Goal: Task Accomplishment & Management: Complete application form

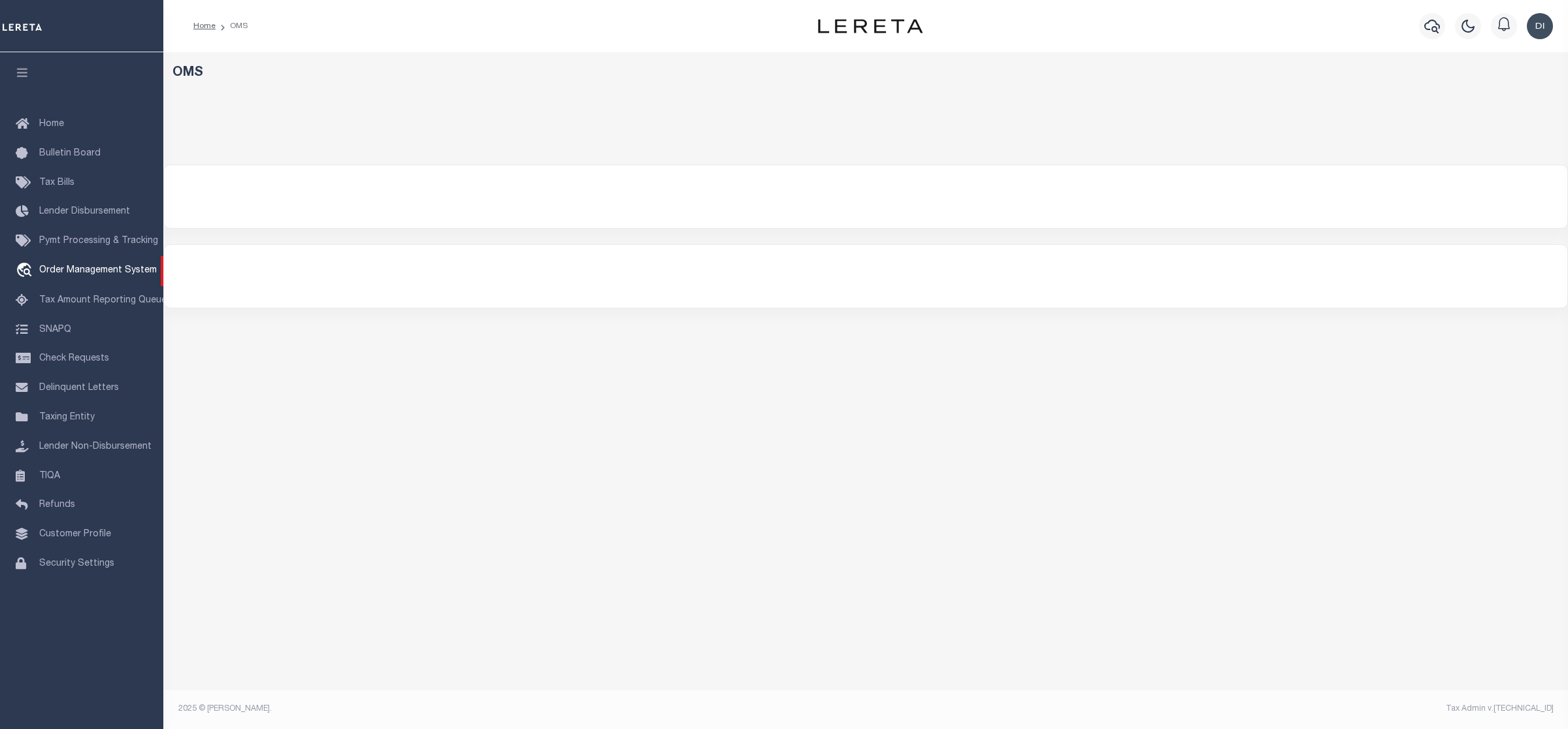
select select "200"
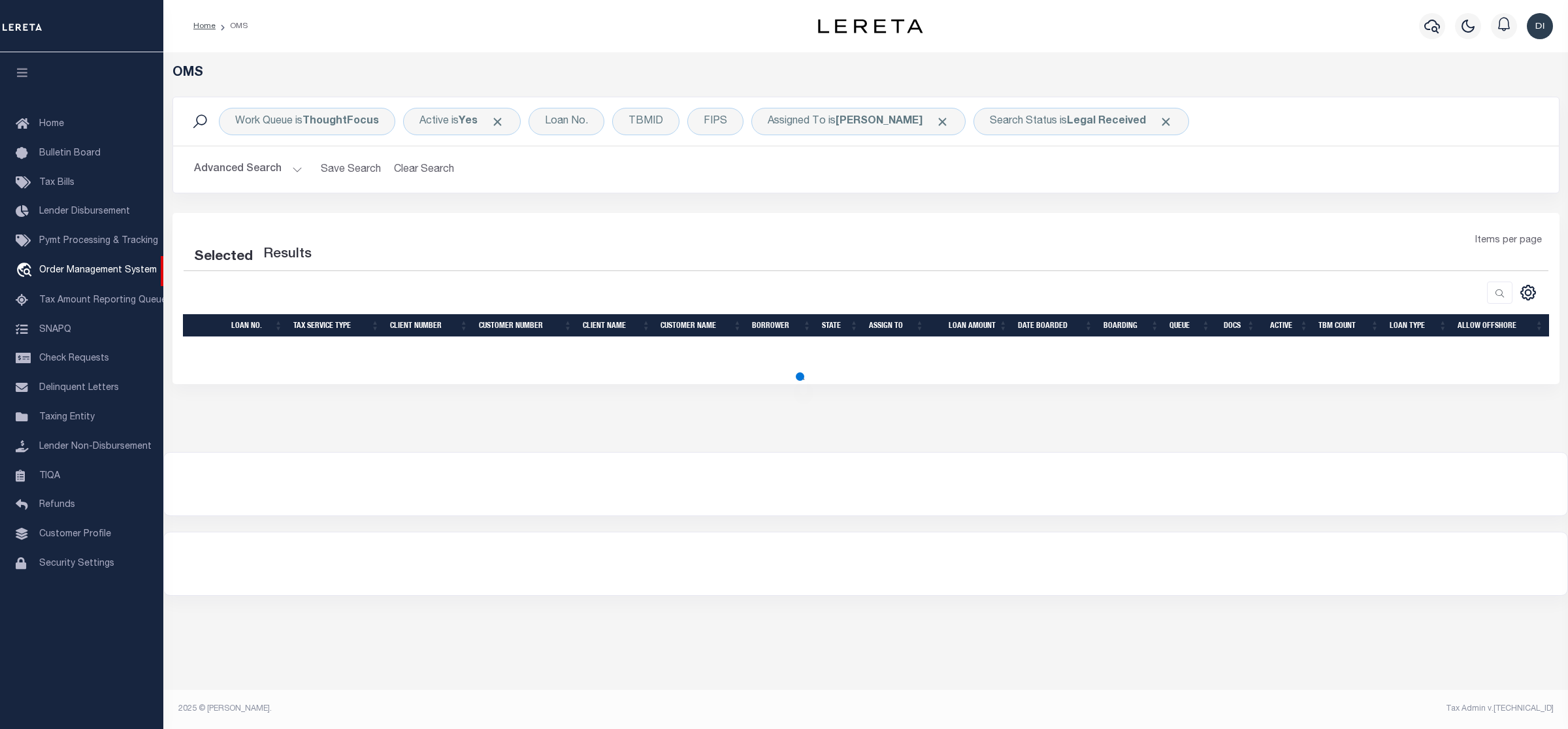
select select "200"
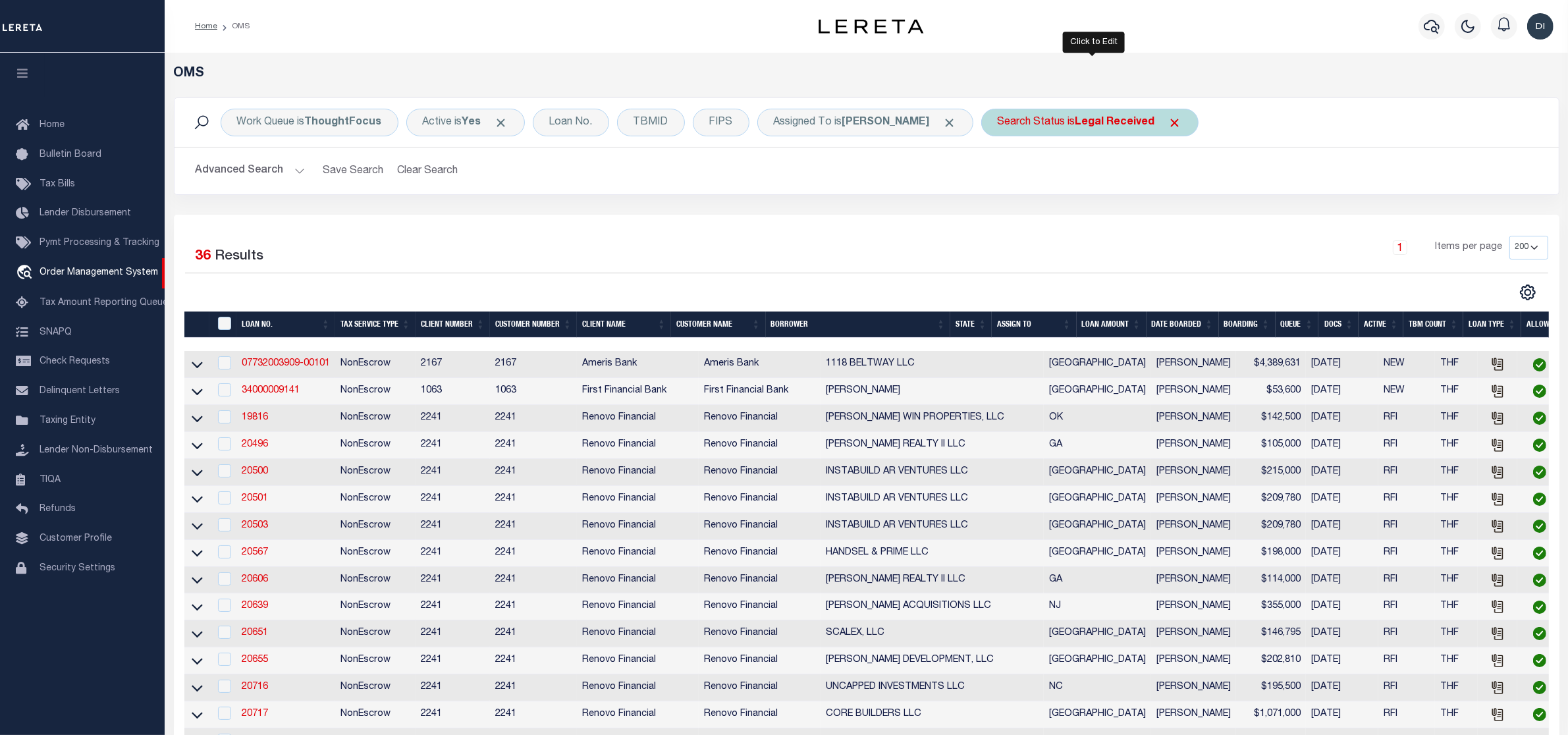
click at [1106, 118] on b "Legal Received" at bounding box center [1114, 122] width 79 height 11
click at [1082, 194] on select "Automated Search Bad Parcel Complete Duplicate Parcel High Dollar Reporting In …" at bounding box center [1096, 187] width 194 height 25
select select "IP"
click at [1002, 175] on select "Automated Search Bad Parcel Complete Duplicate Parcel High Dollar Reporting In …" at bounding box center [1096, 187] width 194 height 25
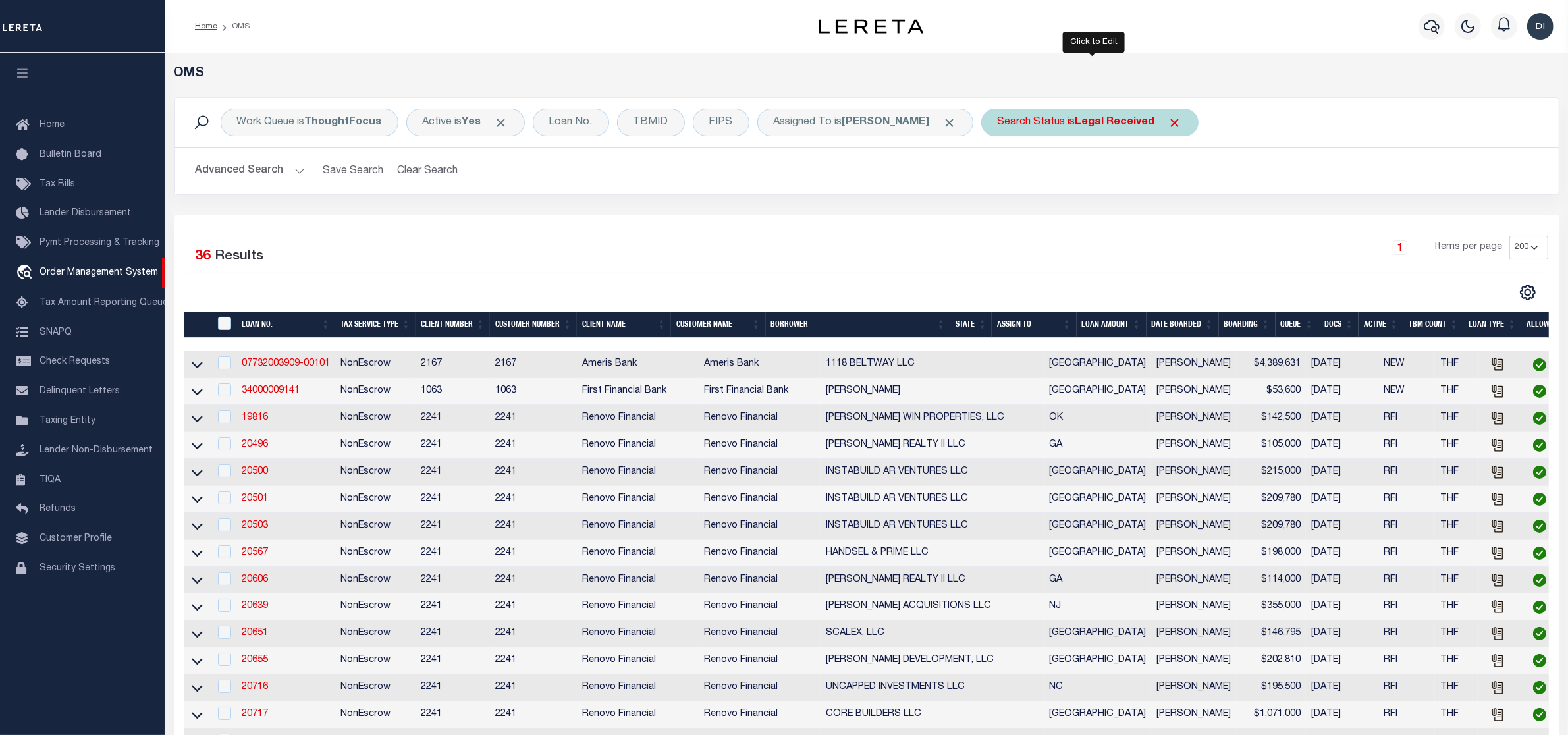
click at [1117, 125] on b "Legal Received" at bounding box center [1114, 122] width 79 height 11
click at [1109, 179] on select "Automated Search Bad Parcel Complete Duplicate Parcel High Dollar Reporting In …" at bounding box center [1096, 187] width 194 height 25
select select "IP"
click at [1002, 175] on select "Automated Search Bad Parcel Complete Duplicate Parcel High Dollar Reporting In …" at bounding box center [1096, 187] width 194 height 25
click at [1186, 216] on input "Apply" at bounding box center [1173, 216] width 39 height 22
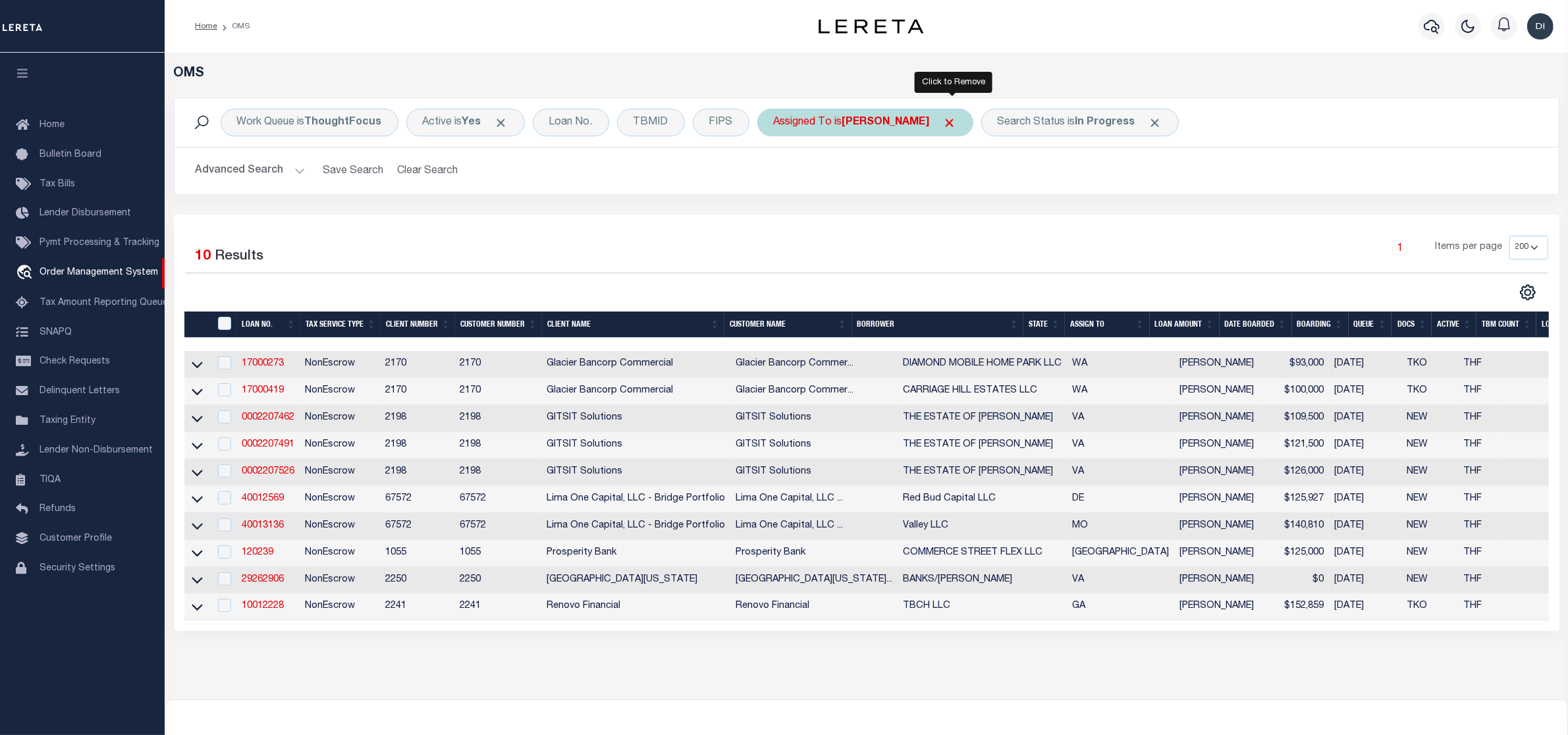
click at [950, 120] on span "Click to Remove" at bounding box center [950, 122] width 14 height 14
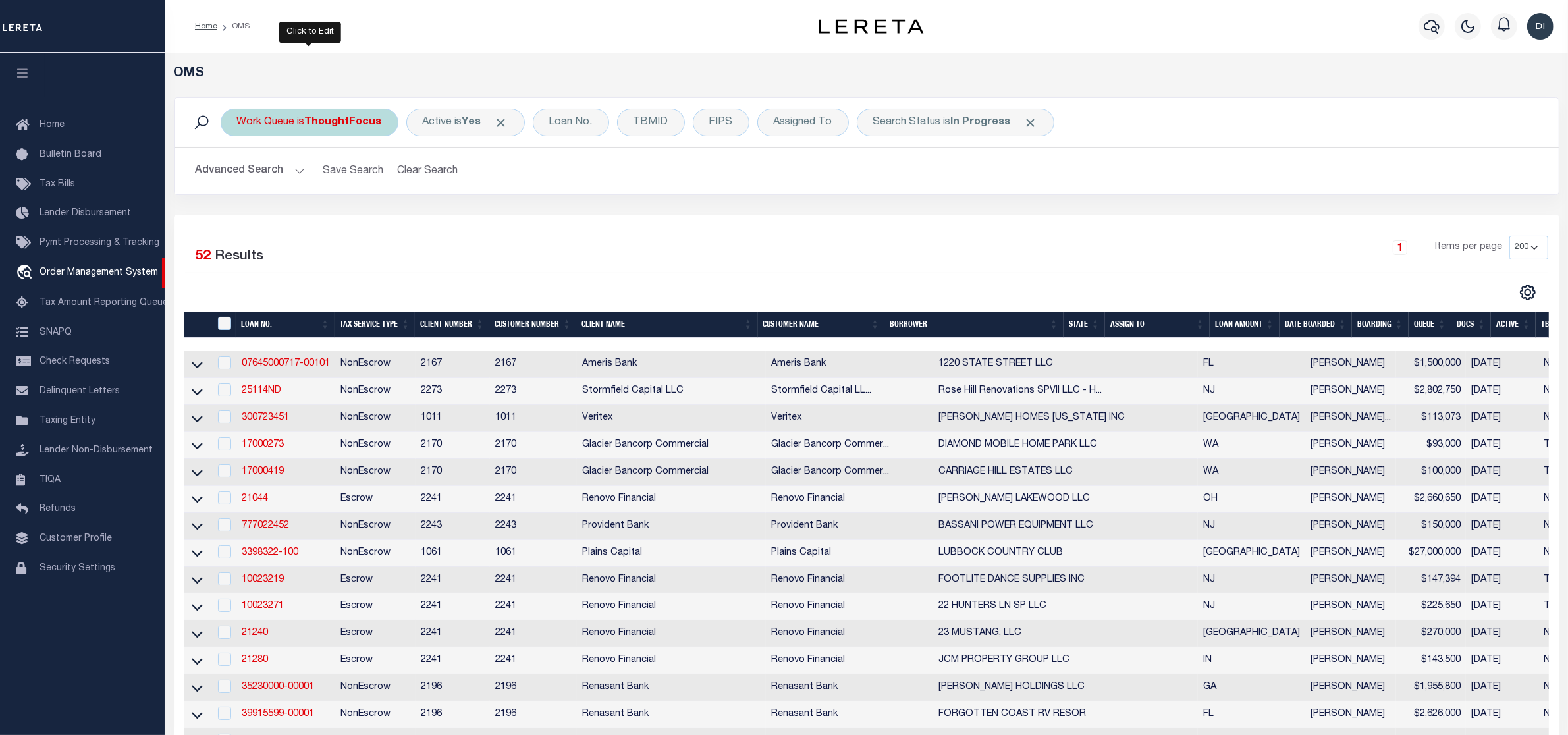
click at [372, 123] on b "ThoughtFocus" at bounding box center [343, 122] width 77 height 11
click at [340, 184] on select "--ALL-- General ThoughtFocus" at bounding box center [335, 187] width 194 height 25
select select "GEN"
click at [238, 175] on select "--ALL-- General ThoughtFocus" at bounding box center [335, 187] width 194 height 25
click at [411, 220] on input "Apply" at bounding box center [412, 216] width 39 height 22
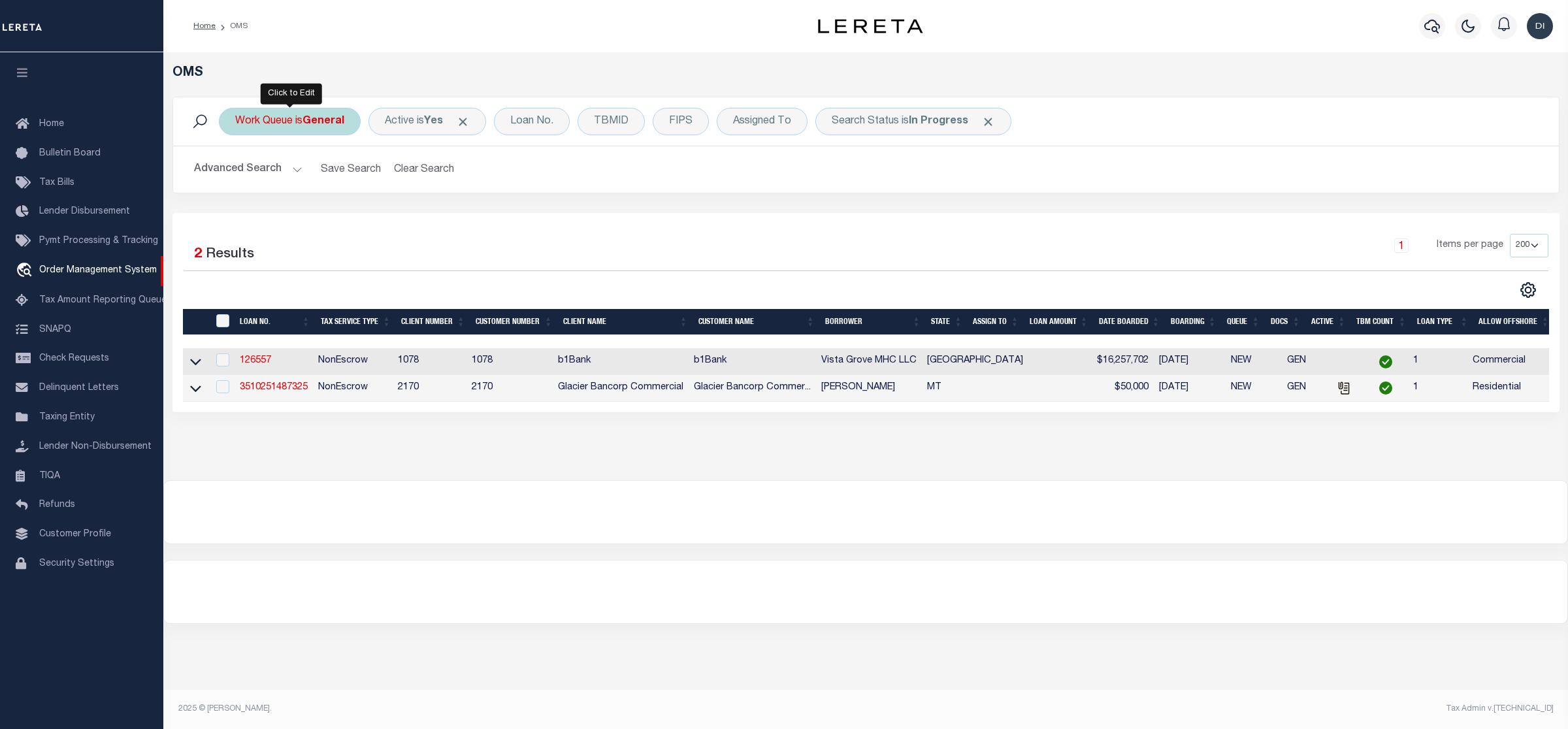
click at [318, 126] on b "General" at bounding box center [323, 122] width 42 height 11
click at [298, 181] on select "--ALL-- General ThoughtFocus" at bounding box center [332, 186] width 192 height 25
select select "THF"
click at [236, 174] on select "--ALL-- General ThoughtFocus" at bounding box center [332, 186] width 192 height 25
click at [407, 210] on input "Apply" at bounding box center [408, 214] width 39 height 21
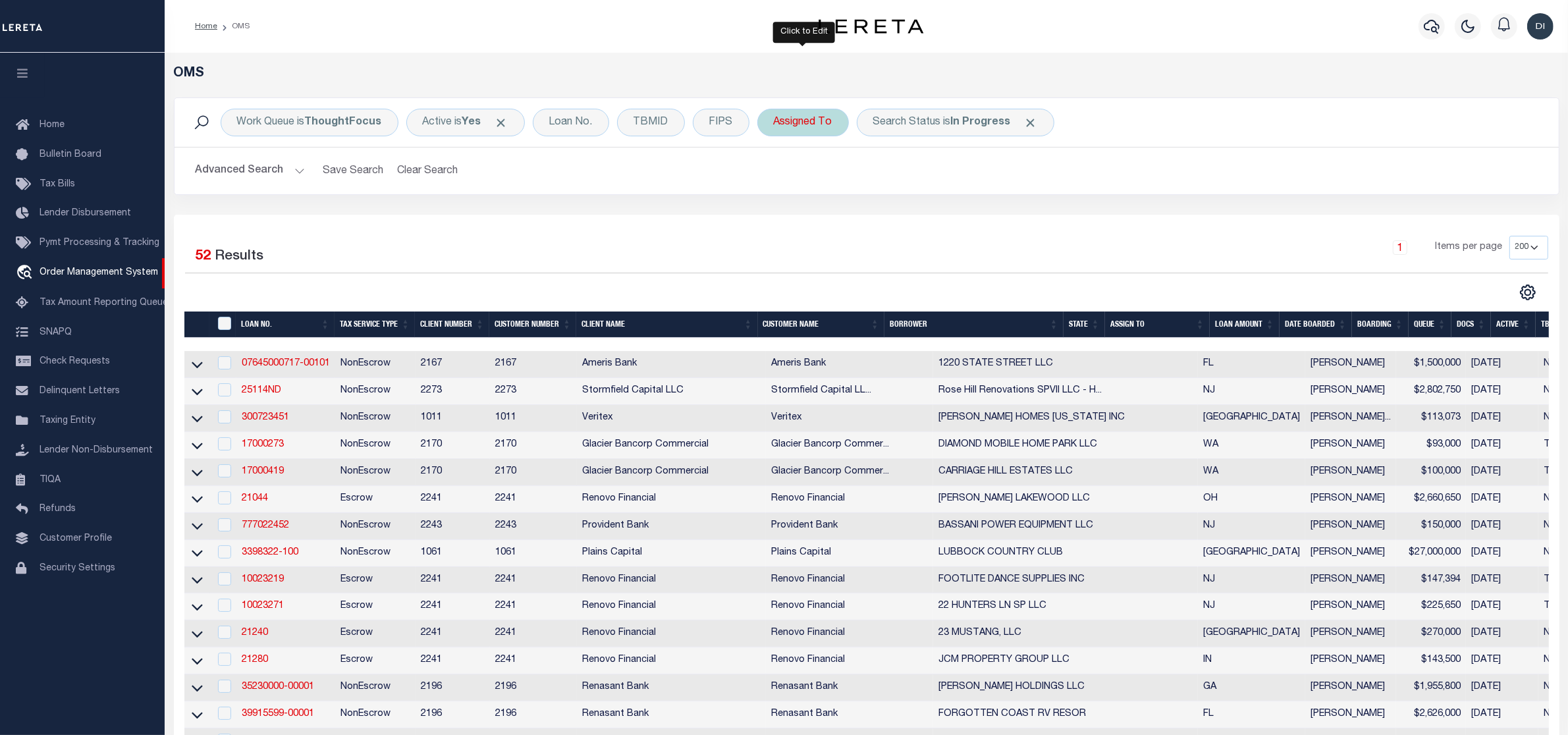
click at [801, 125] on div "Assigned To" at bounding box center [803, 122] width 91 height 27
click at [807, 185] on select "--Unassigned-- Abdul Muzain Adrienne Cayea Agustin Fernandez Ahmad Darwish Albe…" at bounding box center [871, 187] width 194 height 25
select select "[PERSON_NAME]"
click at [774, 175] on select "--Unassigned-- Abdul Muzain Adrienne Cayea Agustin Fernandez Ahmad Darwish Albe…" at bounding box center [871, 187] width 194 height 25
click at [951, 215] on input "Apply" at bounding box center [949, 216] width 39 height 22
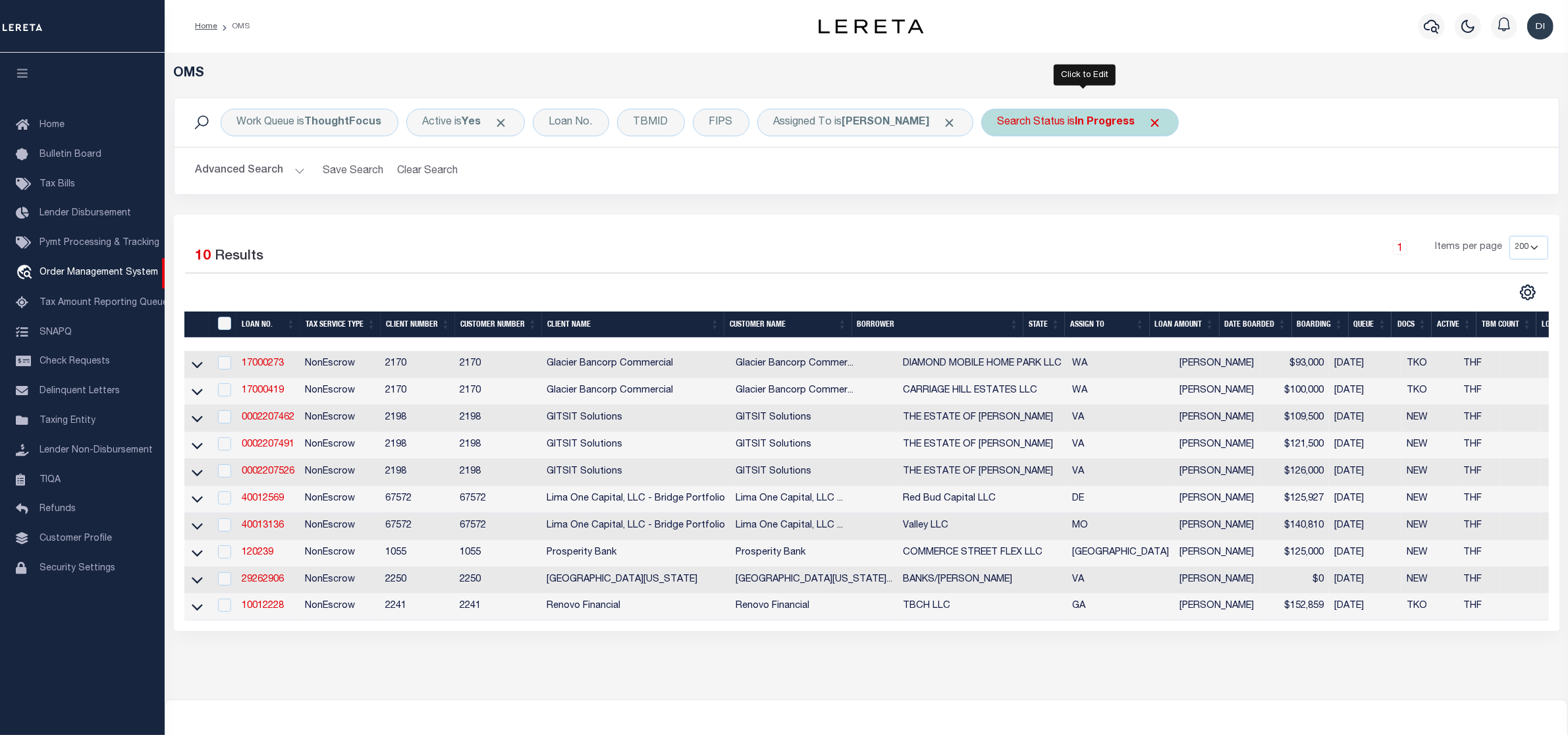
click at [1078, 121] on div "Search Status is In Progress" at bounding box center [1080, 122] width 198 height 27
click at [1054, 192] on select "Automated Search Bad Parcel Complete Duplicate Parcel High Dollar Reporting In …" at bounding box center [1096, 187] width 194 height 25
select select "RD"
click at [1002, 175] on select "Automated Search Bad Parcel Complete Duplicate Parcel High Dollar Reporting In …" at bounding box center [1096, 187] width 194 height 25
click at [1170, 216] on input "Apply" at bounding box center [1173, 216] width 39 height 22
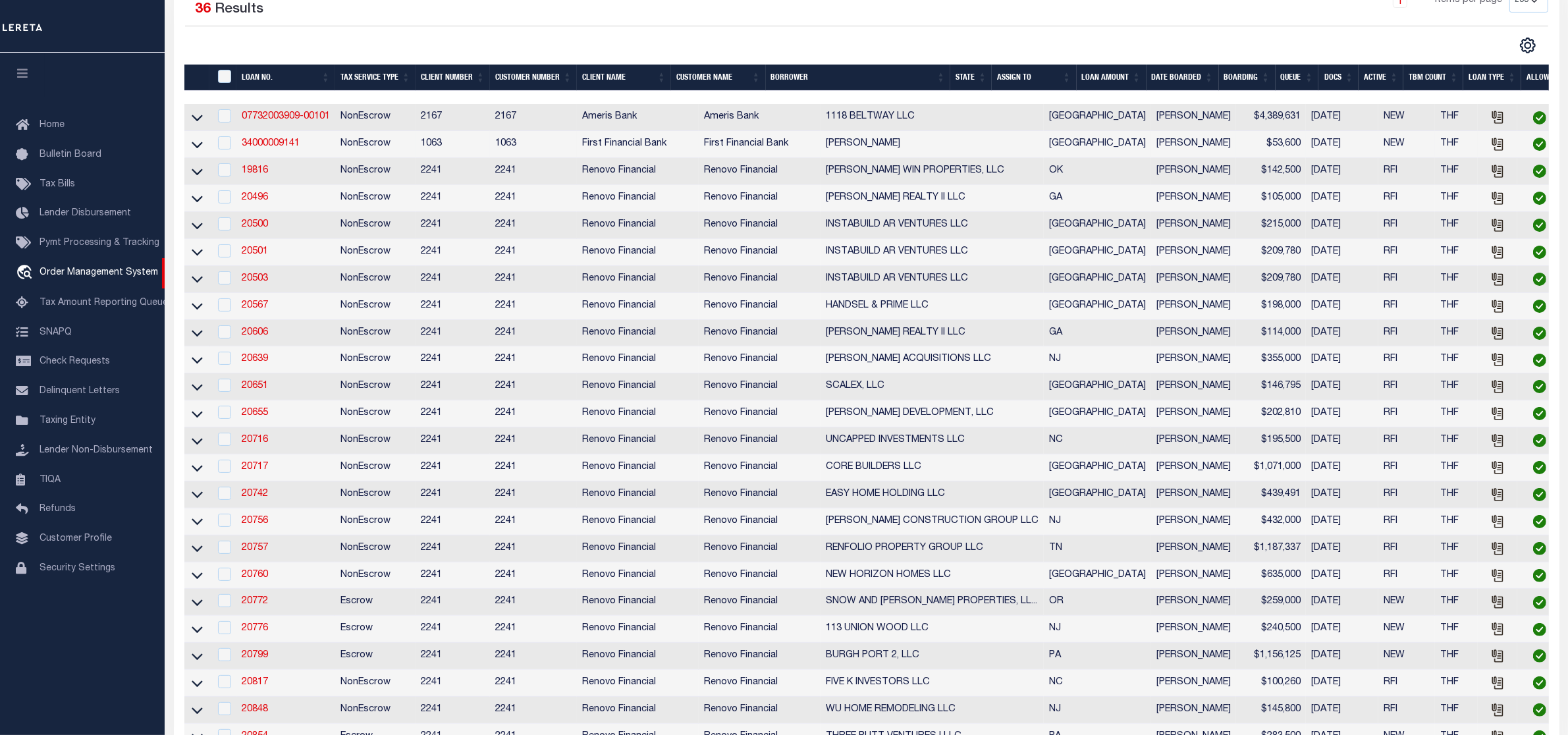
scroll to position [82, 0]
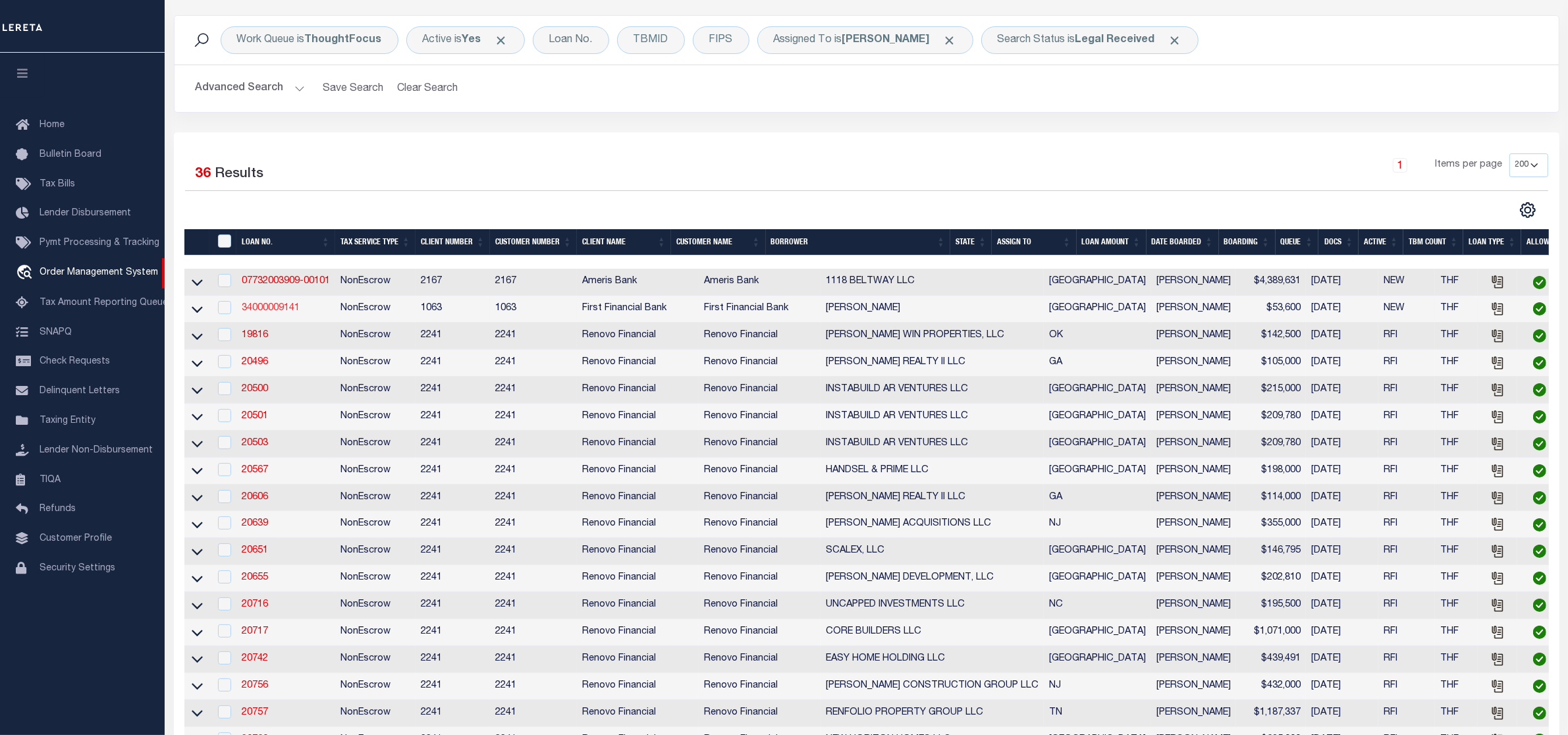
click at [281, 312] on link "34000009141" at bounding box center [270, 308] width 58 height 9
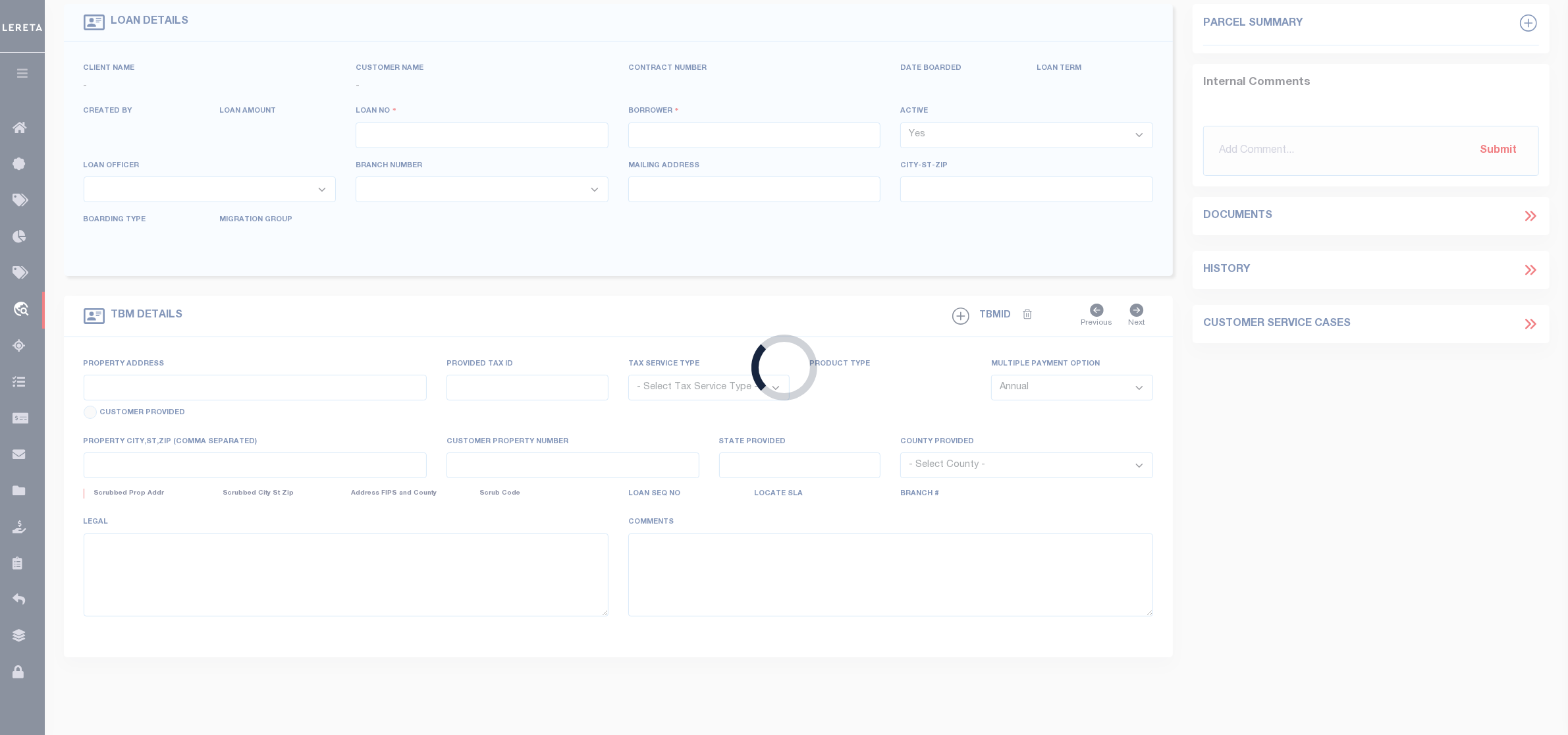
type input "34000009141"
type input "Kraymer Harbold"
select select
select select "100"
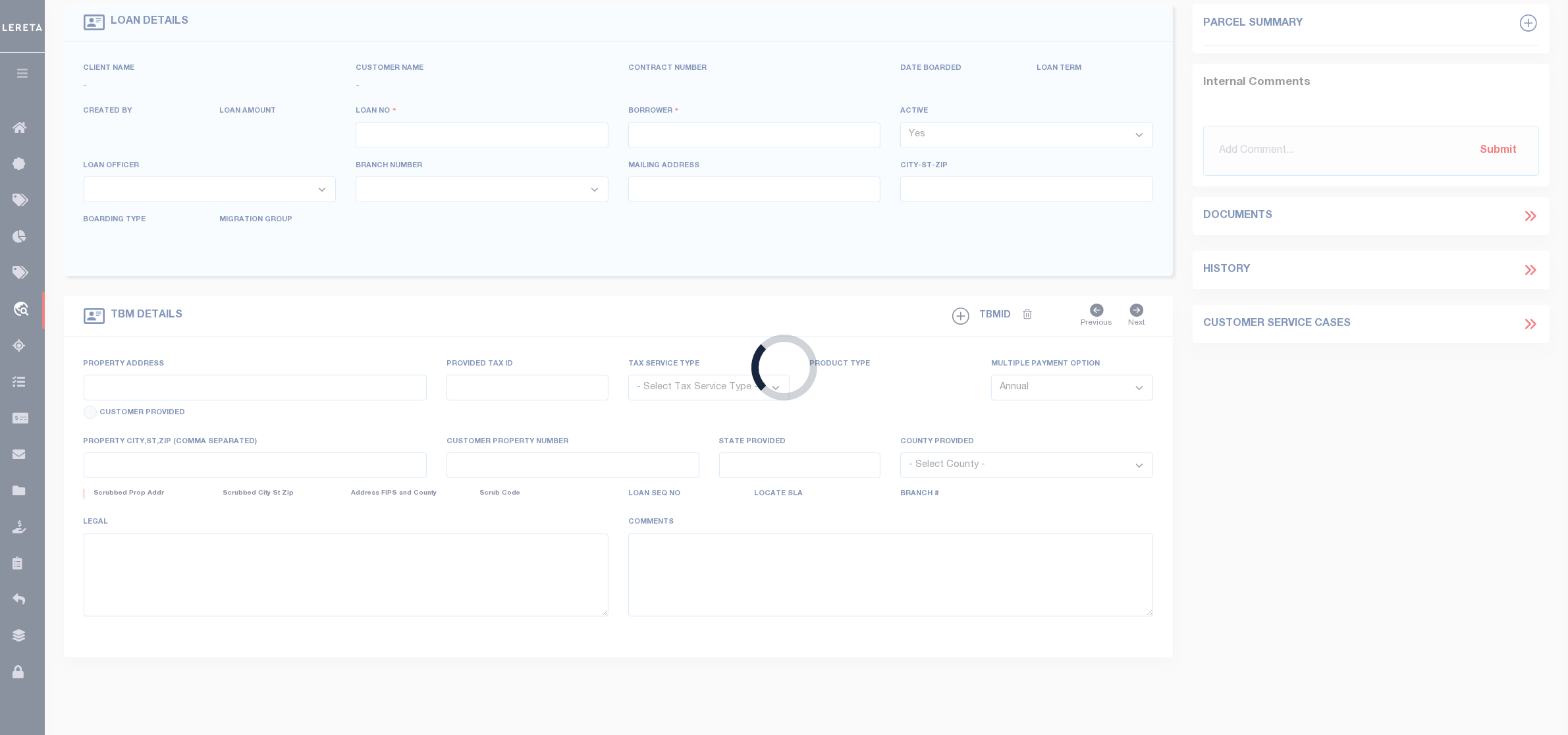
select select "NonEscrow"
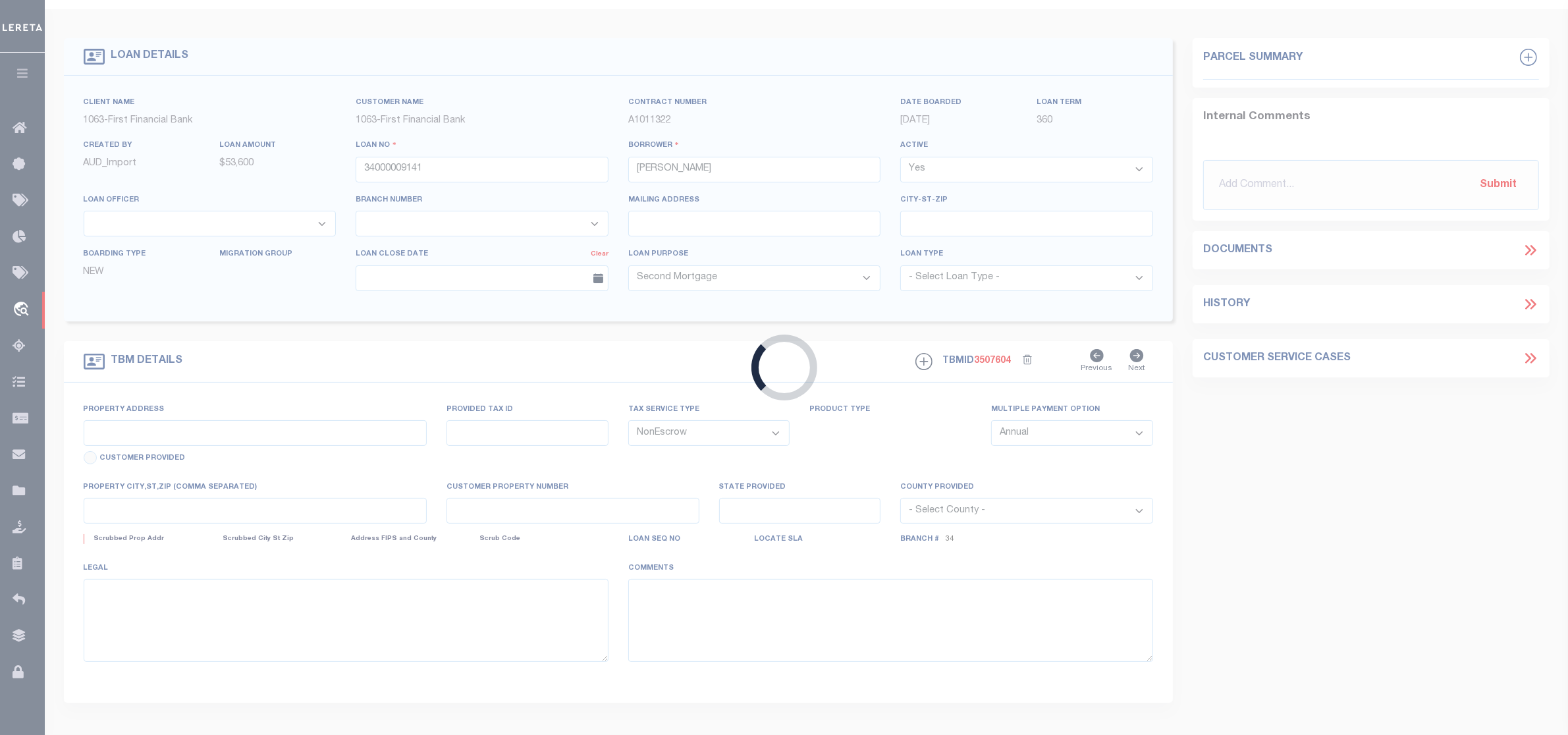
scroll to position [5, 0]
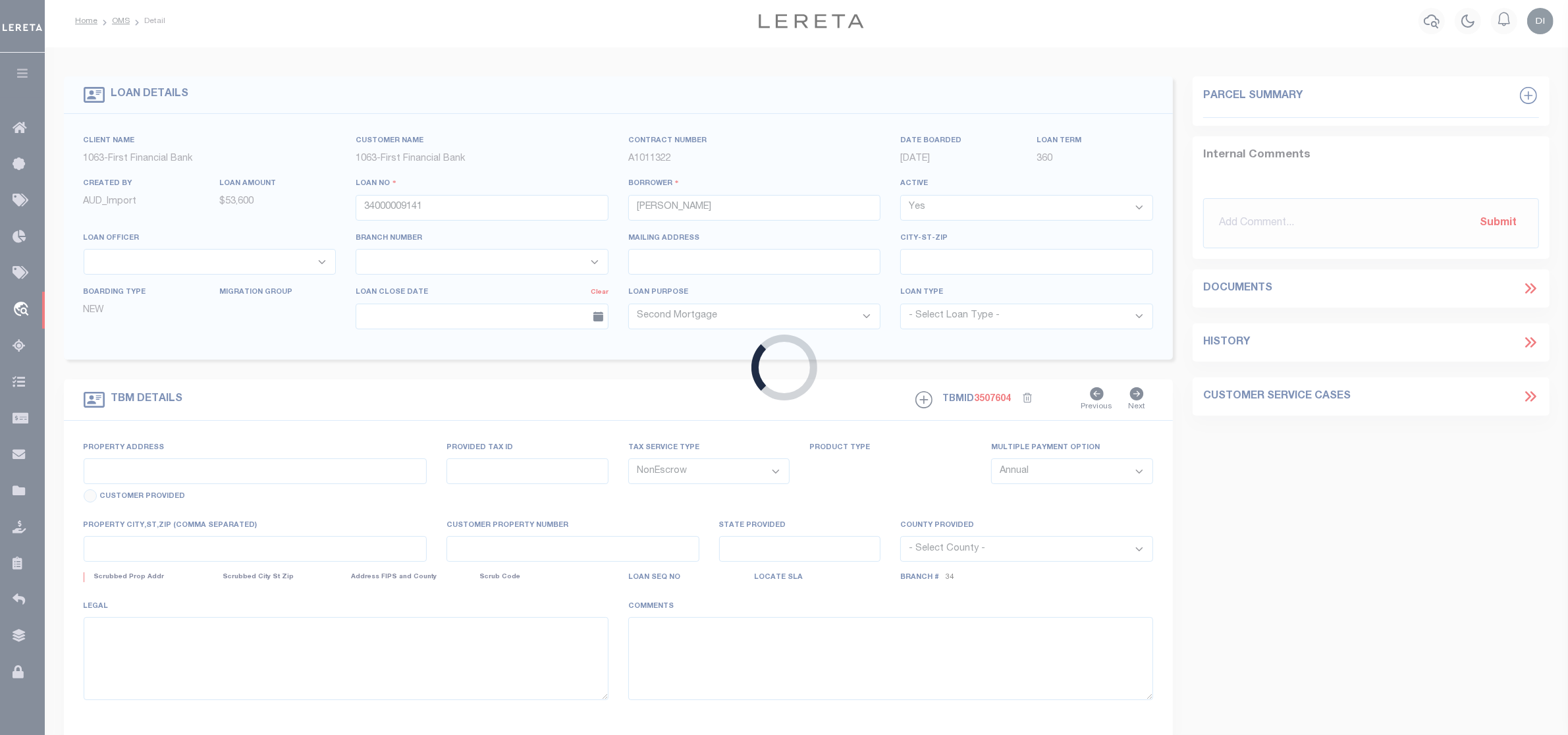
select select "835"
select select "513"
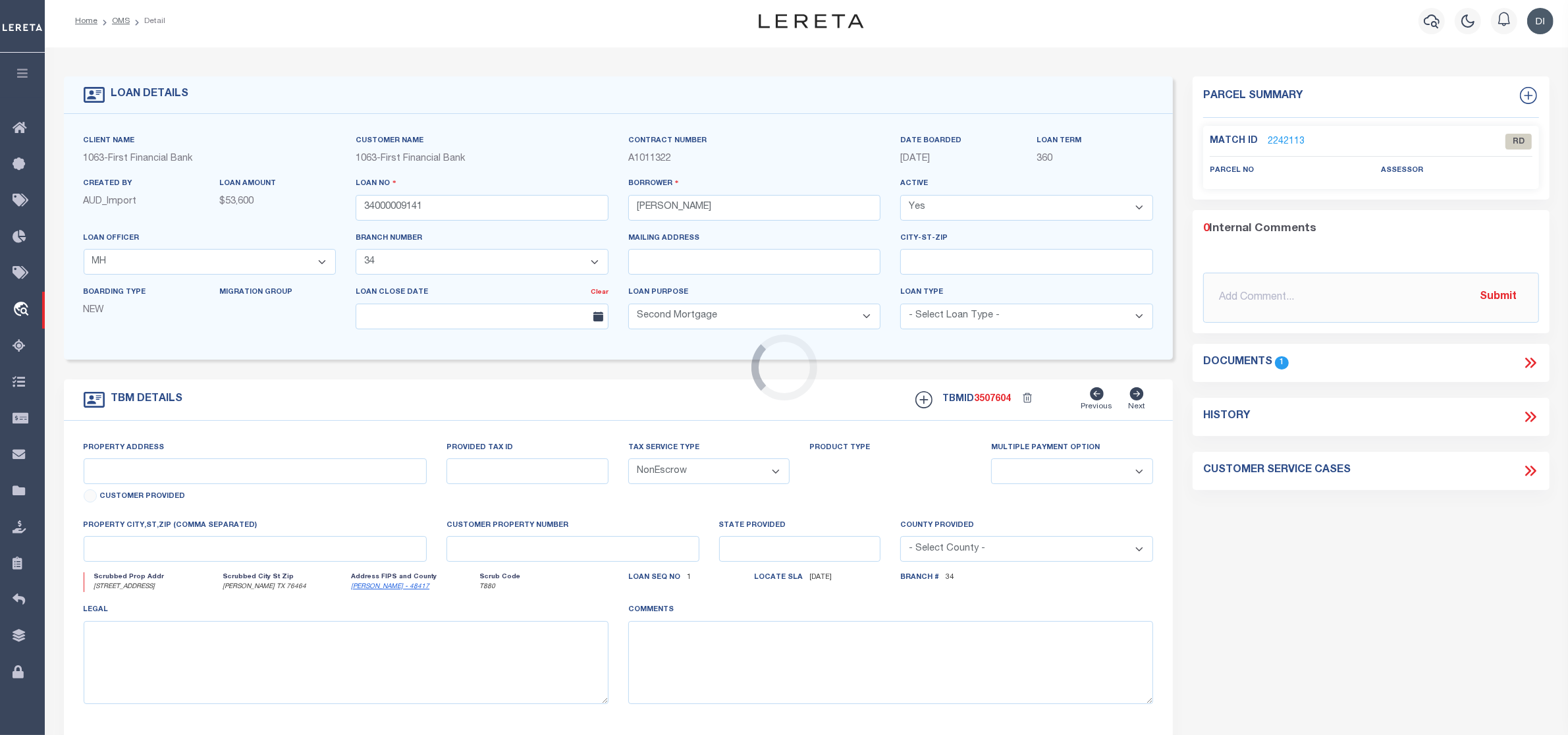
type input "Tract 2 CR 133 Moran, TX"
select select
type input "Moran TX 76464"
type input "[GEOGRAPHIC_DATA]"
select select
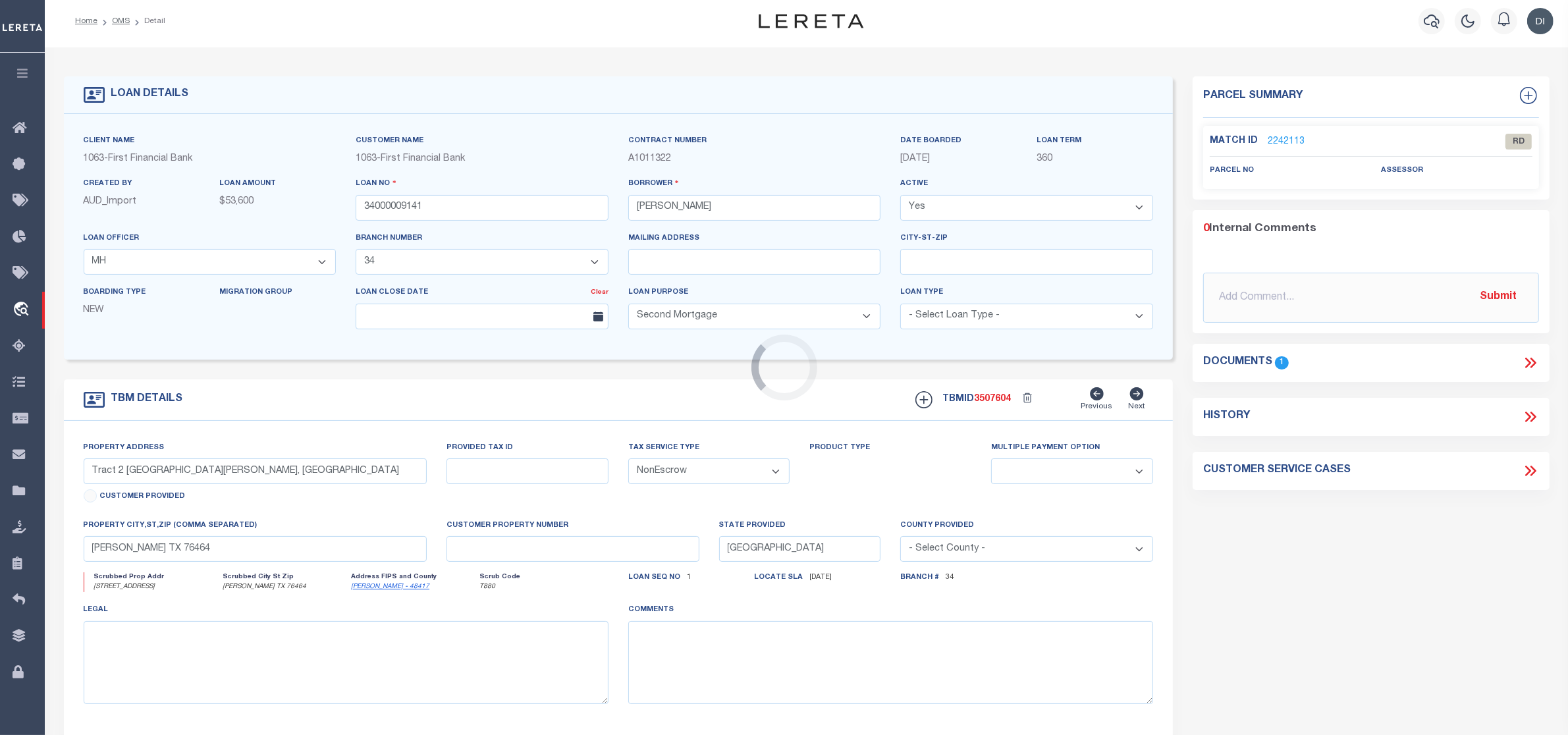
scroll to position [0, 0]
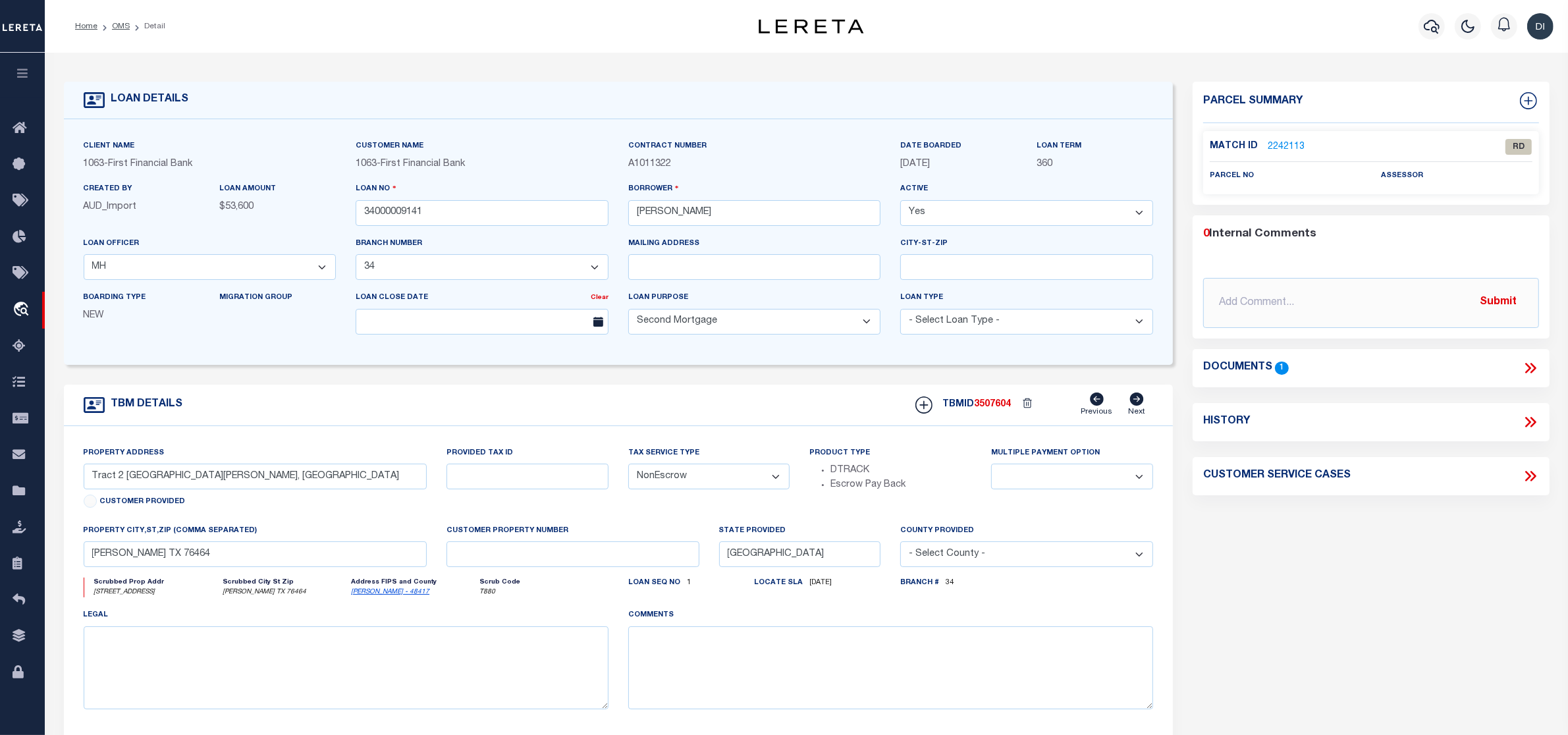
click at [1529, 368] on icon at bounding box center [1528, 368] width 6 height 11
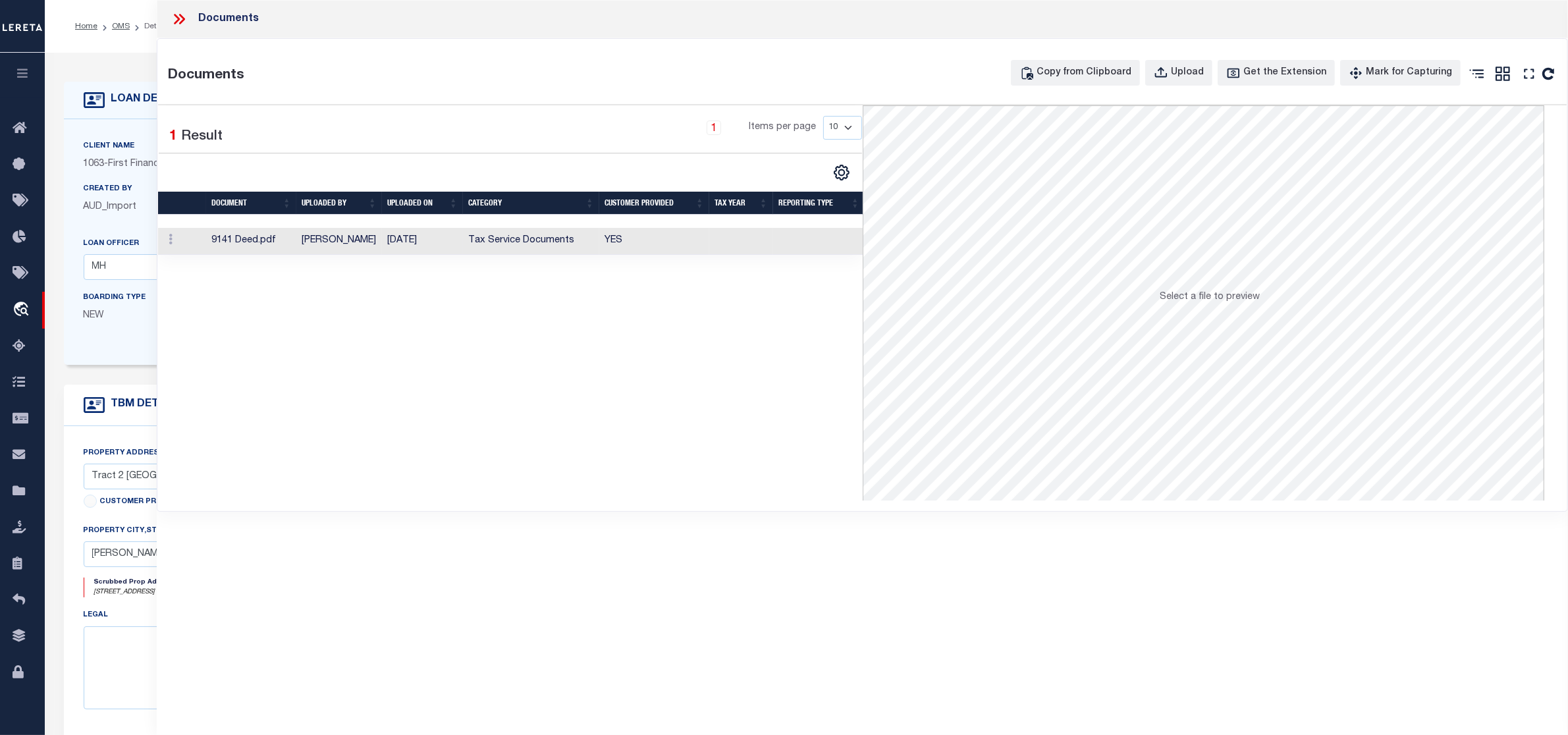
click at [689, 239] on td "YES" at bounding box center [654, 241] width 110 height 27
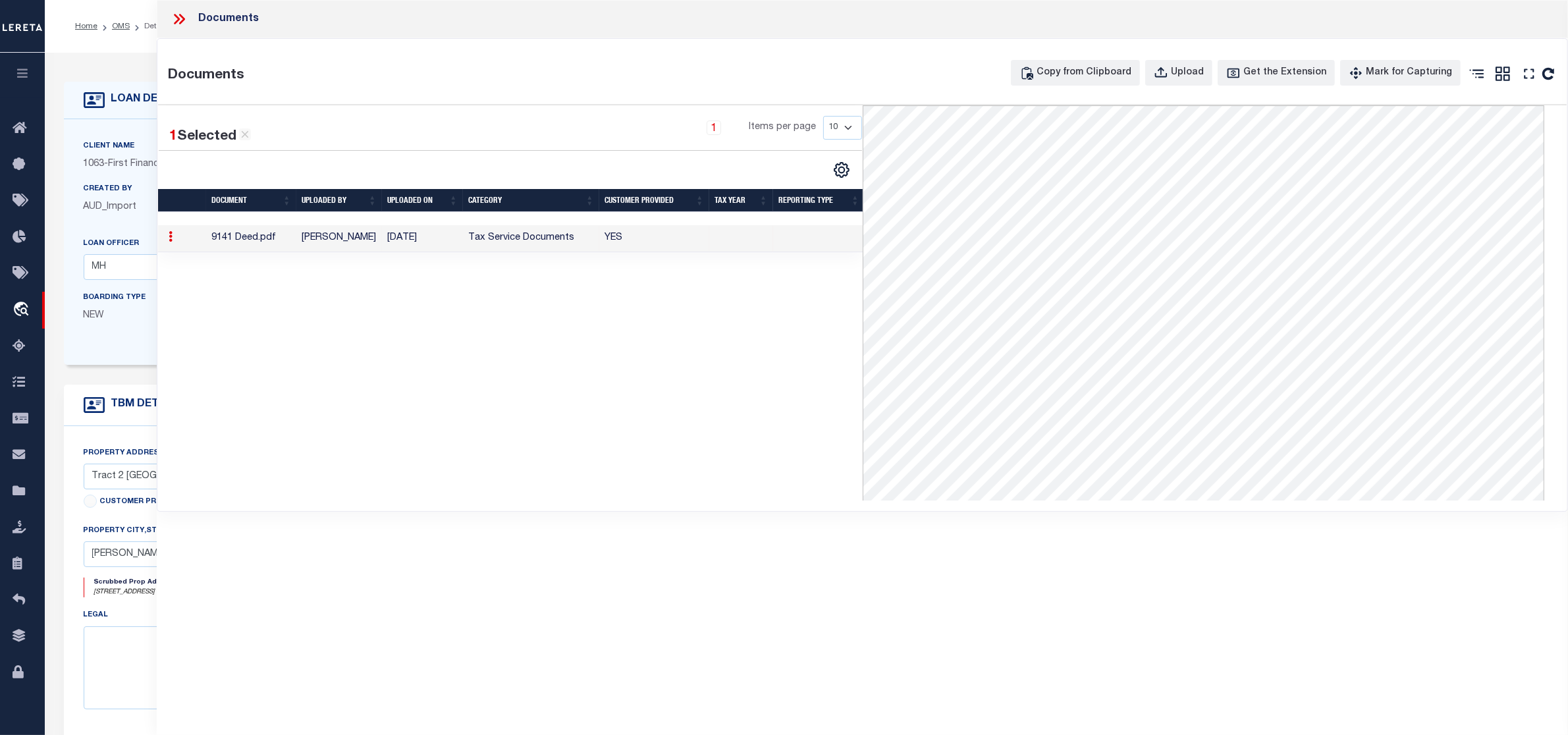
click at [178, 20] on icon at bounding box center [176, 19] width 6 height 11
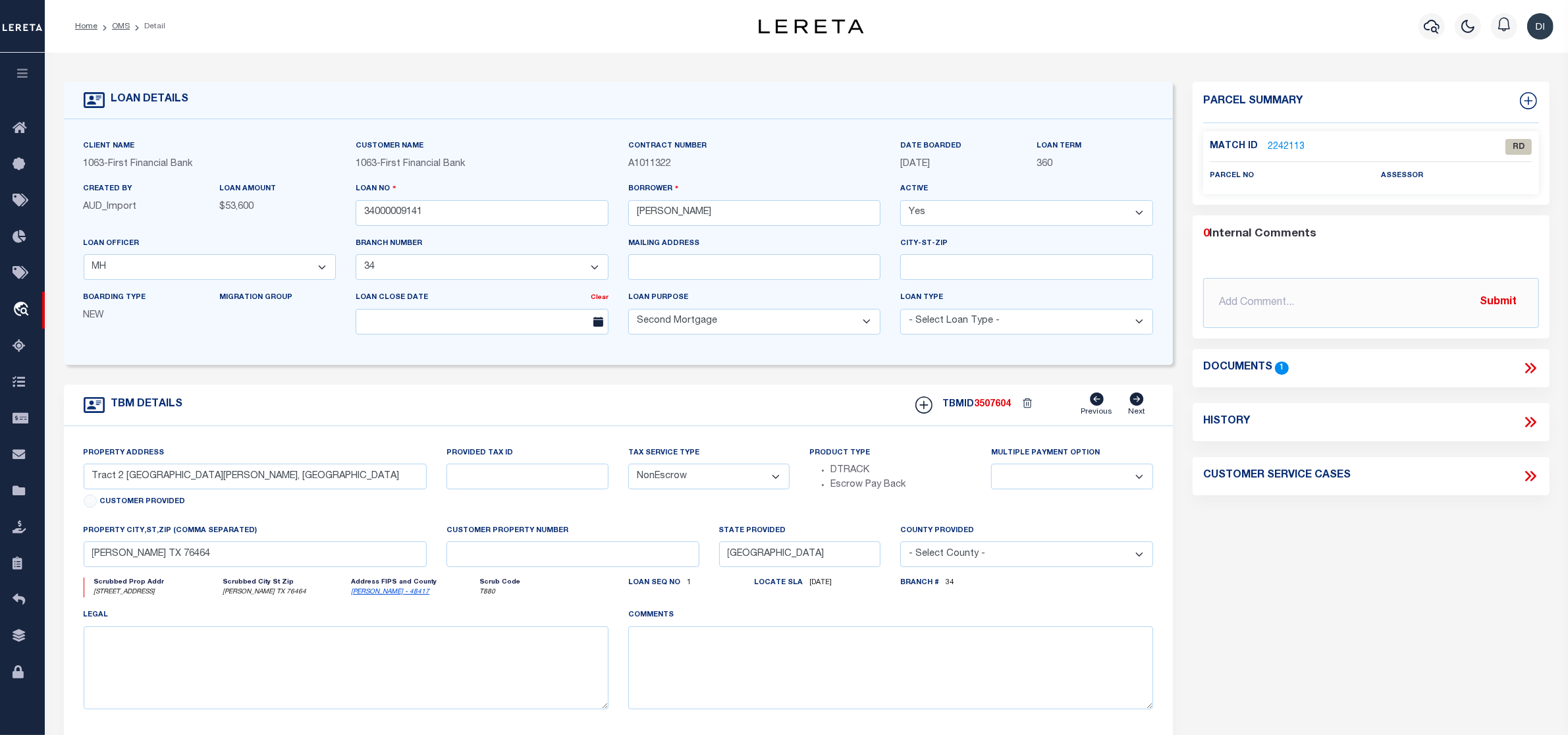
click at [1289, 145] on link "2242113" at bounding box center [1286, 147] width 37 height 14
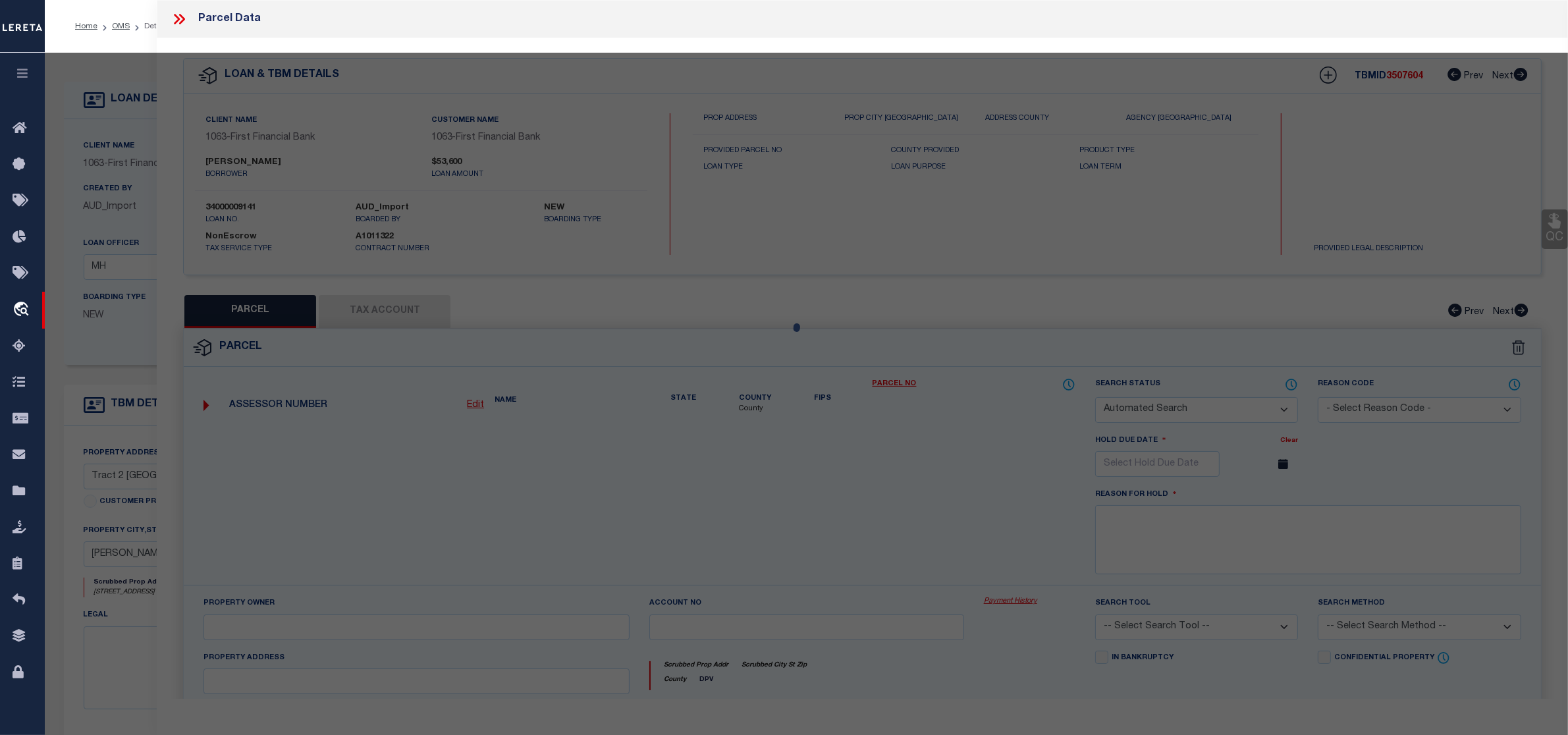
checkbox input "false"
select select "RD"
checkbox input "false"
type textarea "Document uploaded that satisfies a legal requirement, changing from [GEOGRAPHIC…"
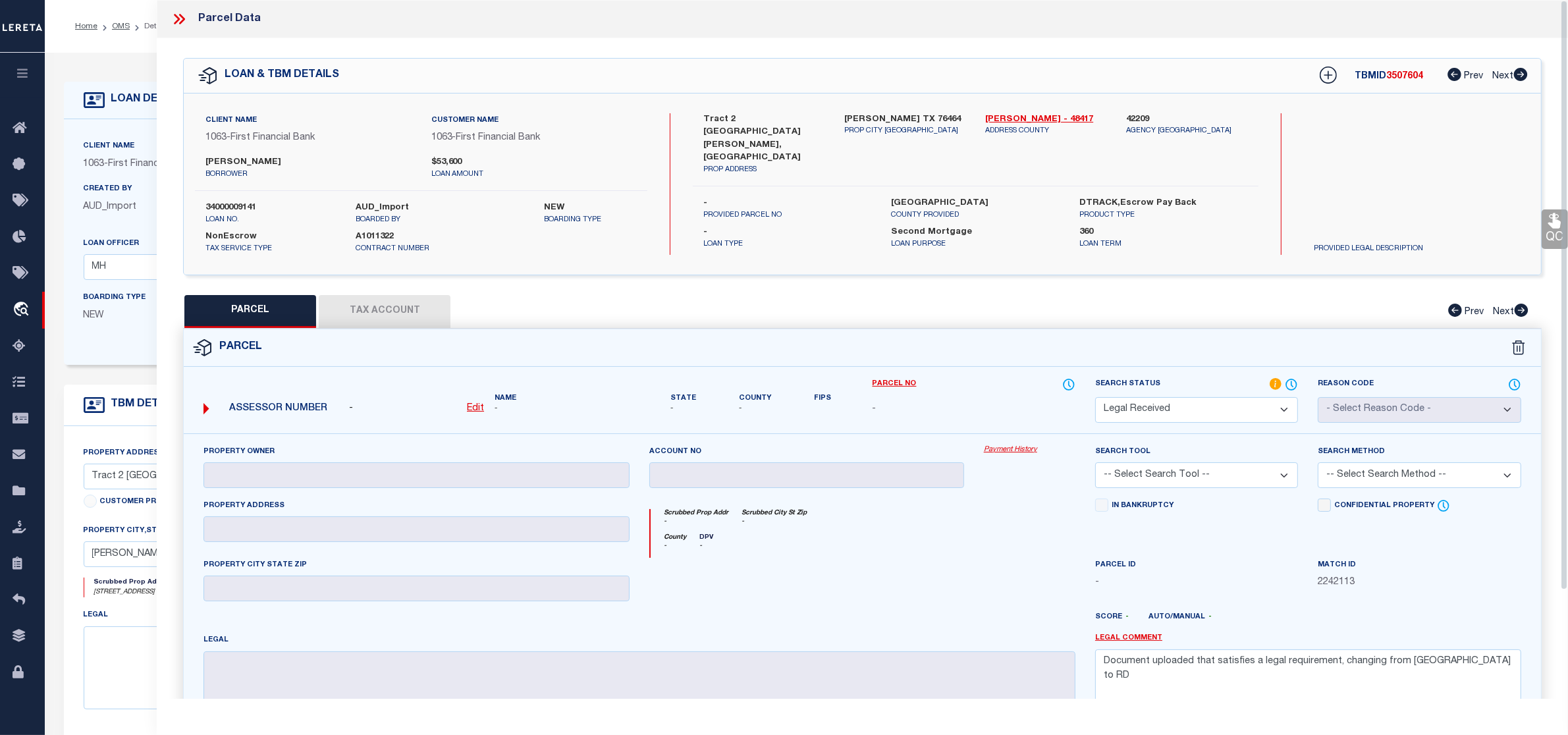
click at [260, 163] on label "Kraymer Harbold" at bounding box center [309, 162] width 206 height 13
copy label "Harbold"
click at [1028, 286] on div "QC QC QC" at bounding box center [862, 431] width 1411 height 786
click at [476, 404] on u "Edit" at bounding box center [474, 408] width 17 height 9
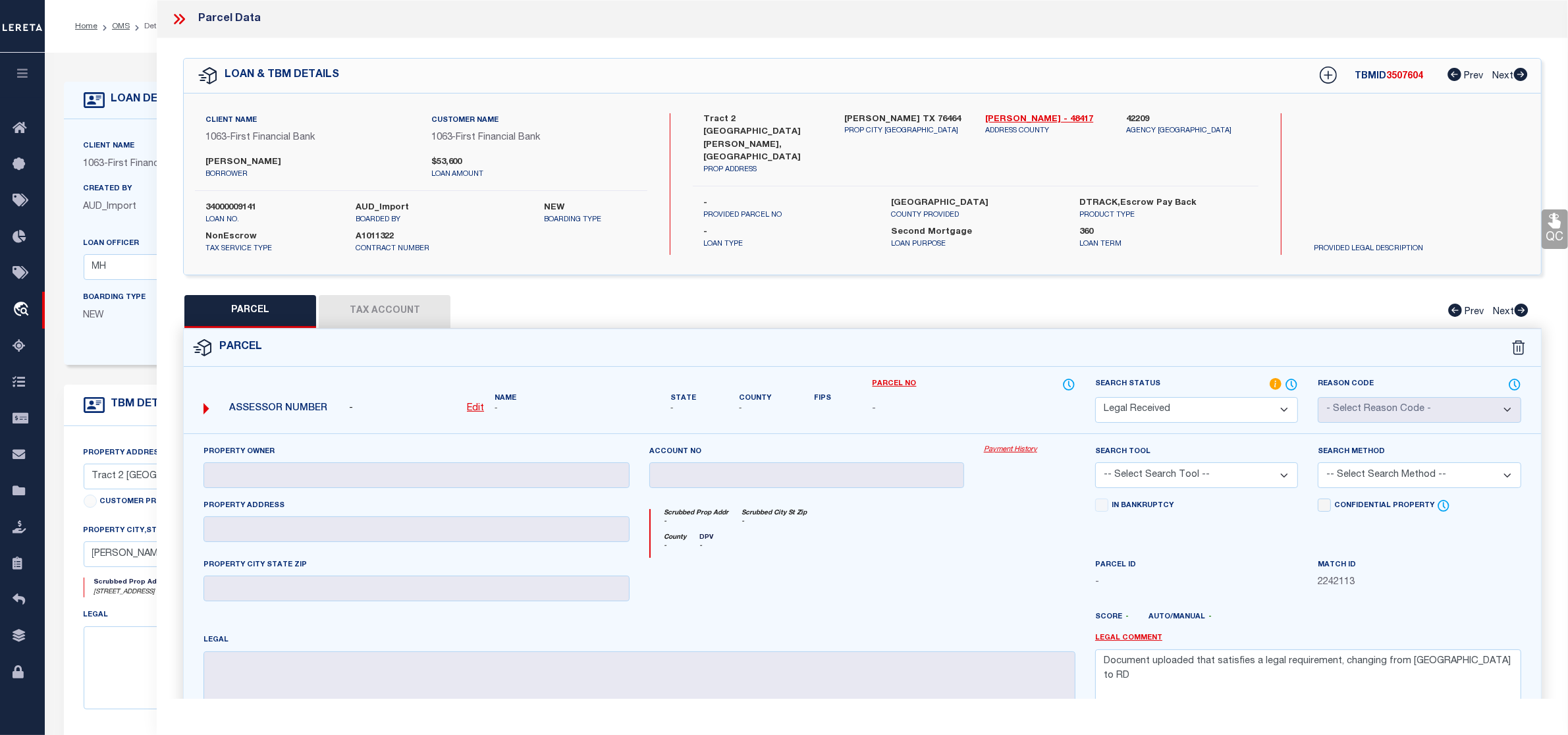
select select "RD"
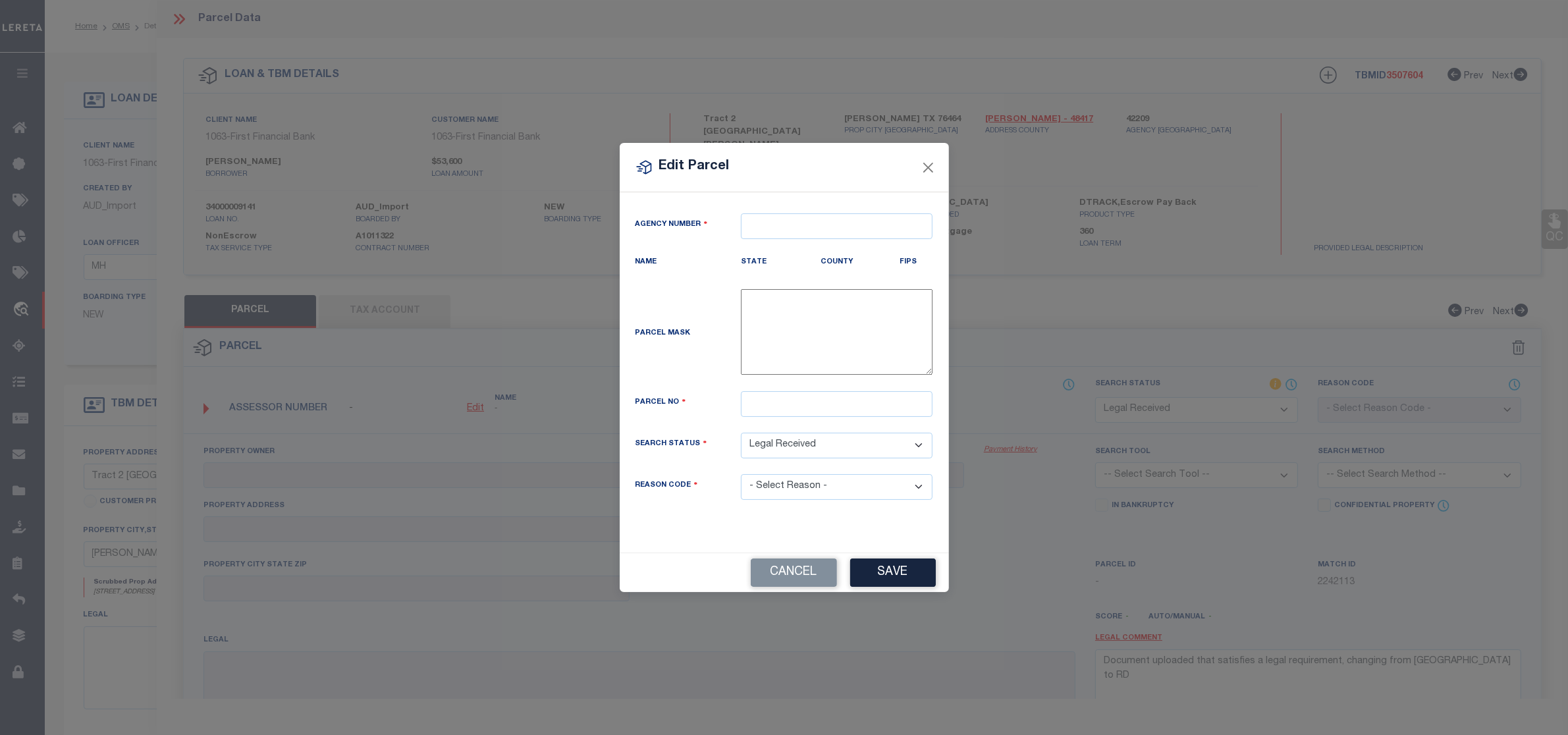
type textarea "-"
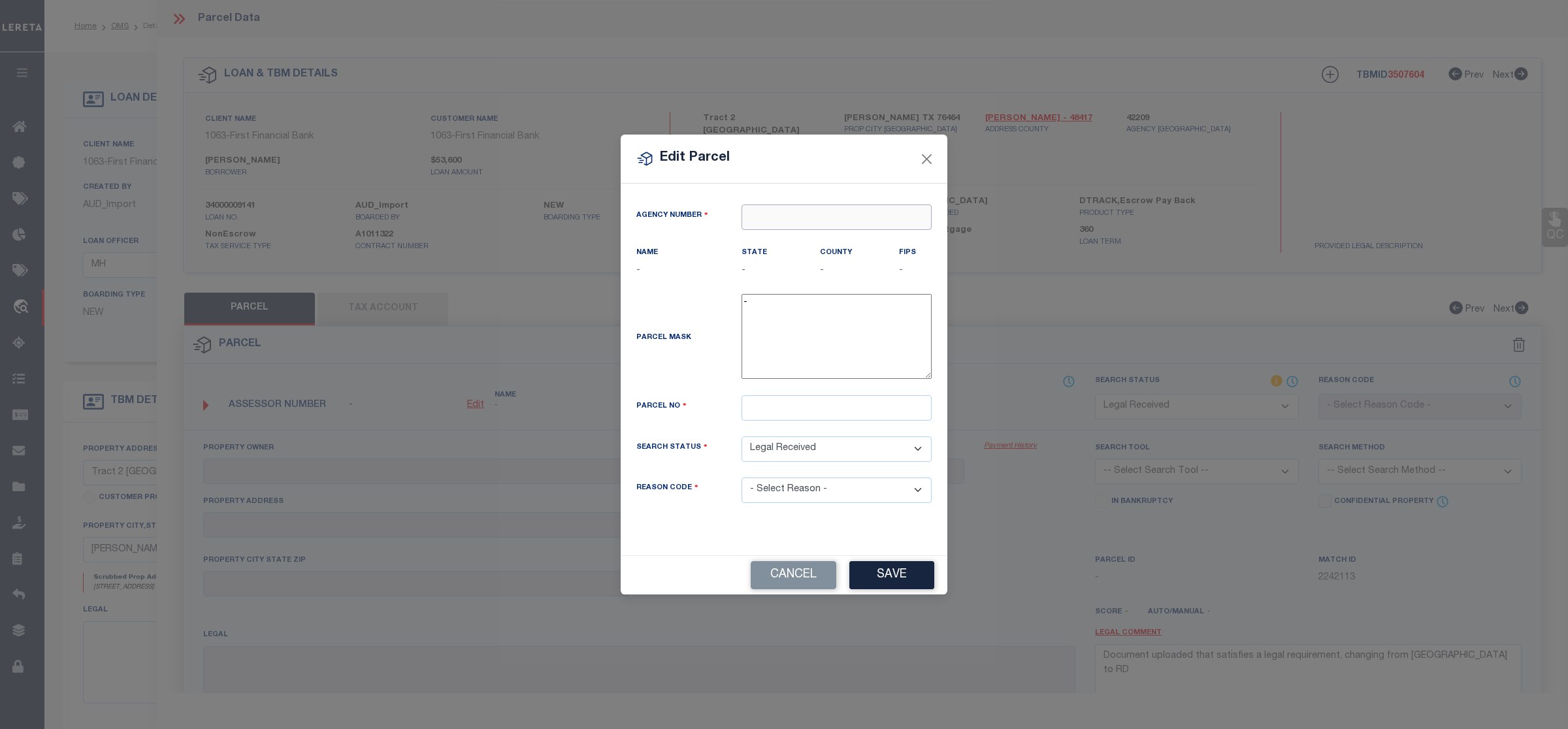
click at [778, 211] on input "text" at bounding box center [837, 217] width 191 height 25
click at [841, 232] on div "422090000 : [GEOGRAPHIC_DATA]" at bounding box center [849, 241] width 215 height 21
type input "422090000"
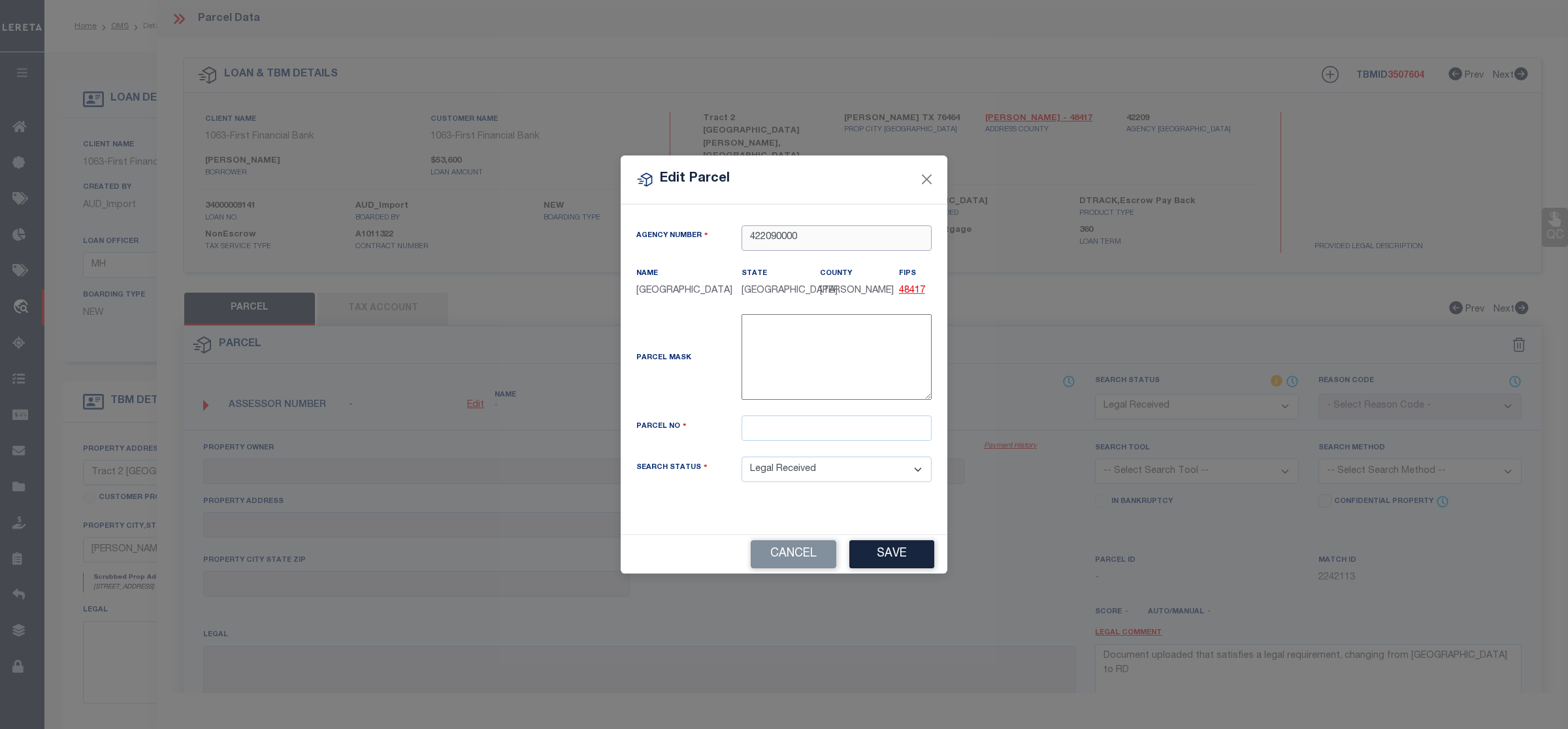
type input "422090000"
click at [767, 441] on input "text" at bounding box center [837, 428] width 191 height 25
paste input "11831"
type input "11831"
click at [886, 556] on button "Save" at bounding box center [890, 554] width 85 height 28
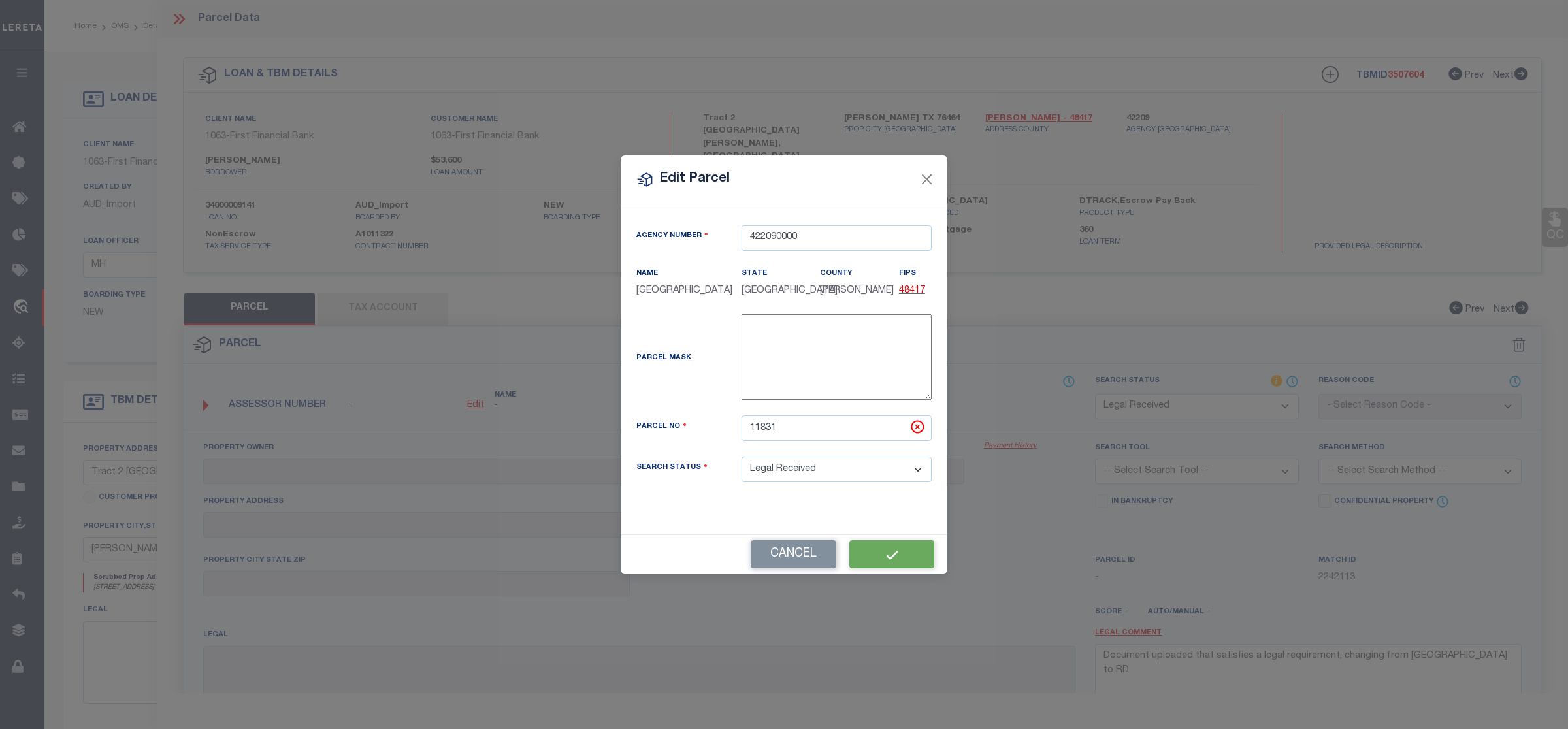
select select "RD"
checkbox input "false"
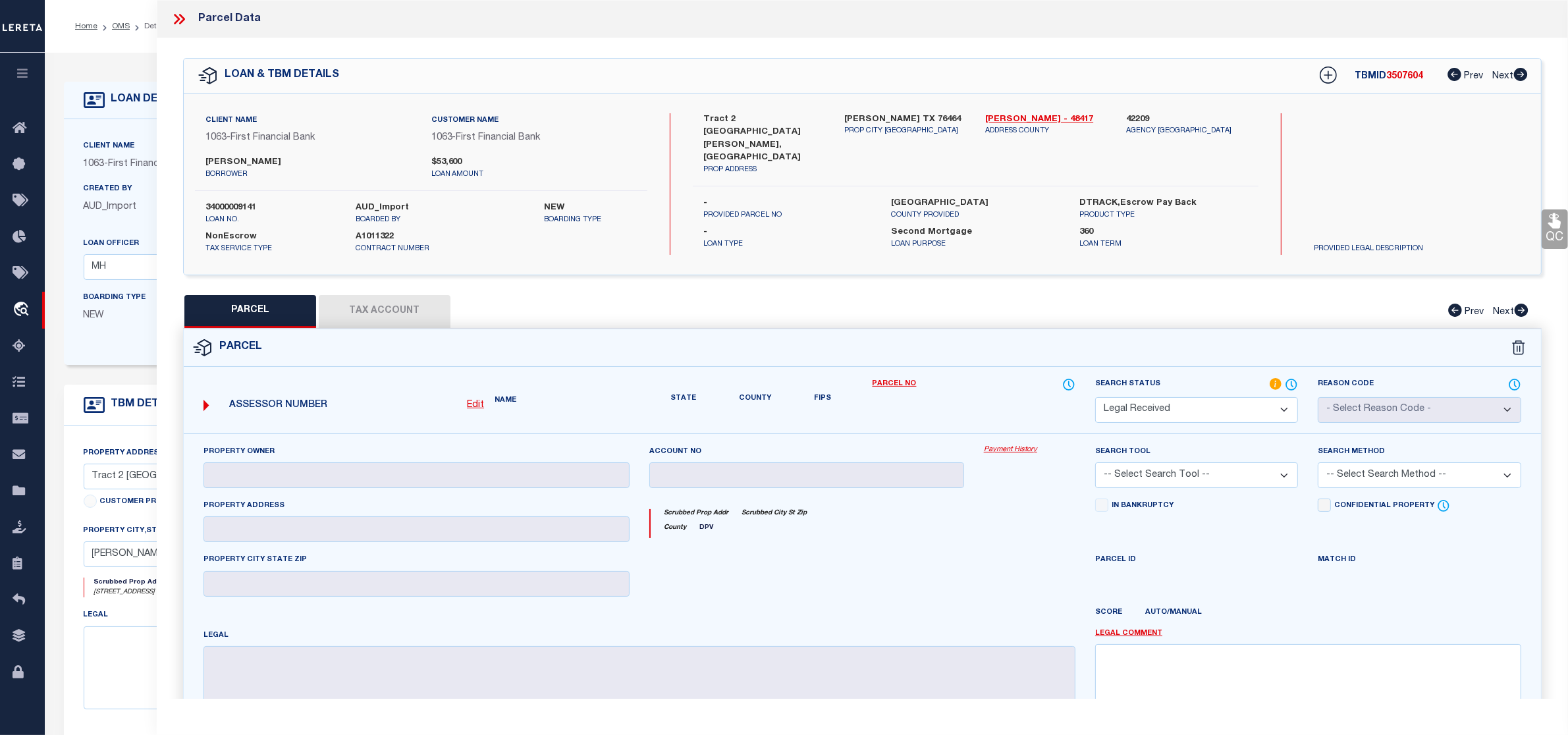
checkbox input "false"
type textarea "Document uploaded that satisfies a legal requirement, changing from [GEOGRAPHIC…"
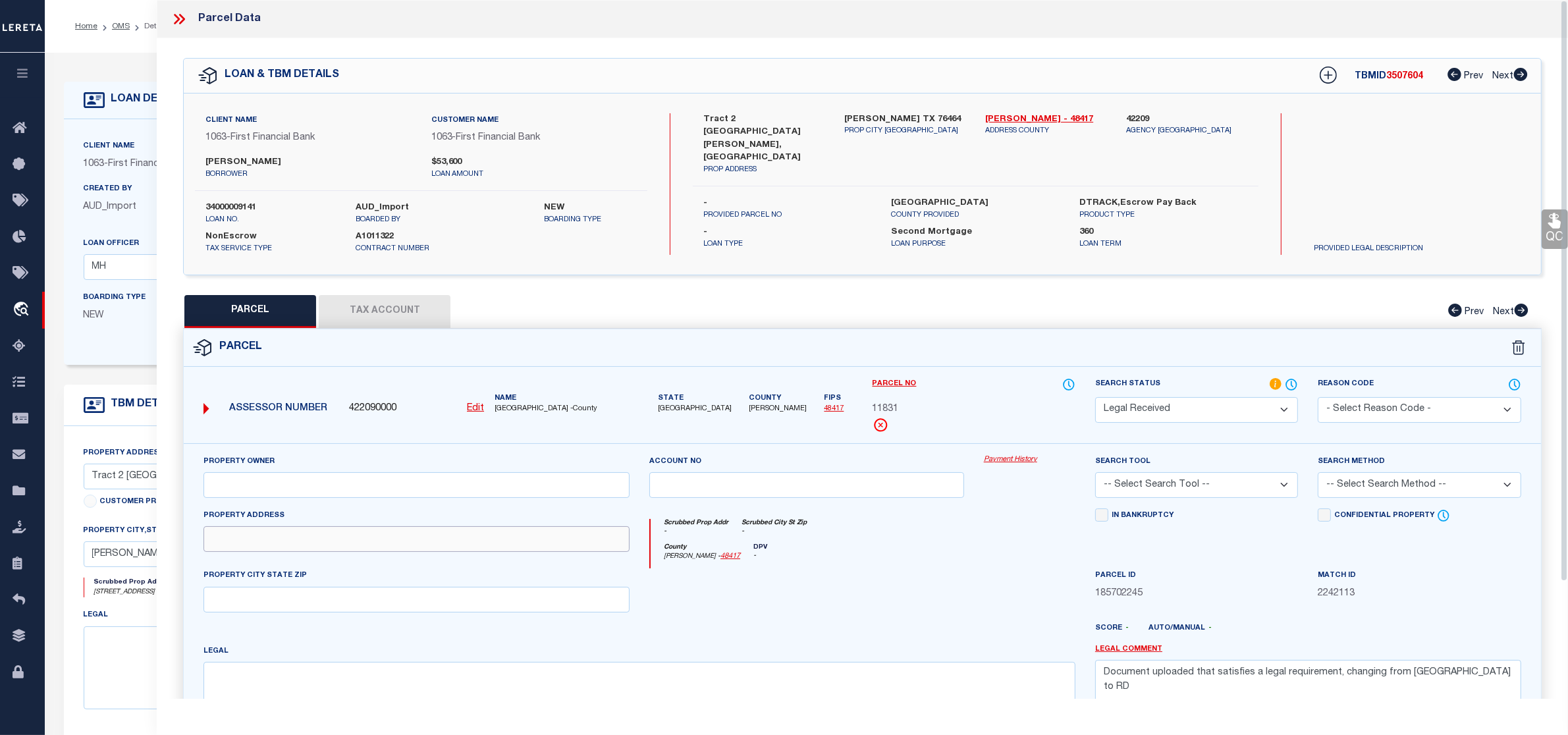
click at [291, 539] on input "text" at bounding box center [416, 539] width 426 height 25
paste input "203 CO RD 133"
type input "203 CO RD 133"
click at [244, 600] on input "text" at bounding box center [416, 600] width 426 height 25
paste input "MORAN, TX"
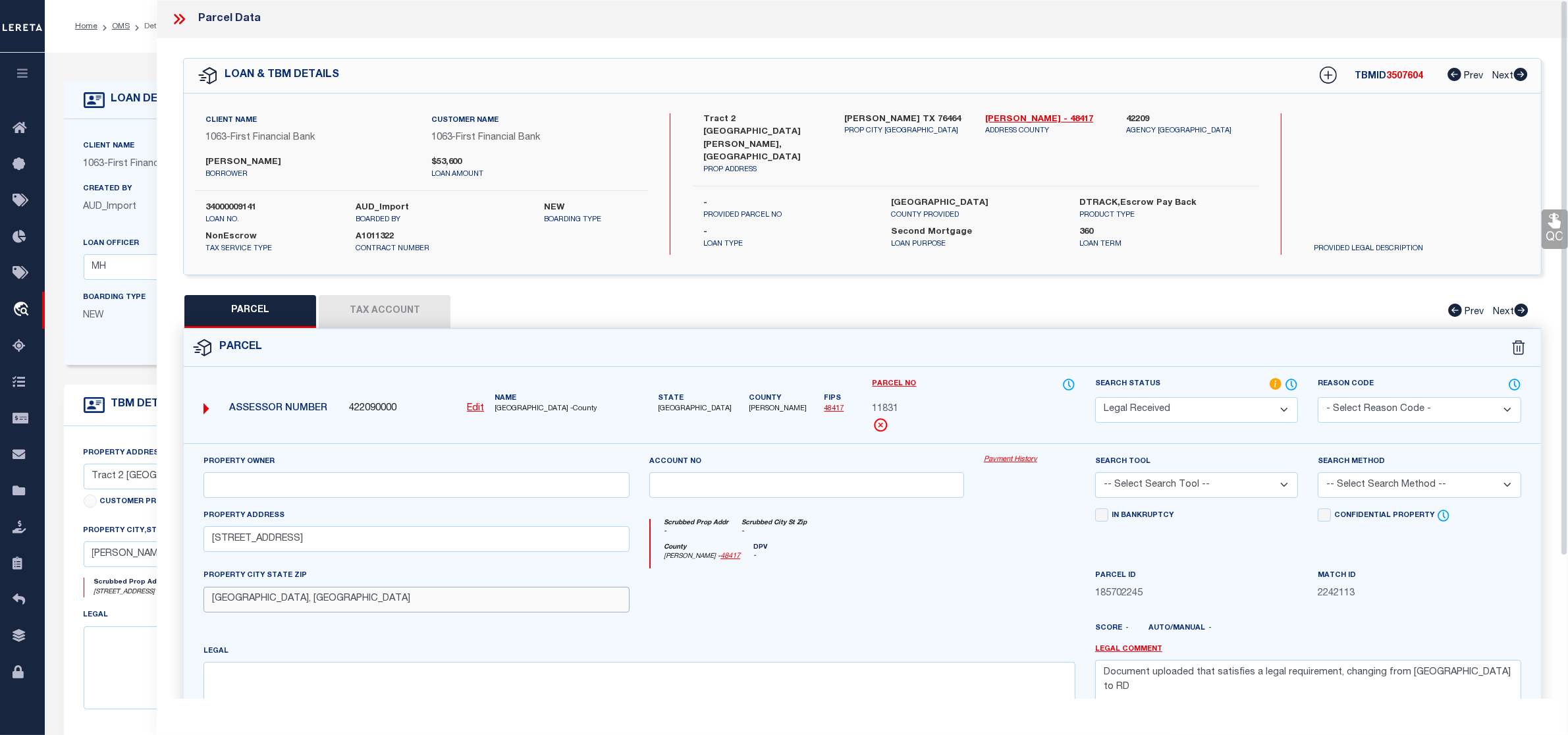
scroll to position [82, 0]
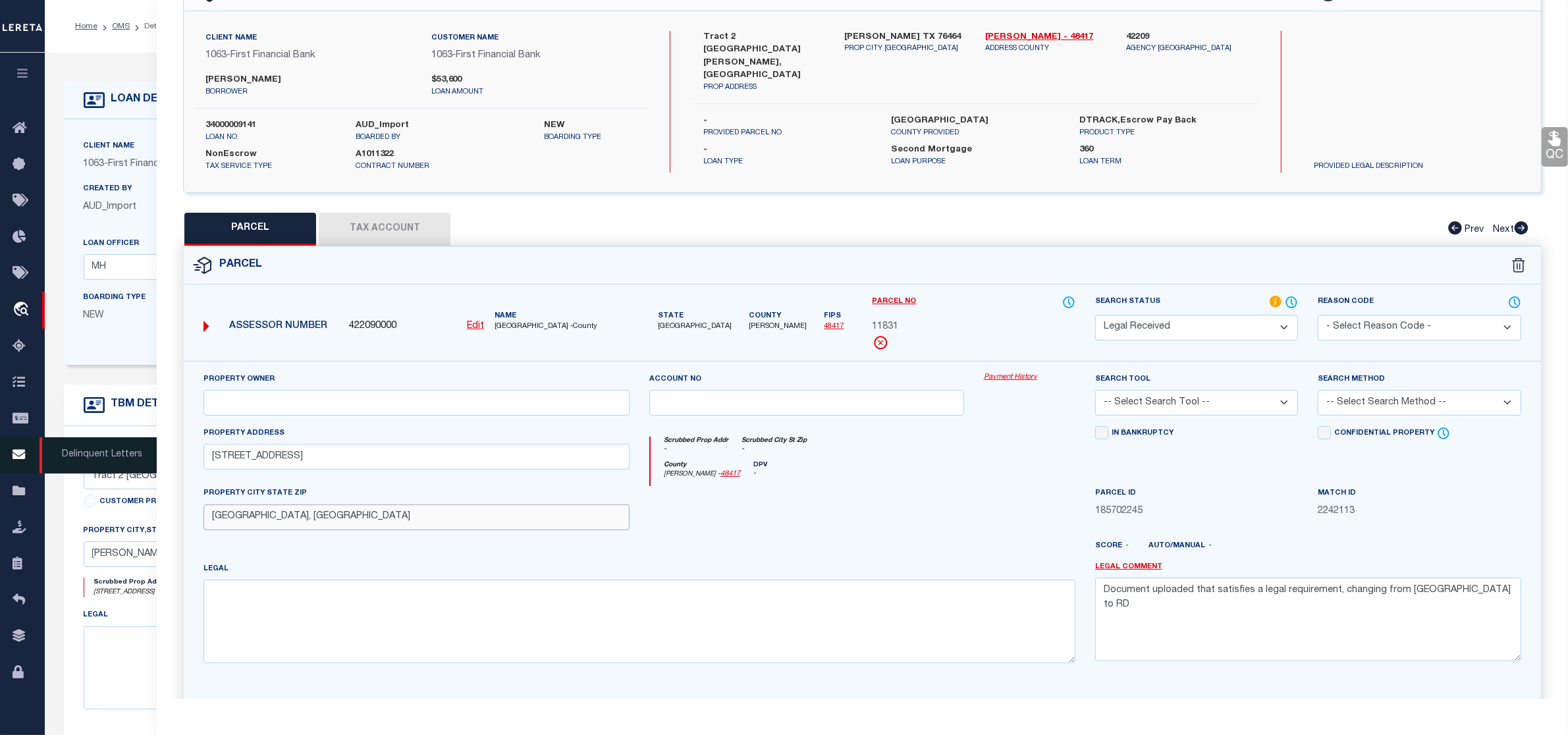
type input "MORAN, TX"
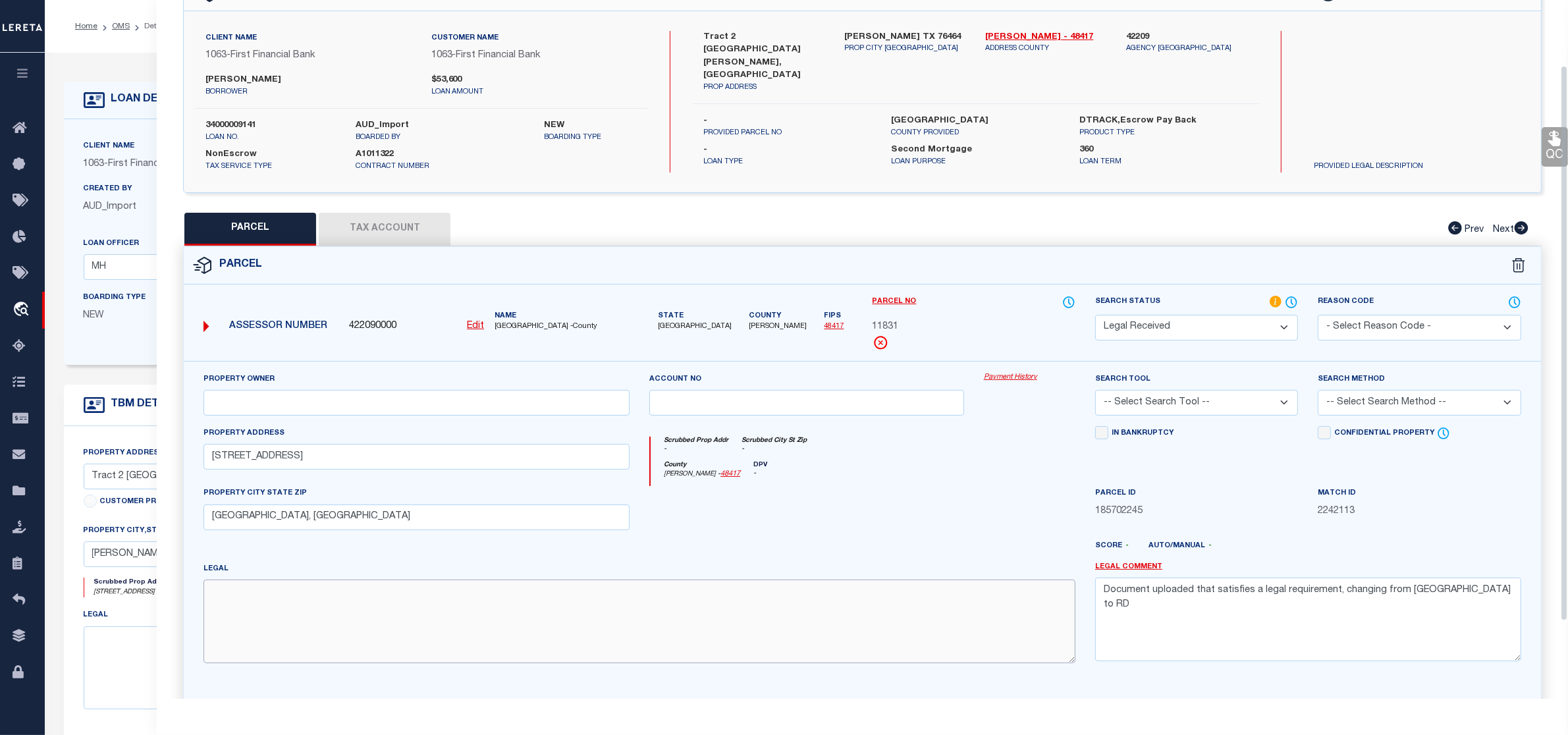
click at [275, 611] on textarea at bounding box center [640, 620] width 872 height 83
paste textarea "Ab 0752 UNIVERSITY Sec 102"
type textarea "Ab 0752 UNIVERSITY Sec 102"
click at [1173, 613] on textarea "Document uploaded that satisfies a legal requirement, changing from [GEOGRAPHIC…" at bounding box center [1307, 618] width 426 height 83
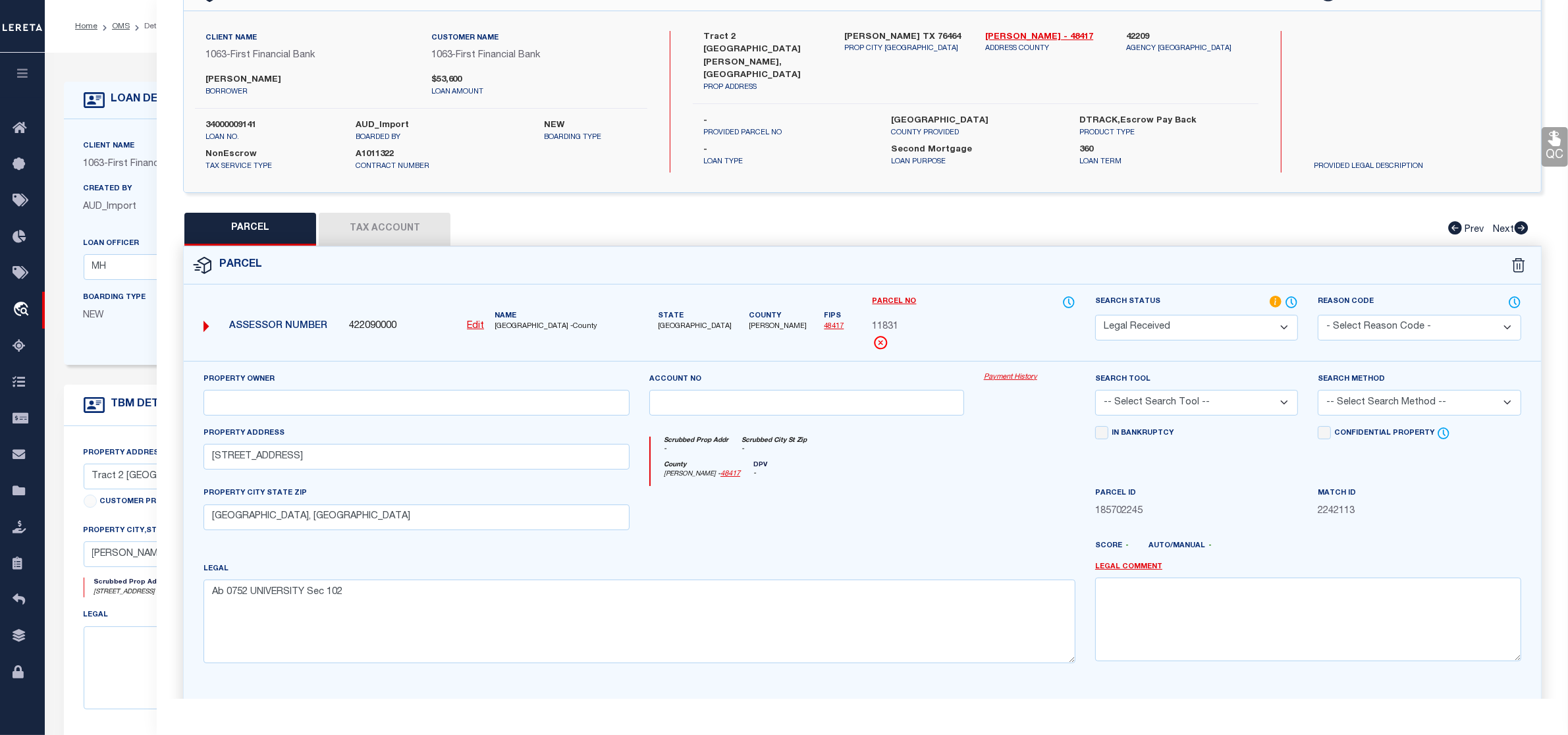
click at [1215, 410] on select "-- Select Search Tool -- 3rd Party Website Agency File Agency Website ATLS CNV-…" at bounding box center [1196, 403] width 203 height 25
select select "AGW"
click at [1095, 391] on select "-- Select Search Tool -- 3rd Party Website Agency File Agency Website ATLS CNV-…" at bounding box center [1196, 403] width 203 height 25
click at [1368, 397] on select "-- Select Search Method -- Property Address Legal Liability Info Provided" at bounding box center [1418, 403] width 203 height 25
select select "LEG"
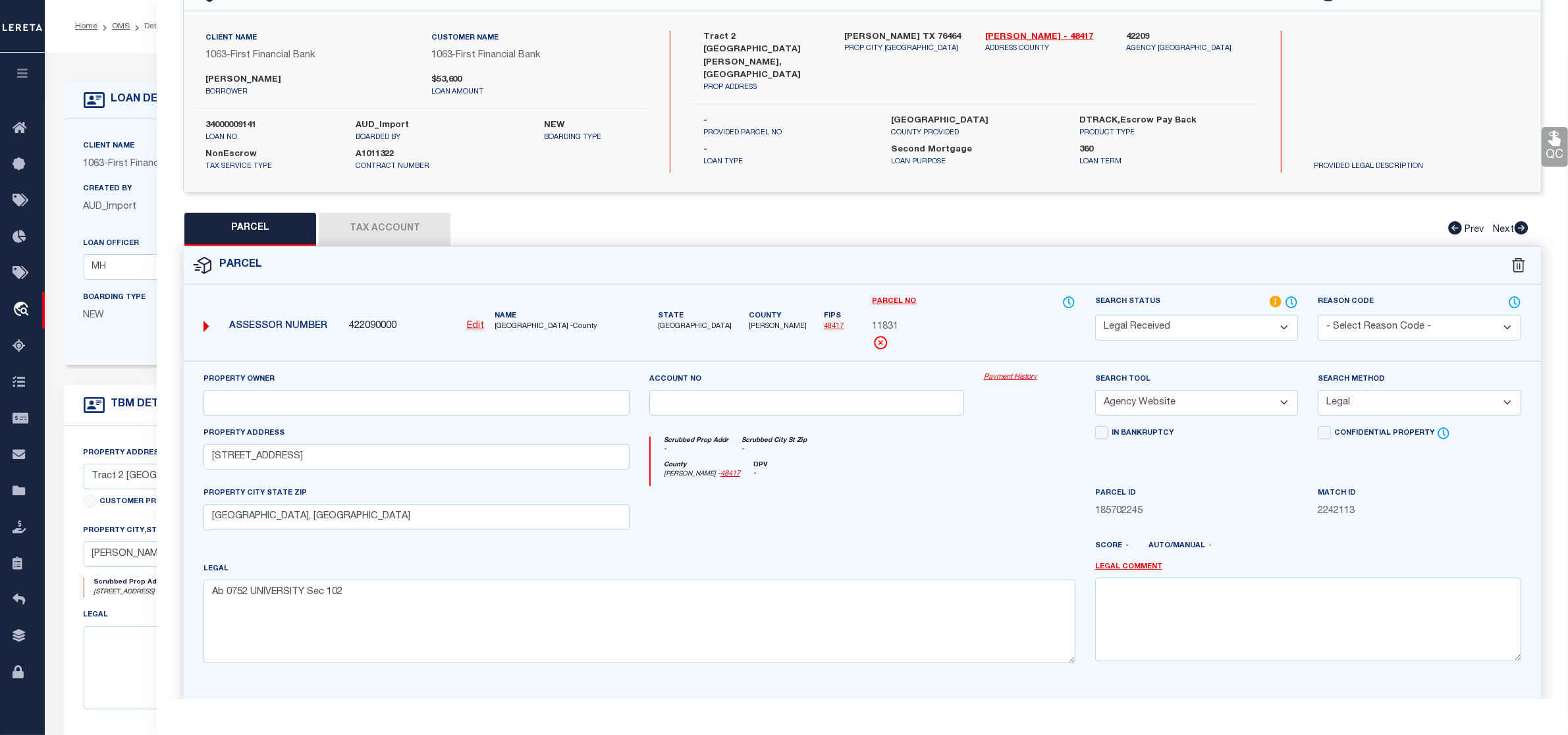
click at [1317, 391] on select "-- Select Search Method -- Property Address Legal Liability Info Provided" at bounding box center [1418, 403] width 203 height 25
click at [298, 411] on input "text" at bounding box center [416, 403] width 426 height 25
paste input "HARBOLD KRAYMER AND CHEYENNE"
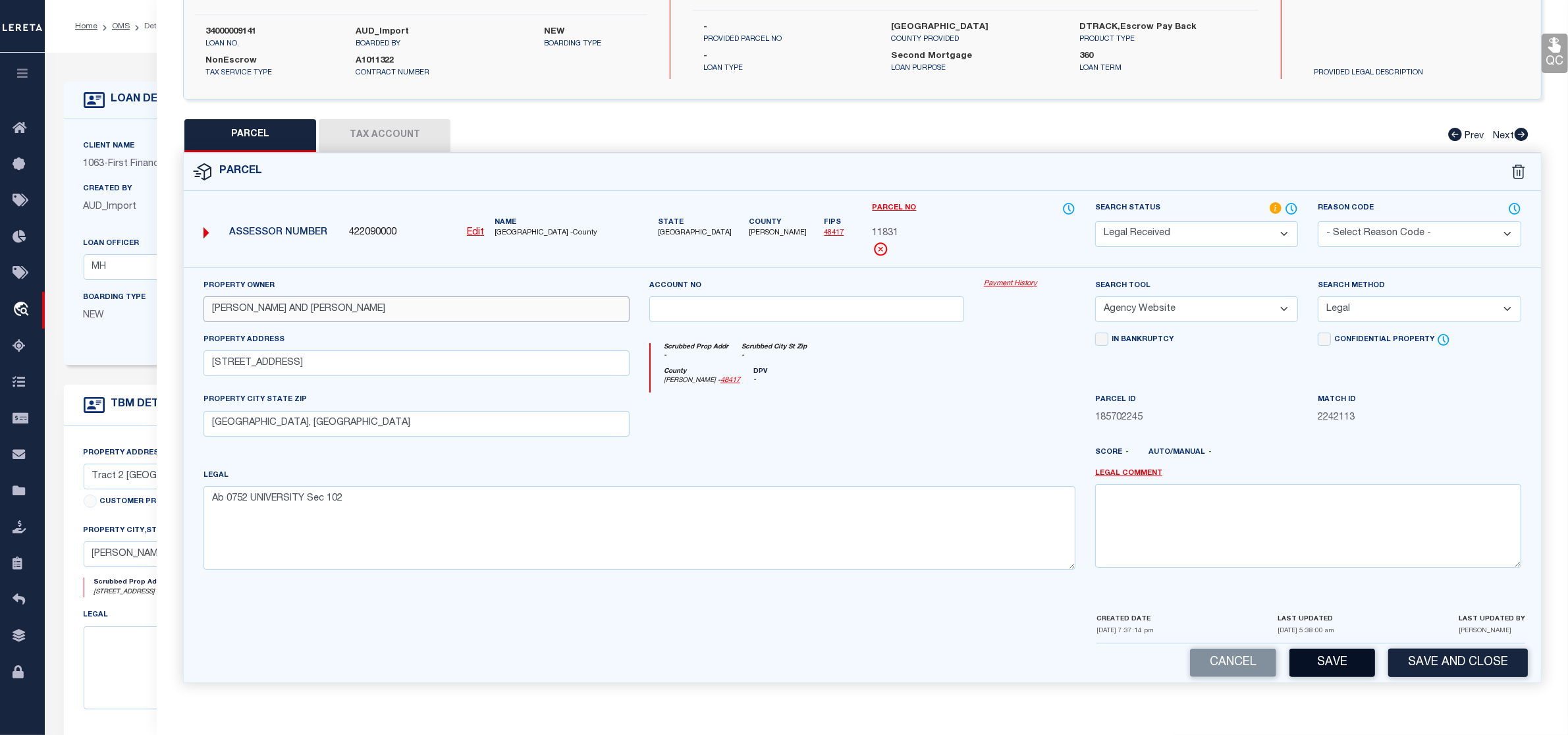
type input "HARBOLD KRAYMER AND CHEYENNE"
click at [1341, 665] on button "Save" at bounding box center [1332, 662] width 85 height 28
select select "AS"
select select
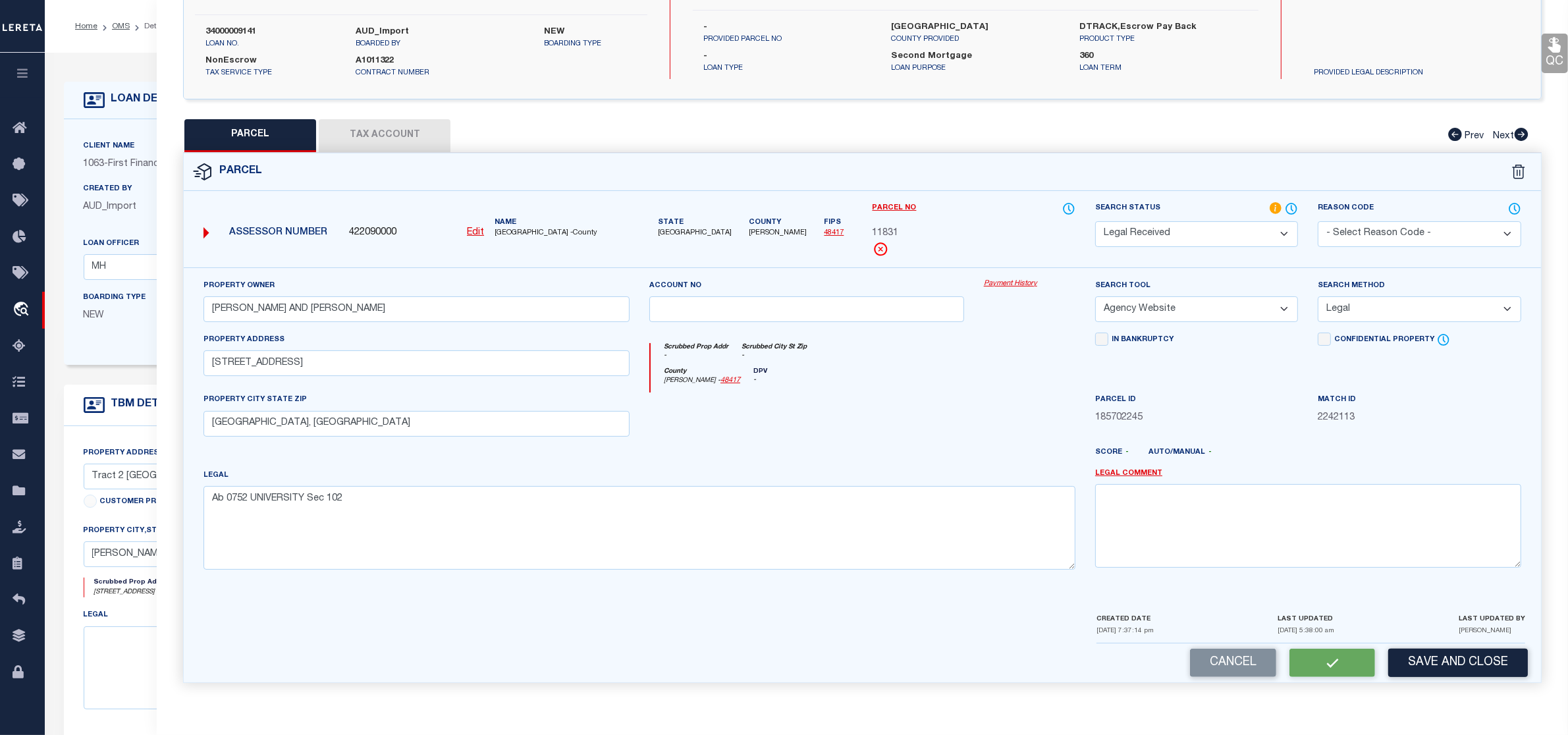
checkbox input "false"
click at [380, 137] on div "QC QC QC" at bounding box center [862, 280] width 1411 height 836
select select "RD"
type input "HARBOLD KRAYMER AND CHEYENNE"
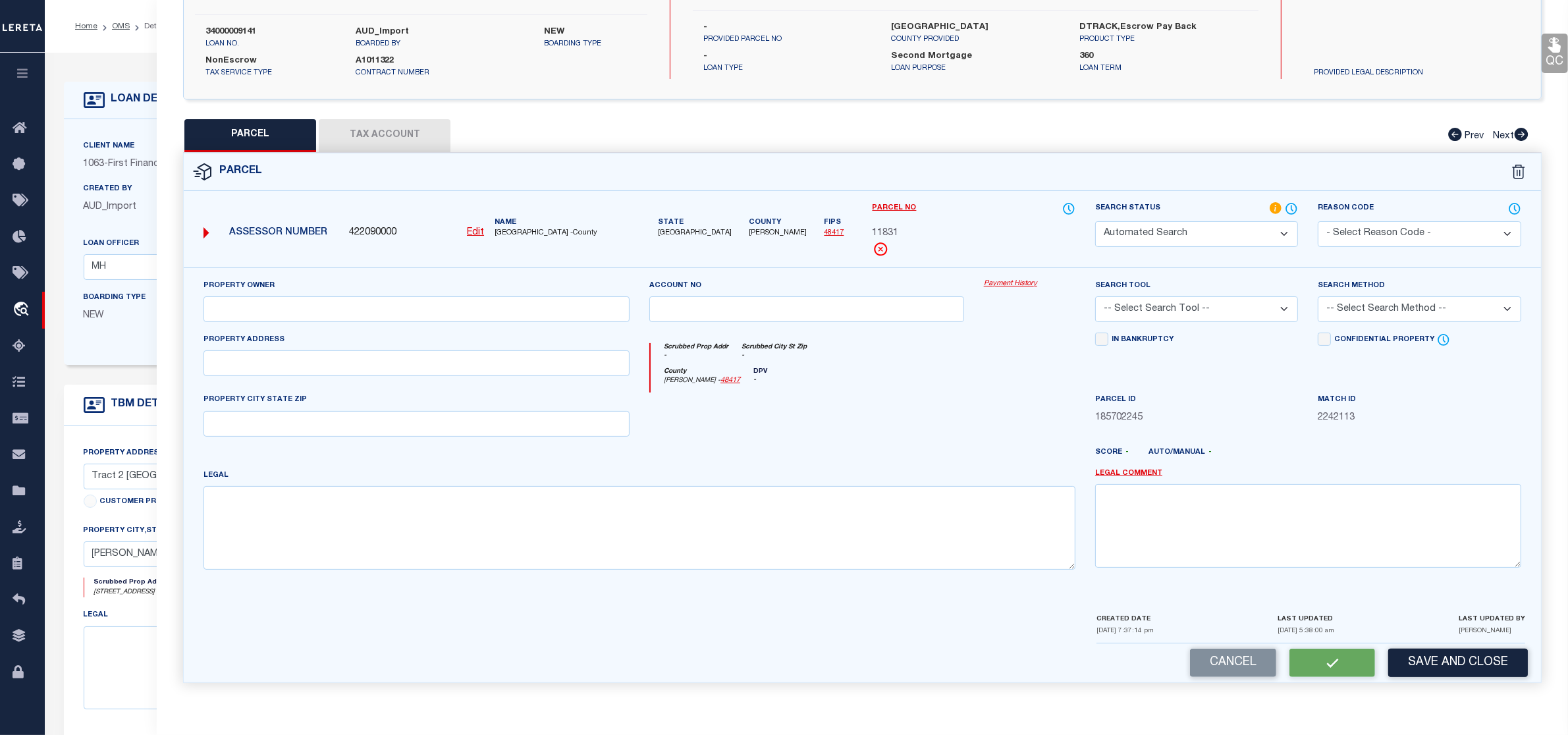
select select "AGW"
select select "LEG"
type input "203 CO RD 133"
type input "MORAN, TX"
type textarea "Ab 0752 UNIVERSITY Sec 102"
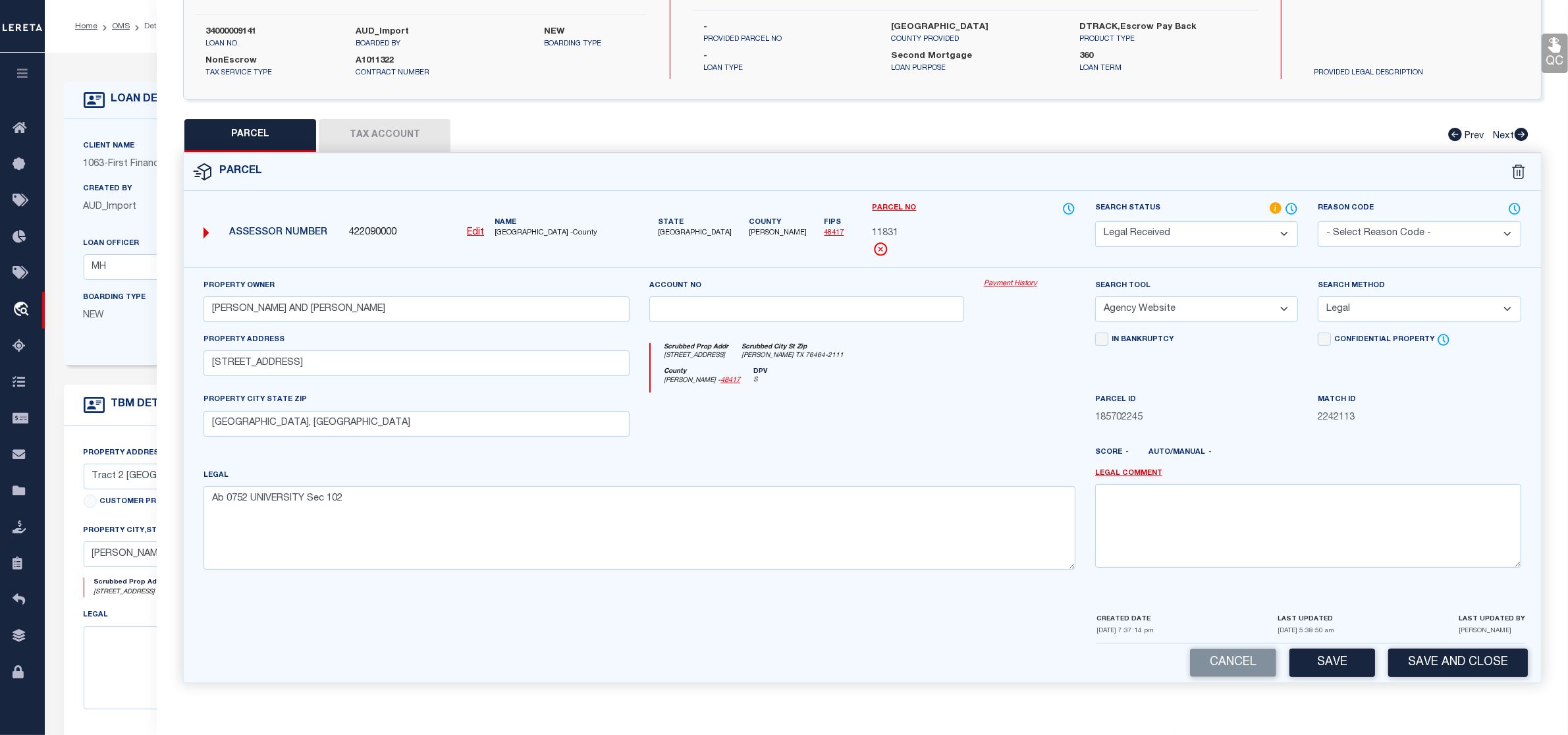
click at [382, 125] on button "Tax Account" at bounding box center [384, 136] width 131 height 33
select select "100"
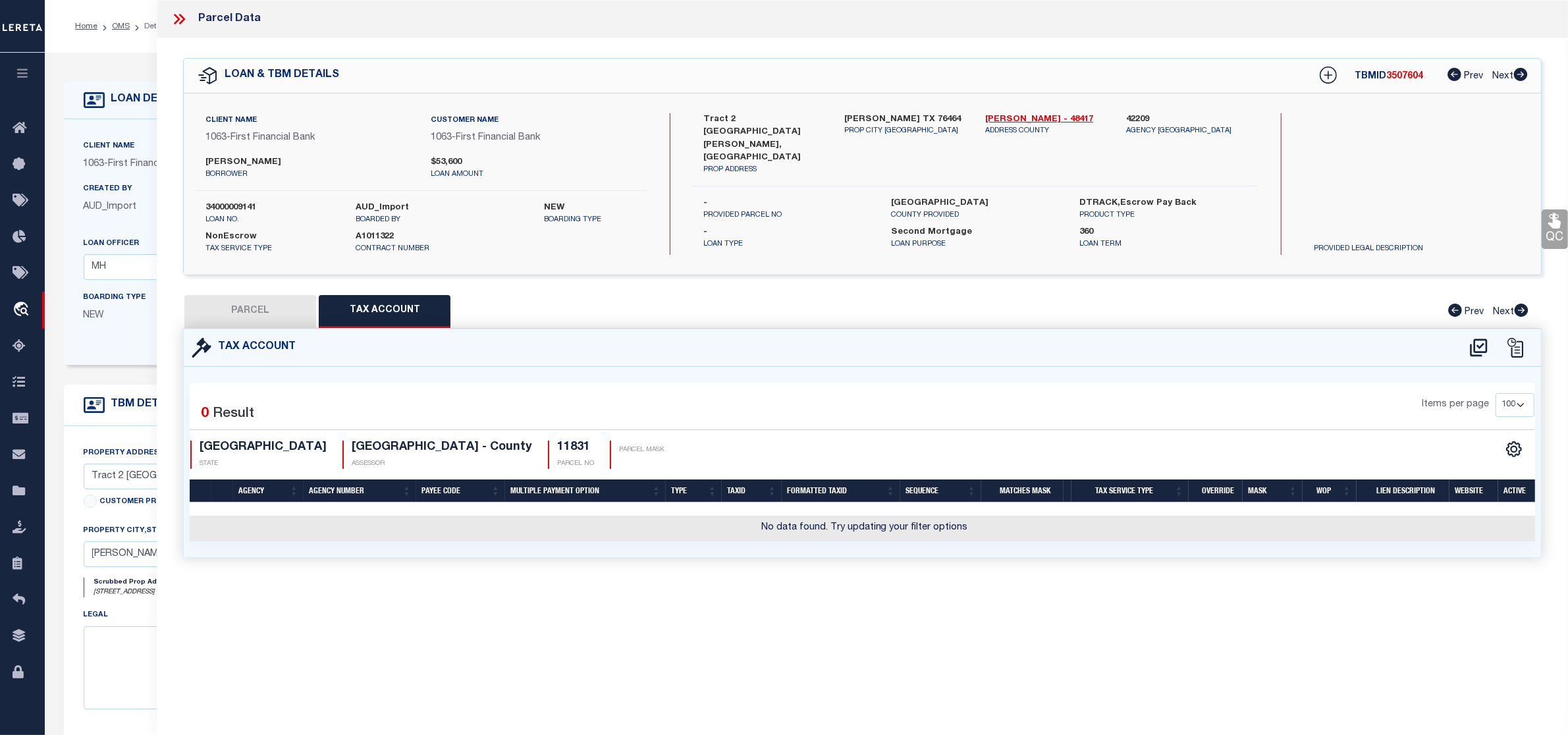
scroll to position [0, 0]
click at [1482, 344] on icon at bounding box center [1478, 347] width 17 height 18
select select "100"
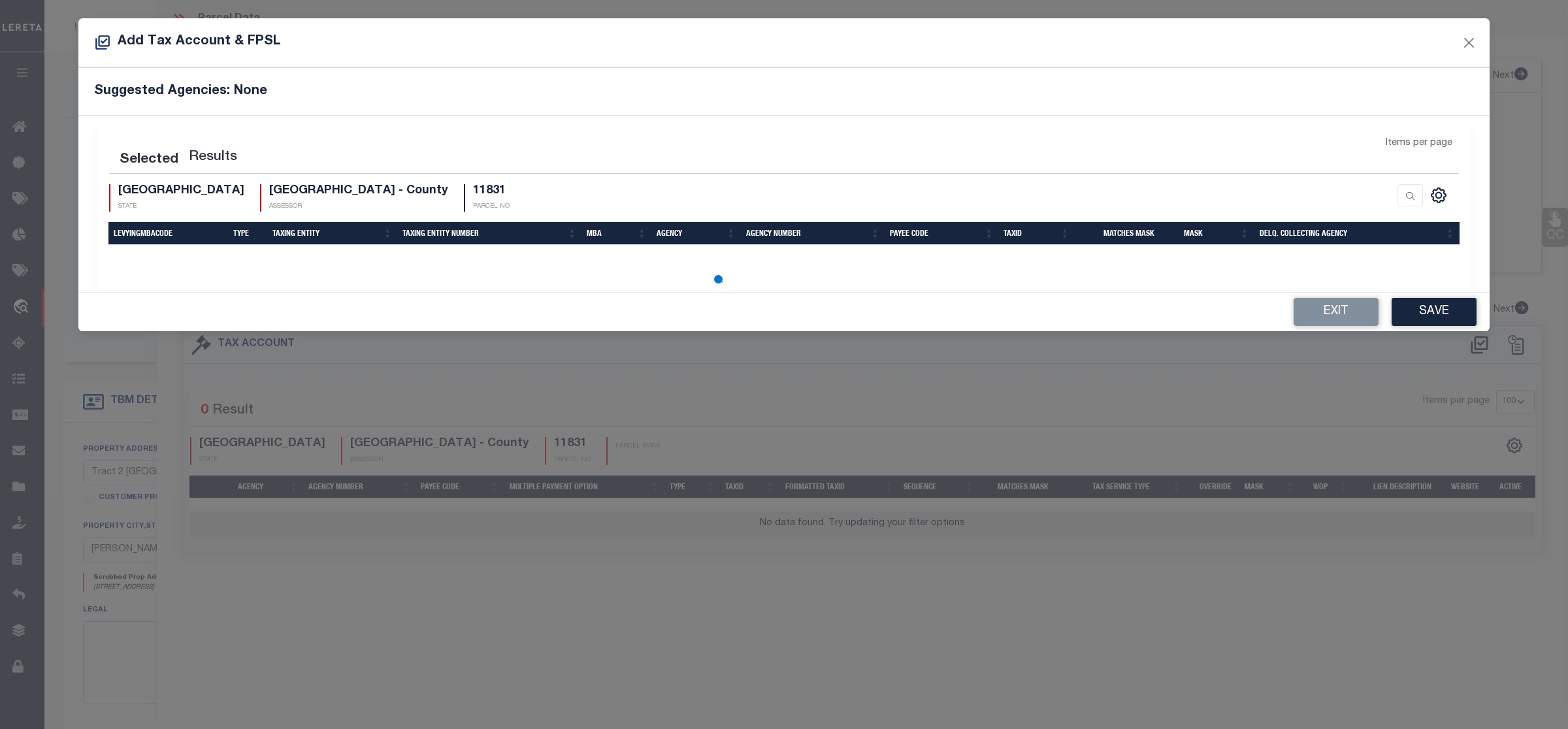
select select "100"
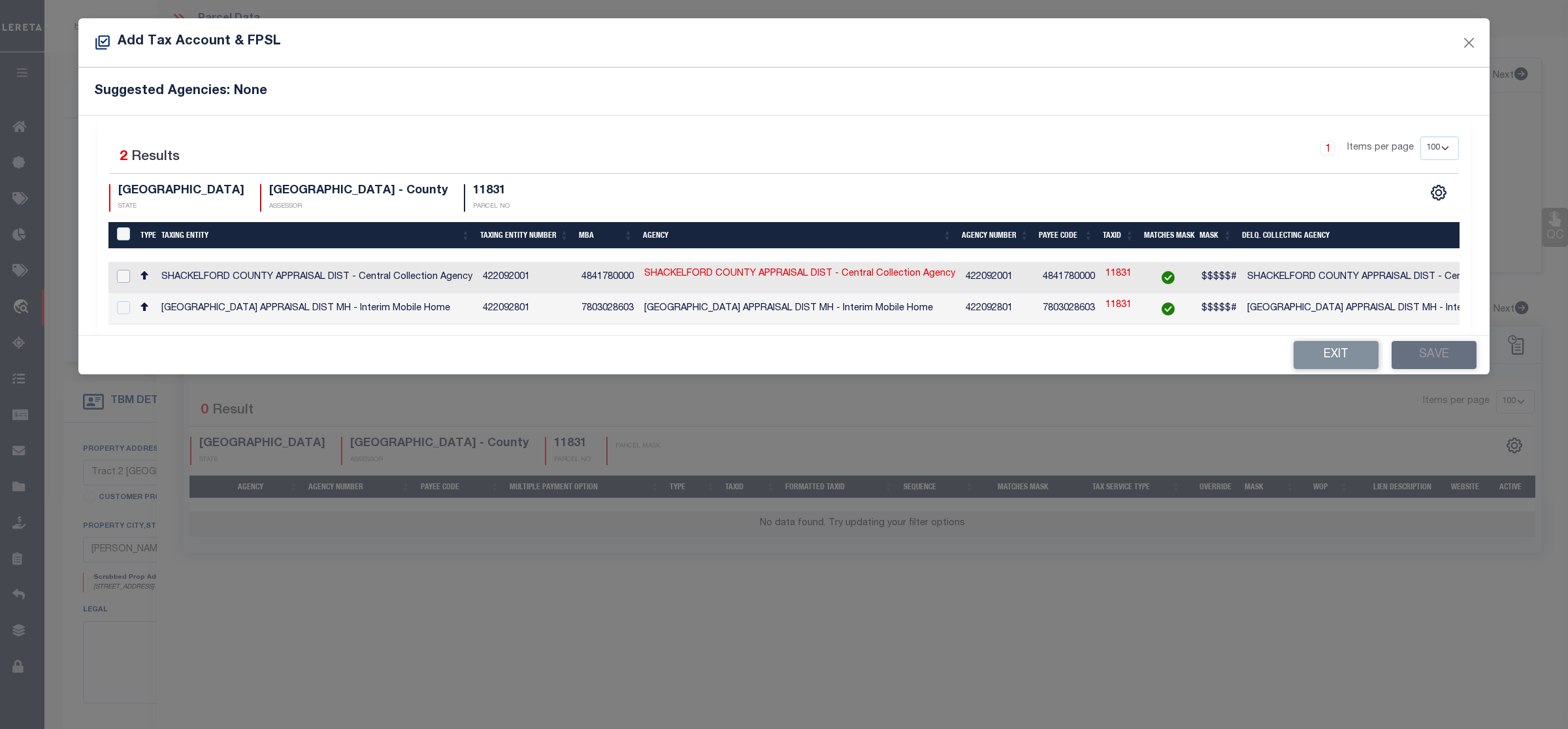
click at [121, 274] on input "checkbox" at bounding box center [122, 275] width 13 height 13
checkbox input "true"
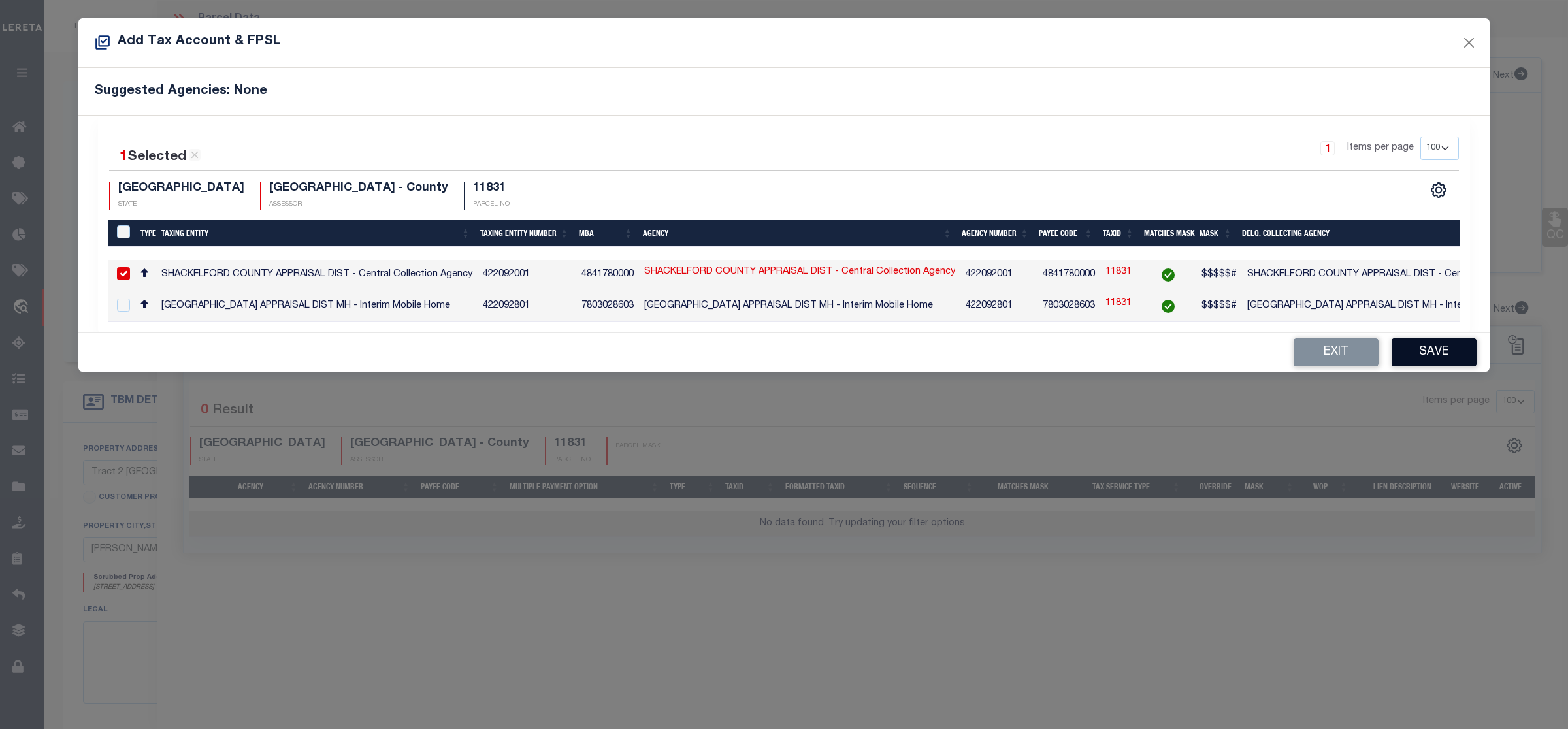
click at [1428, 354] on button "Save" at bounding box center [1433, 352] width 85 height 28
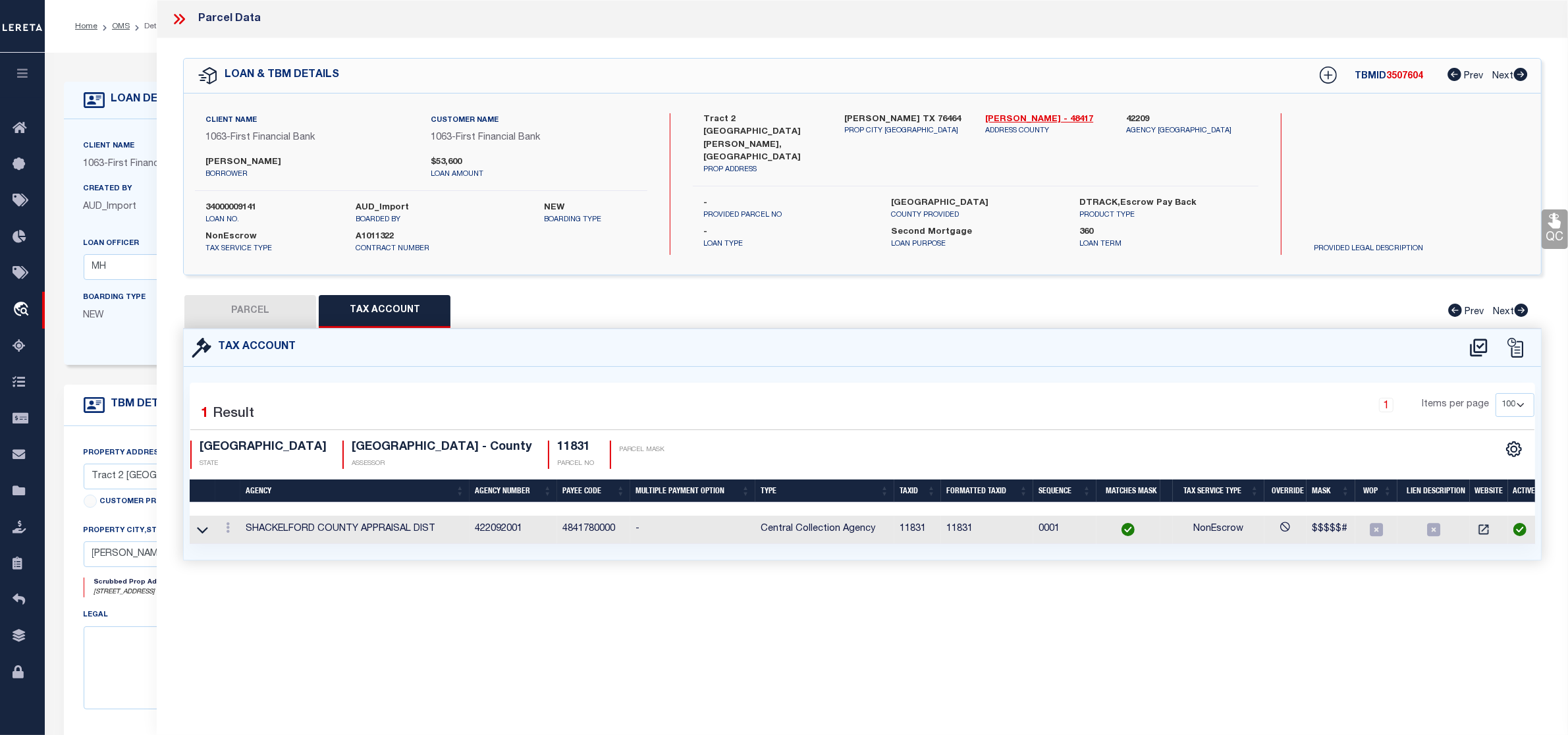
click at [265, 324] on button "PARCEL" at bounding box center [250, 312] width 131 height 33
select select "AS"
select select
checkbox input "false"
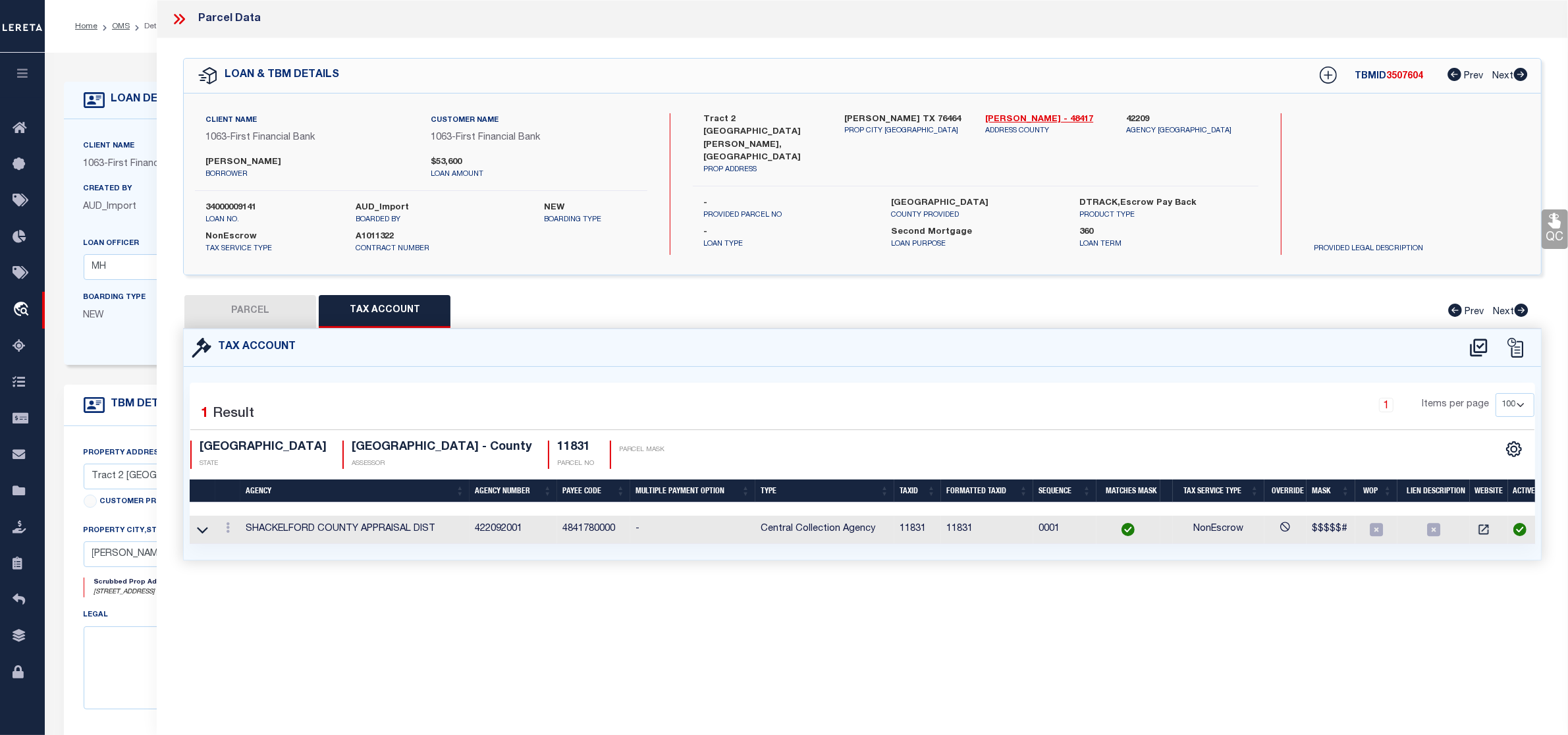
checkbox input "false"
select select "RD"
type input "HARBOLD KRAYMER AND CHEYENNE"
select select "AGW"
select select "LEG"
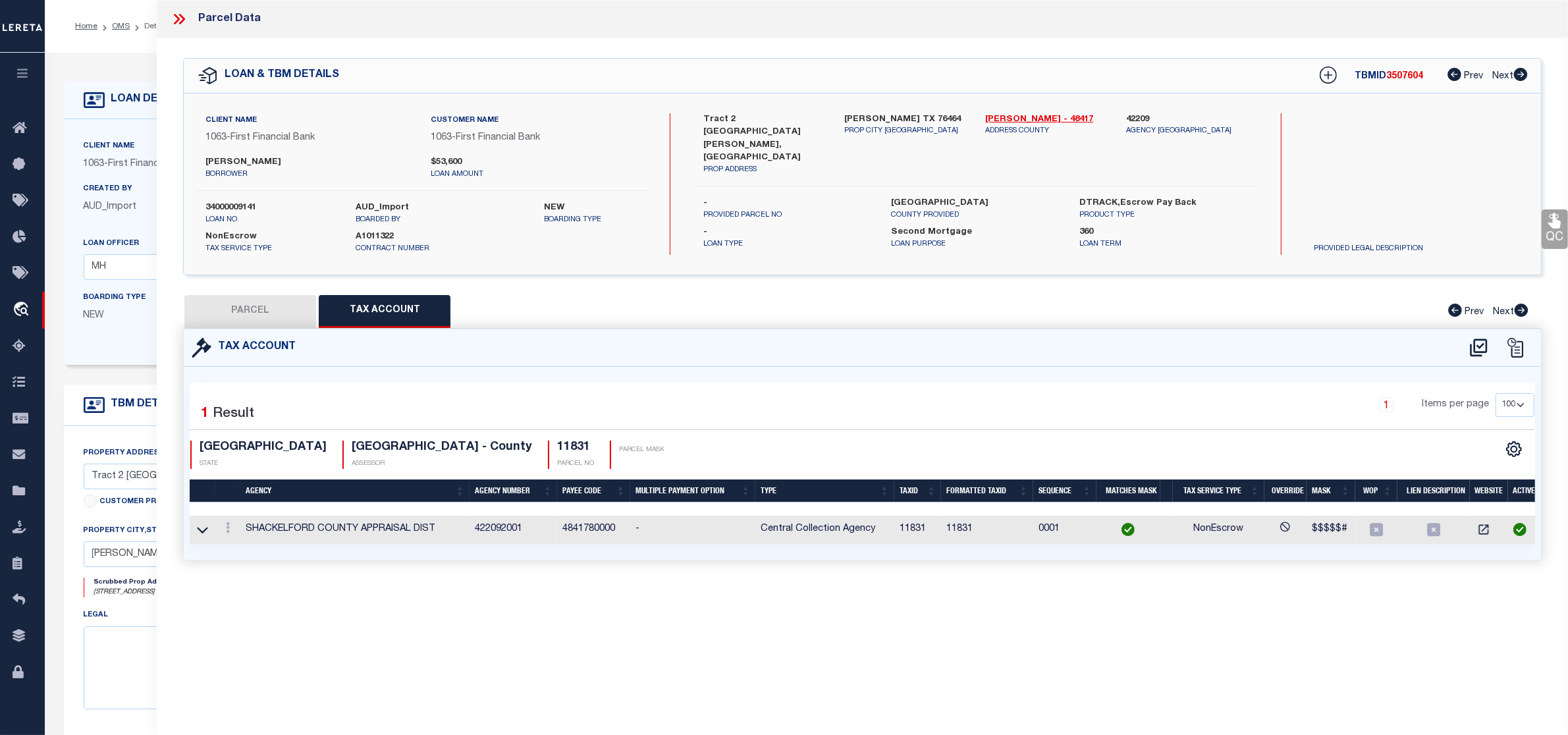
type input "203 CO RD 133"
type input "MORAN, TX"
type textarea "Ab 0752 UNIVERSITY Sec 102"
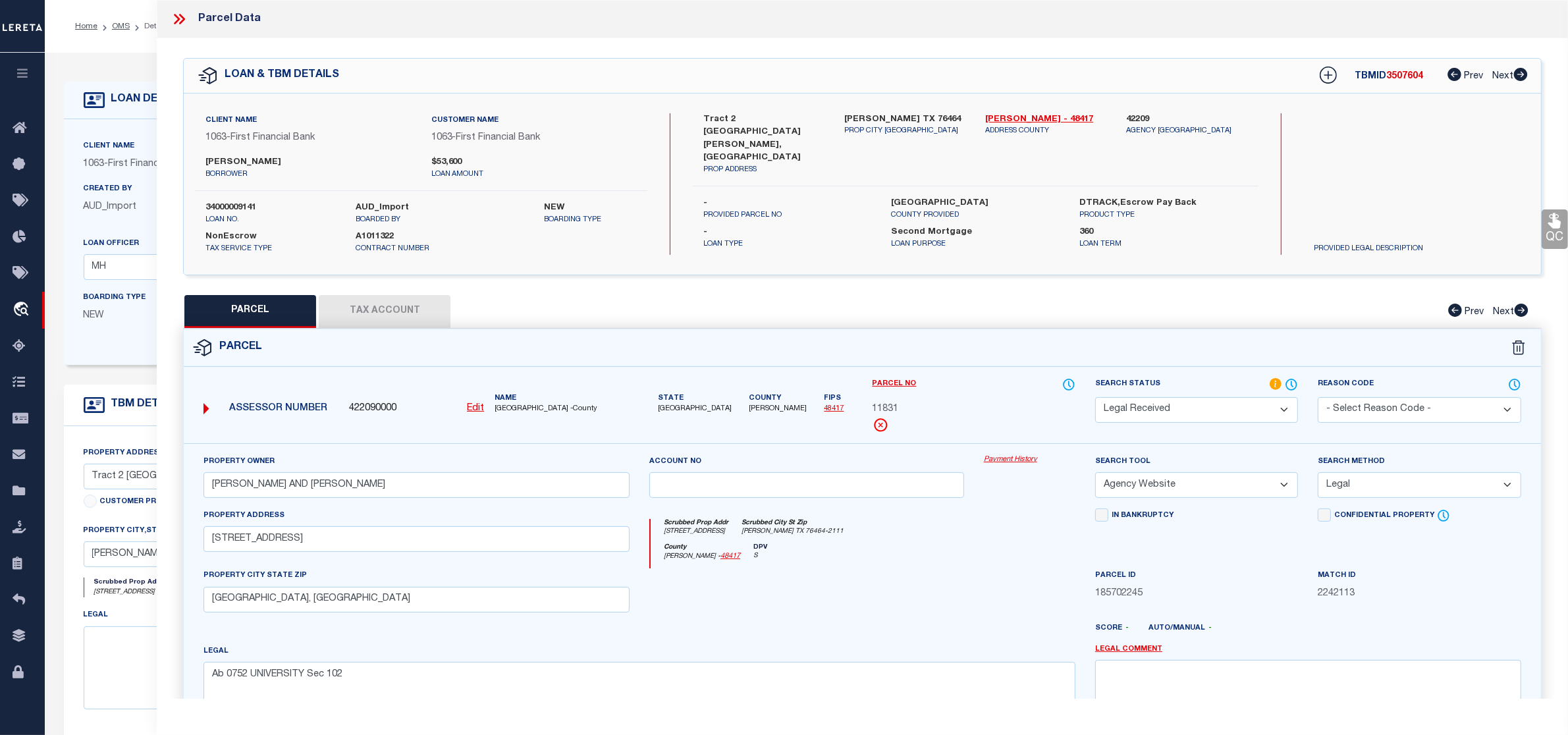
click at [262, 318] on button "PARCEL" at bounding box center [250, 312] width 131 height 33
select select "AS"
select select
checkbox input "false"
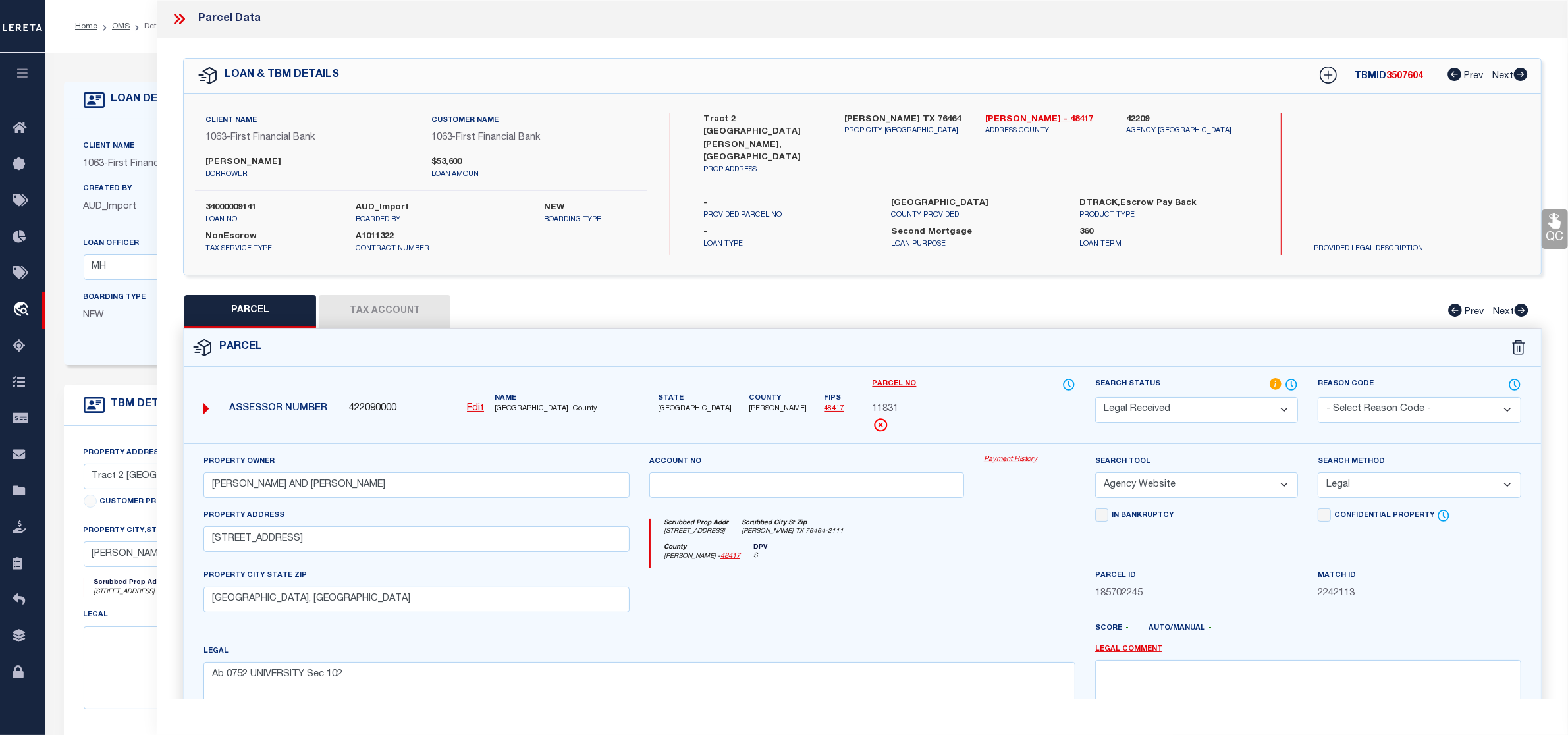
checkbox input "false"
select select "RD"
type input "HARBOLD KRAYMER AND CHEYENNE"
select select "AGW"
select select "LEG"
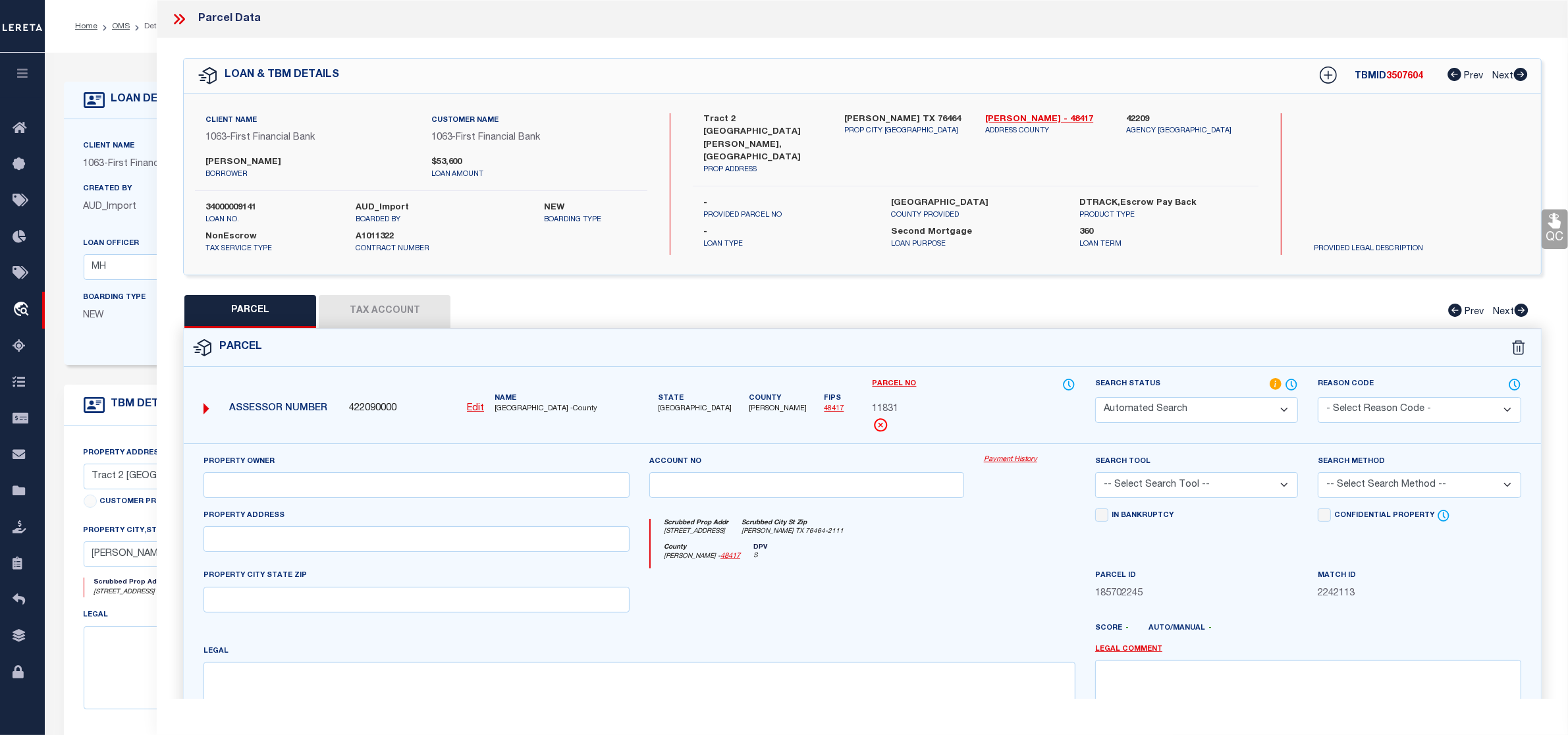
type input "203 CO RD 133"
type input "MORAN, TX"
type textarea "Ab 0752 UNIVERSITY Sec 102"
click at [1282, 407] on select "Automated Search Bad Parcel Complete Duplicate Parcel High Dollar Reporting In …" at bounding box center [1196, 410] width 203 height 25
click at [1280, 406] on select "Automated Search Bad Parcel Complete Duplicate Parcel High Dollar Reporting In …" at bounding box center [1196, 410] width 203 height 25
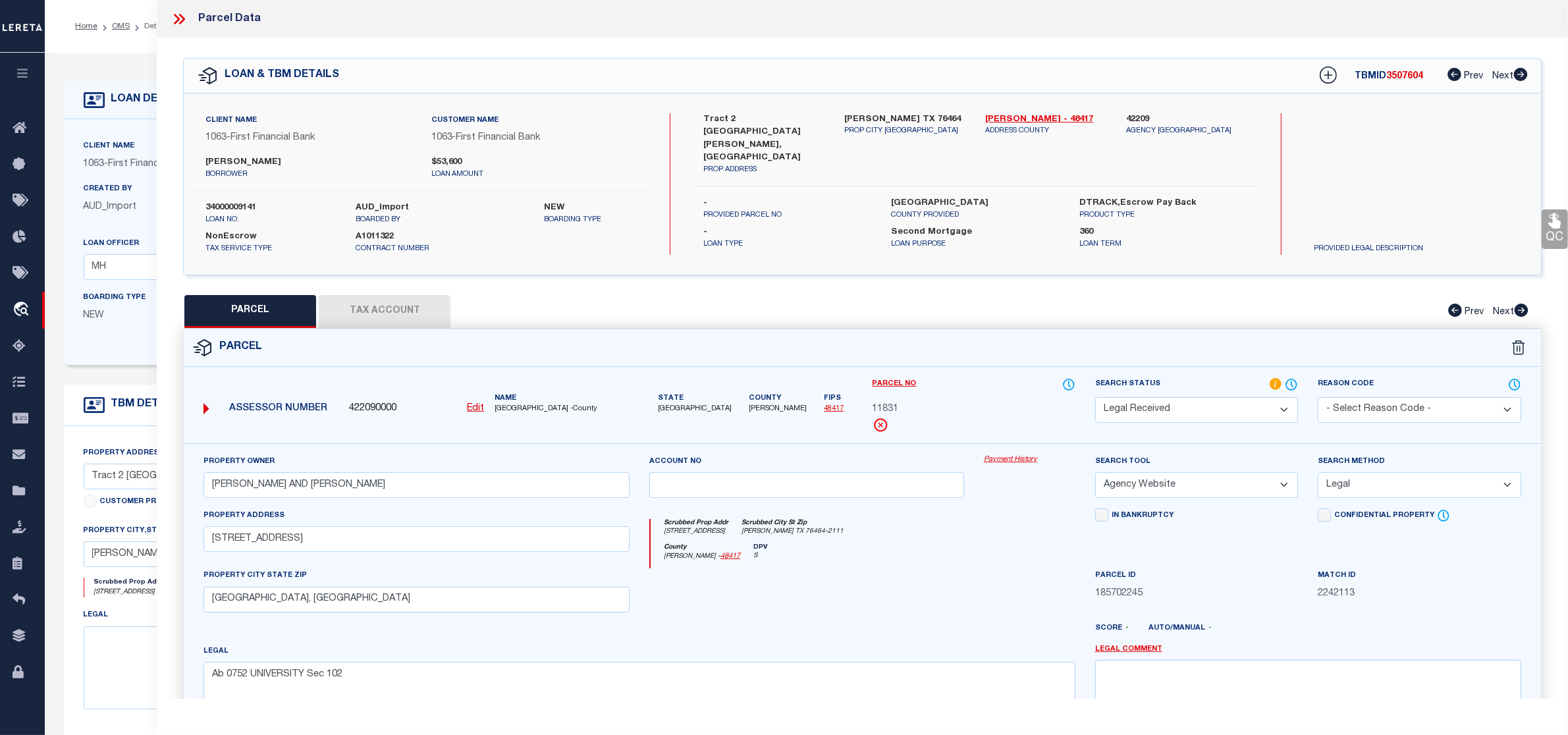
click at [1279, 405] on select "Automated Search Bad Parcel Complete Duplicate Parcel High Dollar Reporting In …" at bounding box center [1196, 410] width 203 height 25
click at [1095, 397] on select "Automated Search Bad Parcel Complete Duplicate Parcel High Dollar Reporting In …" at bounding box center [1196, 410] width 203 height 25
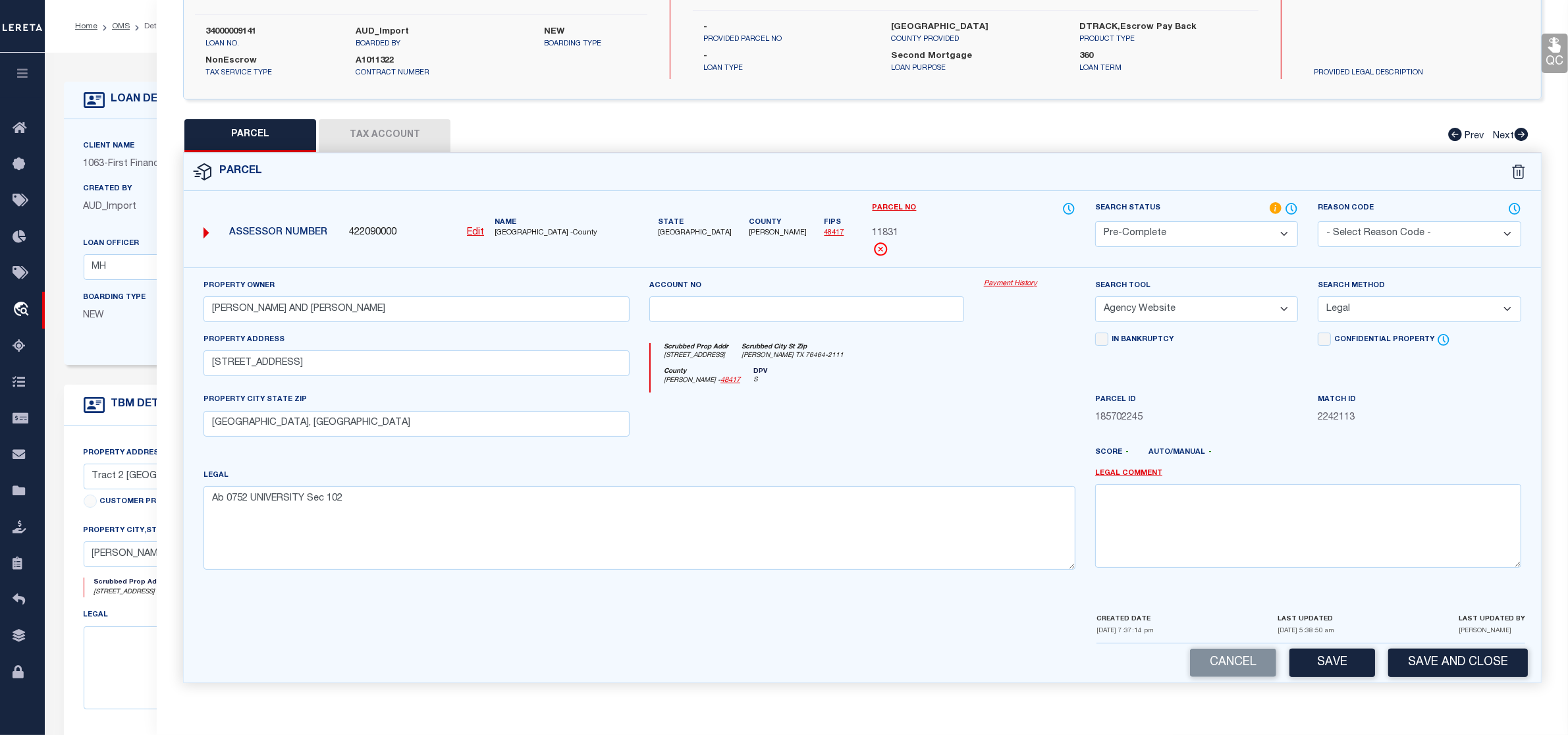
scroll to position [165, 0]
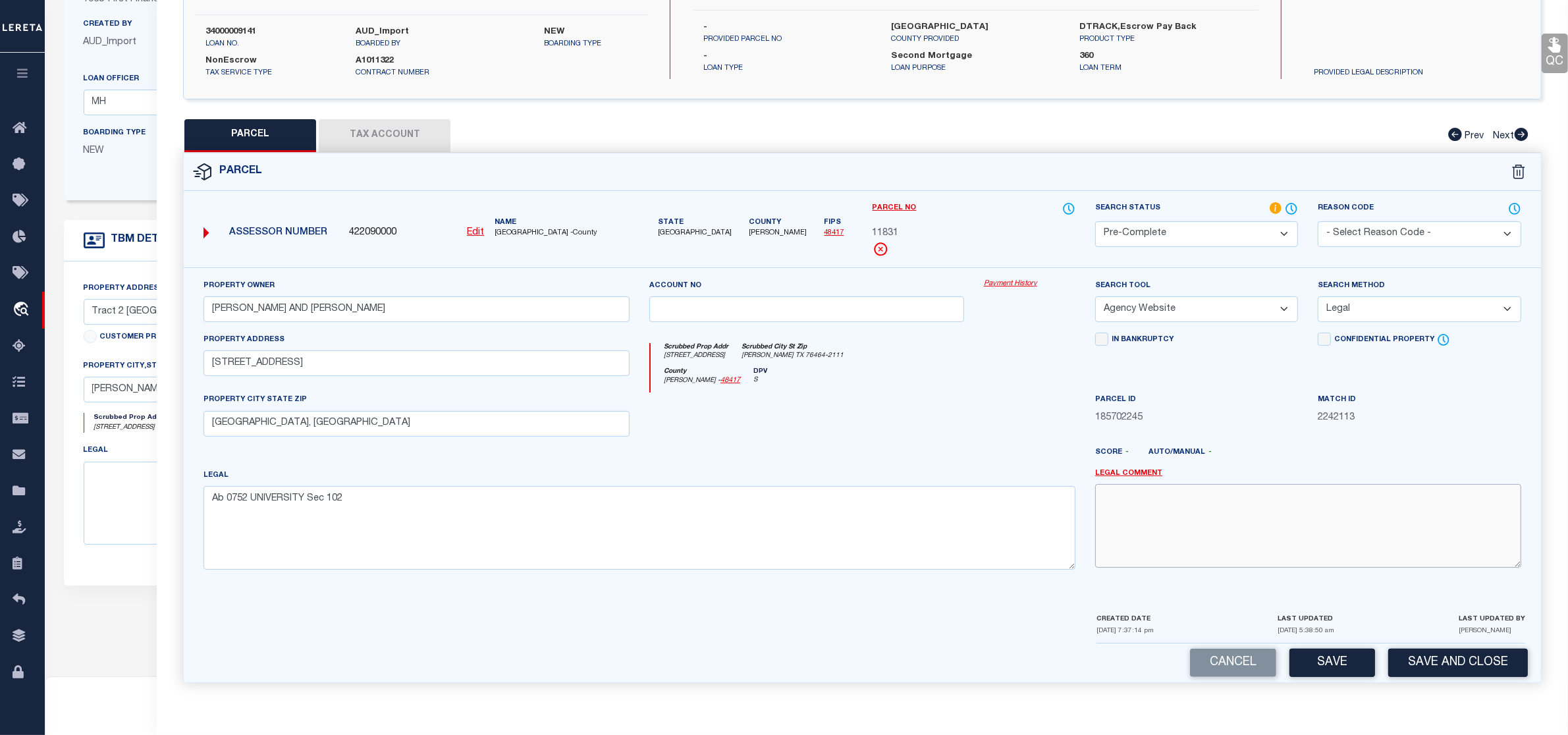
click at [1225, 566] on textarea at bounding box center [1307, 525] width 426 height 83
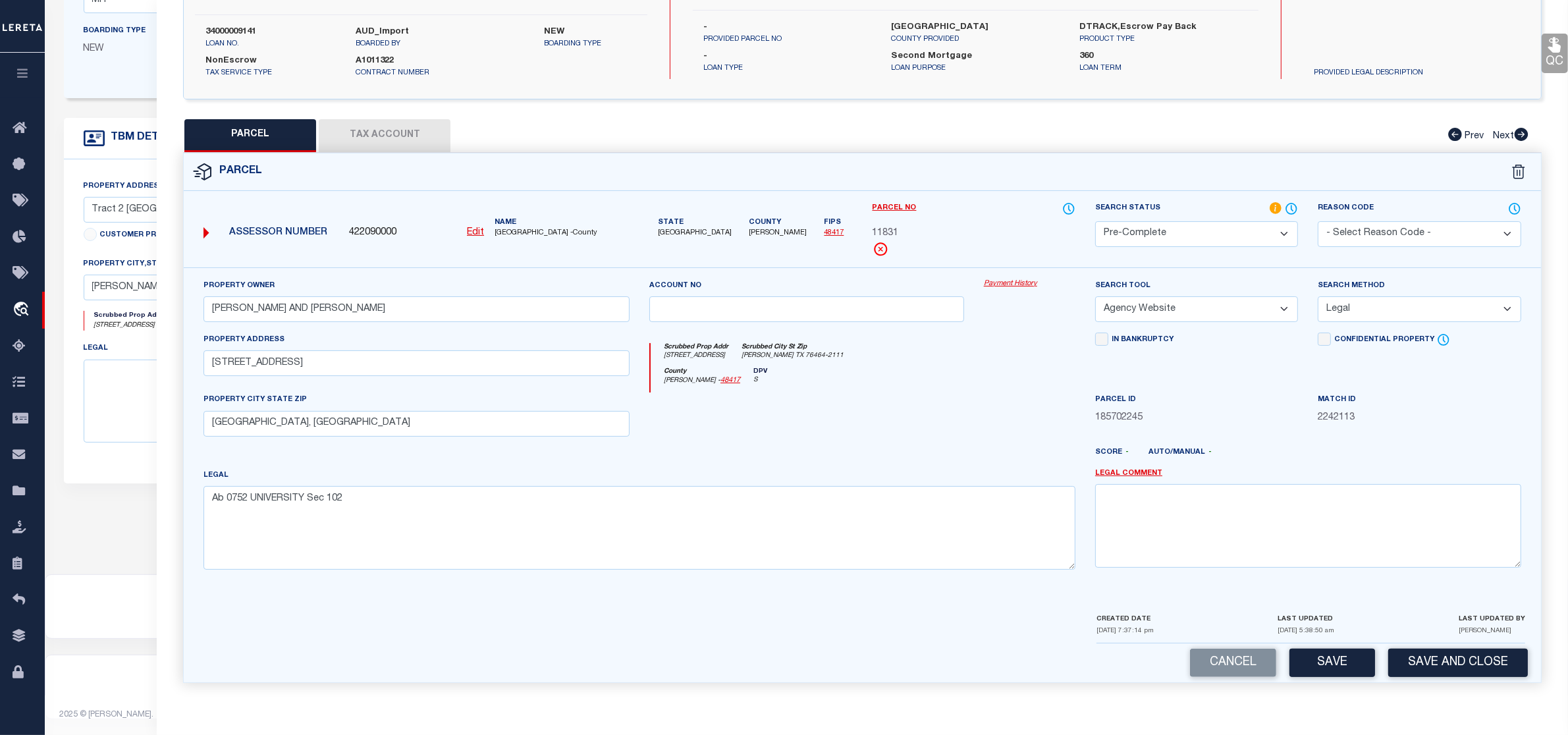
click at [1322, 669] on button "Save" at bounding box center [1332, 662] width 85 height 28
select select "AS"
select select
checkbox input "false"
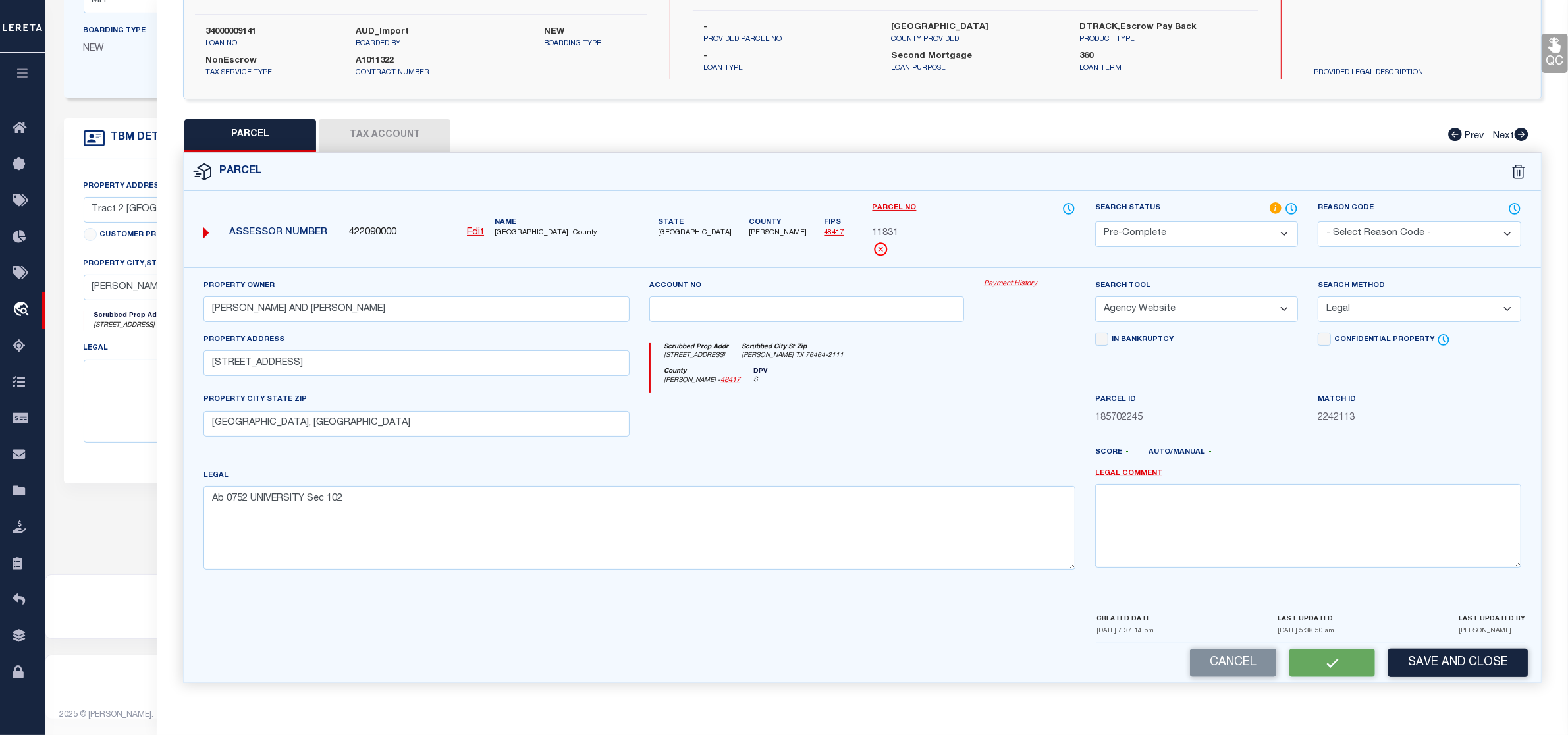
checkbox input "false"
select select "PC"
type input "HARBOLD KRAYMER AND CHEYENNE"
select select "AGW"
select select "LEG"
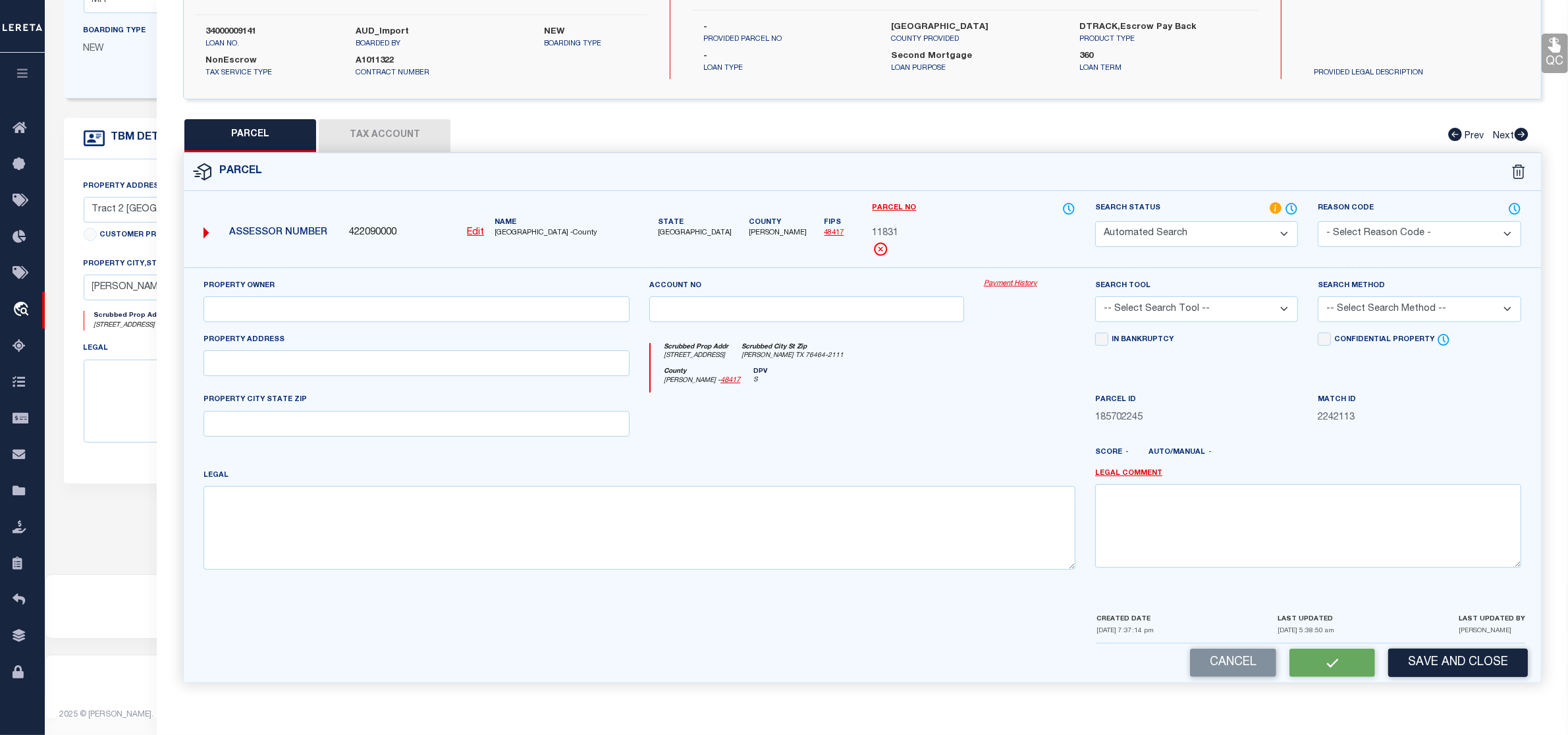
type input "203 CO RD 133"
type input "MORAN, TX"
type textarea "Ab 0752 UNIVERSITY Sec 102"
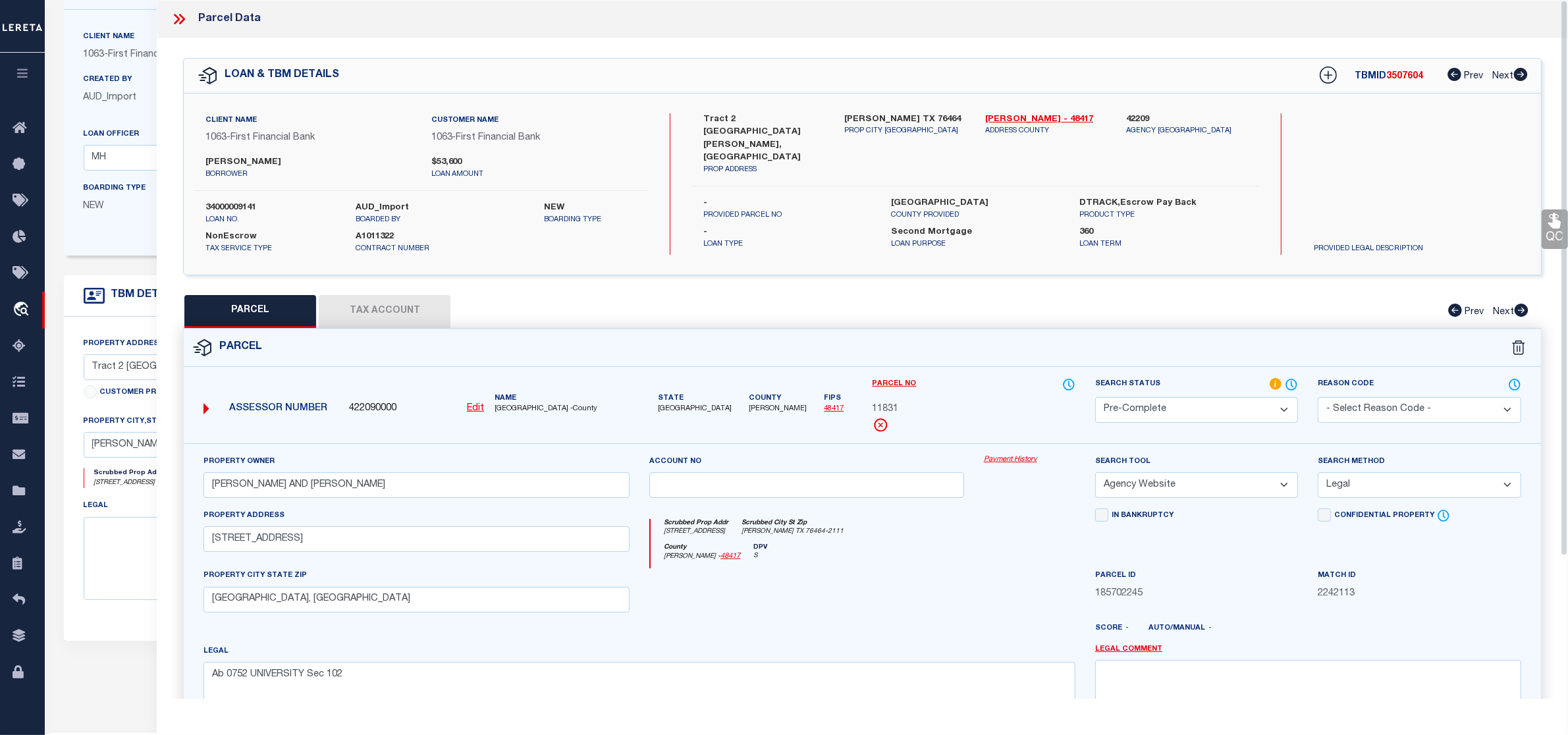
scroll to position [0, 0]
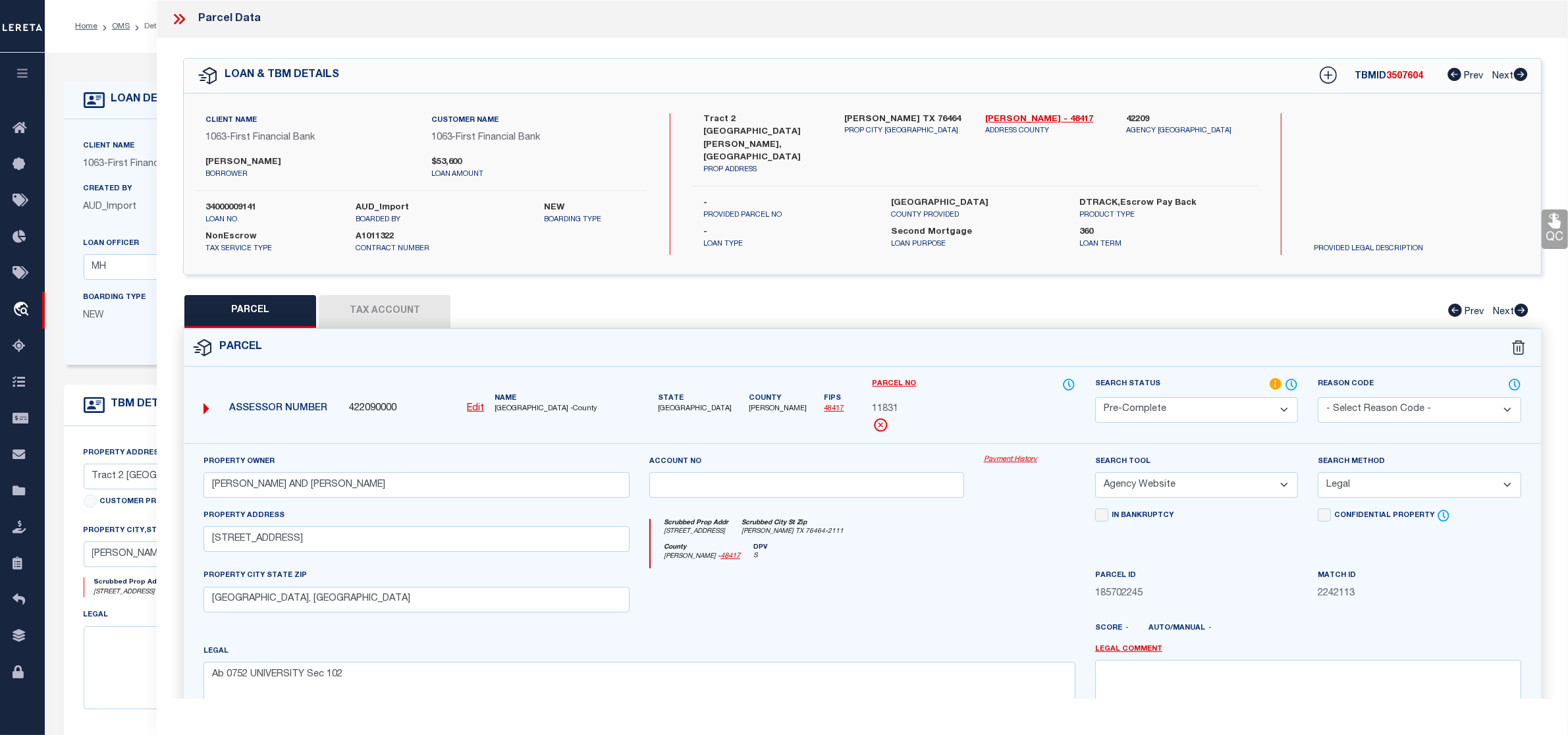
click at [1397, 77] on span "3507604" at bounding box center [1404, 75] width 37 height 9
copy span "3507604"
click at [242, 202] on label "34000009141" at bounding box center [270, 208] width 130 height 13
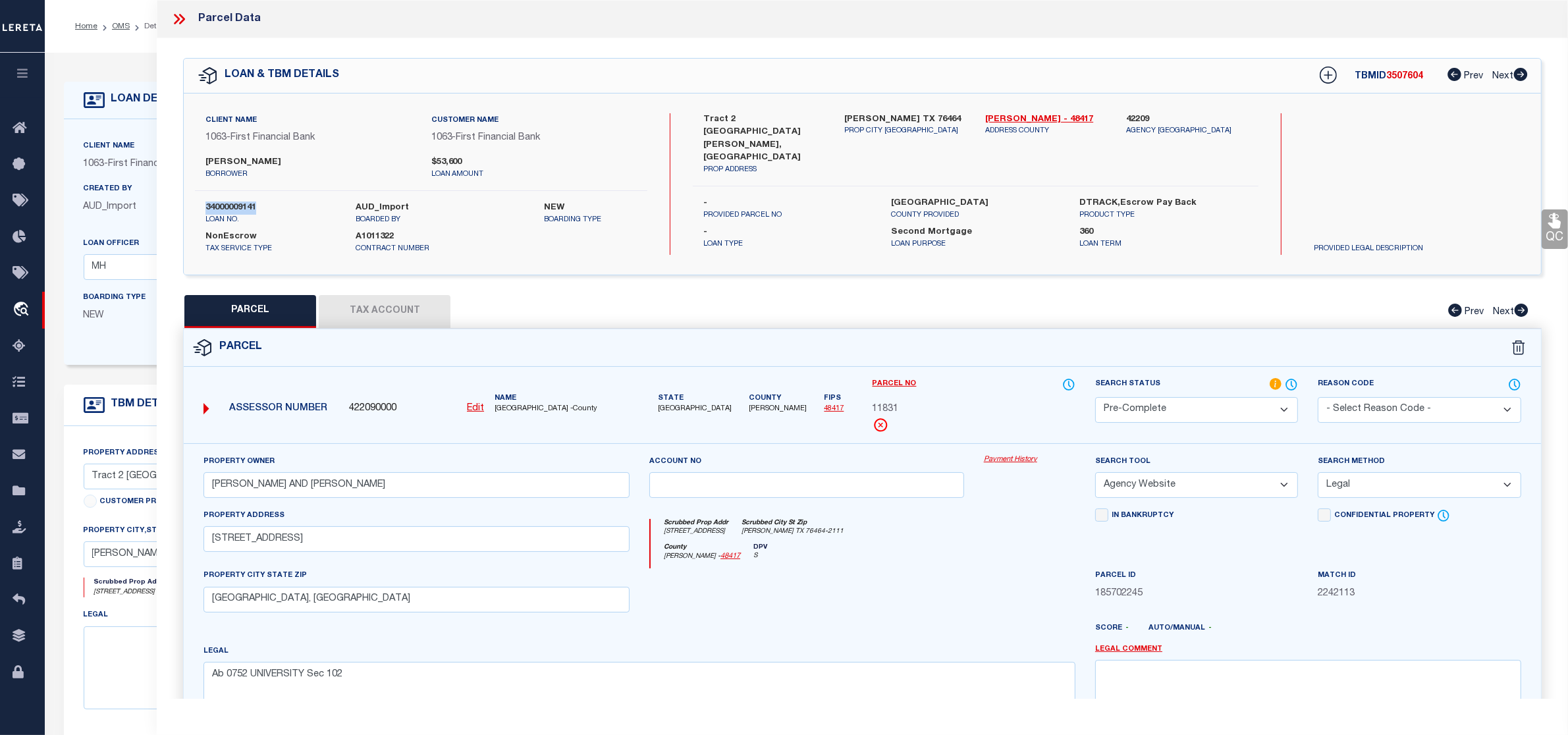
copy label "34000009141"
click at [521, 406] on span "SHACKELFORD COUNTY -County" at bounding box center [563, 409] width 135 height 11
copy span "SHACKELFORD"
click at [887, 407] on span "11831" at bounding box center [885, 410] width 26 height 15
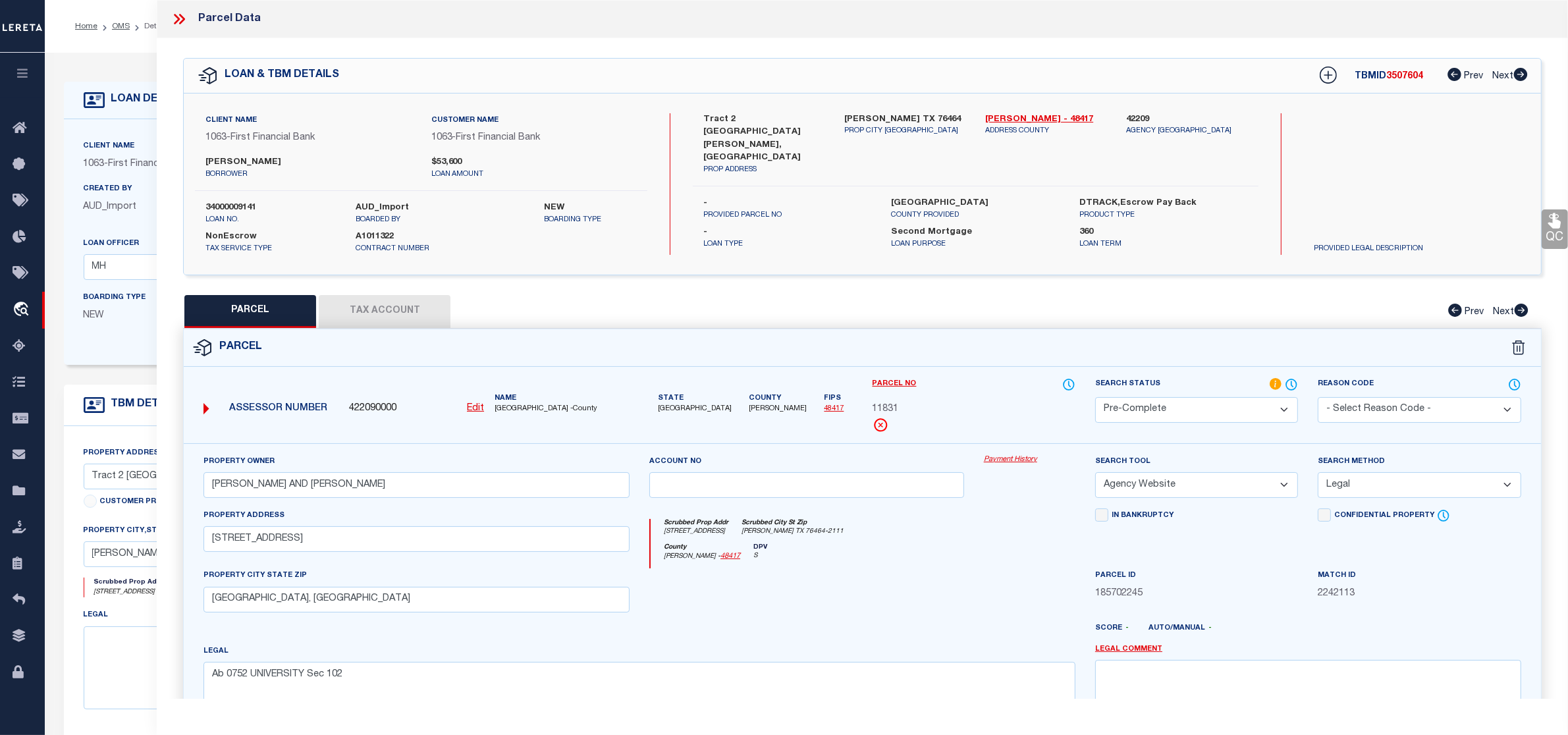
click at [887, 407] on span "11831" at bounding box center [885, 410] width 26 height 15
copy span "11831"
click at [424, 315] on button "Tax Account" at bounding box center [384, 312] width 131 height 33
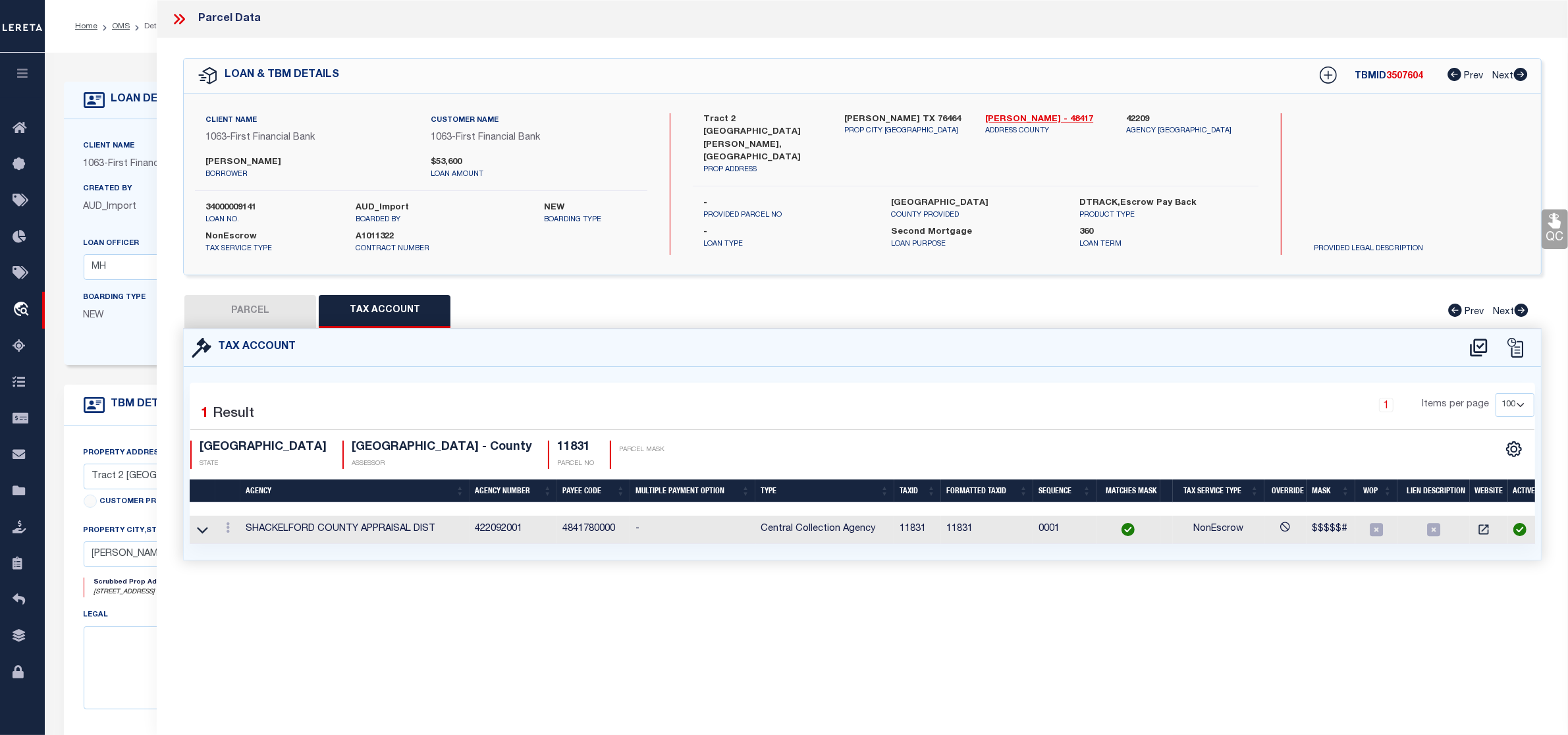
select select "100"
click at [271, 311] on button "PARCEL" at bounding box center [250, 312] width 131 height 33
select select "AS"
select select
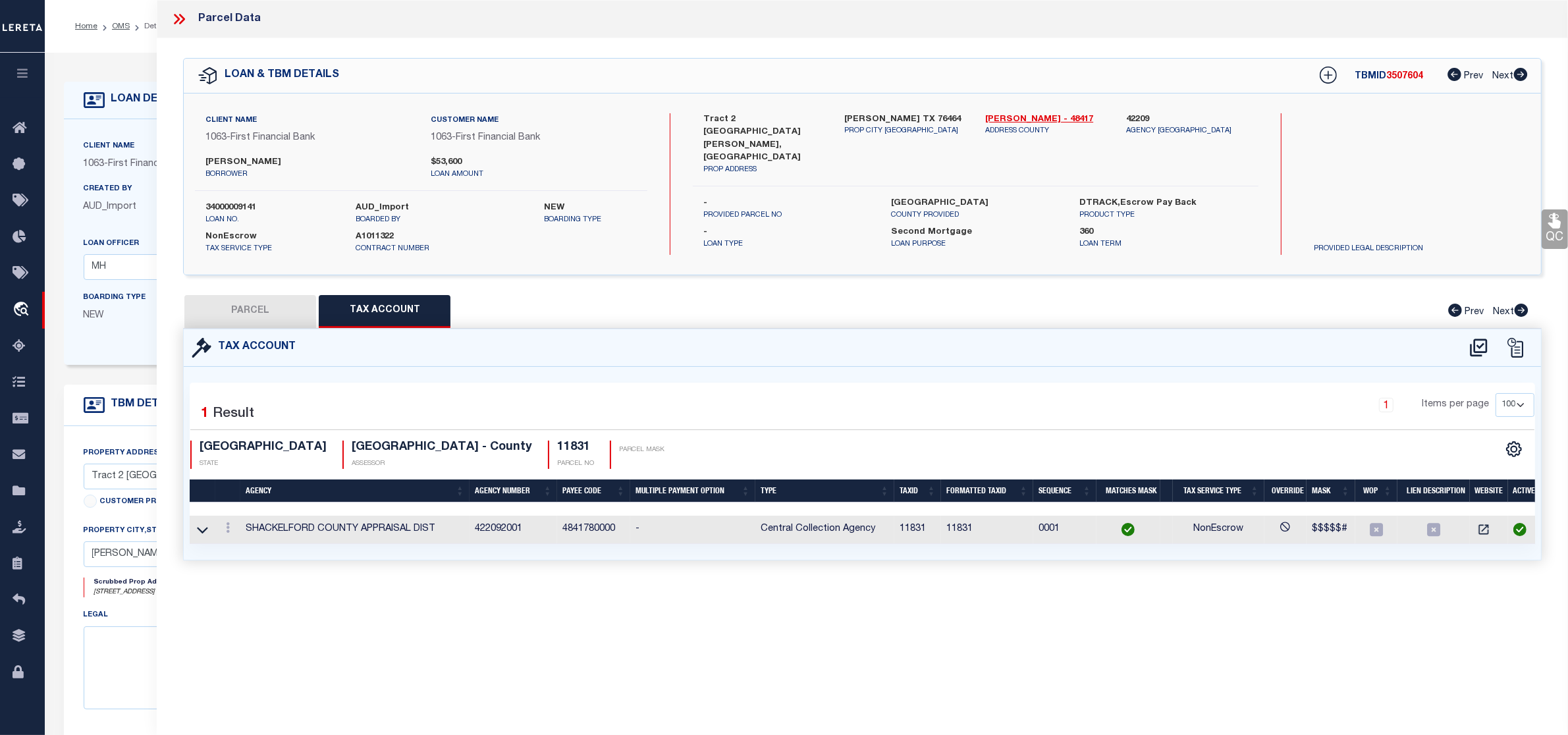
checkbox input "false"
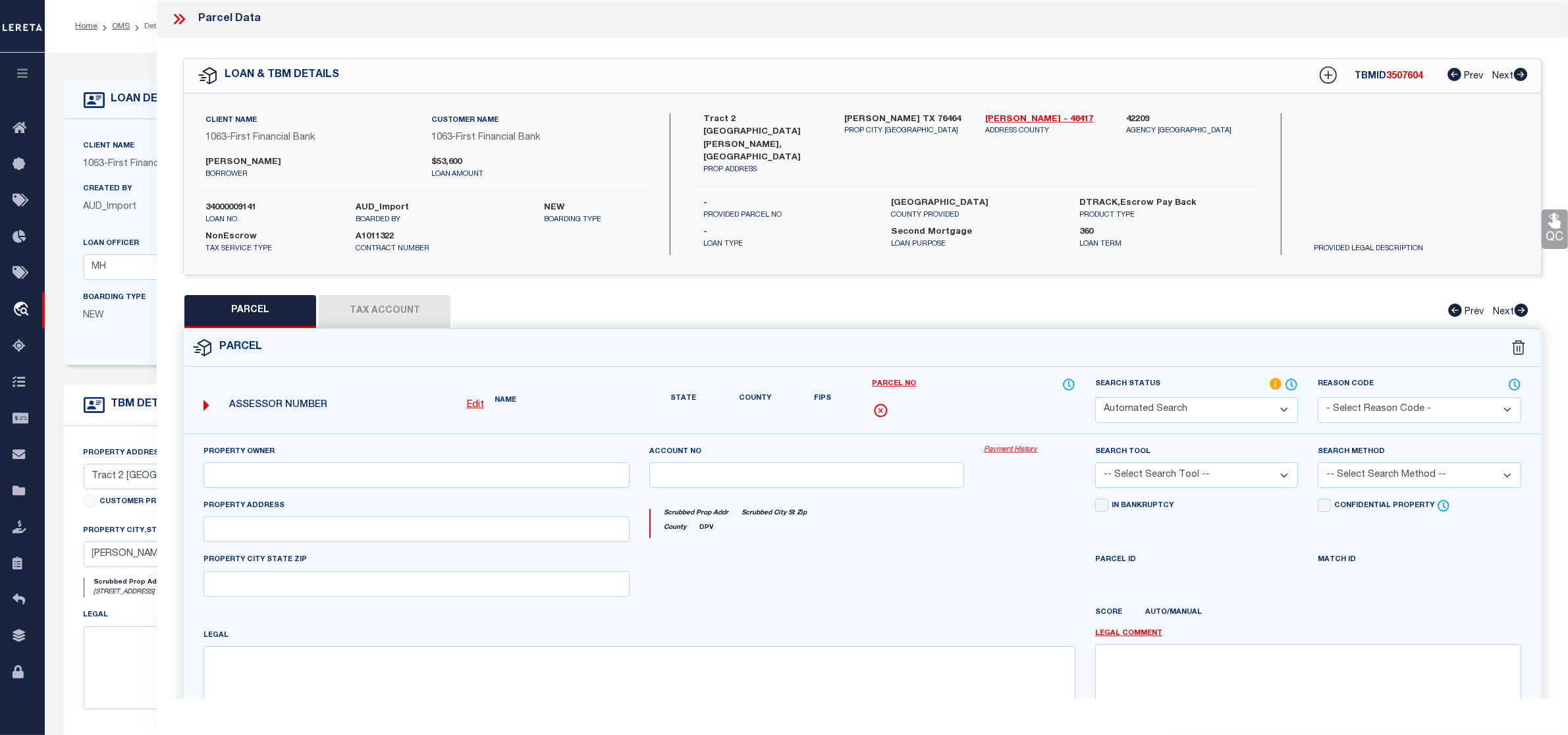
select select "CP"
type input "HARBOLD KRAYMER AND CHEYENNE"
select select "AGW"
select select "LEG"
type input "203 CO RD 133"
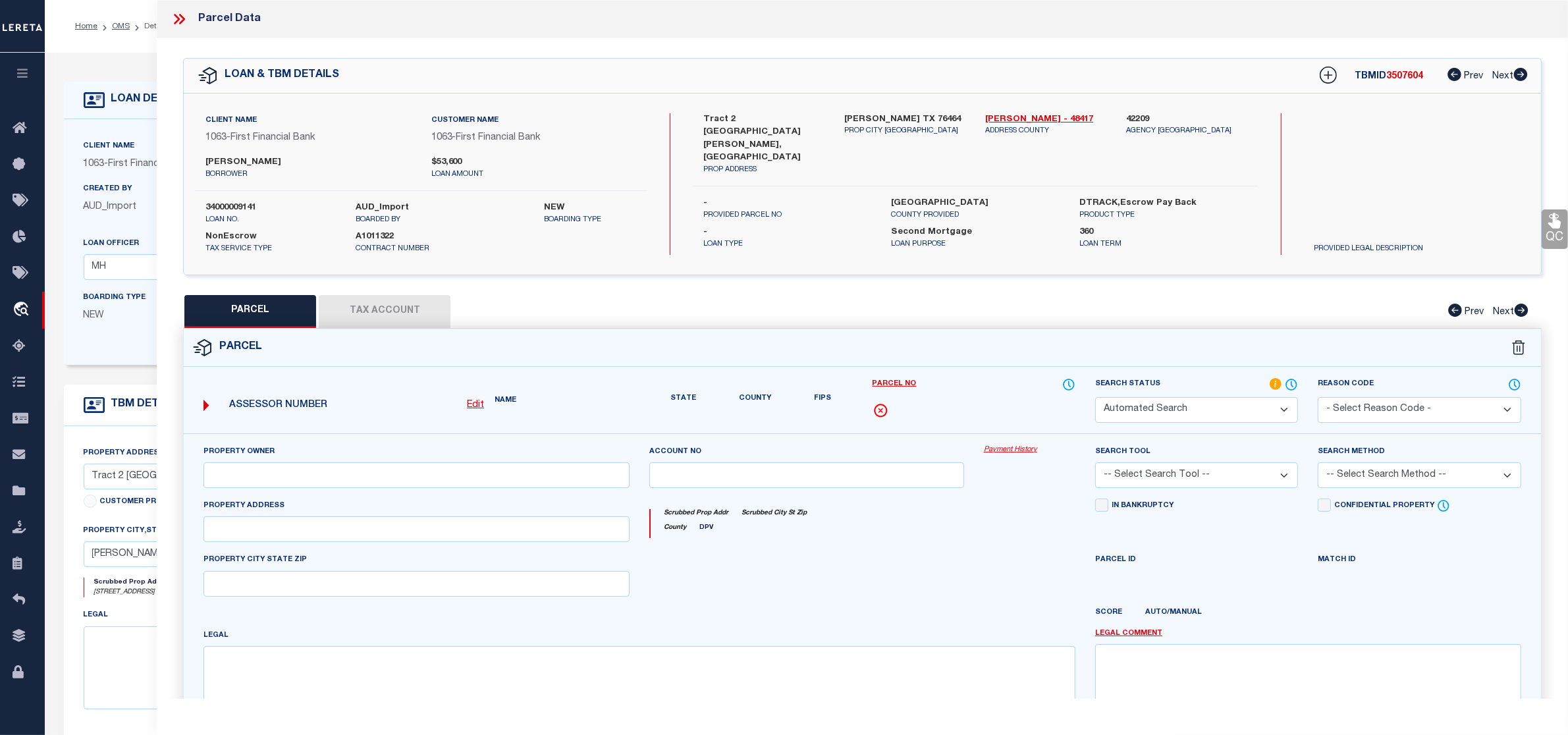
type input "MORAN, TX"
type textarea "Ab 0752 UNIVERSITY Sec 102"
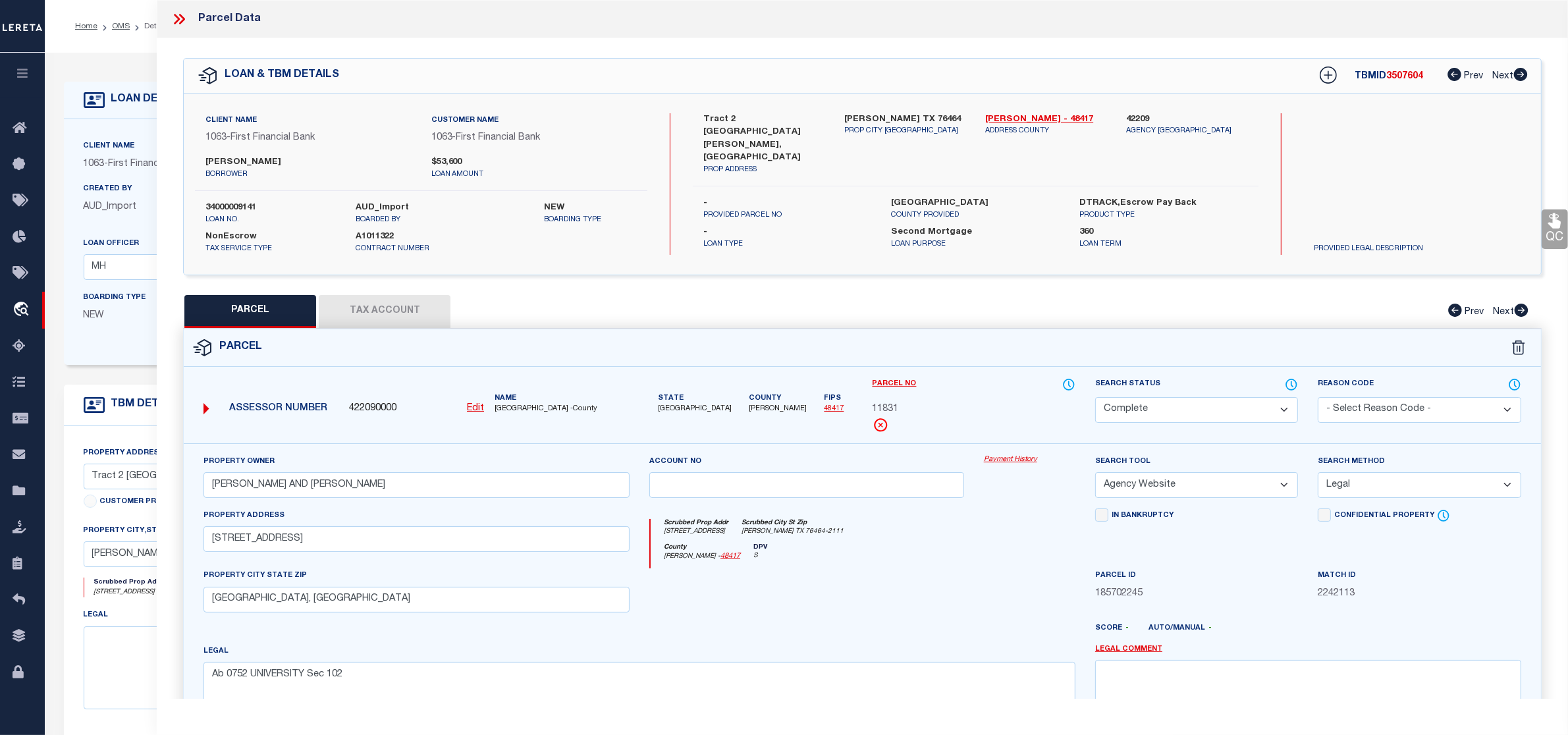
click at [177, 17] on icon at bounding box center [176, 19] width 6 height 11
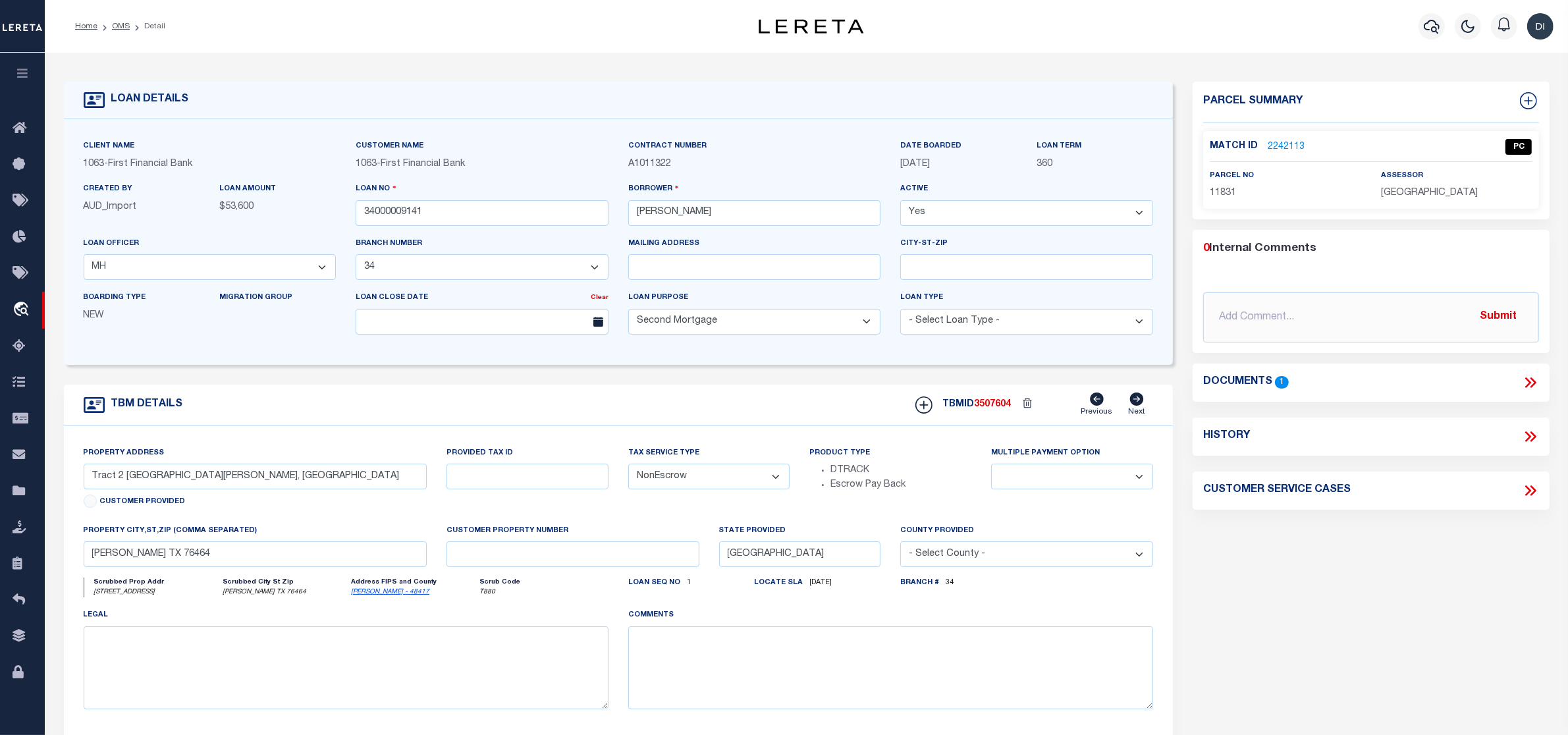
click at [1283, 146] on link "2242113" at bounding box center [1286, 147] width 37 height 14
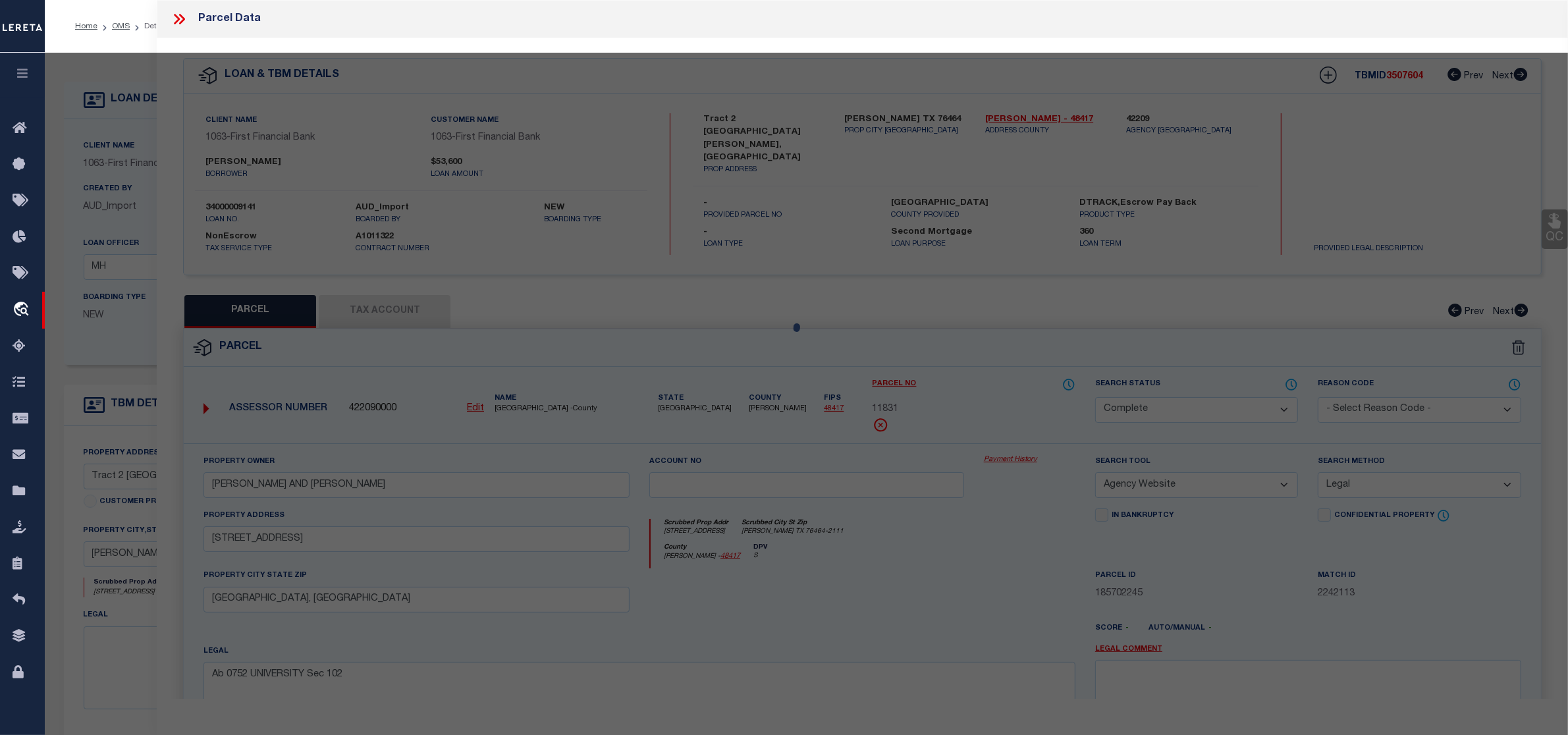
select select "AS"
select select
checkbox input "false"
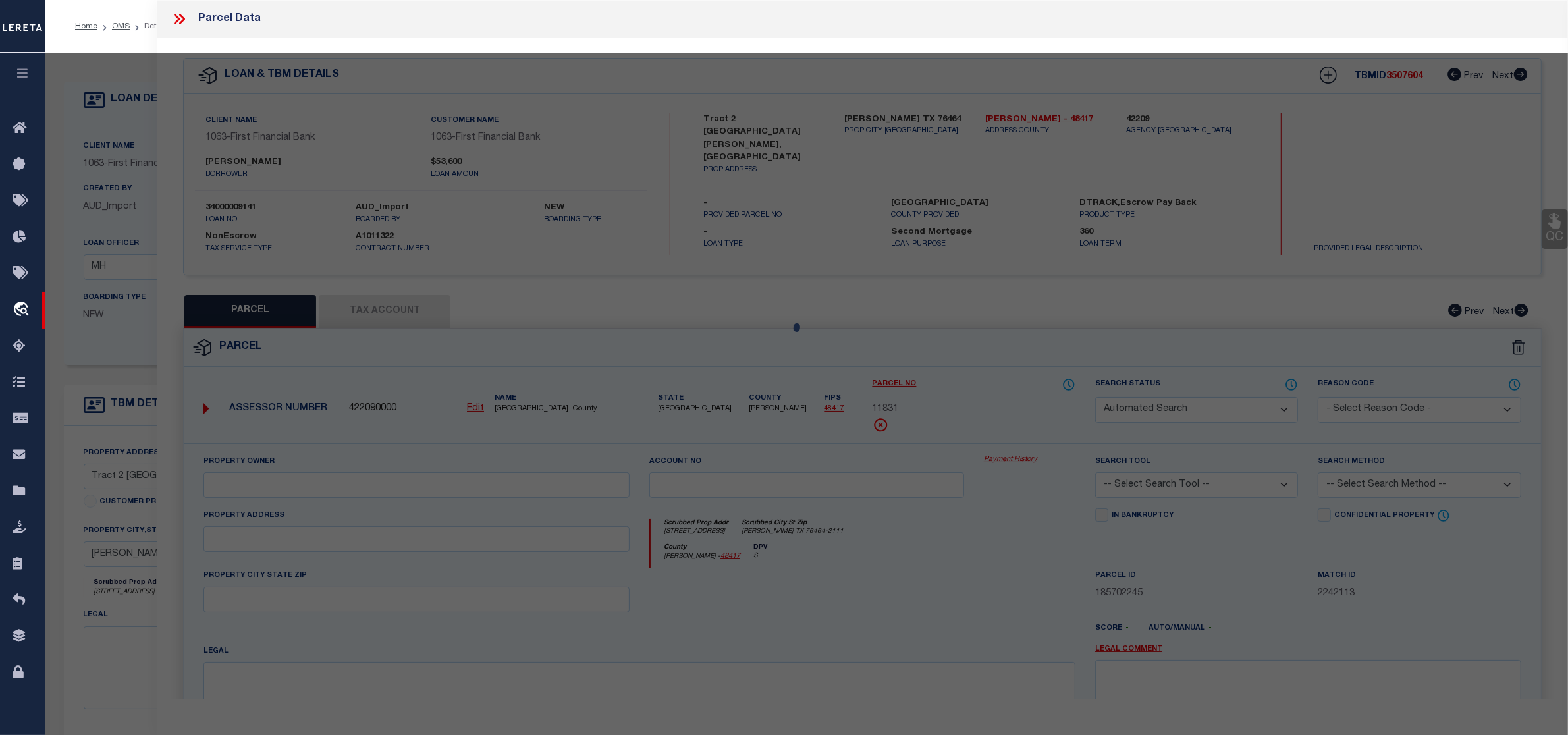
select select "CP"
type input "HARBOLD KRAYMER AND CHEYENNE"
select select "AGW"
select select "LEG"
type input "203 CO RD 133"
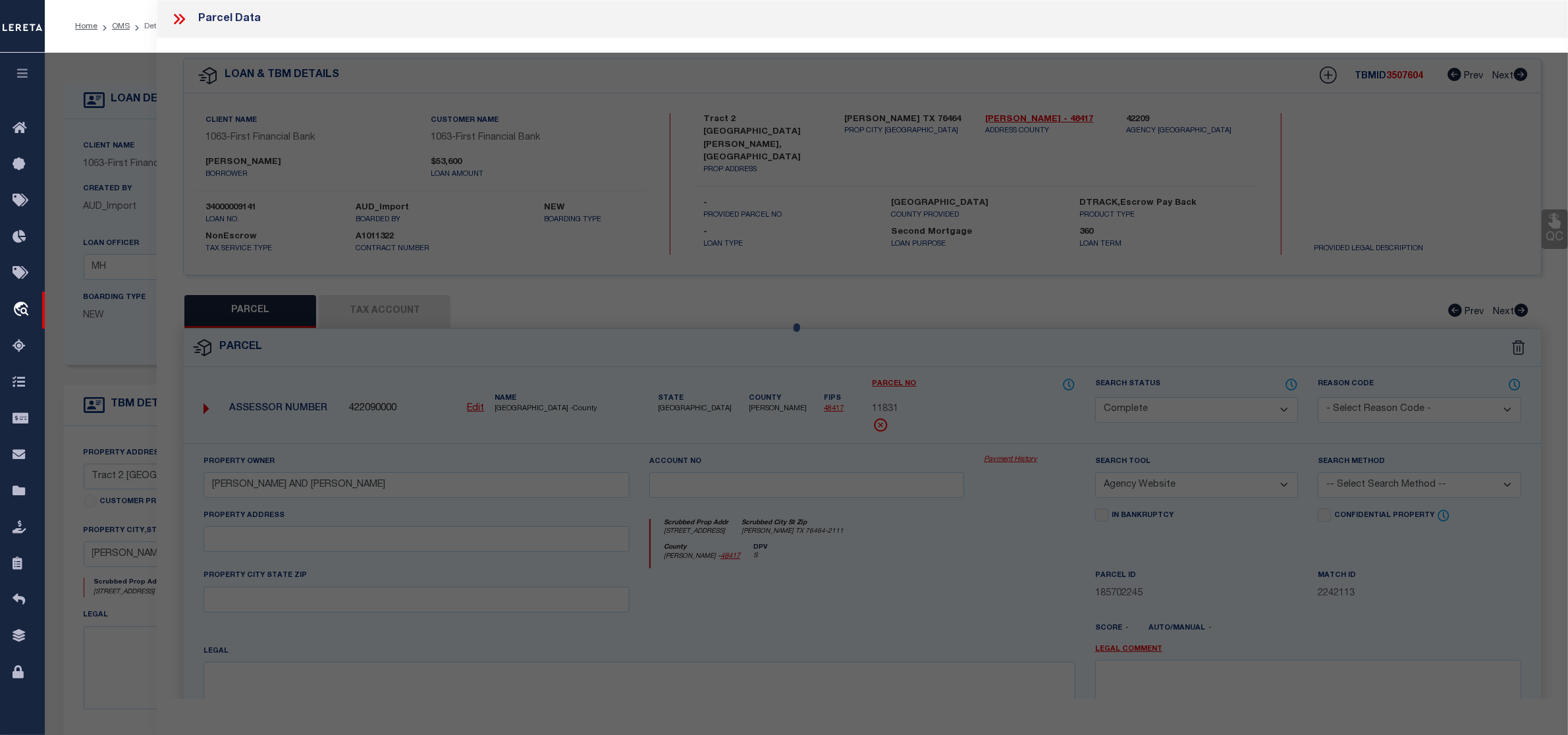
type input "MORAN, TX"
type textarea "Ab 0752 UNIVERSITY Sec 102"
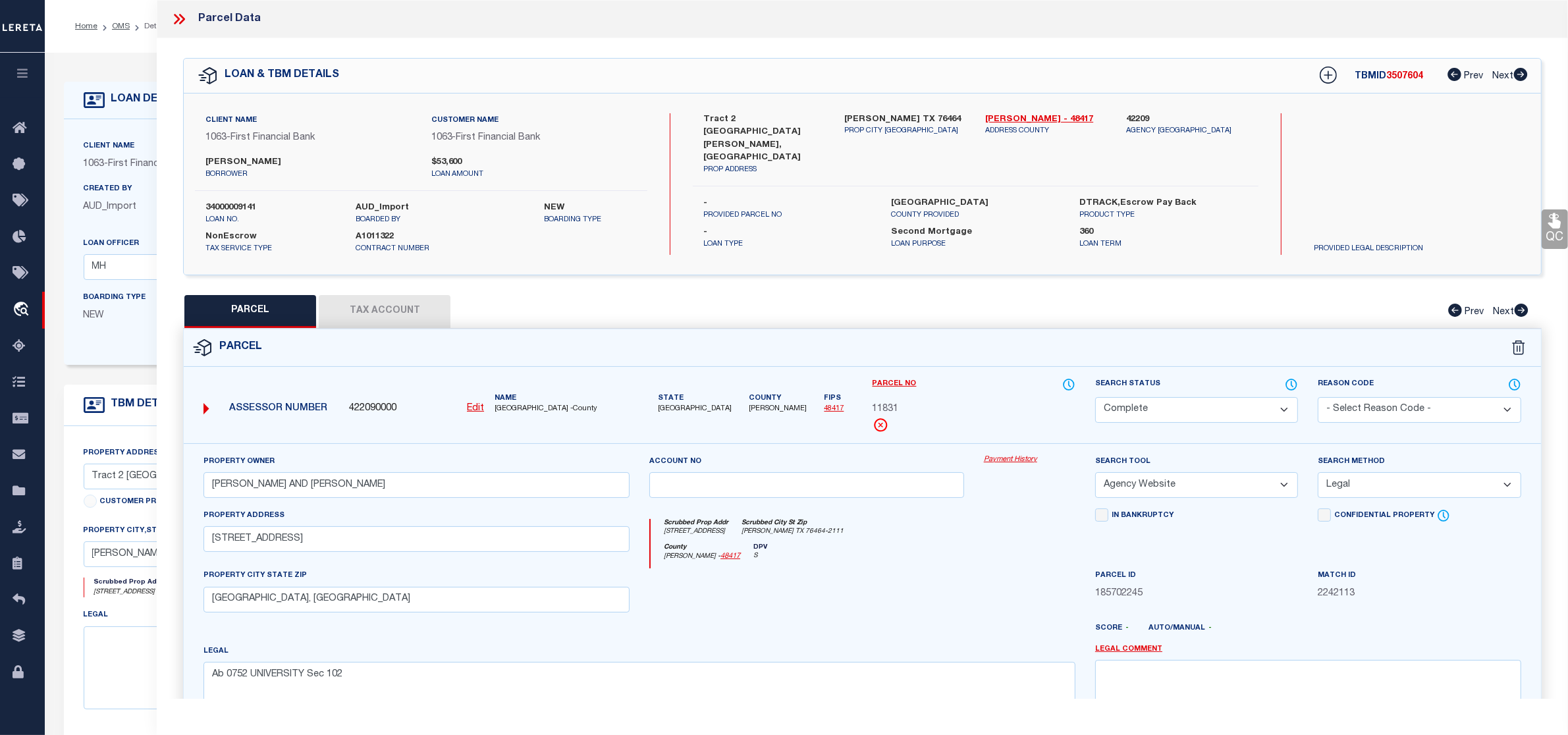
click at [184, 17] on icon at bounding box center [178, 19] width 17 height 17
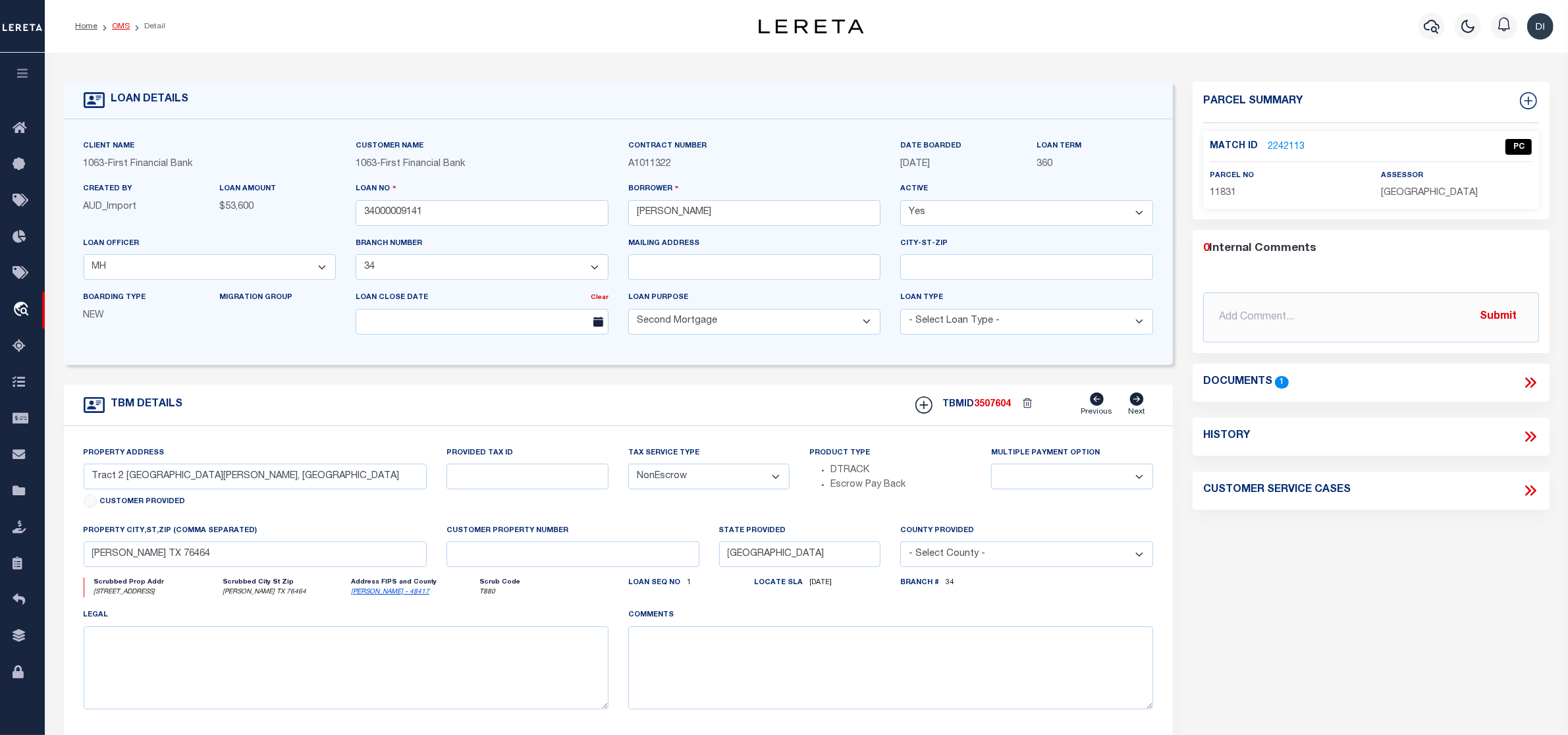
click at [121, 24] on link "OMS" at bounding box center [121, 26] width 18 height 8
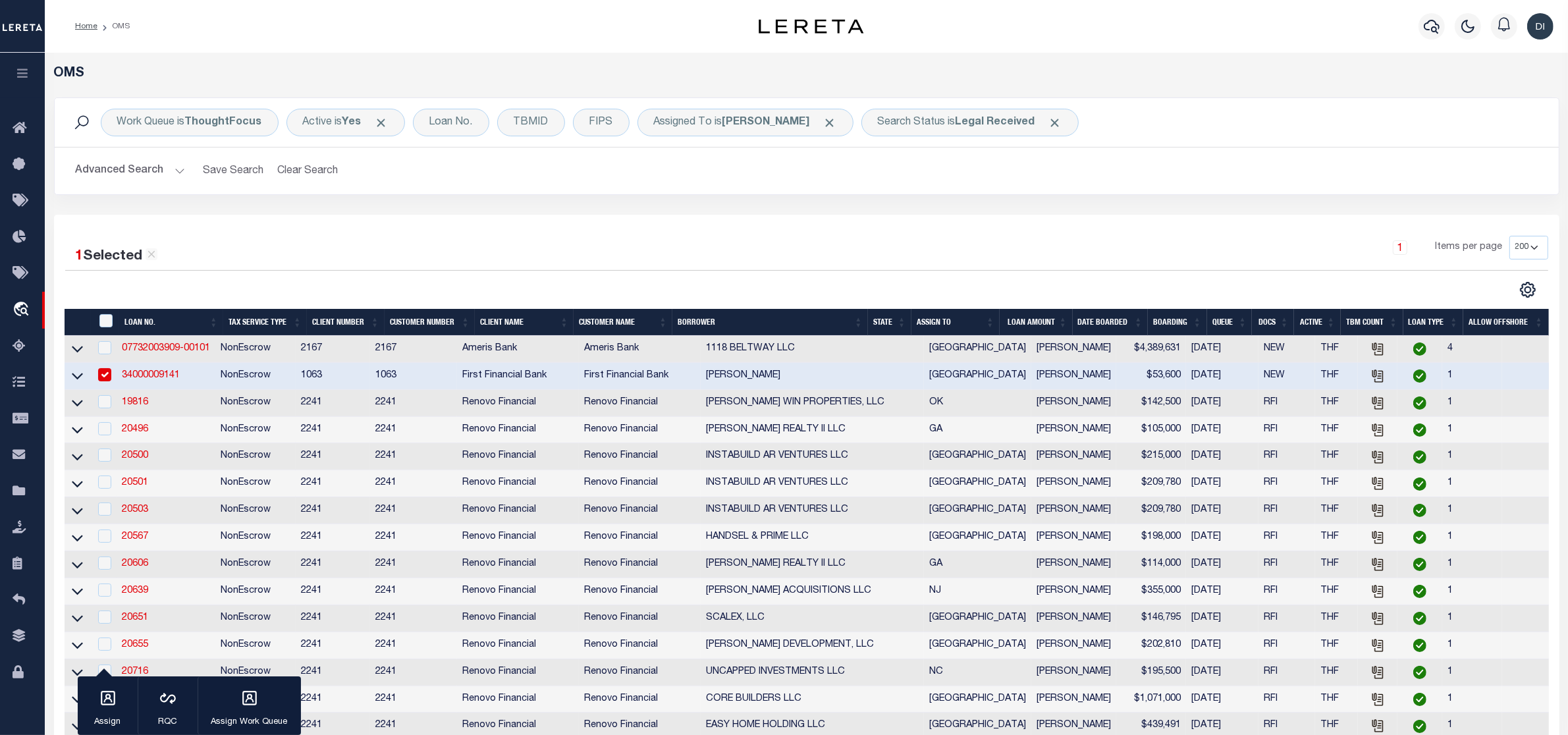
click at [874, 292] on div "CSV Export Selected Print Show Filter Show Search Columns 0: 1: 2: LOAN NO. 3: …" at bounding box center [1177, 289] width 742 height 17
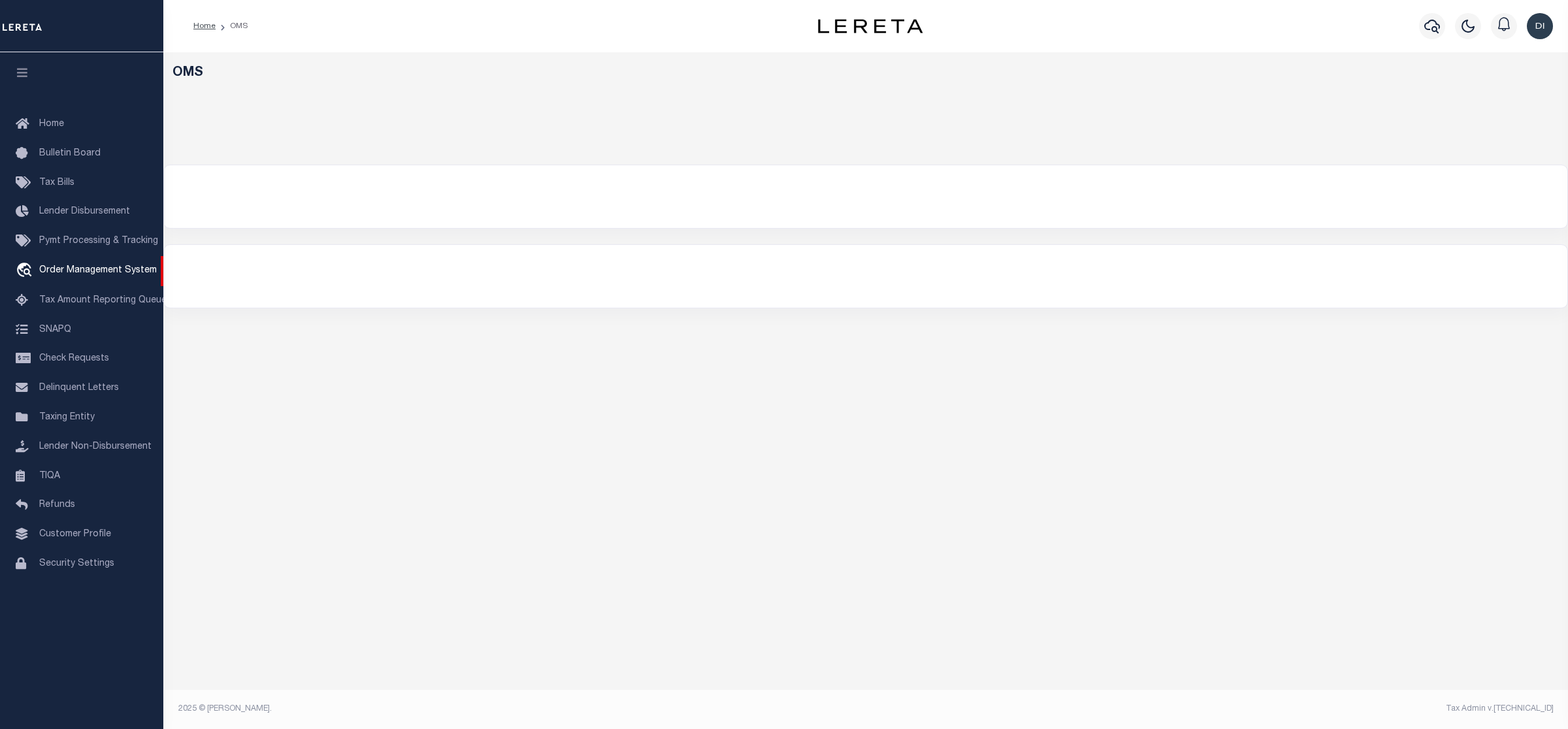
select select "200"
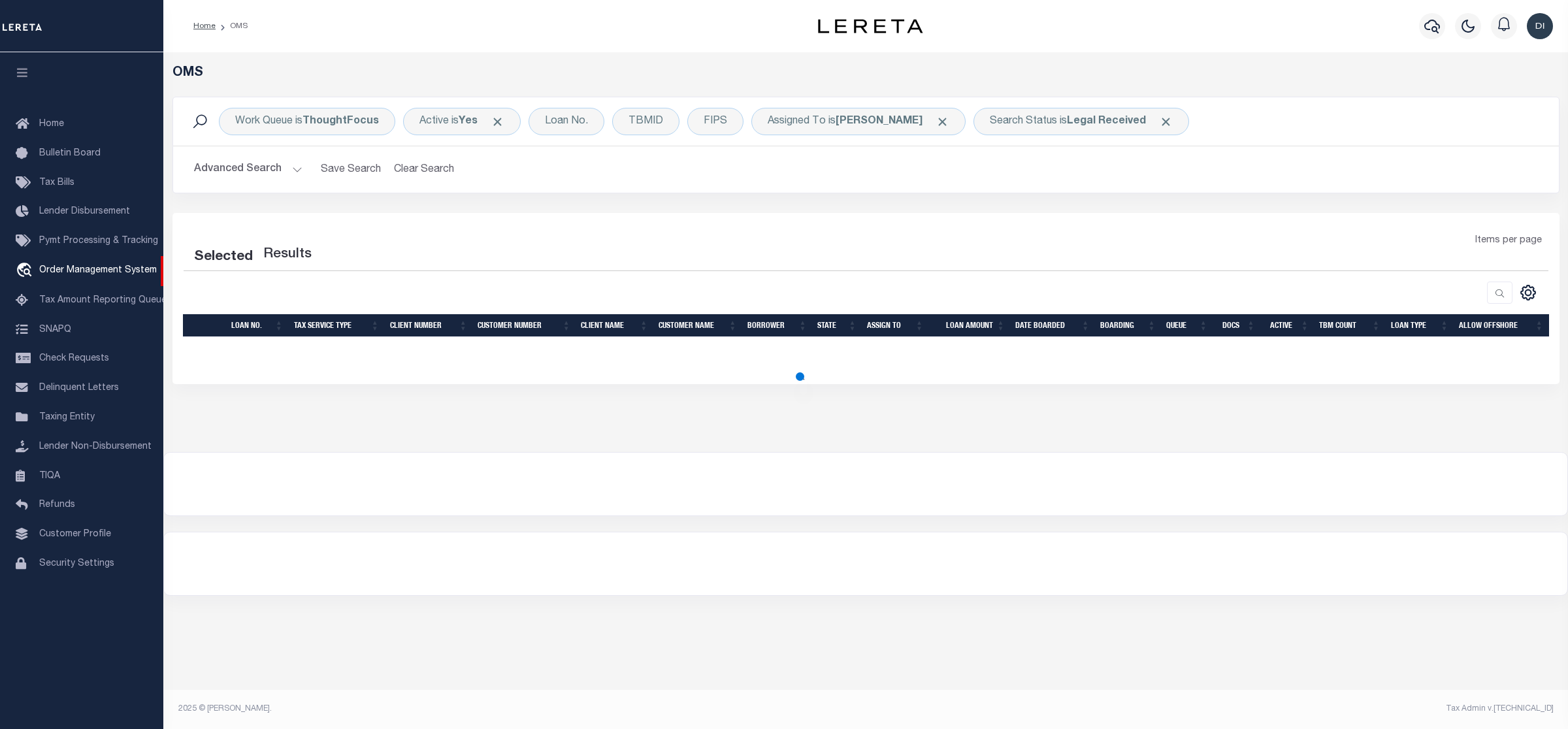
select select "200"
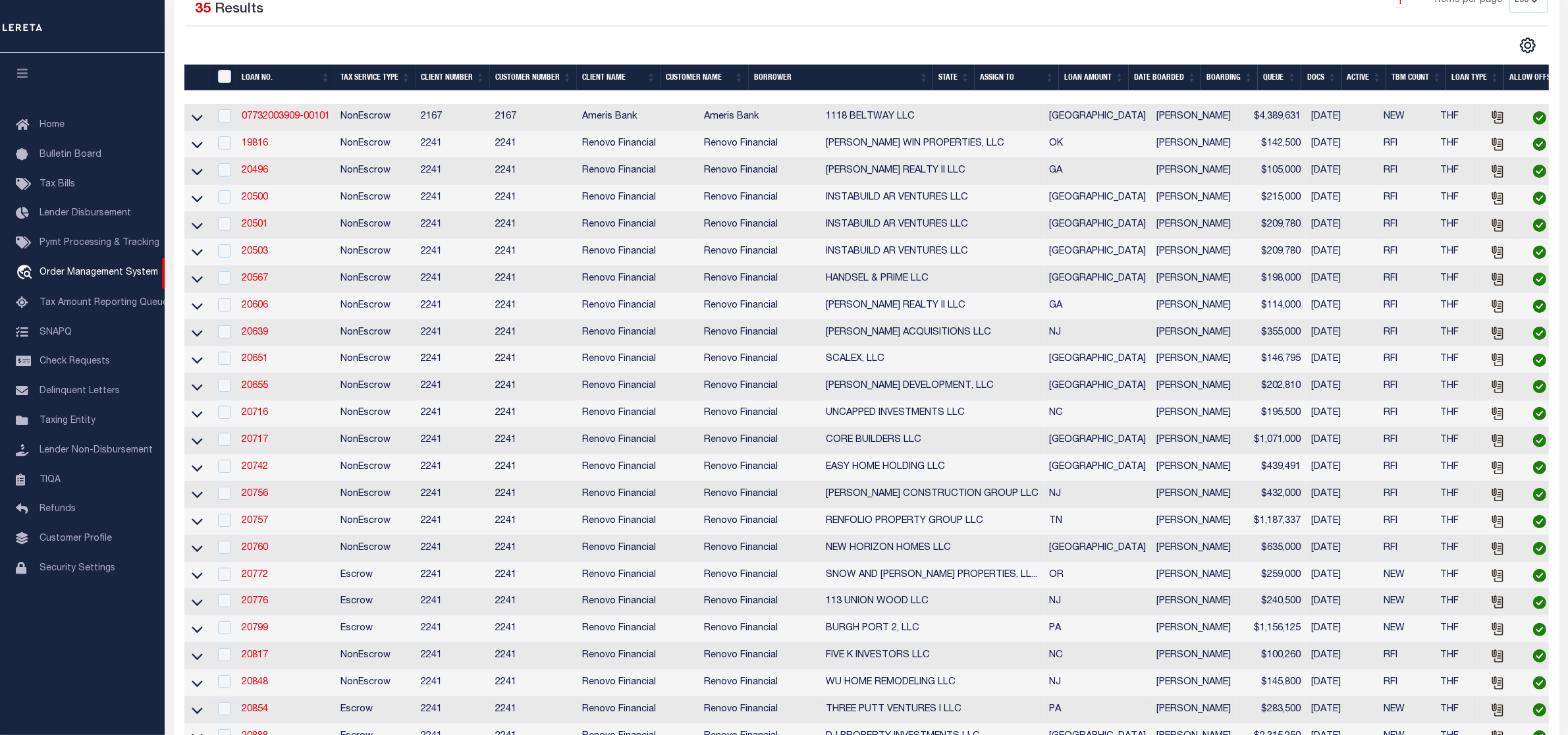
scroll to position [82, 0]
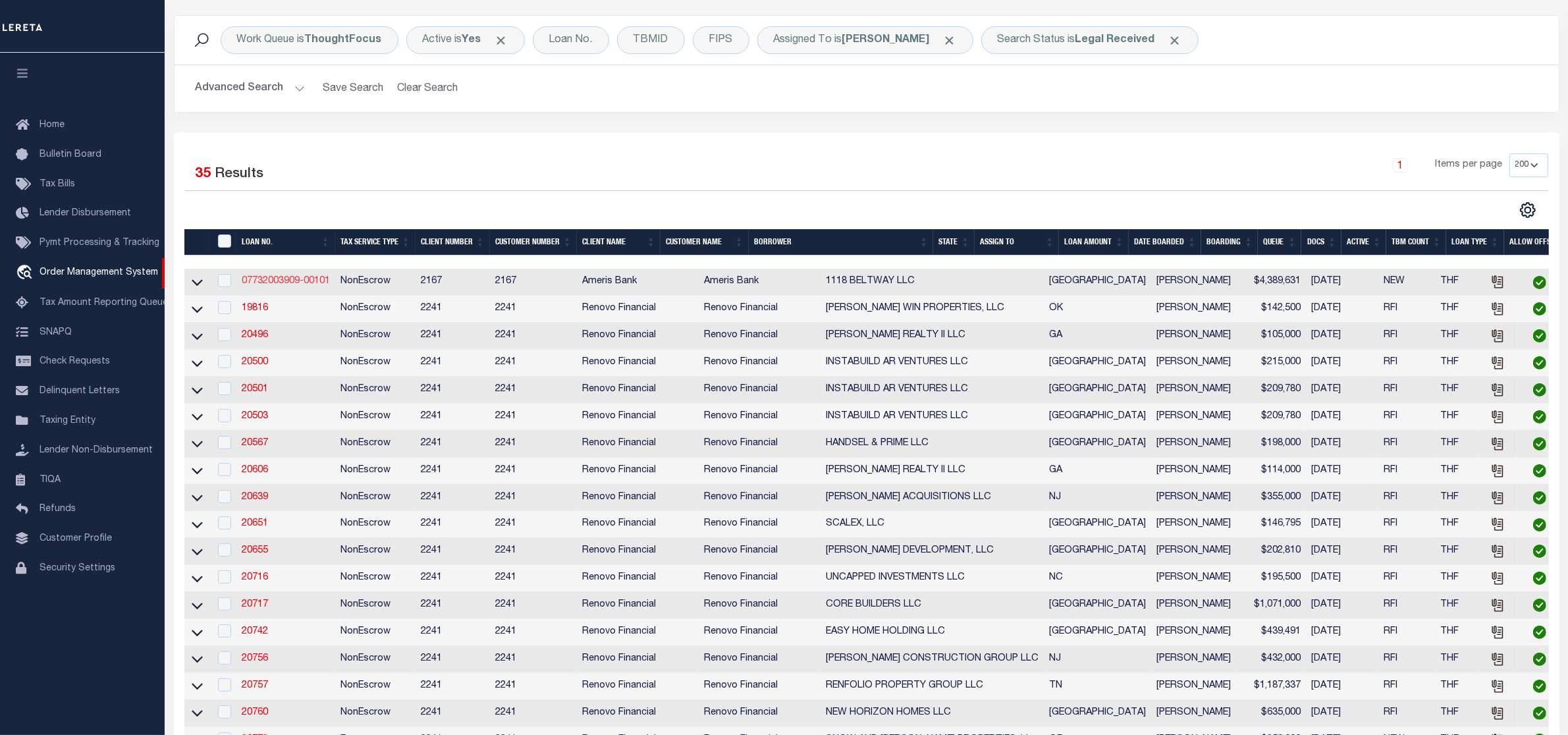
click at [271, 282] on link "07732003909-00101" at bounding box center [286, 280] width 88 height 9
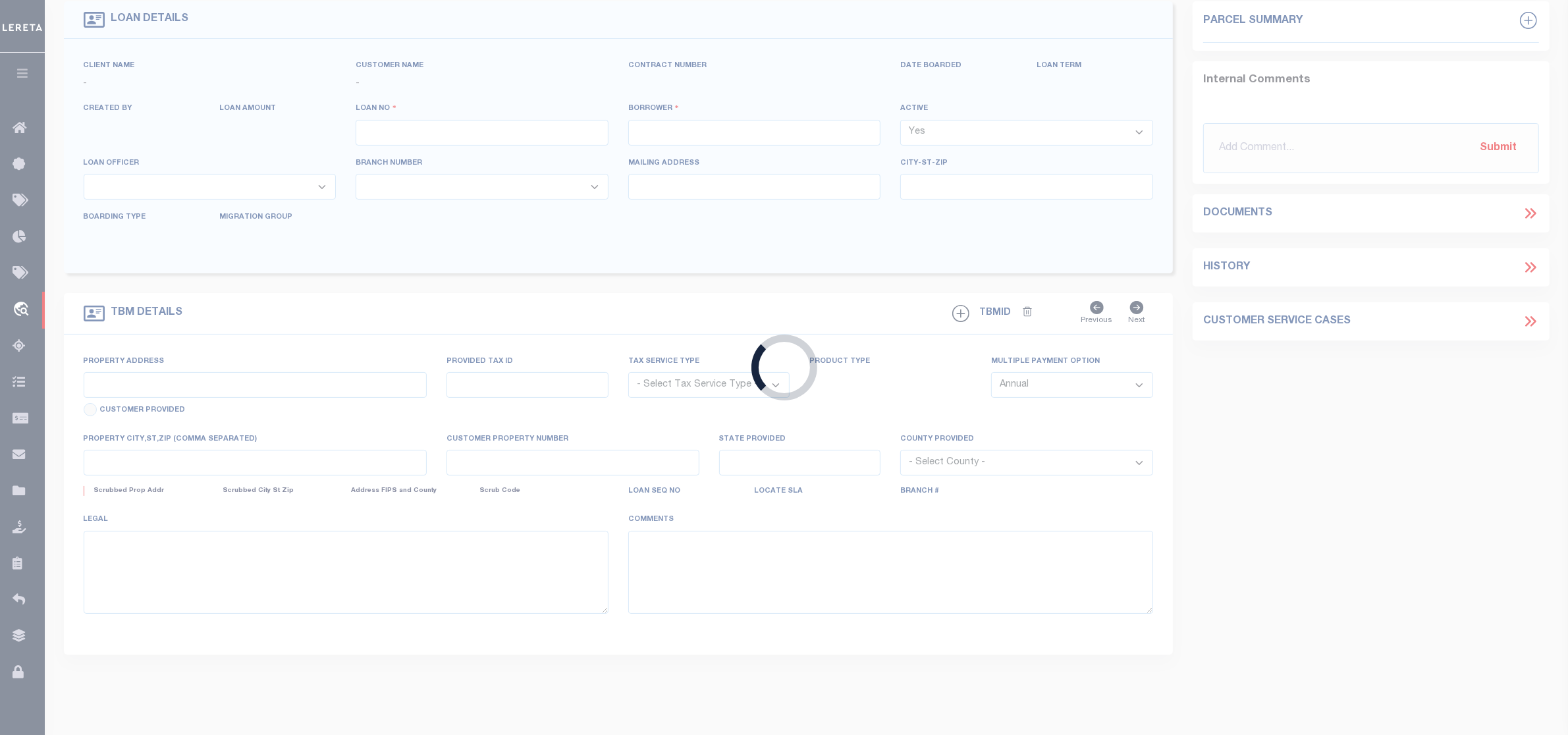
type input "07732003909-00101"
type input "1118 BELTWAY LLC"
select select
type input "[STREET_ADDRESS]"
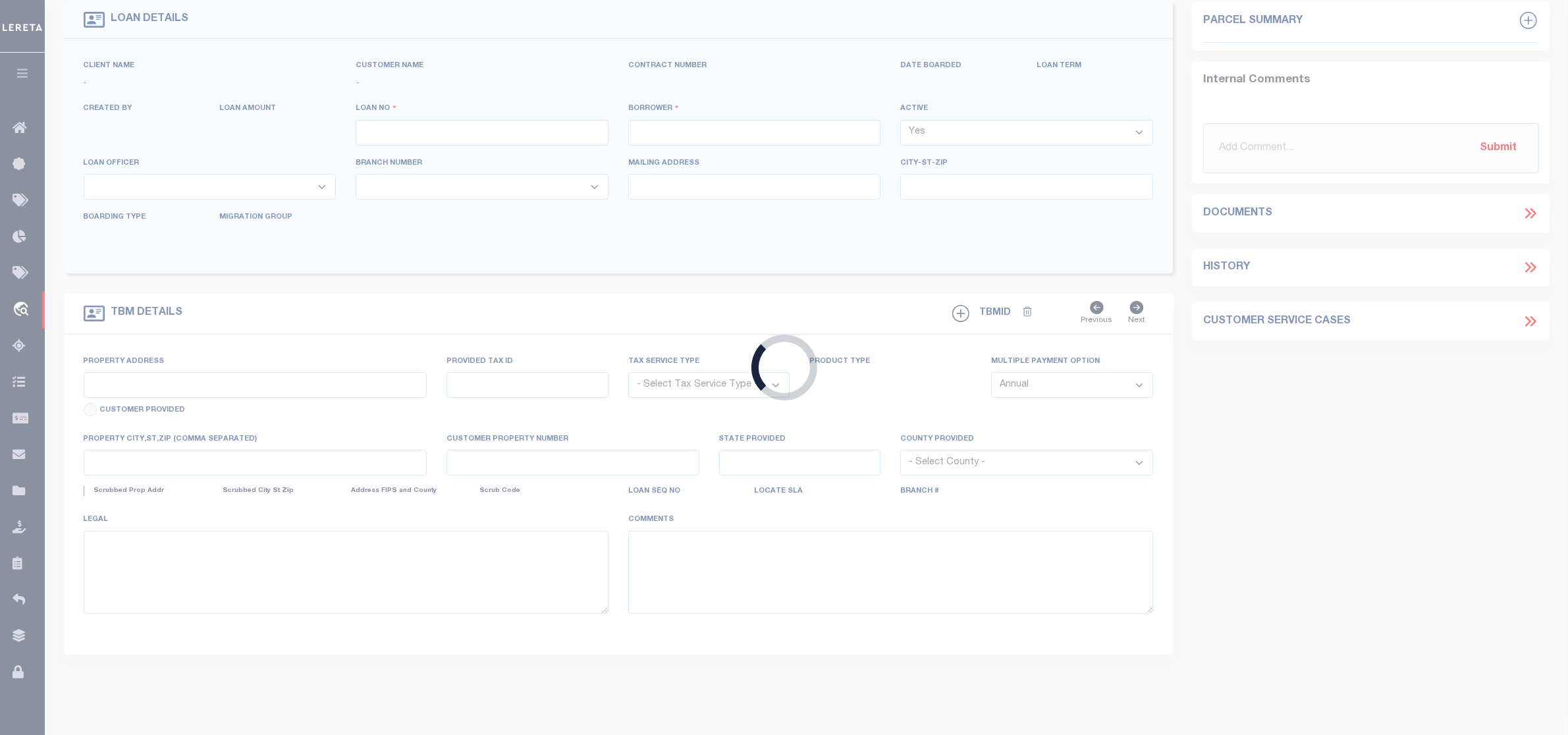
type input "AT"
select select "10"
select select "NonEscrow"
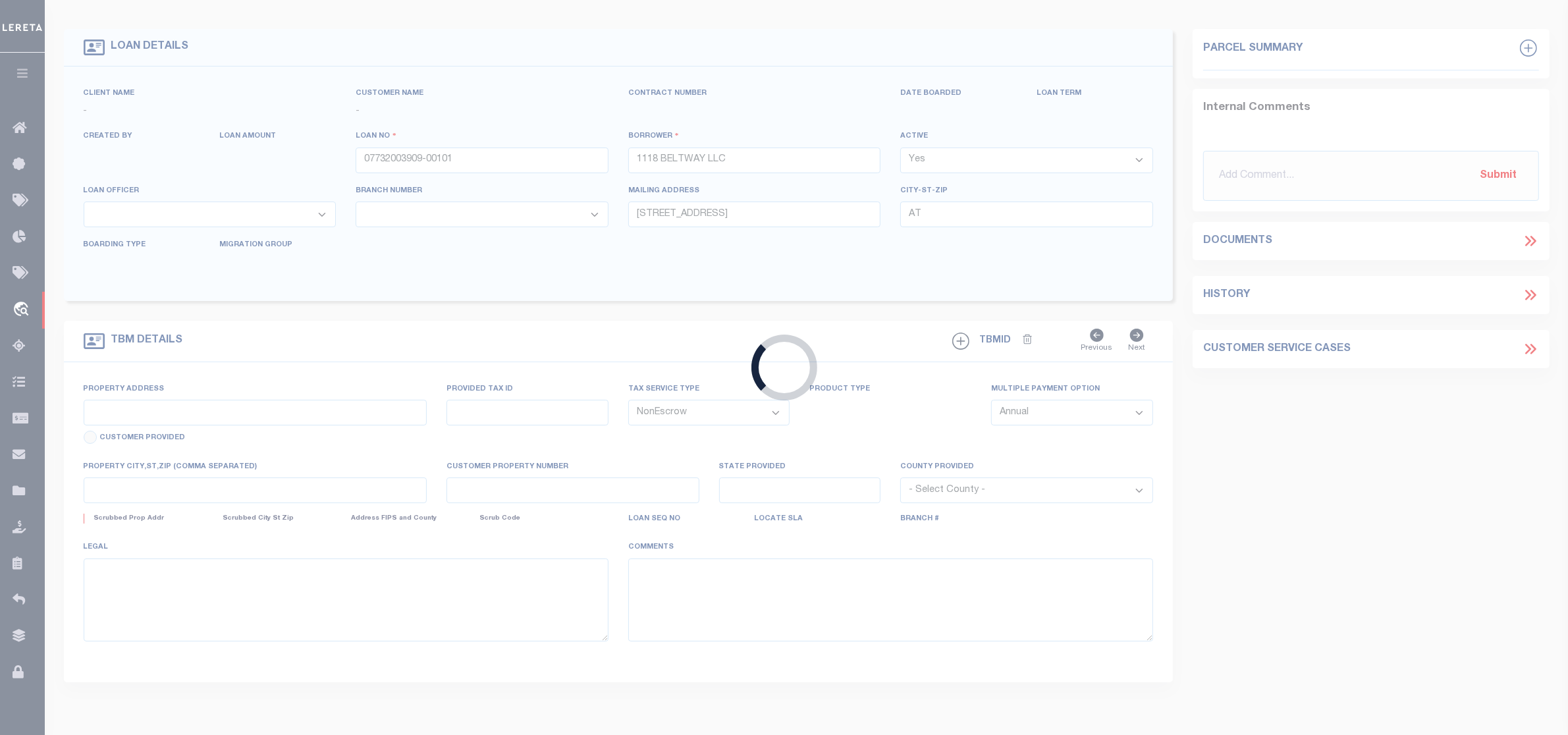
select select "10932"
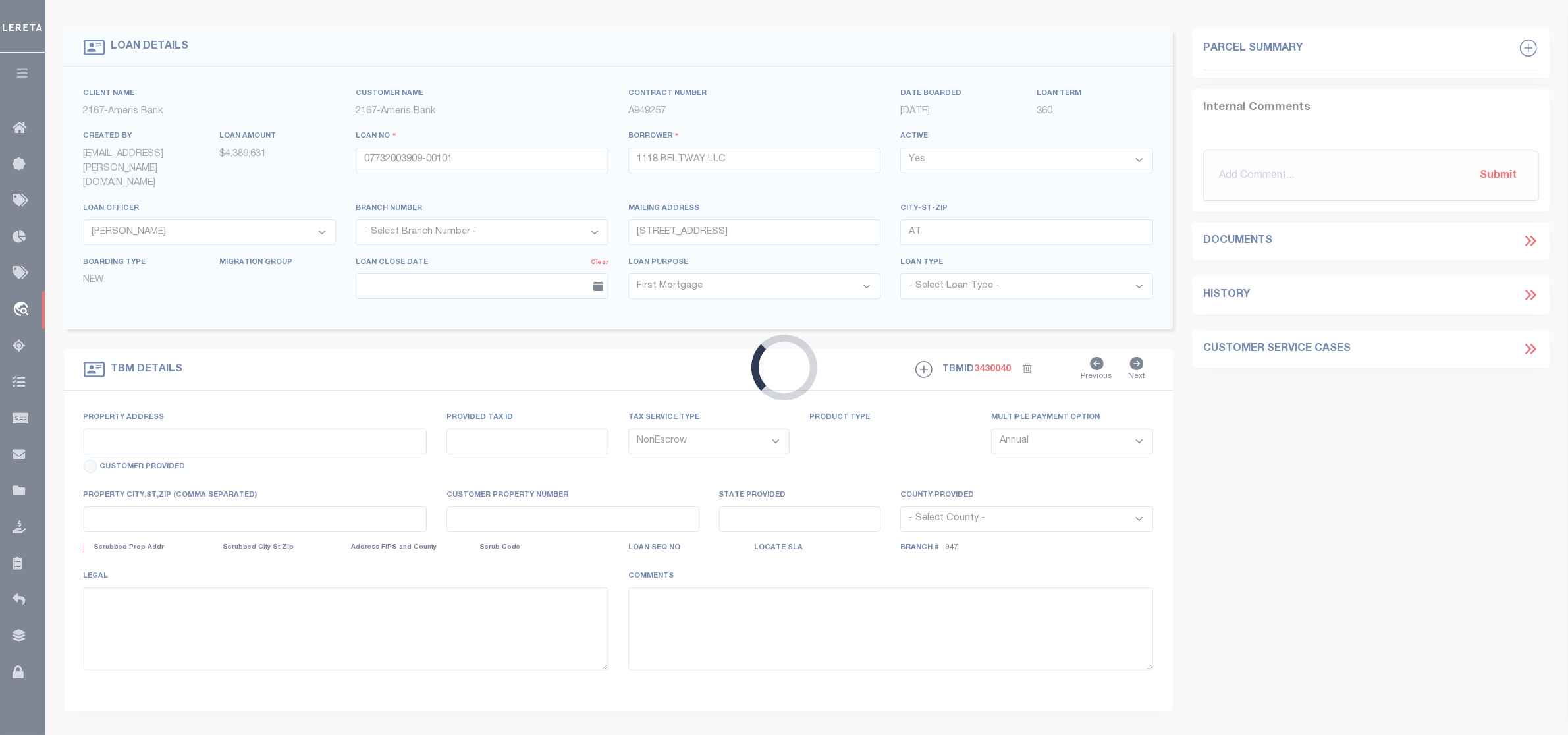
select select "7052"
type input "[STREET_ADDRESS][PERSON_NAME]"
select select
type input "LAREDO [GEOGRAPHIC_DATA] 78045"
type input "[GEOGRAPHIC_DATA]"
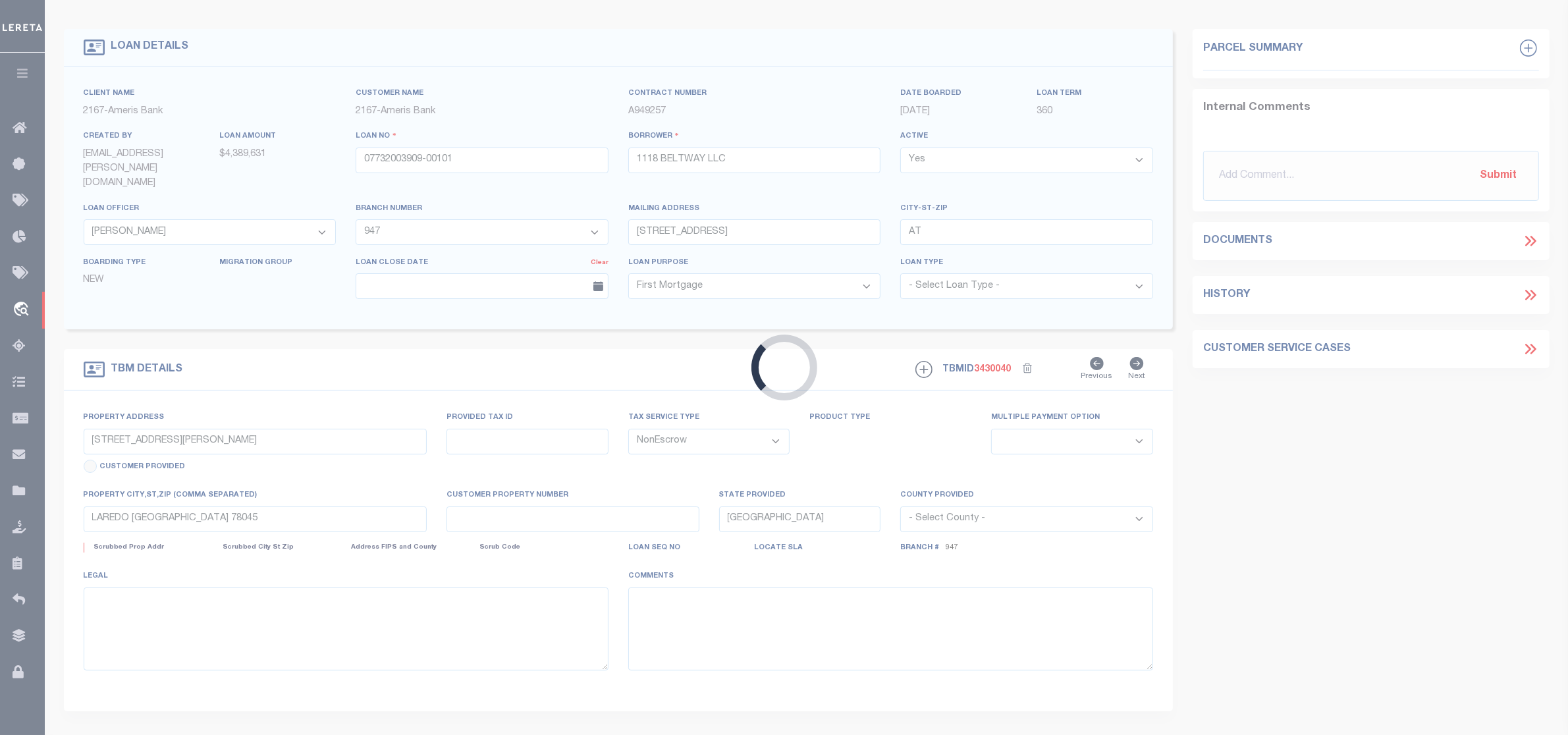
select select
type textarea "SEE FLOOD"
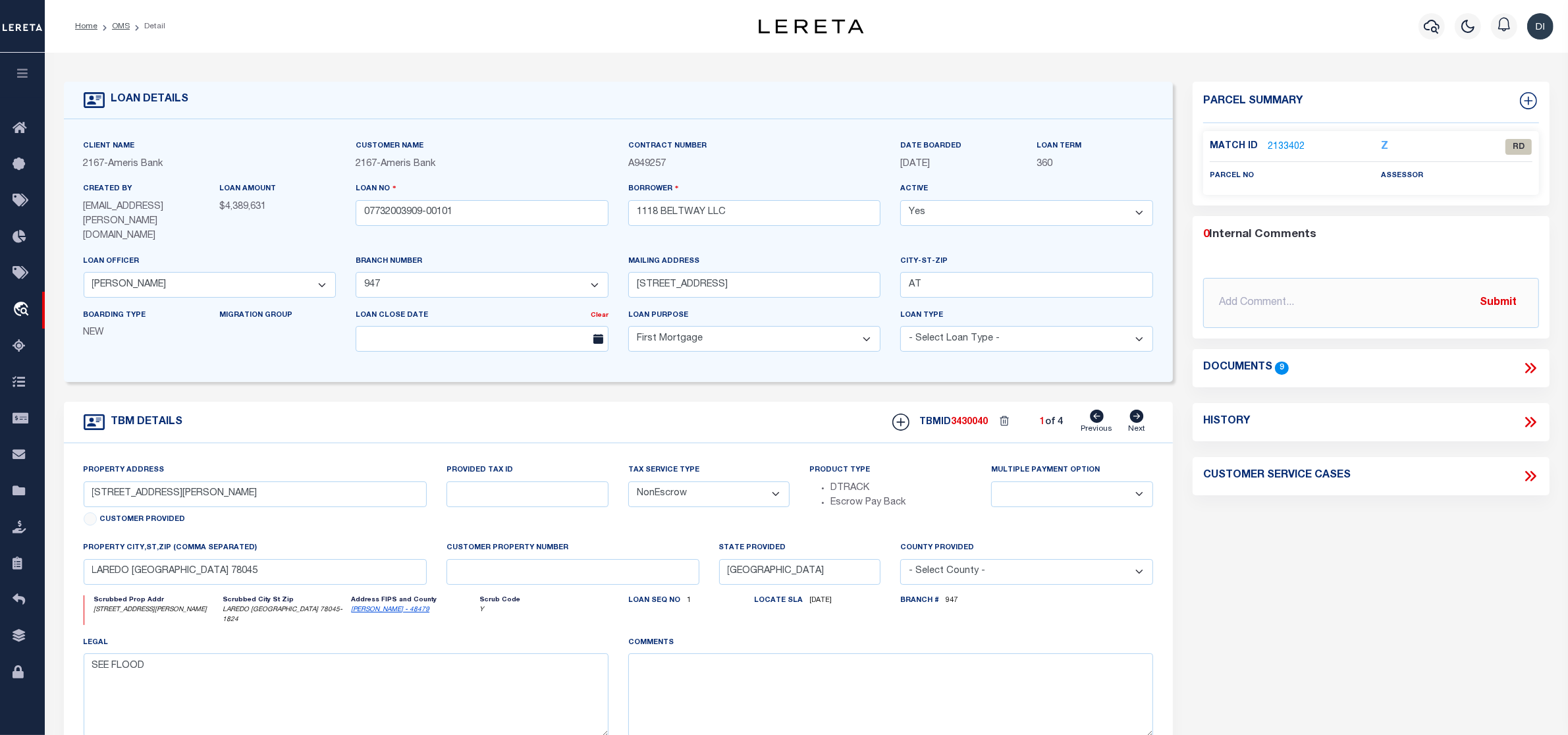
click at [1529, 368] on icon at bounding box center [1528, 368] width 6 height 11
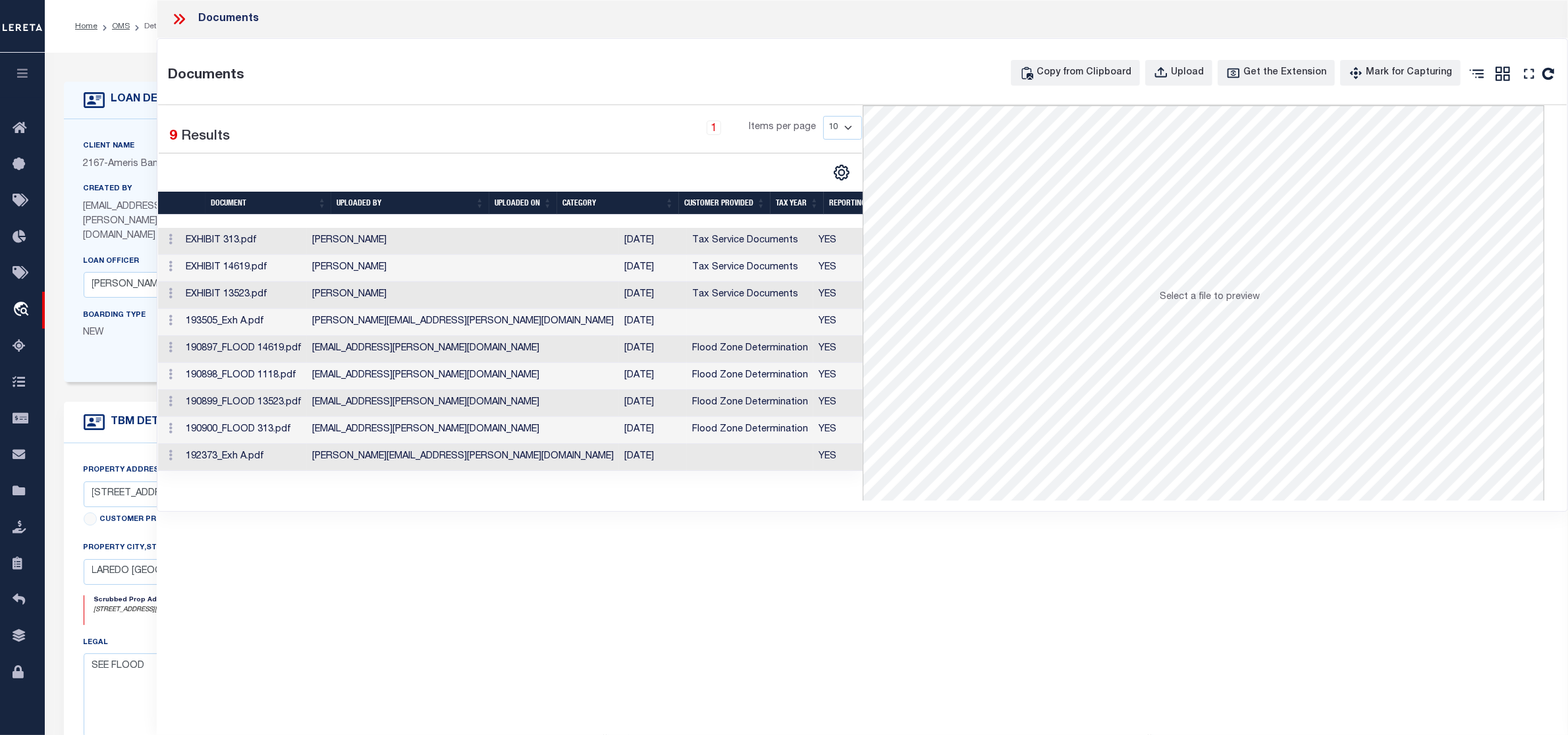
click at [619, 246] on td "[DATE]" at bounding box center [653, 241] width 68 height 27
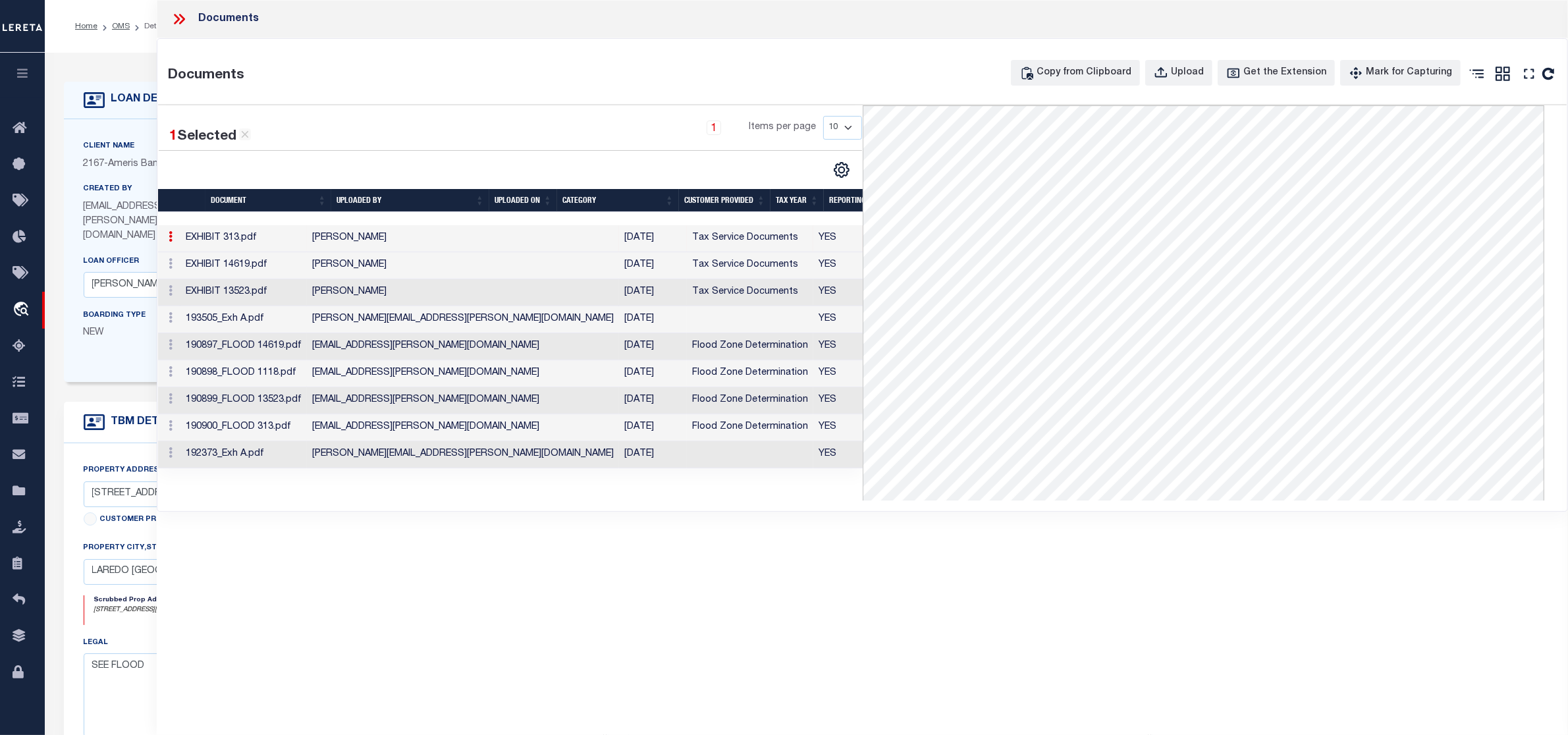
click at [619, 269] on td "[DATE]" at bounding box center [653, 266] width 68 height 27
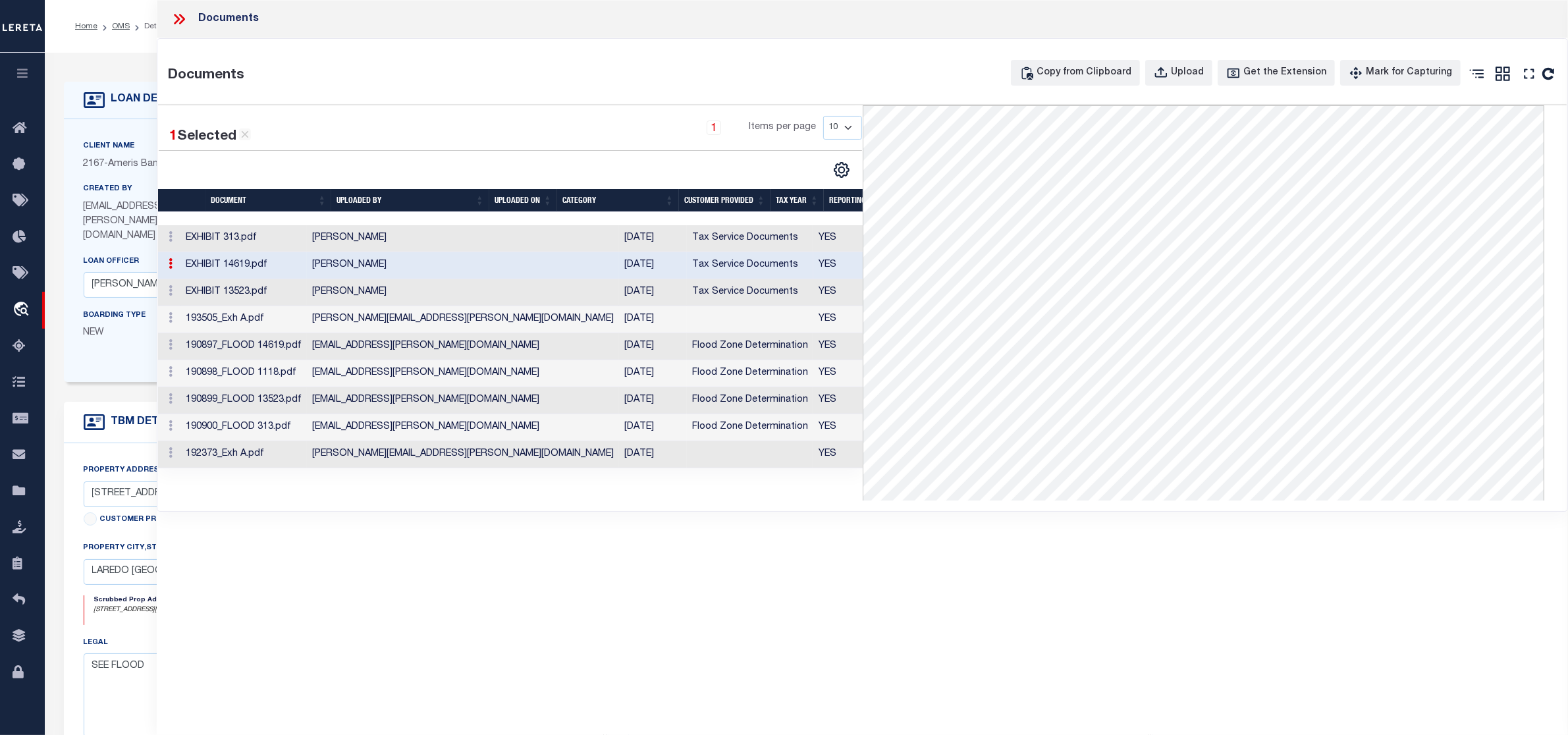
click at [619, 298] on td "[DATE]" at bounding box center [653, 293] width 68 height 27
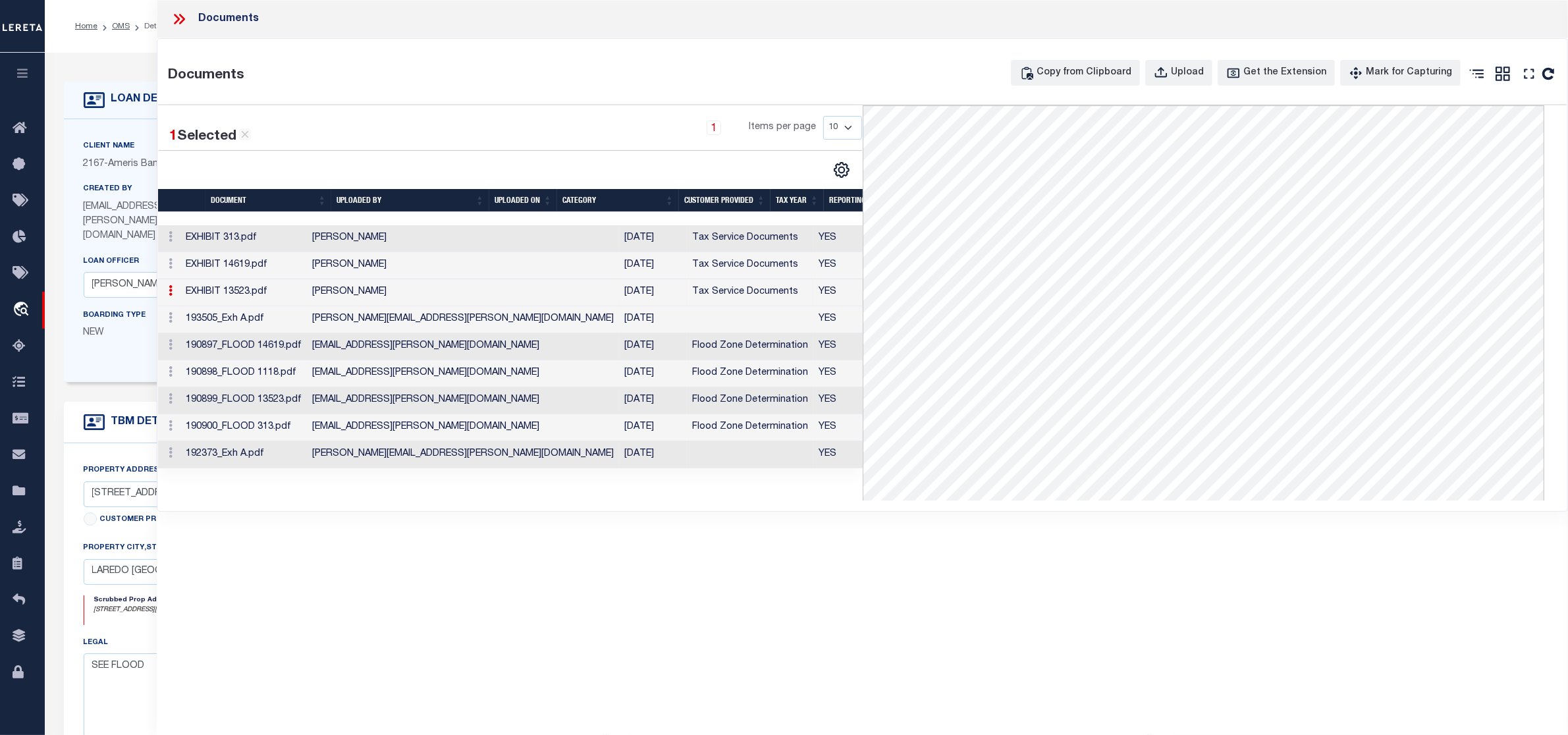
click at [177, 15] on icon at bounding box center [178, 19] width 17 height 17
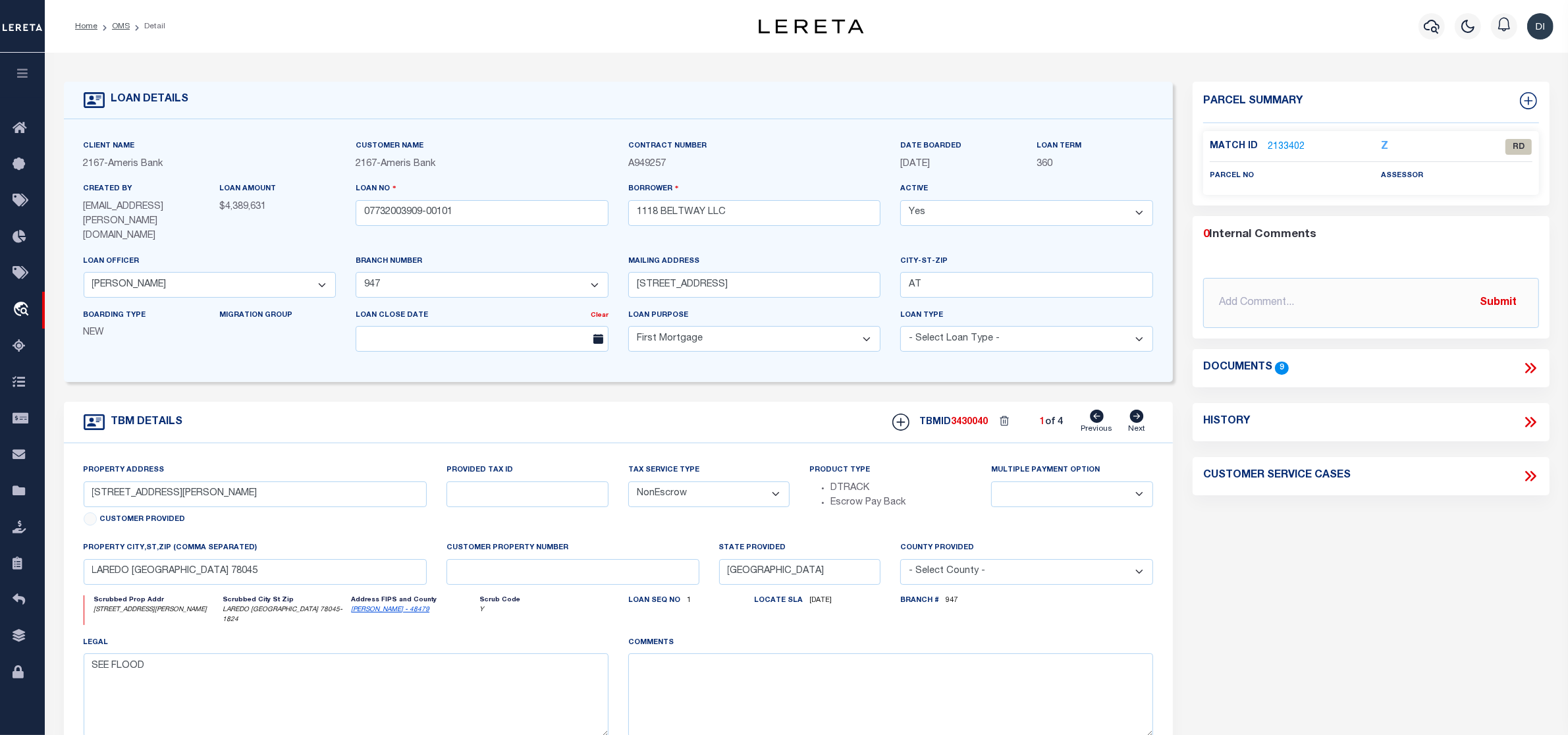
click at [1293, 143] on link "2133402" at bounding box center [1286, 147] width 37 height 14
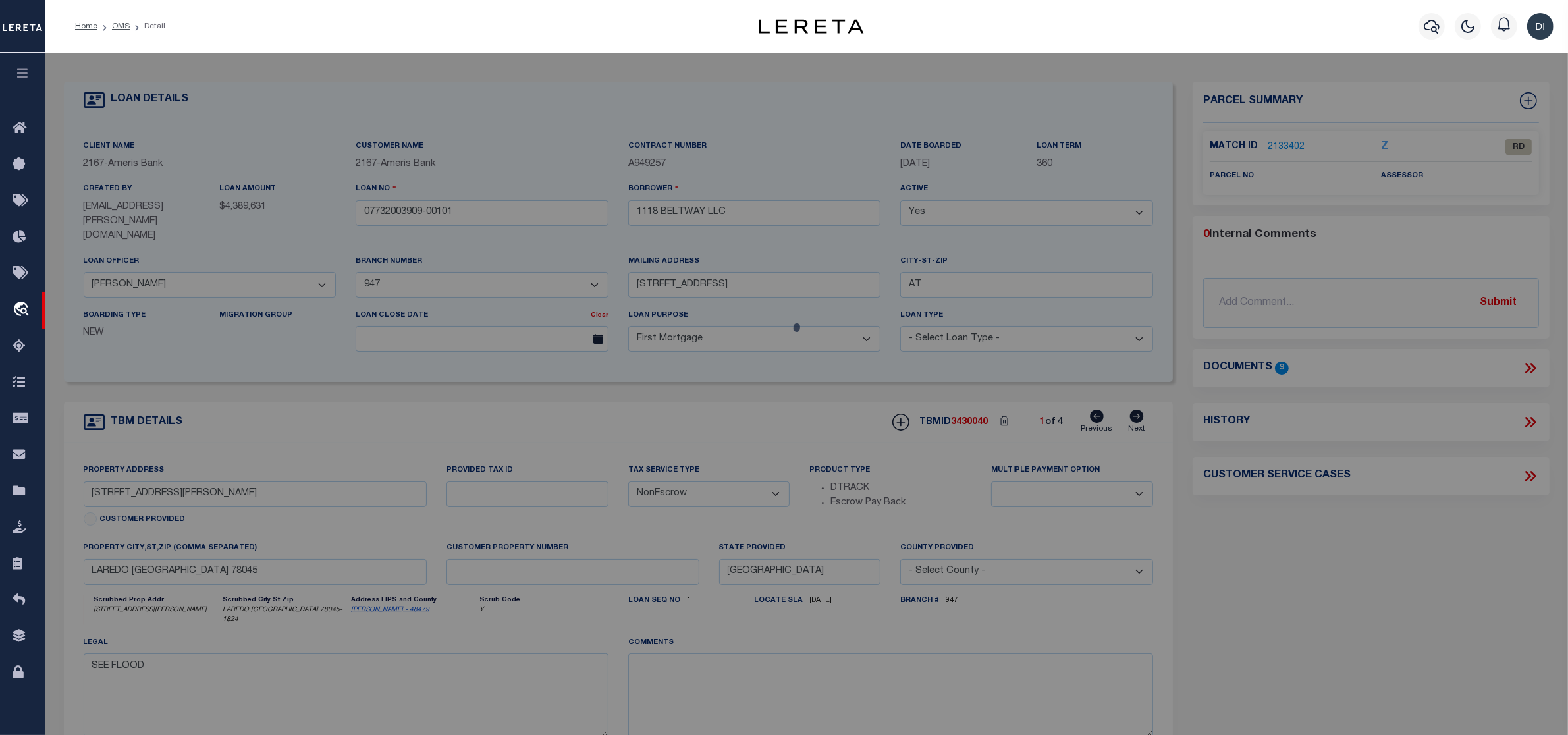
checkbox input "false"
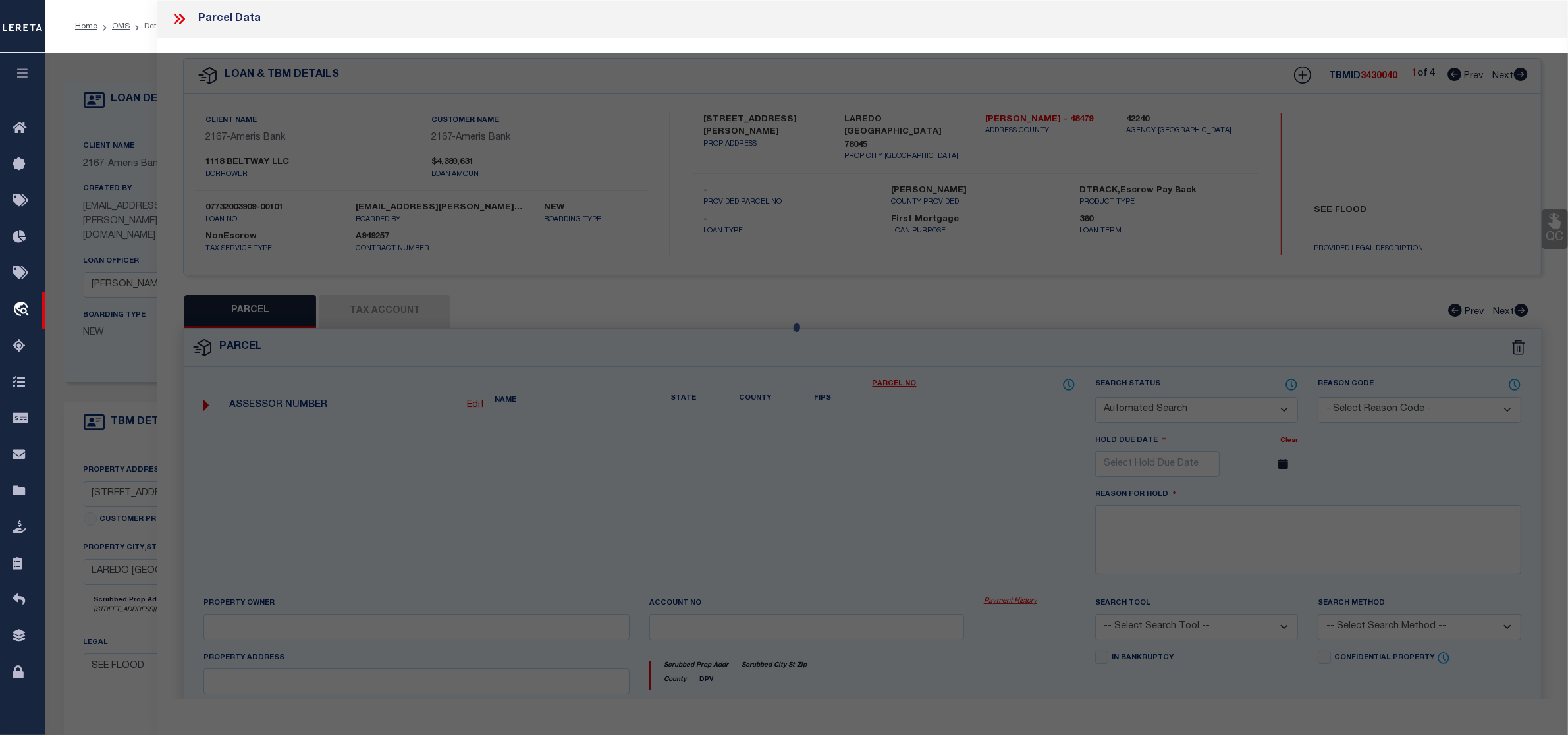
select select "RD"
checkbox input "false"
type textarea "Document uploaded that satisfies a legal requirement, changing from [GEOGRAPHIC…"
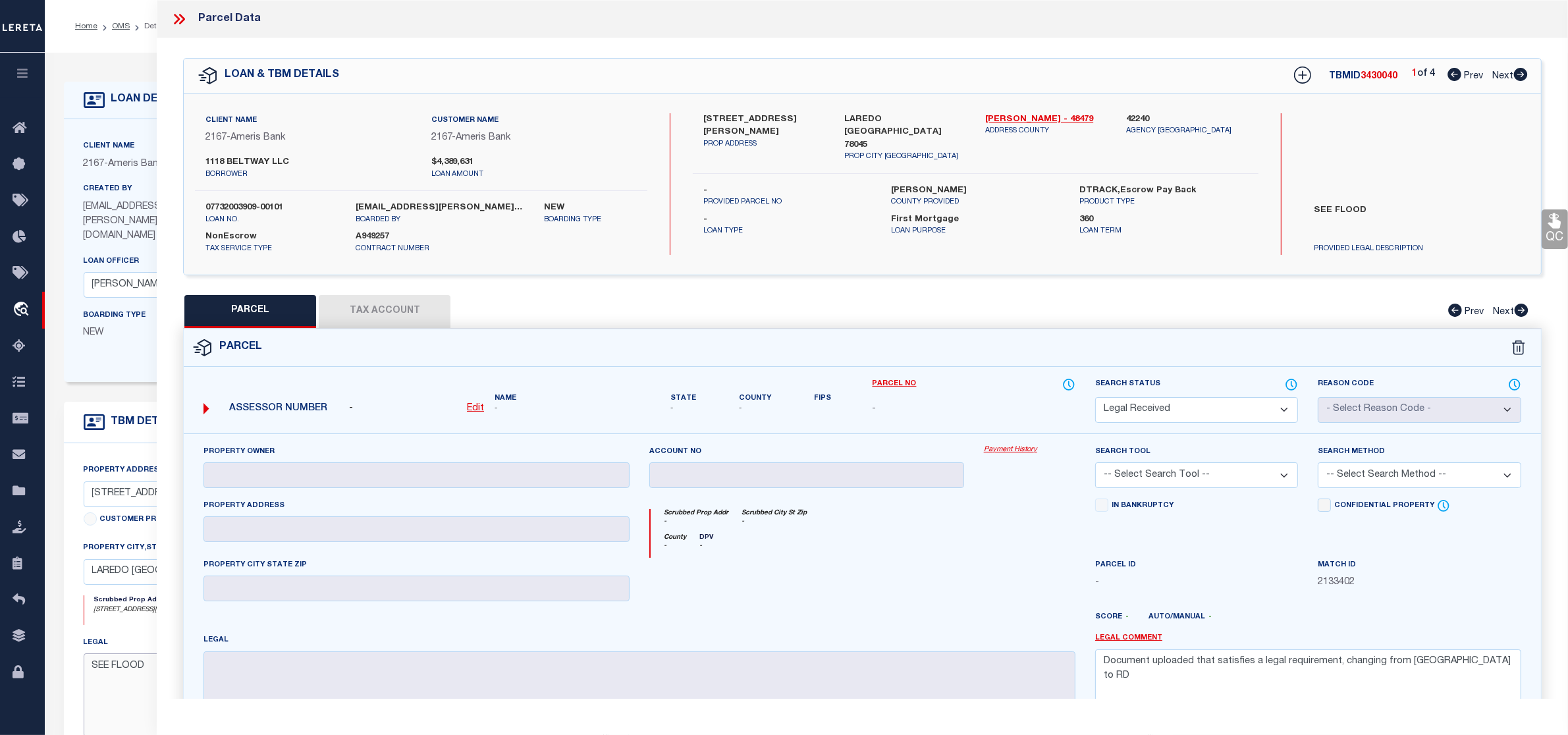
click at [125, 667] on textarea "SEE FLOOD" at bounding box center [346, 695] width 525 height 83
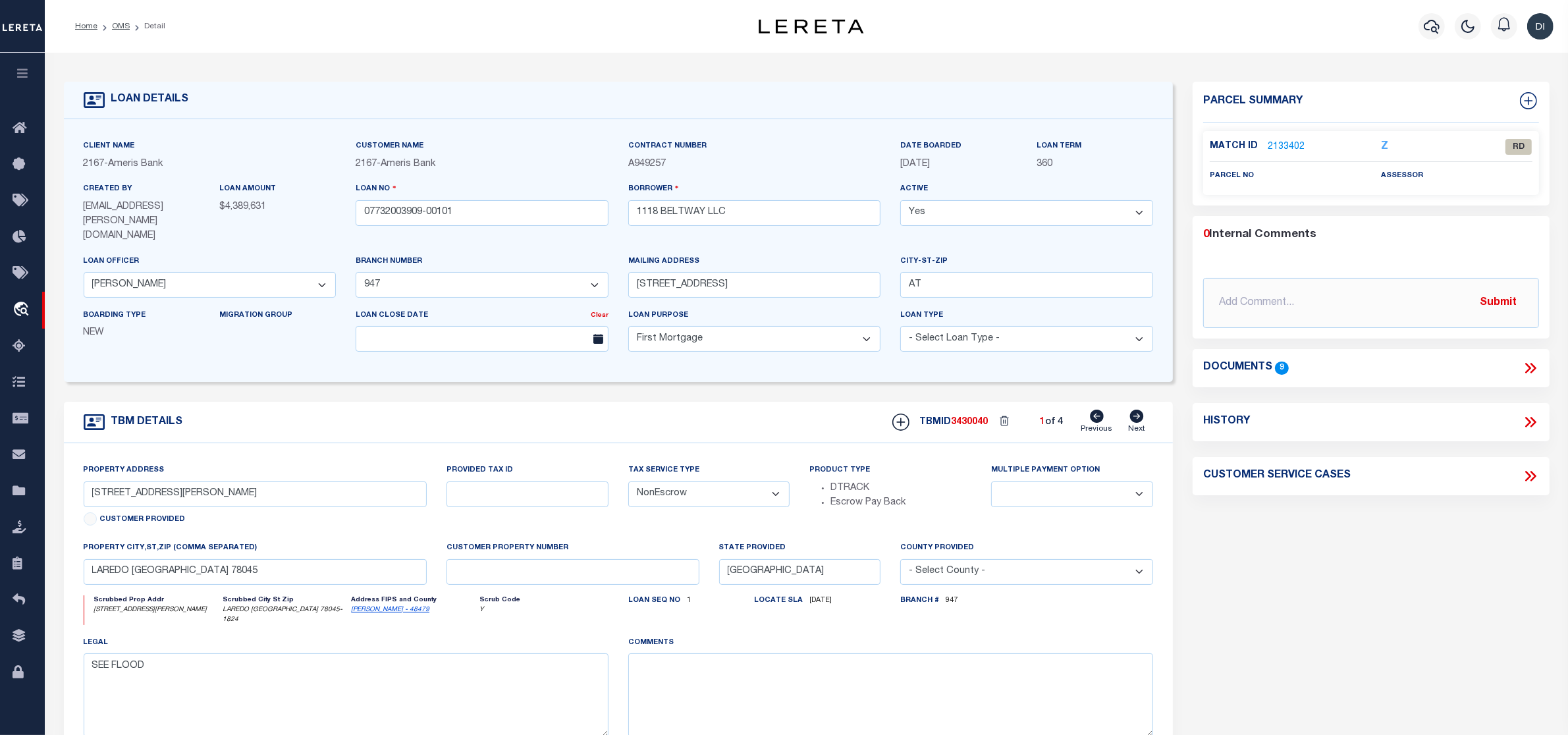
click at [1526, 368] on icon at bounding box center [1530, 368] width 17 height 17
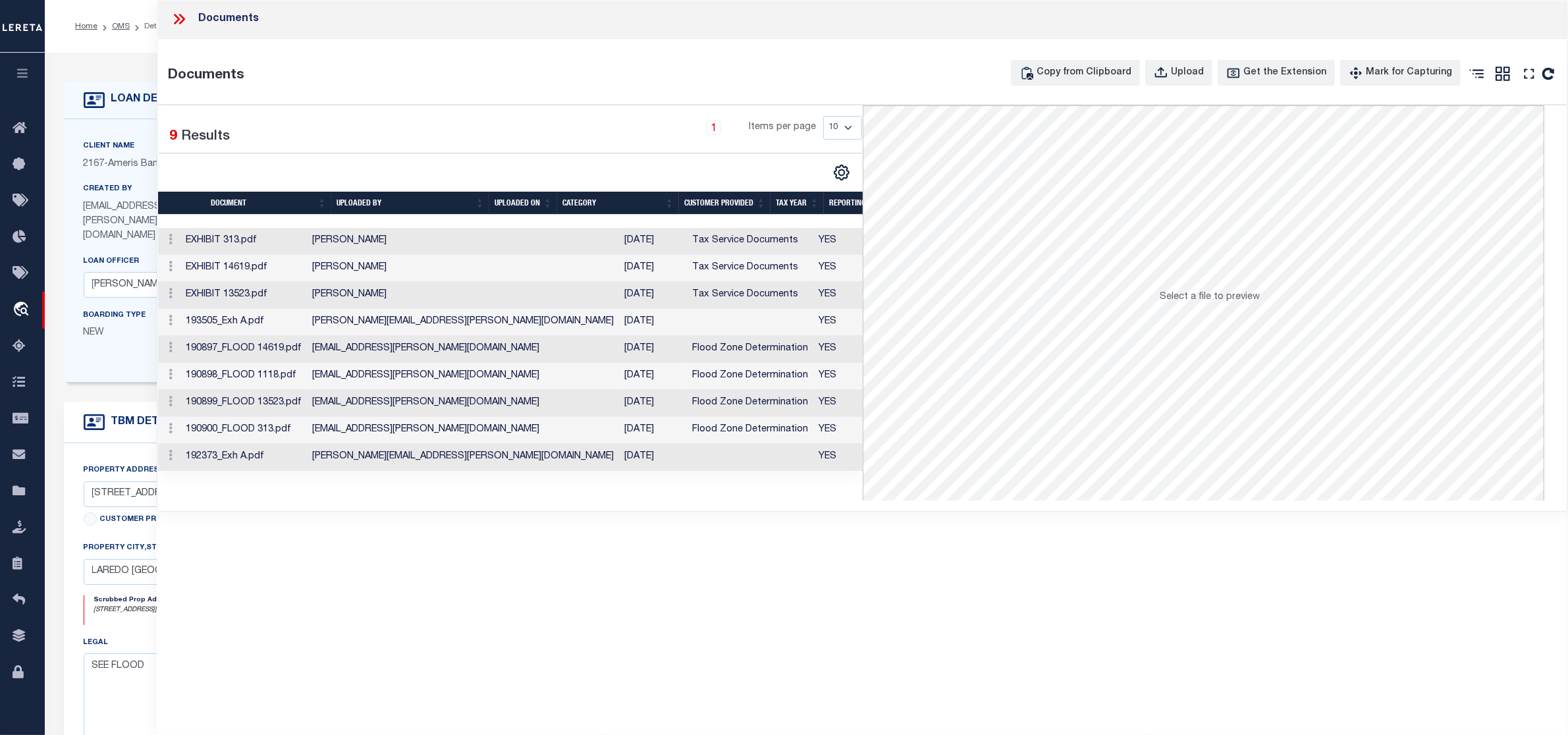
click at [179, 22] on icon at bounding box center [178, 19] width 17 height 17
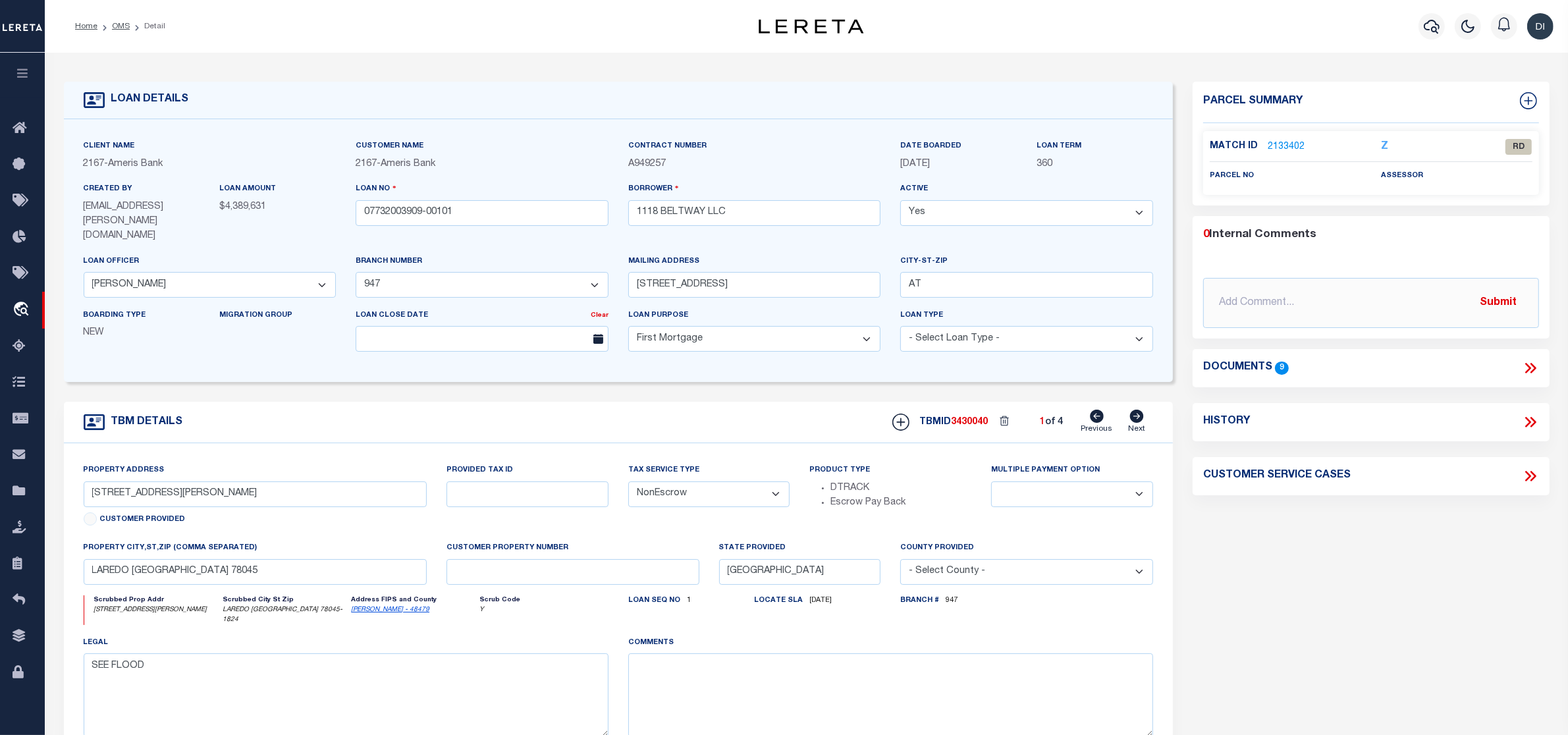
click at [1294, 142] on link "2133402" at bounding box center [1286, 147] width 37 height 14
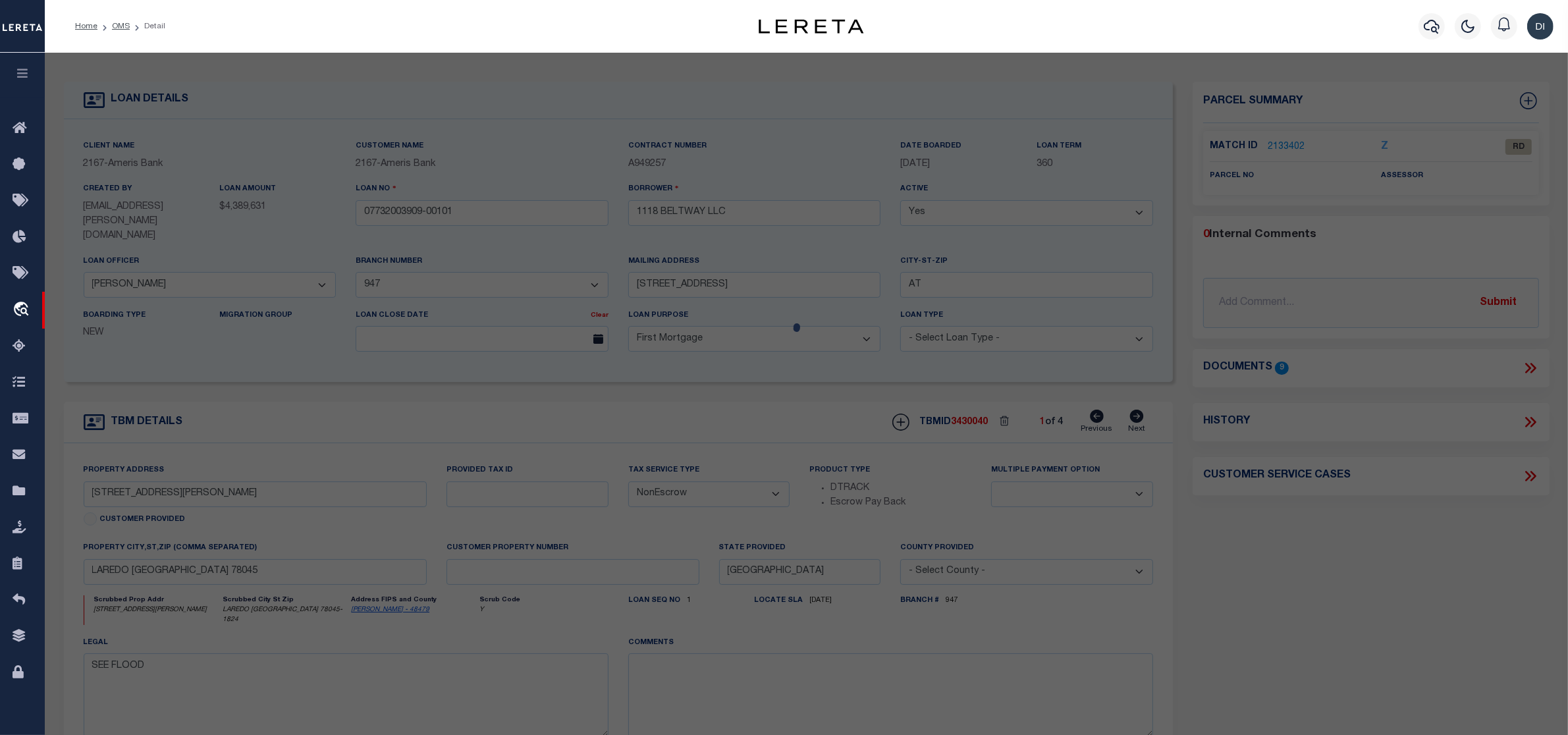
select select "AS"
checkbox input "false"
select select "RD"
checkbox input "false"
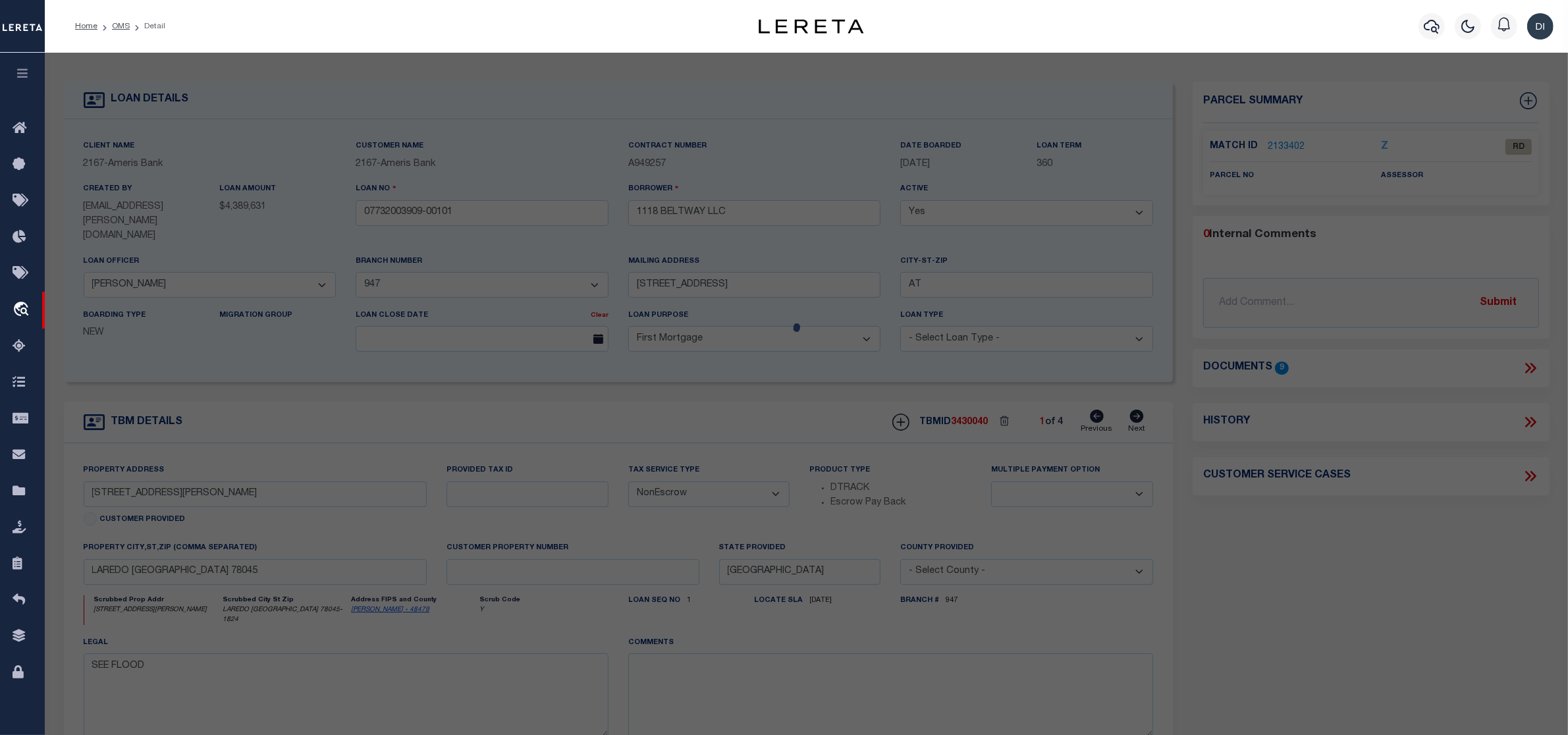
type textarea "Document uploaded that satisfies a legal requirement, changing from [GEOGRAPHIC…"
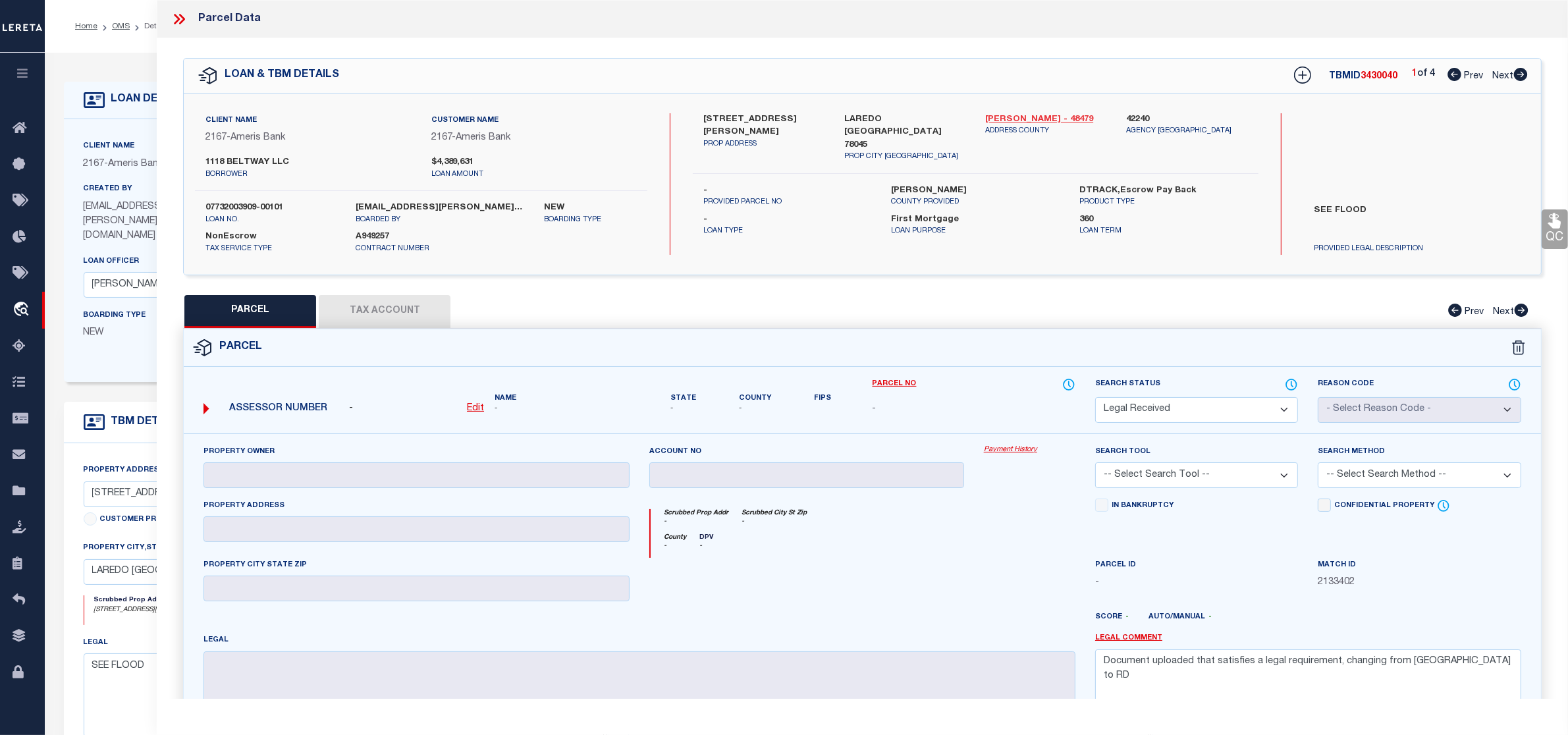
click at [990, 118] on link "[PERSON_NAME] - 48479" at bounding box center [1046, 120] width 122 height 13
drag, startPoint x: 700, startPoint y: 117, endPoint x: 788, endPoint y: 111, distance: 88.2
click at [788, 114] on div "14619 [PERSON_NAME] DR [PERSON_NAME] ADDRESS" at bounding box center [764, 138] width 141 height 49
copy label "[STREET_ADDRESS][PERSON_NAME]"
click at [481, 407] on u "Edit" at bounding box center [474, 408] width 17 height 9
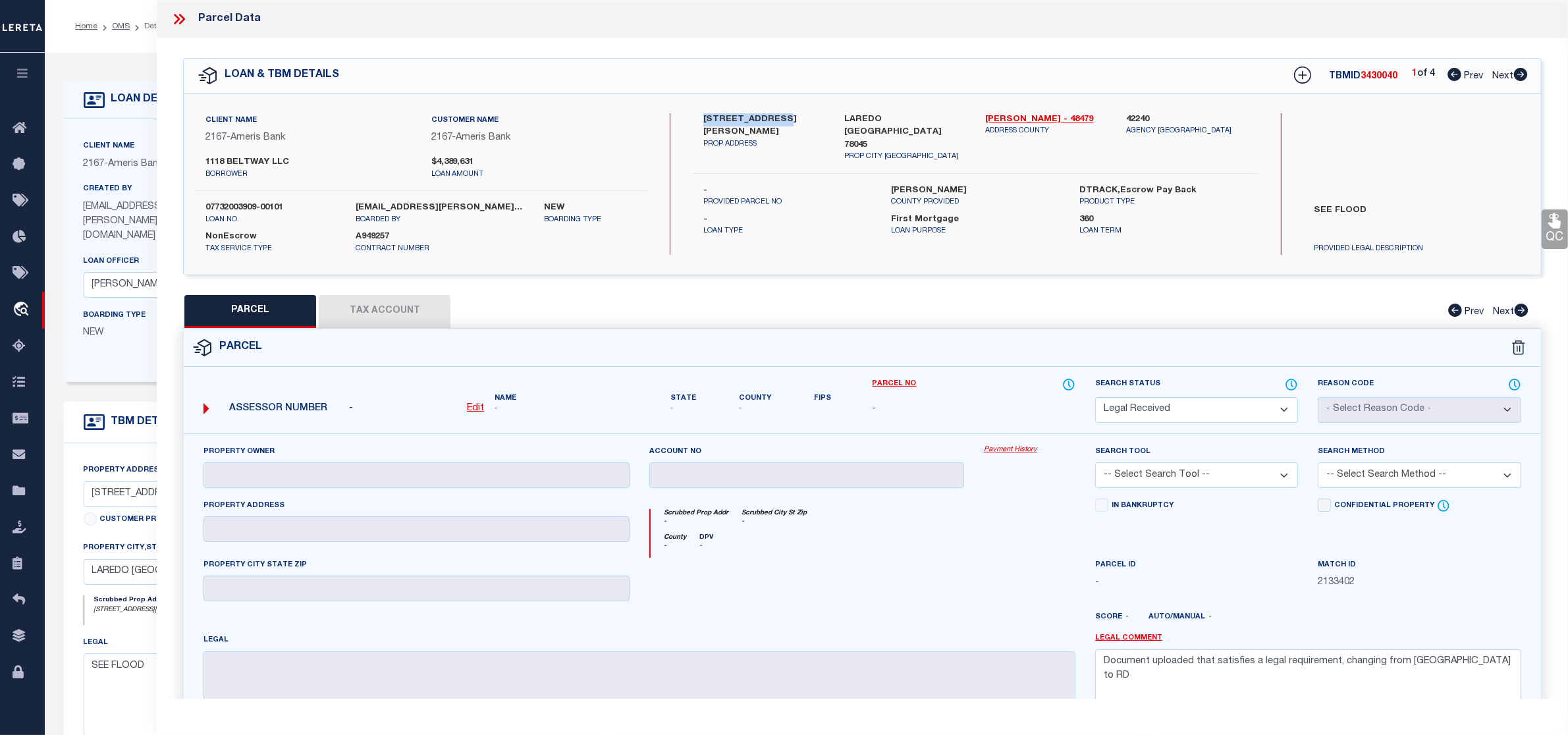
select select "RD"
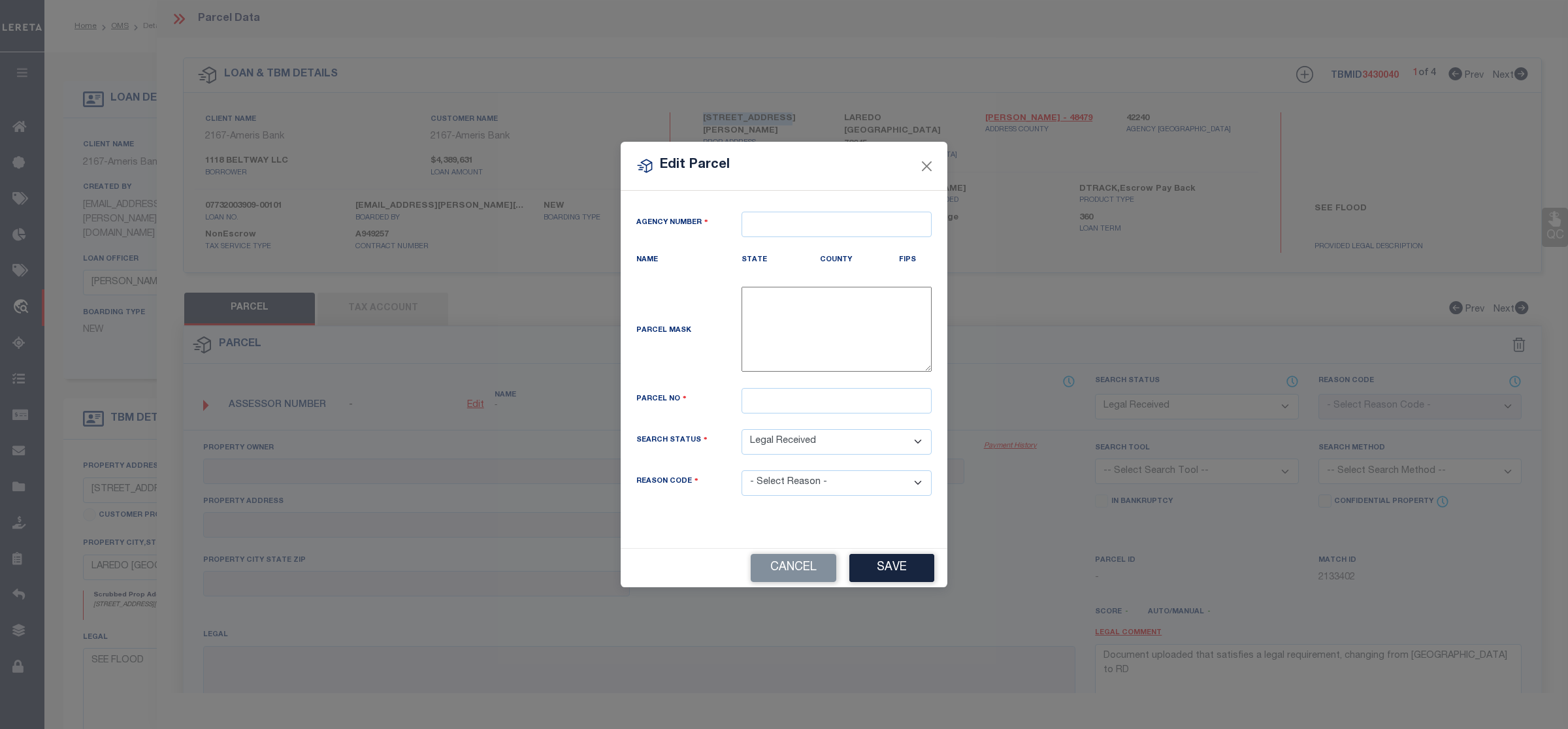
type textarea "-"
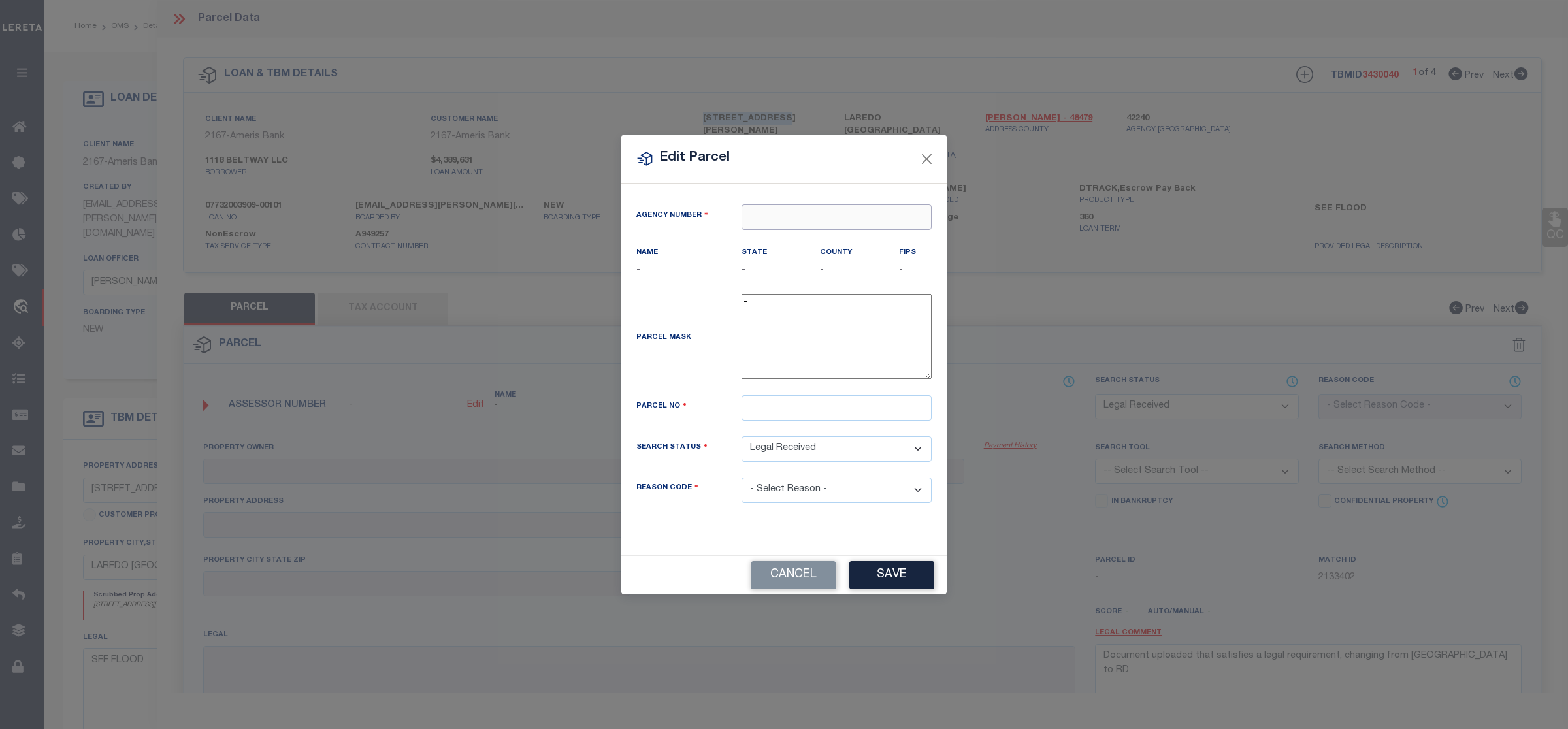
click at [811, 214] on input "text" at bounding box center [837, 217] width 191 height 25
click at [833, 232] on div "422400000 : [GEOGRAPHIC_DATA]" at bounding box center [836, 249] width 189 height 37
type input "422400000"
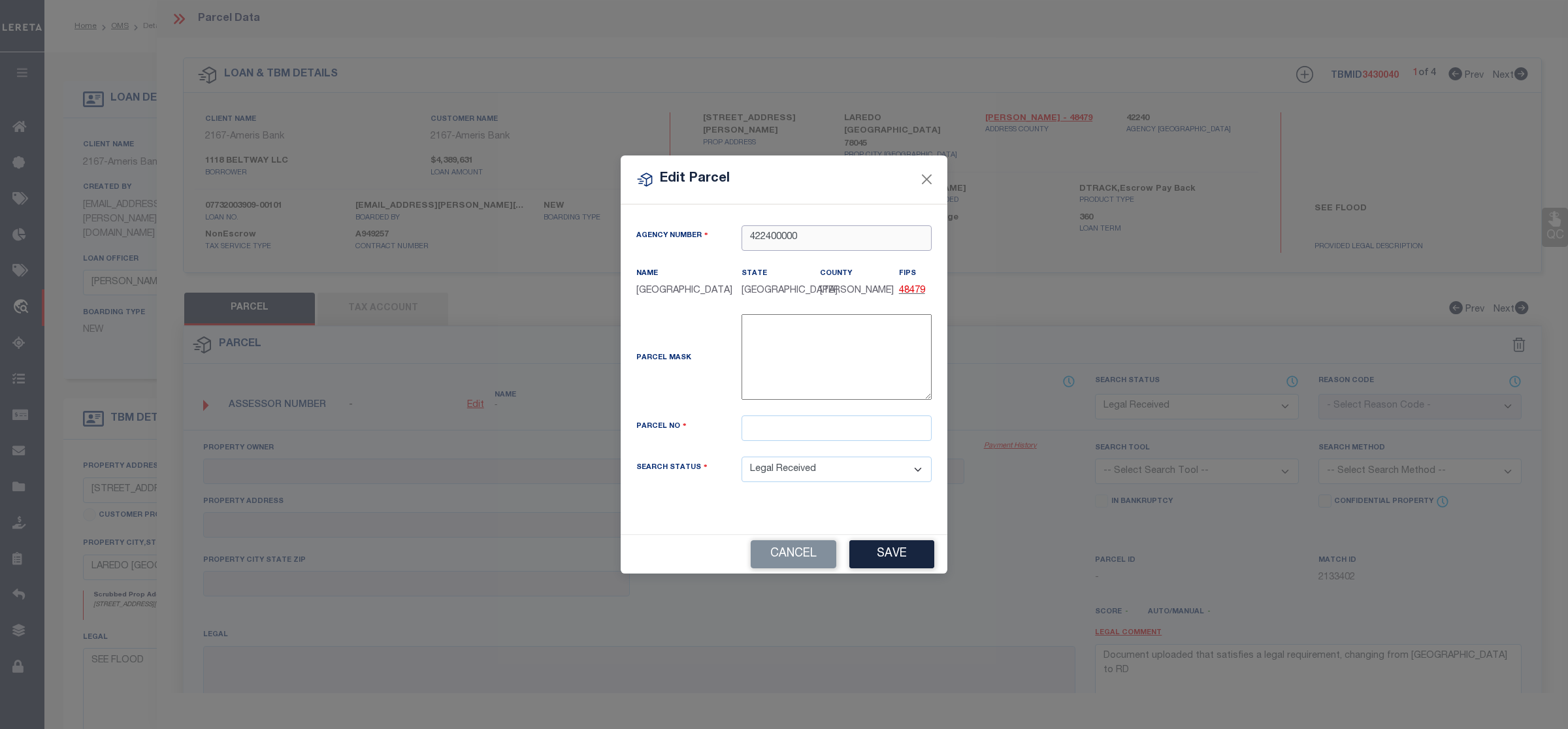
type input "422400000"
click at [787, 433] on input "text" at bounding box center [837, 428] width 191 height 25
paste input "237419"
type input "237419"
click at [892, 550] on button "Save" at bounding box center [890, 554] width 85 height 28
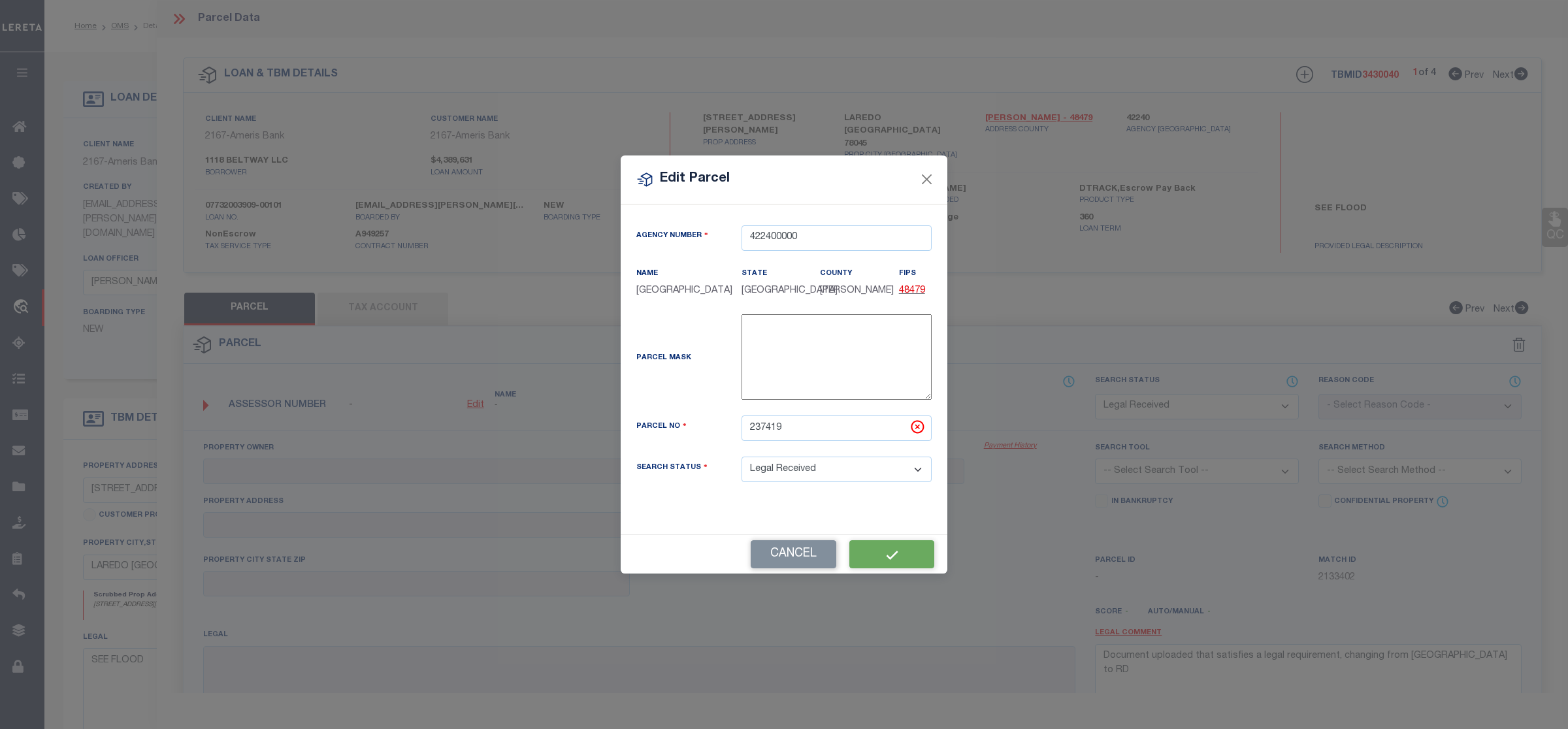
select select "RD"
checkbox input "false"
type textarea "Document uploaded that satisfies a legal requirement, changing from [GEOGRAPHIC…"
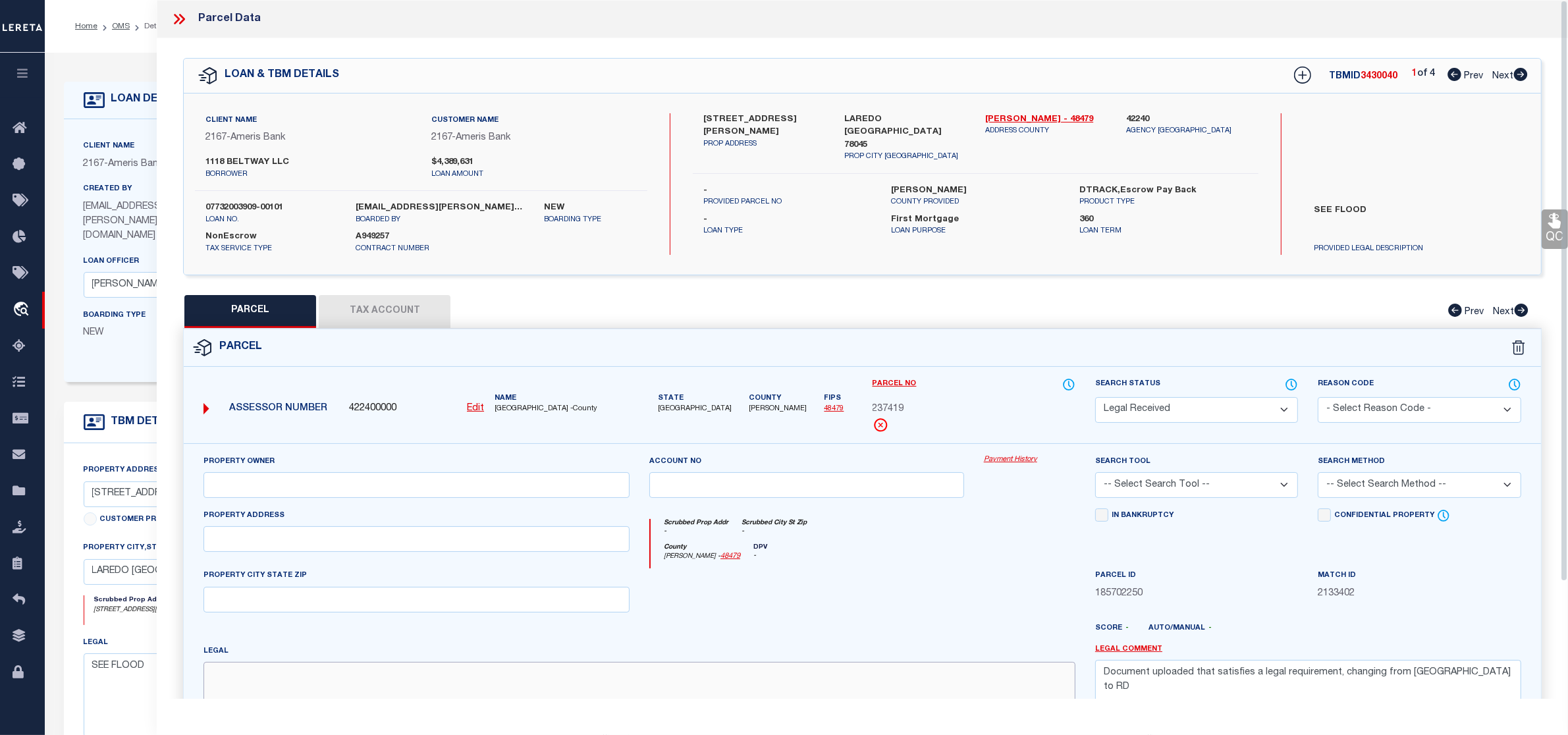
click at [411, 692] on textarea at bounding box center [640, 703] width 872 height 83
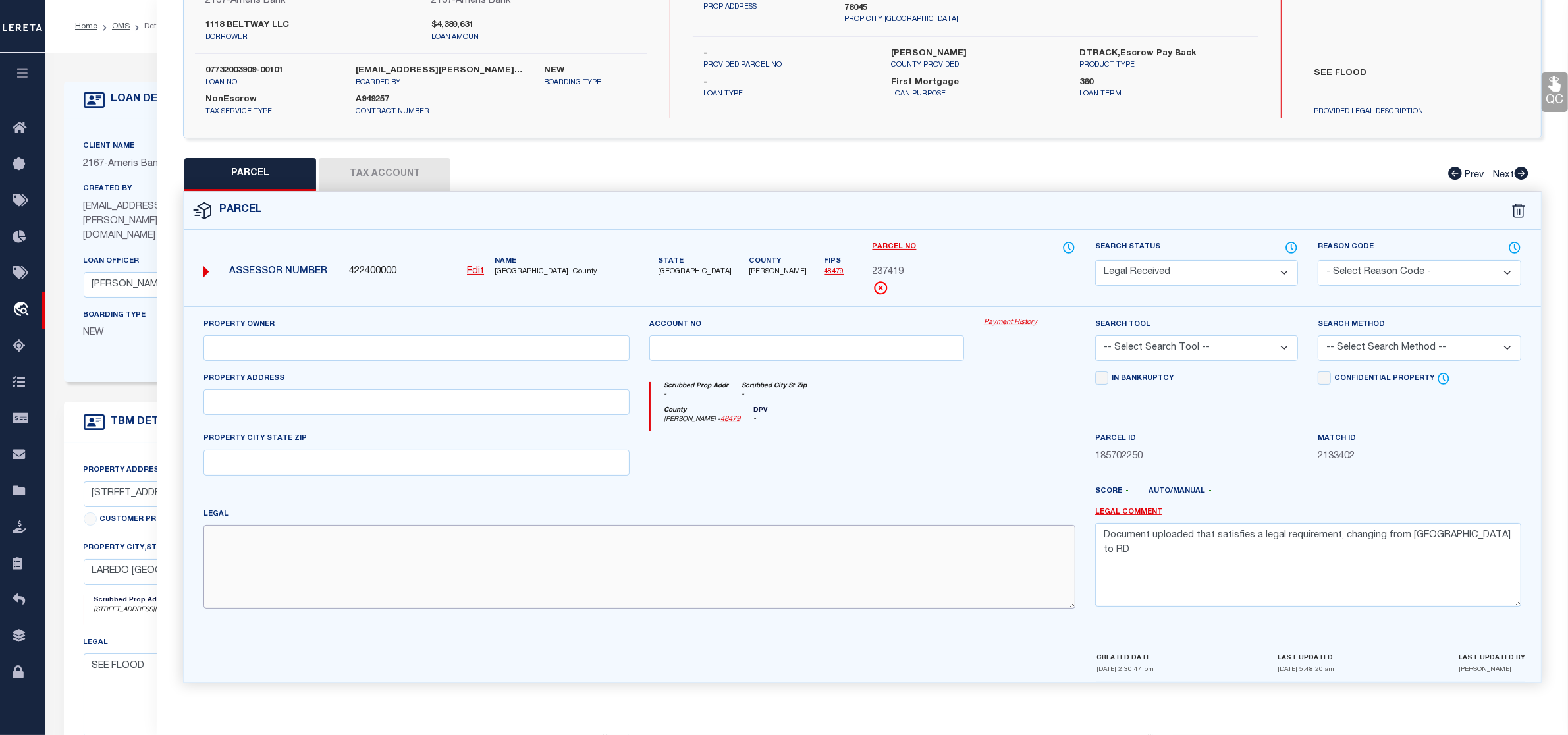
click at [327, 550] on textarea at bounding box center [640, 566] width 872 height 83
paste textarea "LOT 6 BLK 12 [PERSON_NAME] IND PARK IV"
type textarea "LOT 6 BLK 12 [PERSON_NAME] IND PARK IV"
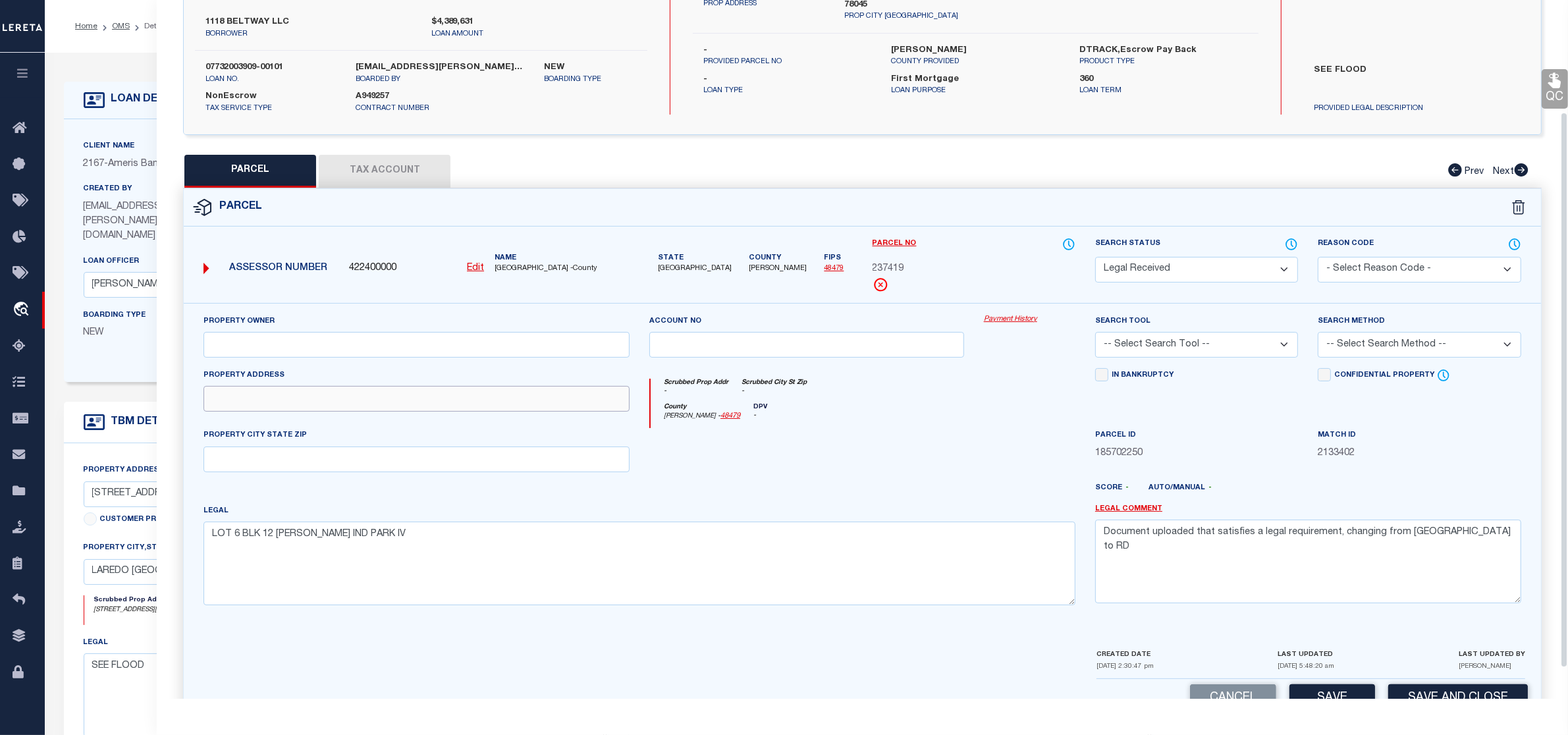
click at [240, 400] on input "text" at bounding box center [416, 399] width 426 height 25
paste input "[STREET_ADDRESS][PERSON_NAME]"
click at [215, 405] on input "[STREET_ADDRESS][PERSON_NAME]" at bounding box center [416, 399] width 426 height 25
type input "[STREET_ADDRESS][PERSON_NAME]"
click at [250, 458] on input "text" at bounding box center [416, 460] width 426 height 25
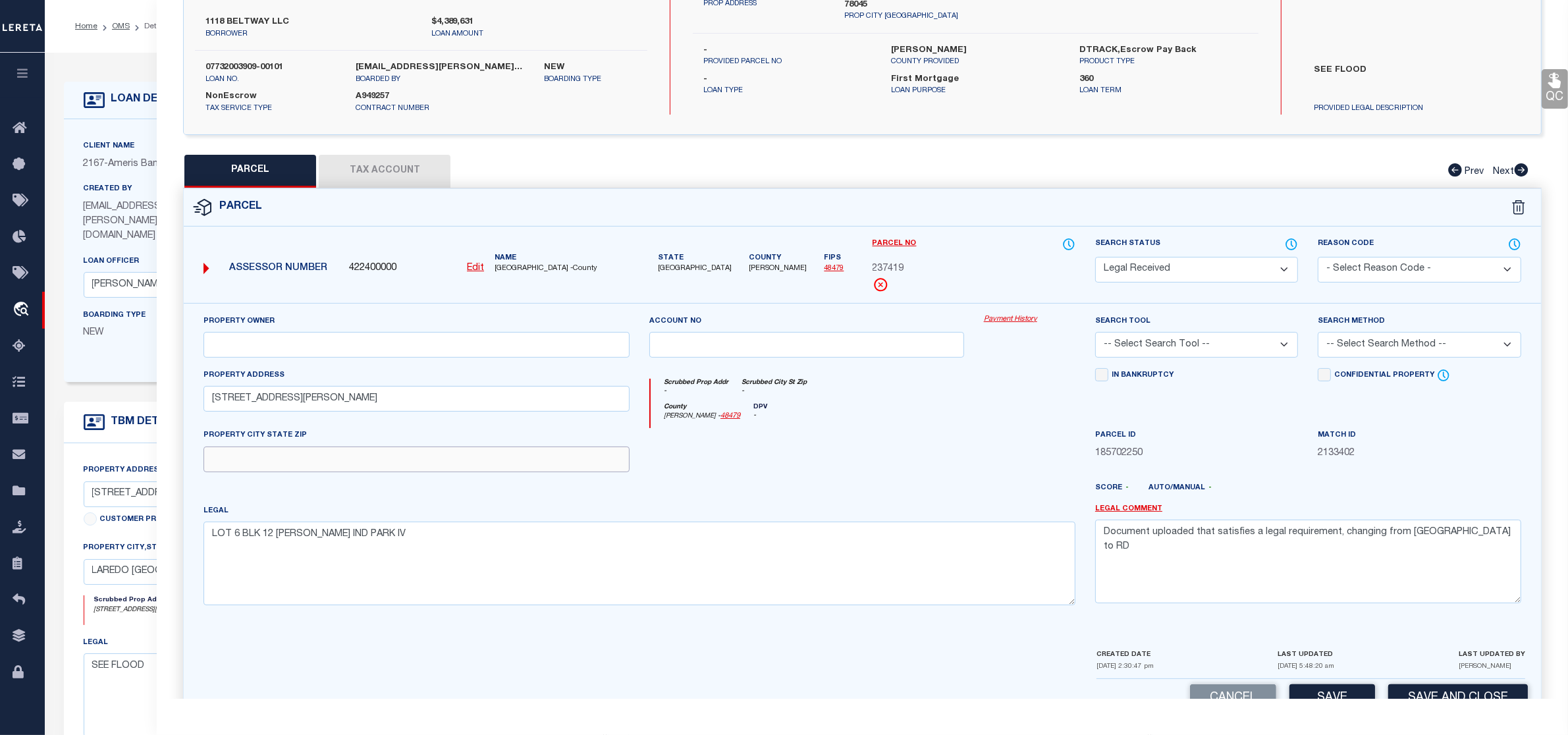
paste input "LAREDO [GEOGRAPHIC_DATA] 78045"
type input "LAREDO [GEOGRAPHIC_DATA] 78045"
click at [293, 344] on input "text" at bounding box center [416, 345] width 426 height 25
paste input "14619 [PERSON_NAME] LLC"
type input "14619 [PERSON_NAME] LLC"
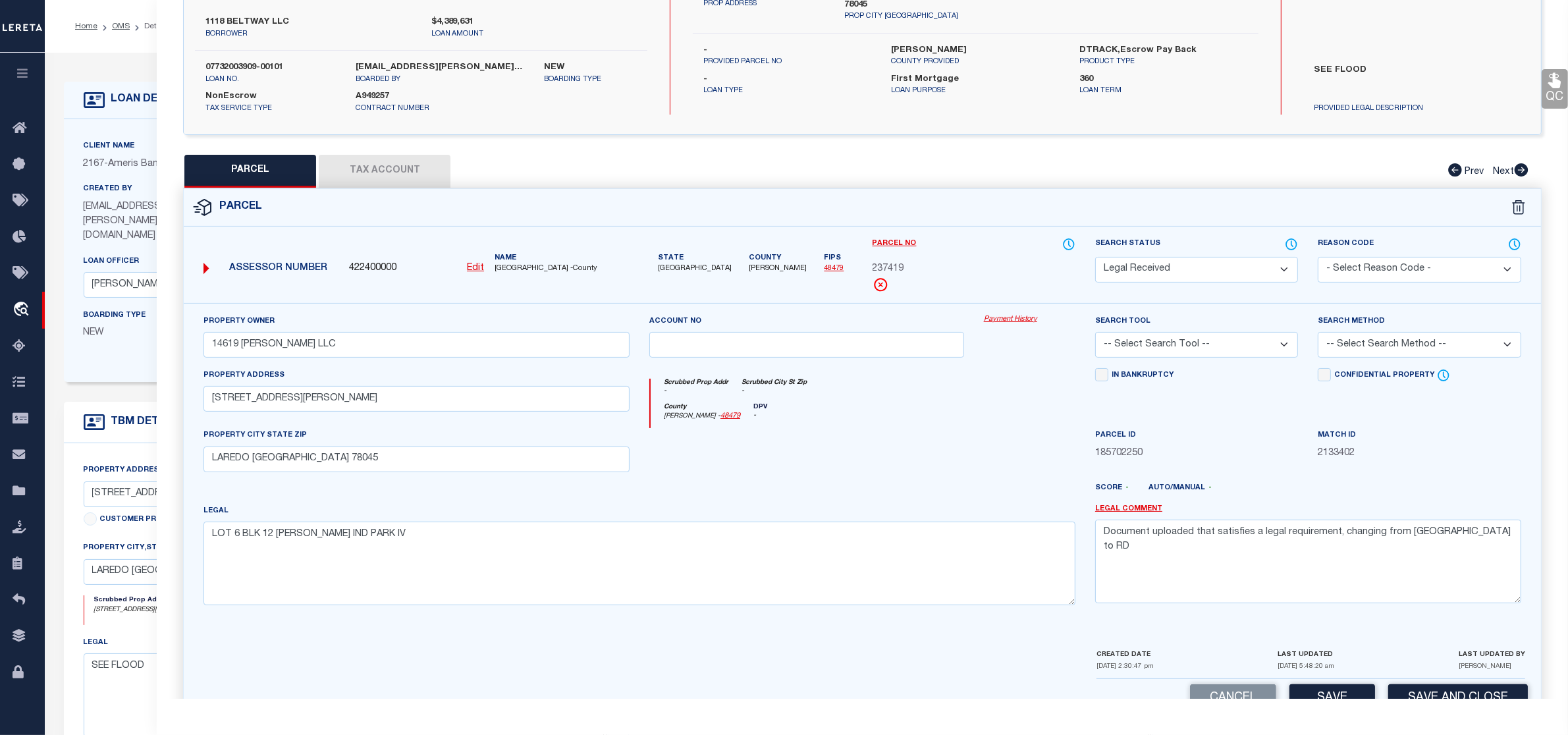
click at [976, 388] on div "Scrubbed Prop Addr - Scrubbed City [GEOGRAPHIC_DATA] -" at bounding box center [862, 390] width 424 height 24
click at [1237, 346] on select "-- Select Search Tool -- 3rd Party Website Agency File Agency Website ATLS CNV-…" at bounding box center [1196, 345] width 203 height 25
select select "AGW"
click at [1095, 332] on select "-- Select Search Tool -- 3rd Party Website Agency File Agency Website ATLS CNV-…" at bounding box center [1196, 345] width 203 height 25
click at [1416, 344] on select "-- Select Search Method -- Property Address Legal Liability Info Provided" at bounding box center [1418, 345] width 203 height 25
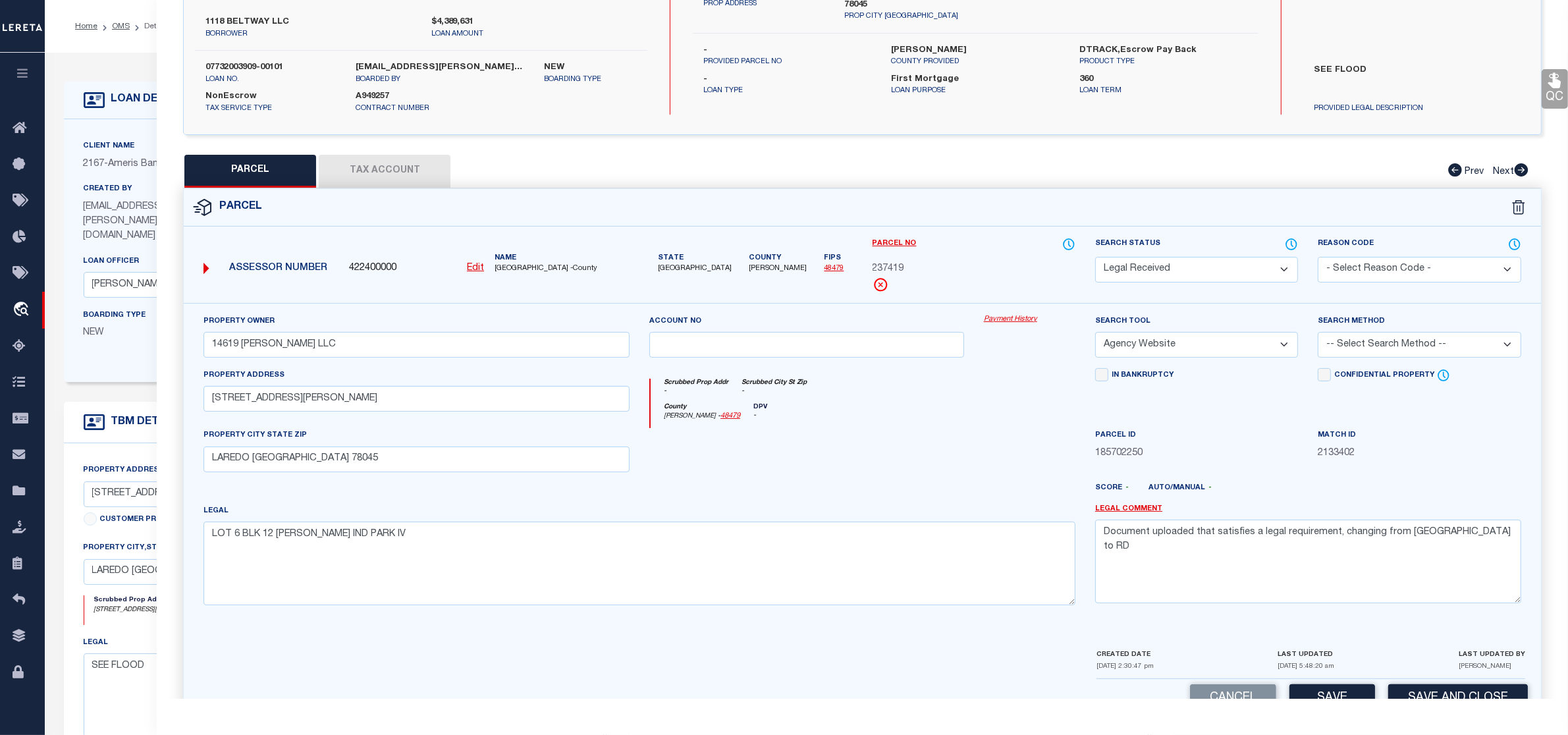
select select "LEG"
click at [1317, 332] on select "-- Select Search Method -- Property Address Legal Liability Info Provided" at bounding box center [1418, 345] width 203 height 25
click at [1175, 571] on textarea "Document uploaded that satisfies a legal requirement, changing from [GEOGRAPHIC…" at bounding box center [1307, 561] width 426 height 83
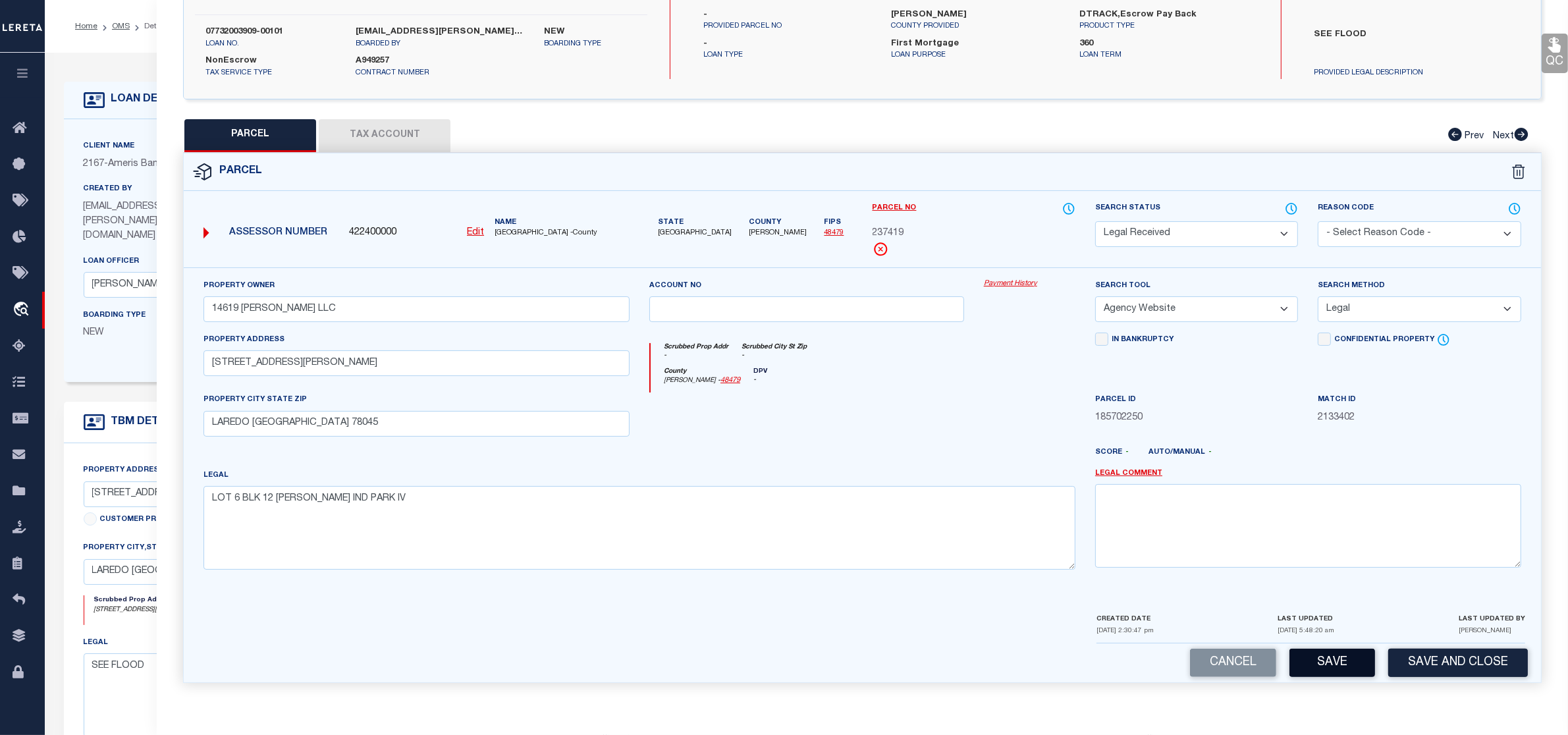
click at [1337, 659] on button "Save" at bounding box center [1332, 662] width 85 height 28
select select "AS"
select select
checkbox input "false"
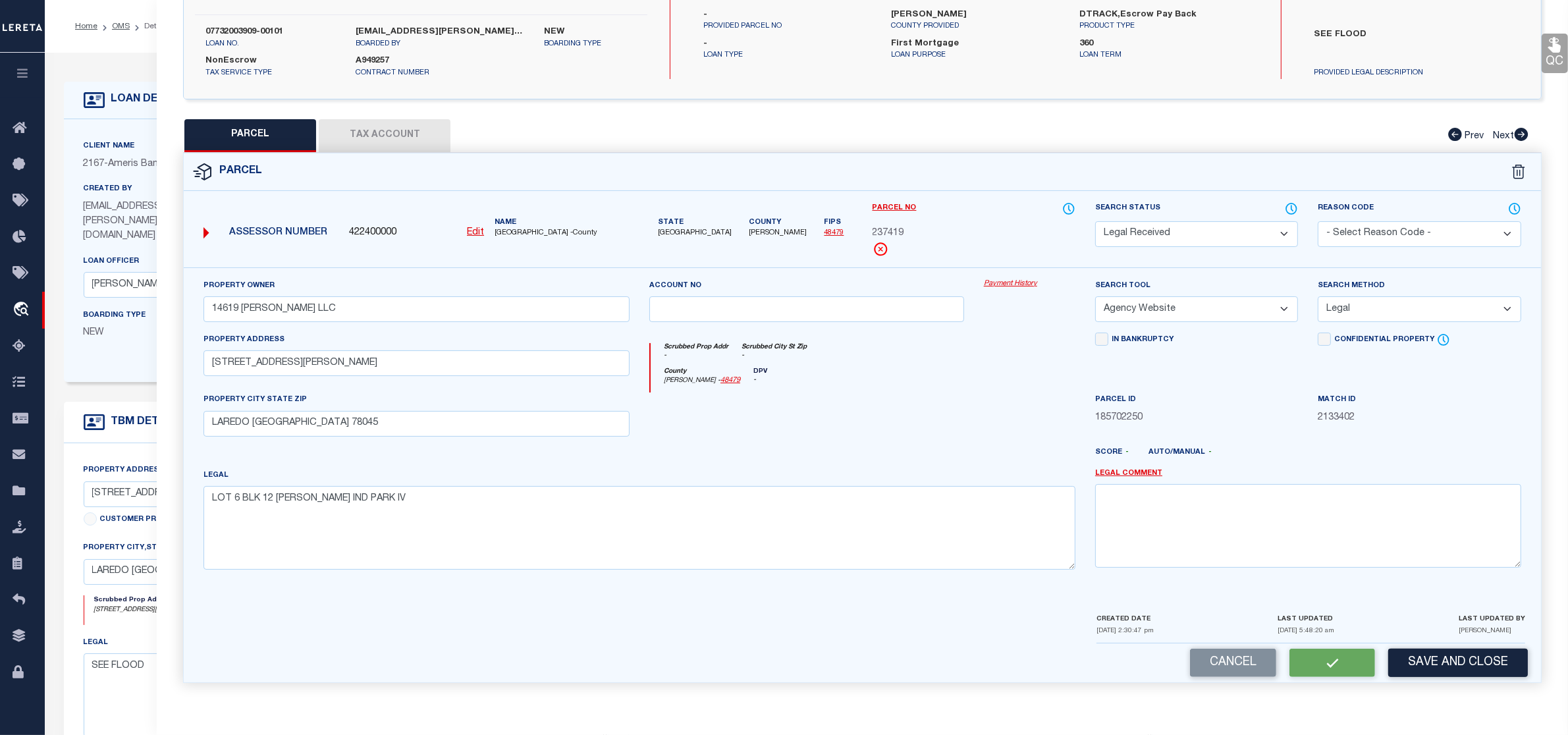
checkbox input "false"
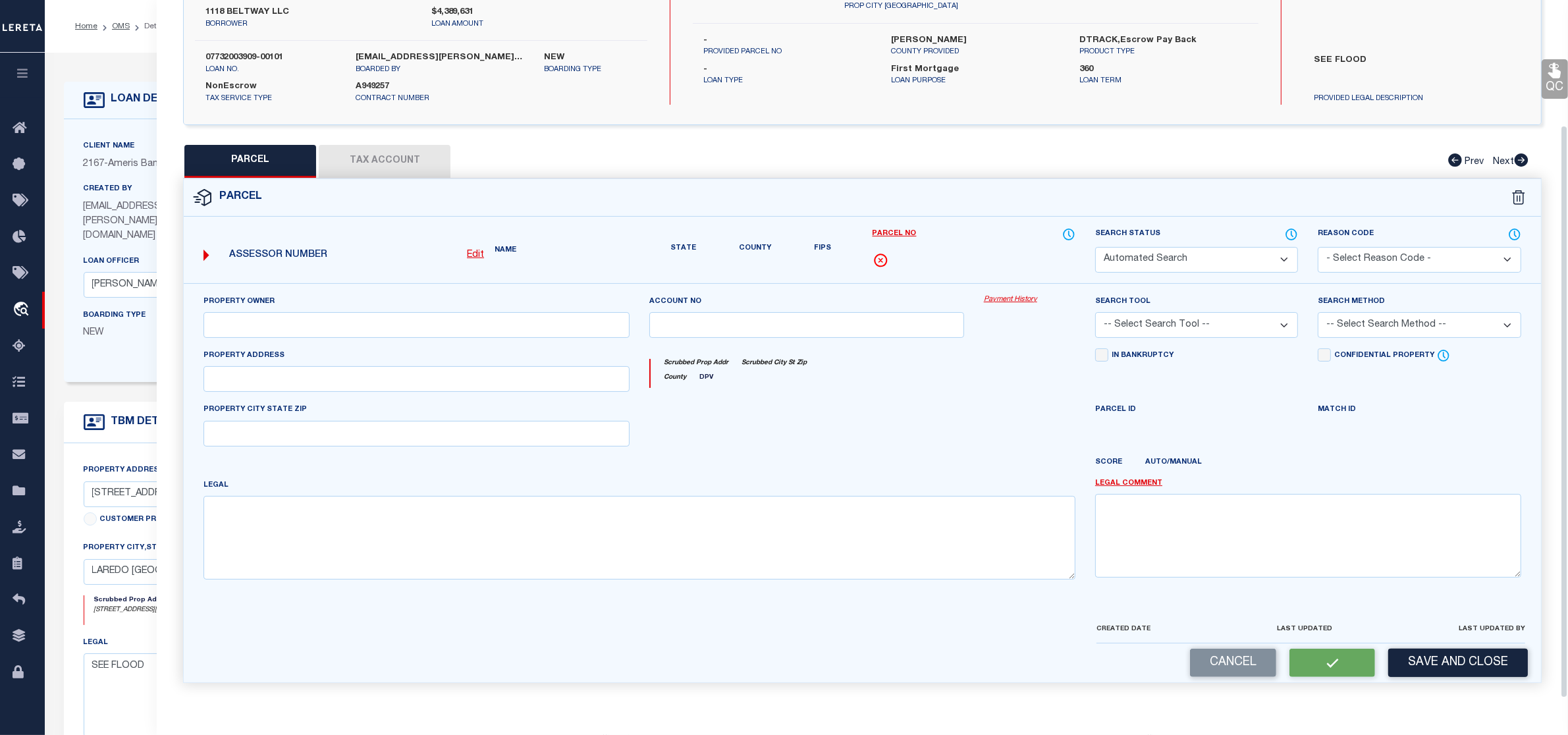
select select "RD"
type input "14619 [PERSON_NAME] LLC"
select select "AGW"
select select "LEG"
type input "[STREET_ADDRESS][PERSON_NAME]"
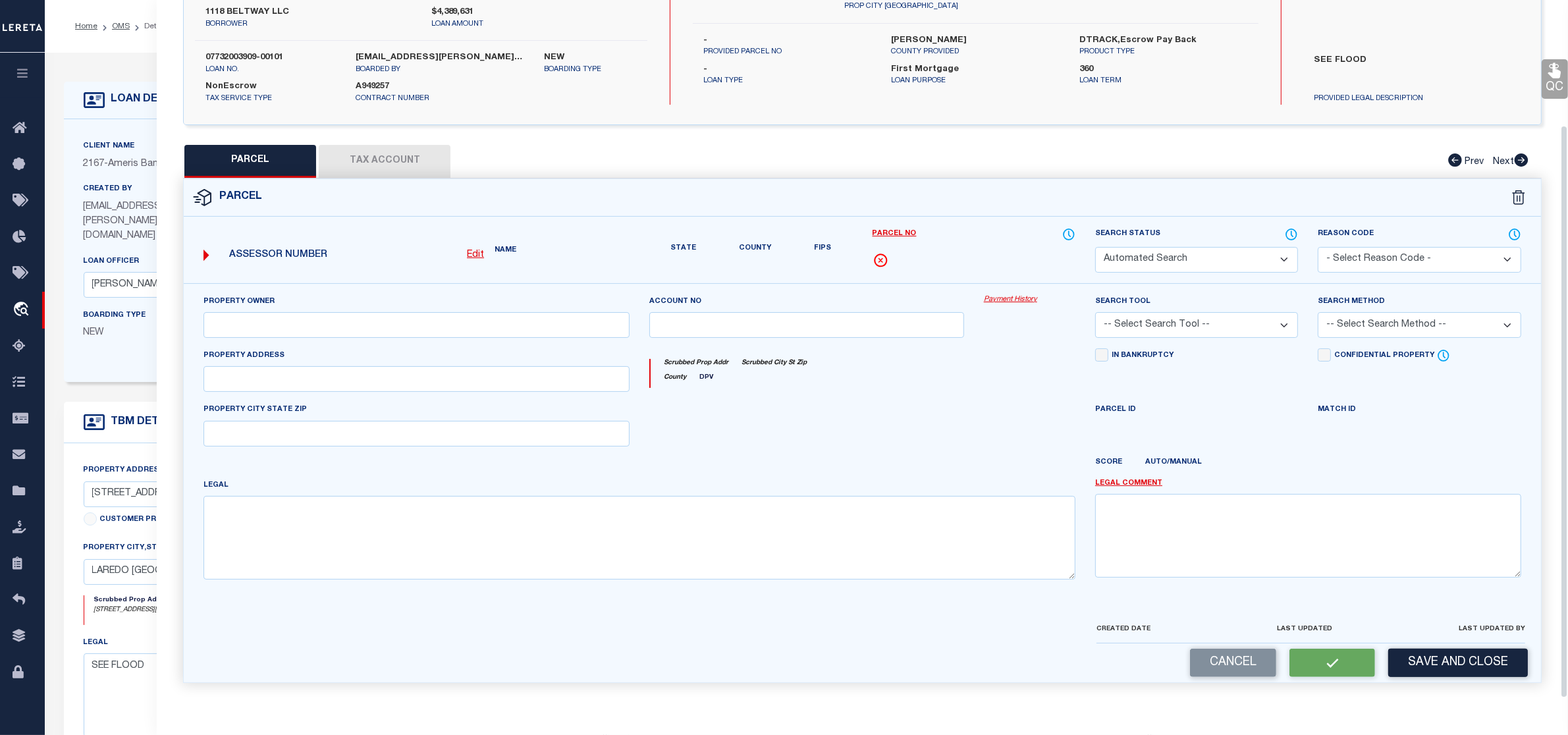
type input "LAREDO [GEOGRAPHIC_DATA] 78045"
type textarea "LOT 6 BLK 12 [PERSON_NAME] IND PARK IV"
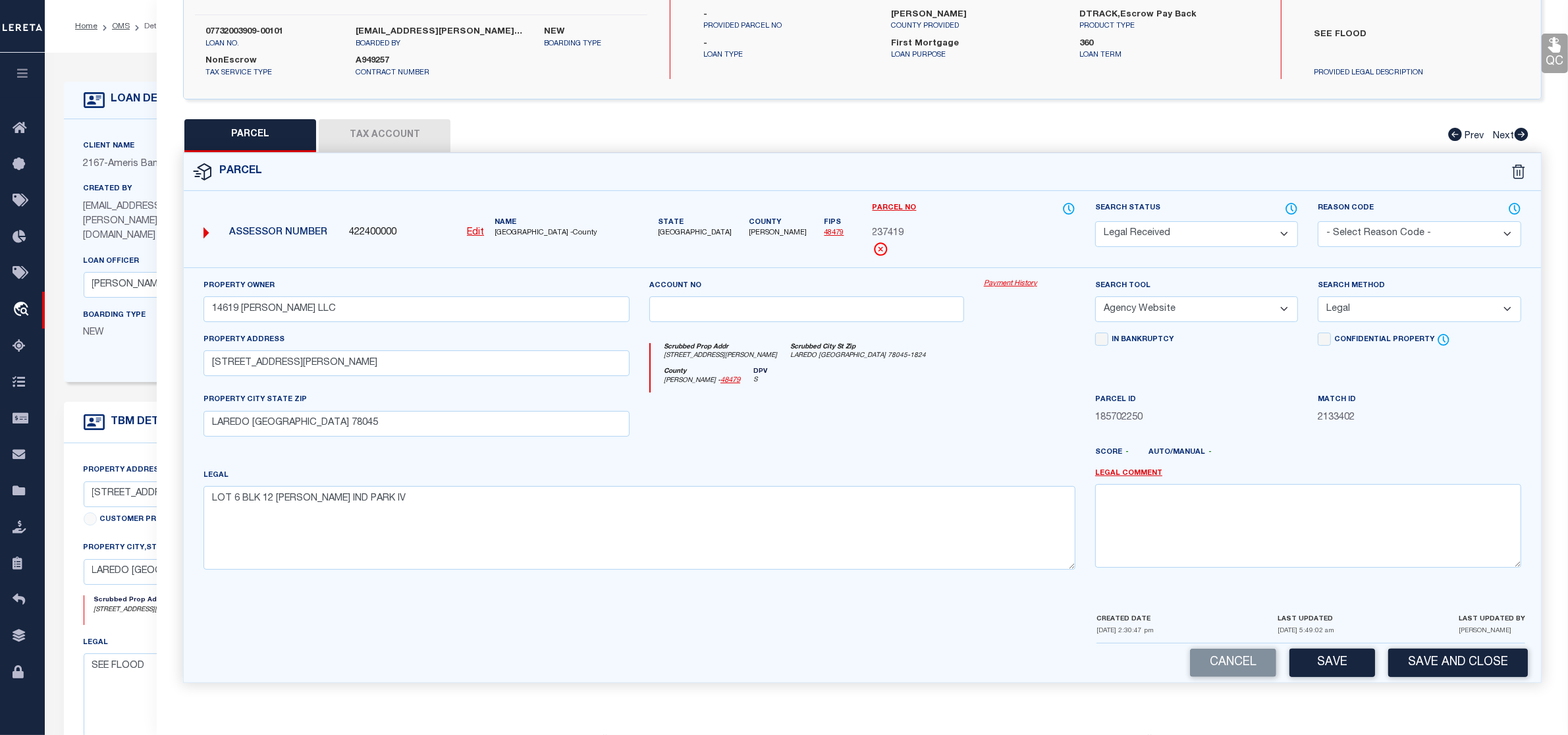
click at [383, 135] on button "Tax Account" at bounding box center [384, 136] width 131 height 33
select select "100"
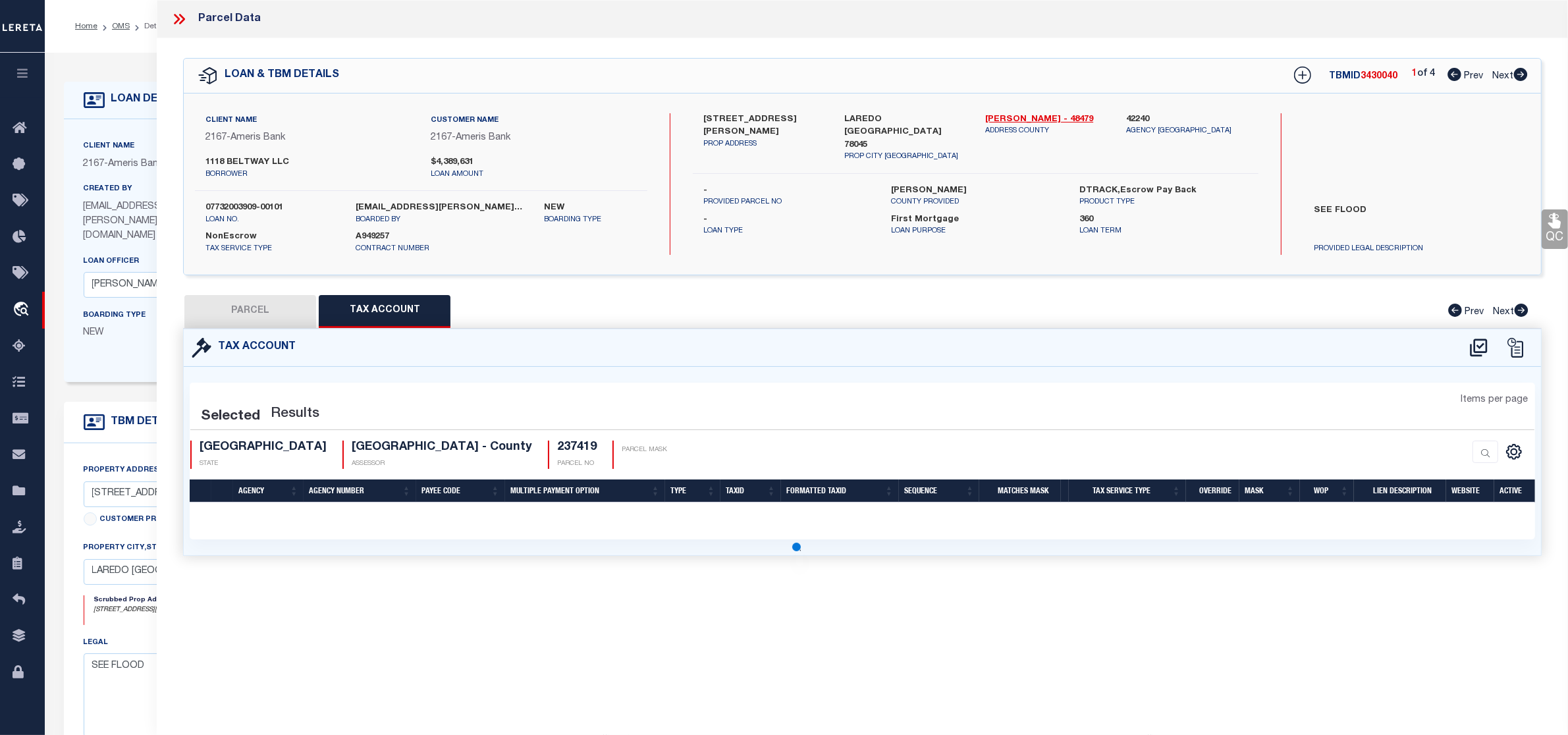
scroll to position [0, 0]
select select "100"
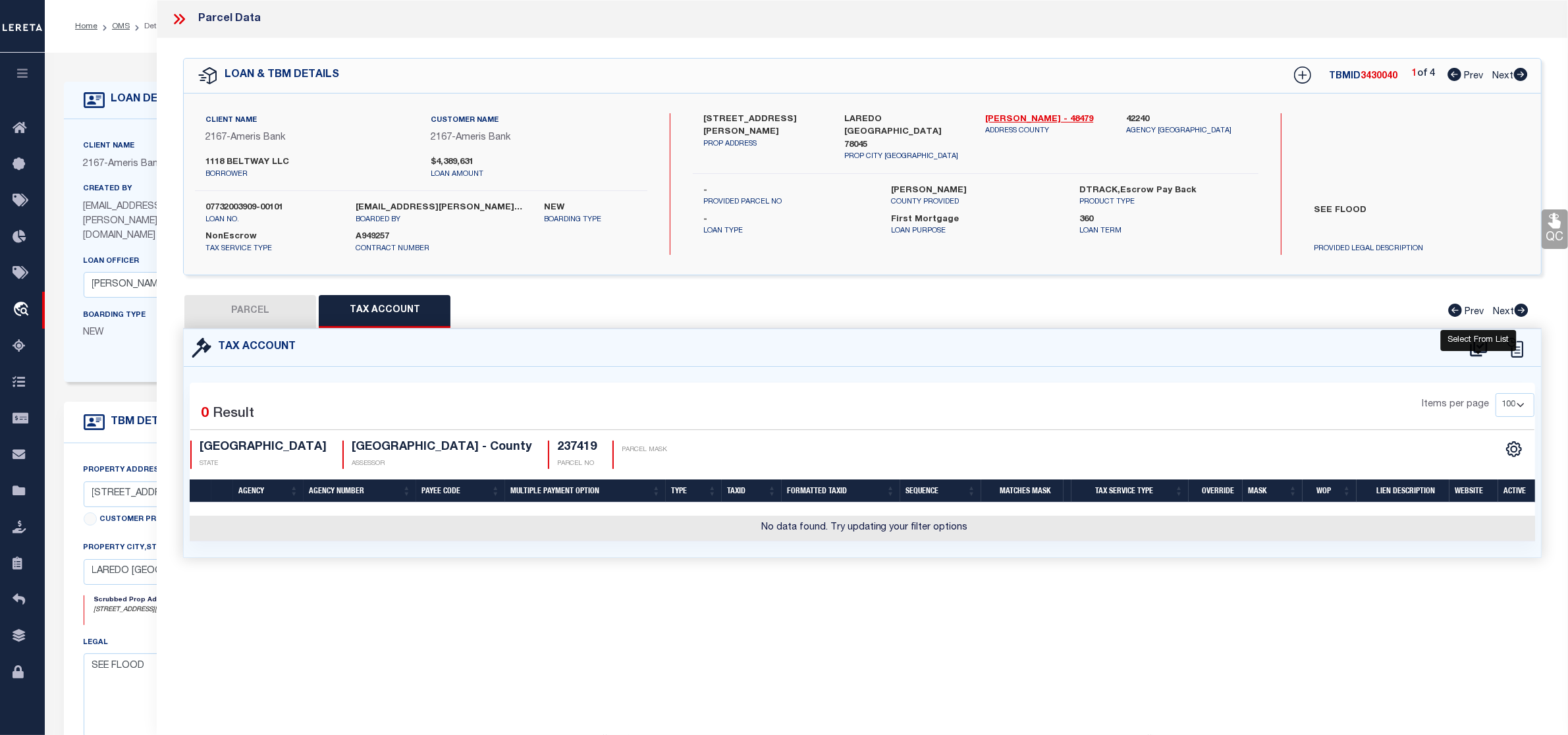
click at [1477, 348] on icon at bounding box center [1479, 348] width 22 height 22
select select "100"
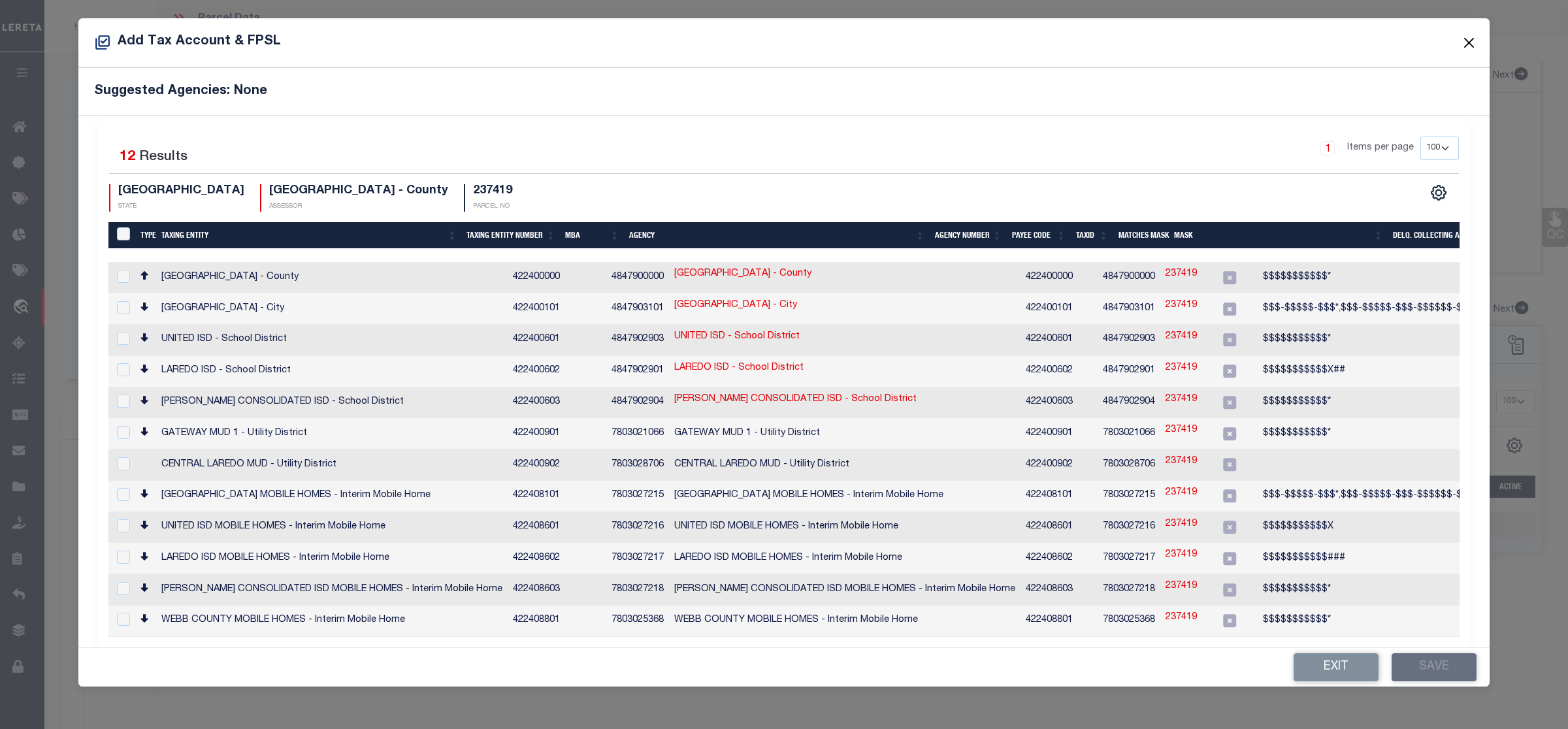
click at [1465, 41] on button "Close" at bounding box center [1468, 42] width 17 height 17
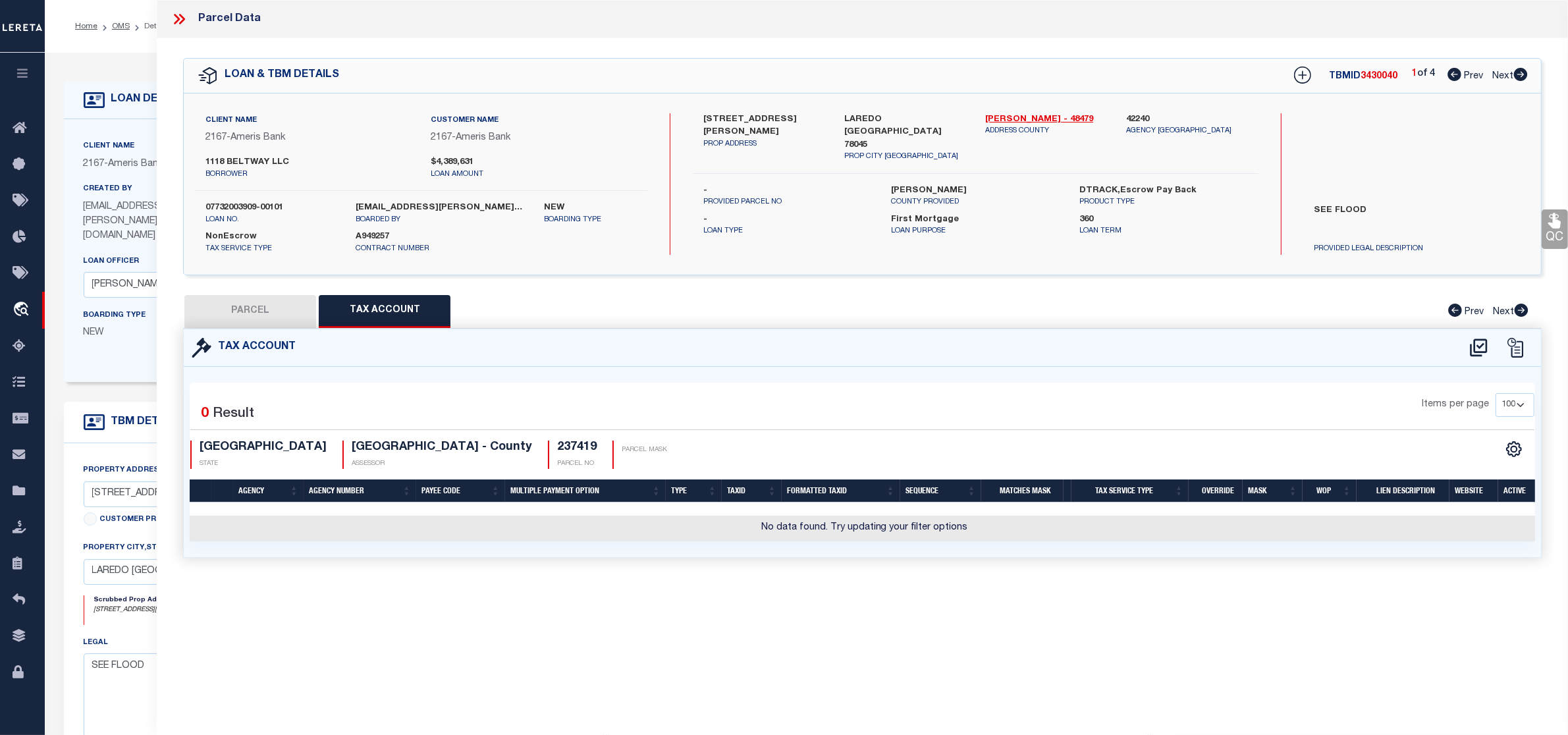
click at [242, 313] on button "PARCEL" at bounding box center [250, 312] width 131 height 33
select select "AS"
select select
checkbox input "false"
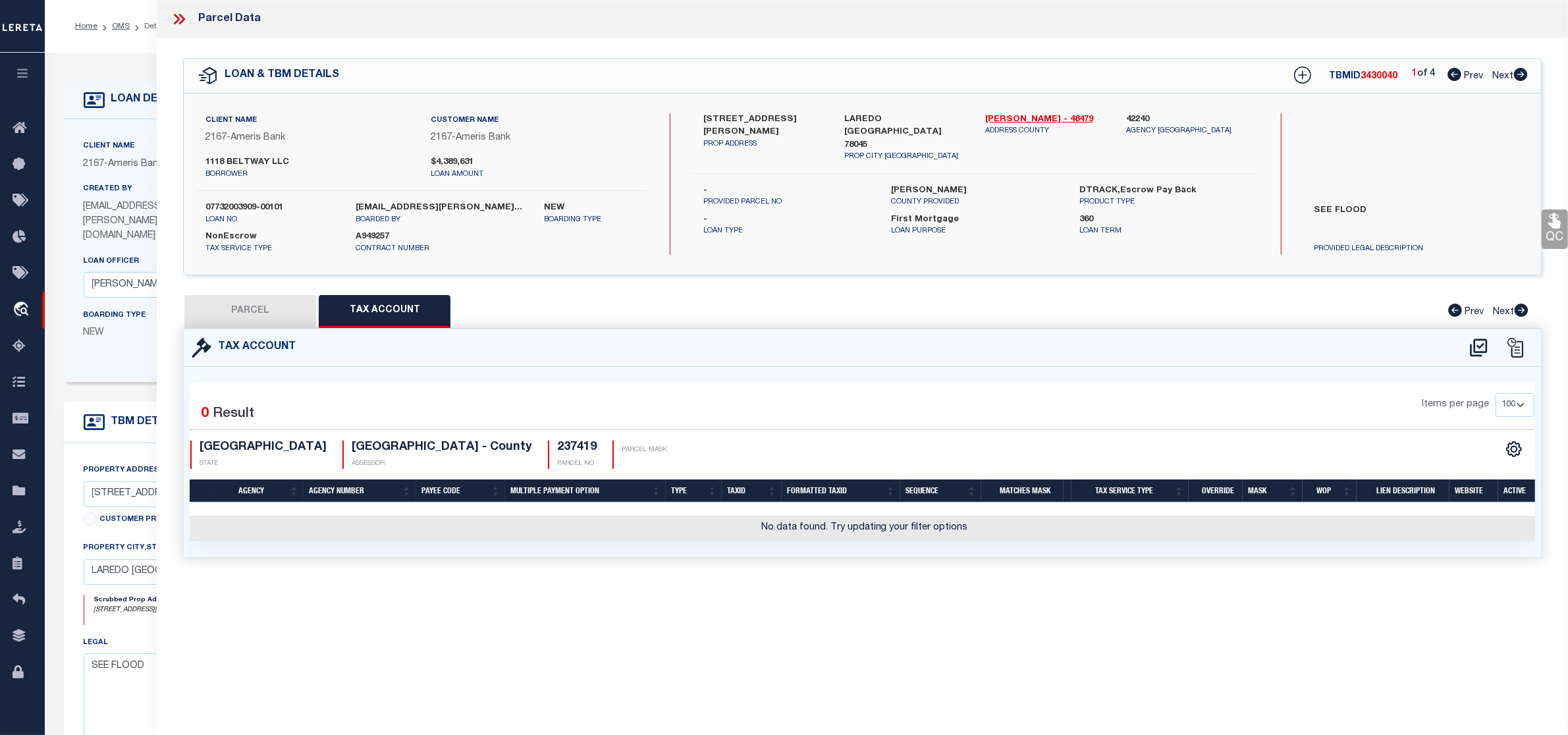
checkbox input "false"
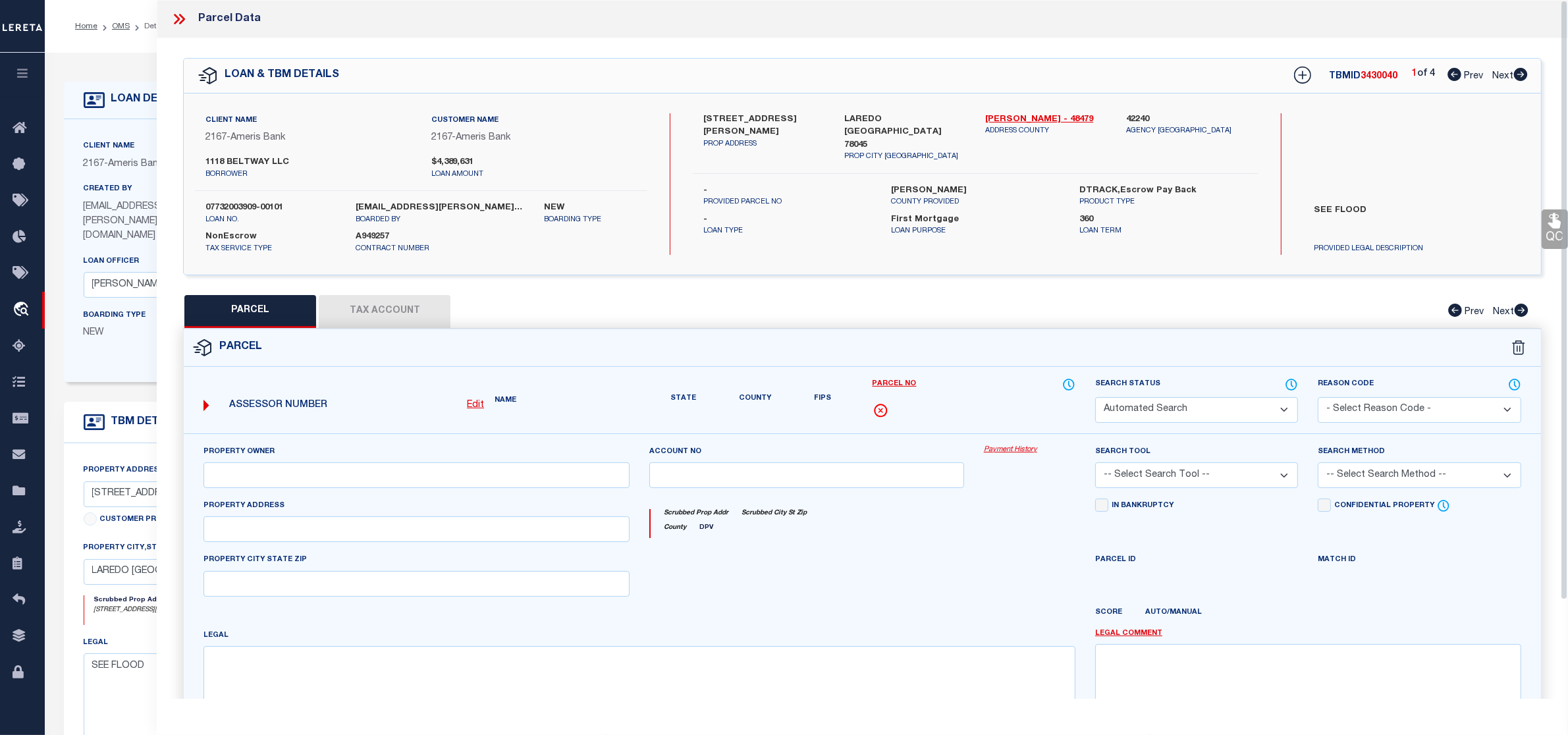
select select "RD"
type input "14619 [PERSON_NAME] LLC"
select select "AGW"
select select "LEG"
type input "[STREET_ADDRESS][PERSON_NAME]"
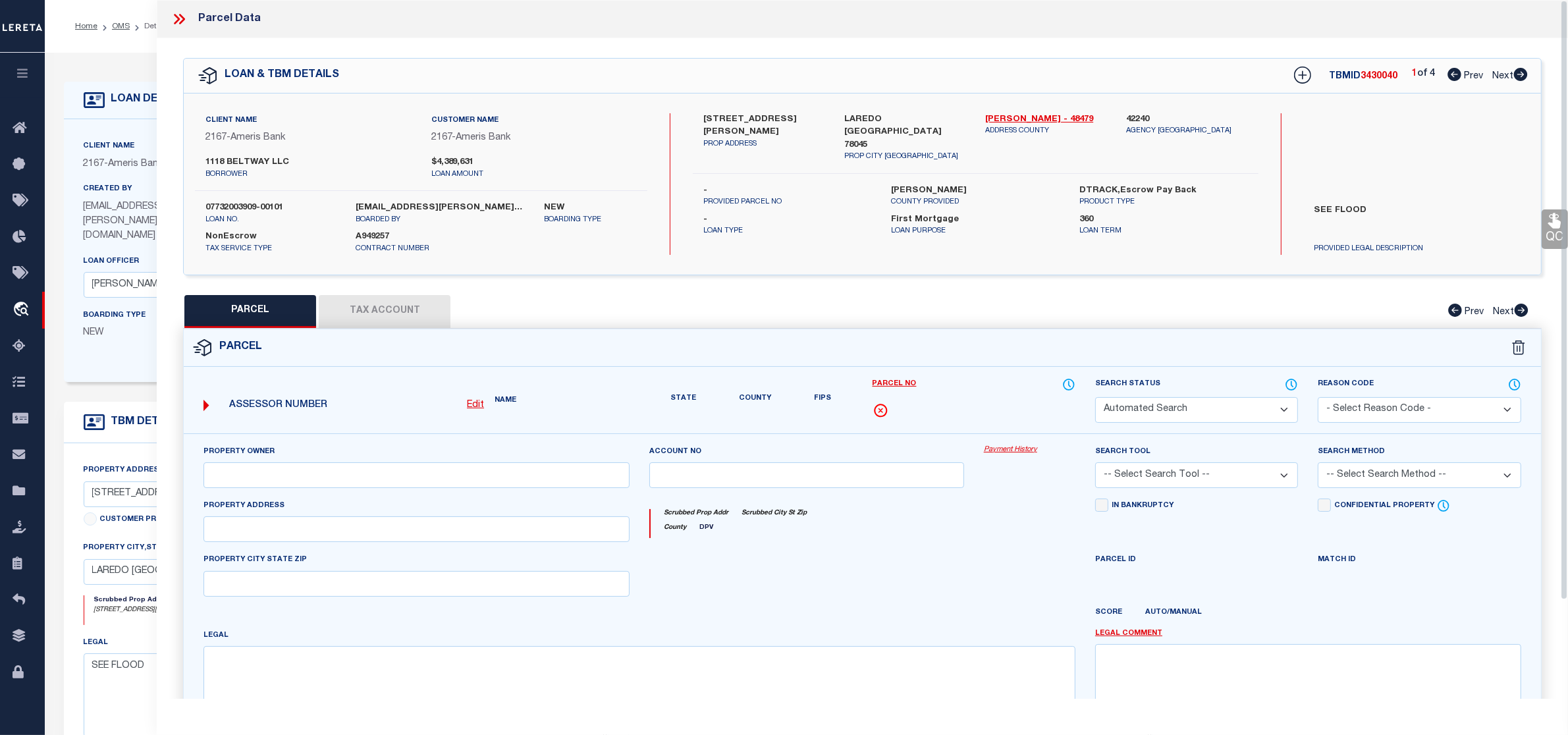
type input "LAREDO [GEOGRAPHIC_DATA] 78045"
type textarea "LOT 6 BLK 12 [PERSON_NAME] IND PARK IV"
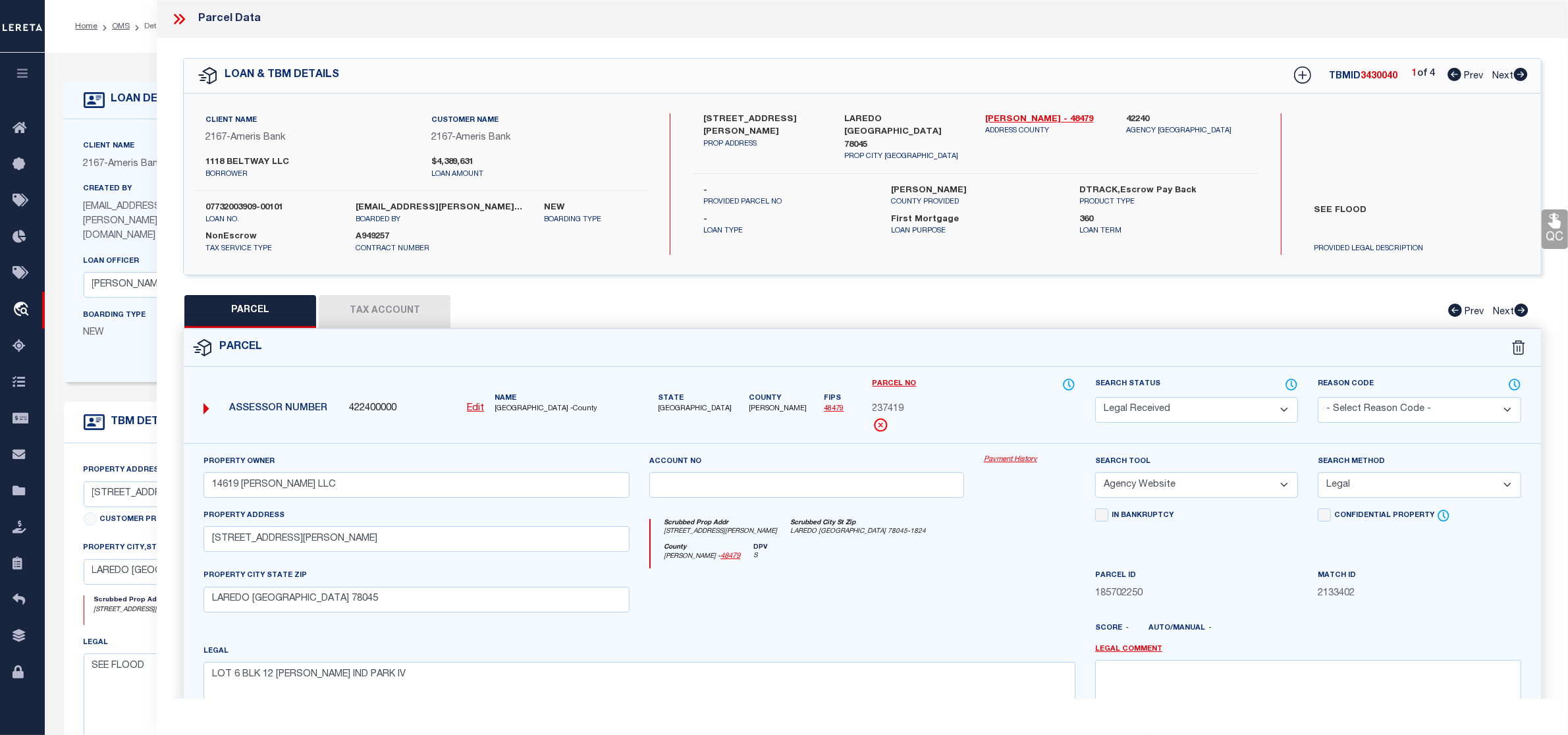
click at [475, 407] on u "Edit" at bounding box center [474, 408] width 17 height 9
select select "RD"
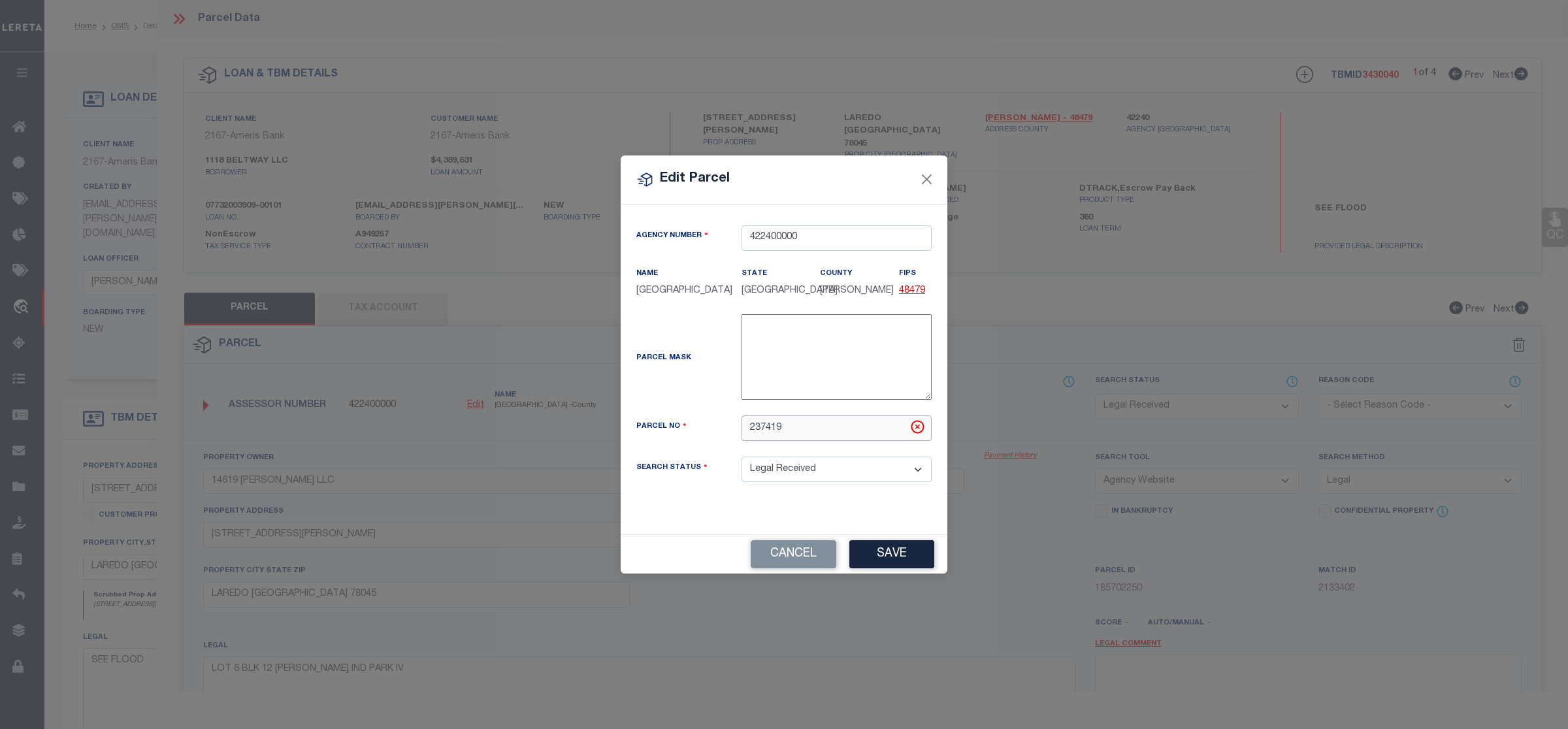
click at [782, 423] on input "237419" at bounding box center [837, 428] width 191 height 25
paste input "[PHONE_NUMBER]"
click at [769, 425] on input "[PHONE_NUMBER]" at bounding box center [837, 428] width 191 height 25
click at [797, 425] on input "97290012-060" at bounding box center [837, 428] width 191 height 25
click at [749, 426] on input "97290012060" at bounding box center [837, 428] width 191 height 25
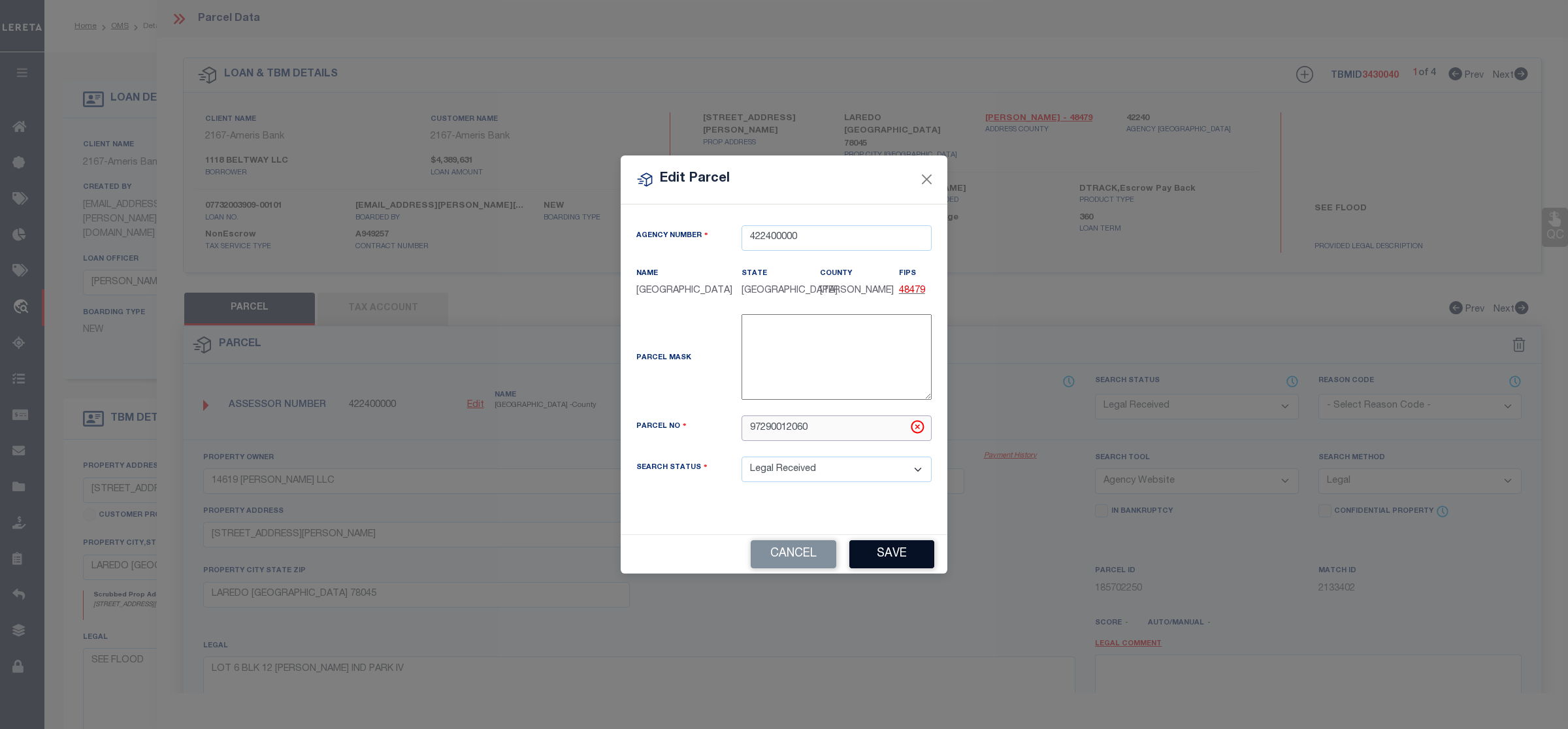
type input "97290012060"
click at [897, 550] on button "Save" at bounding box center [890, 554] width 85 height 28
select select "RD"
select select
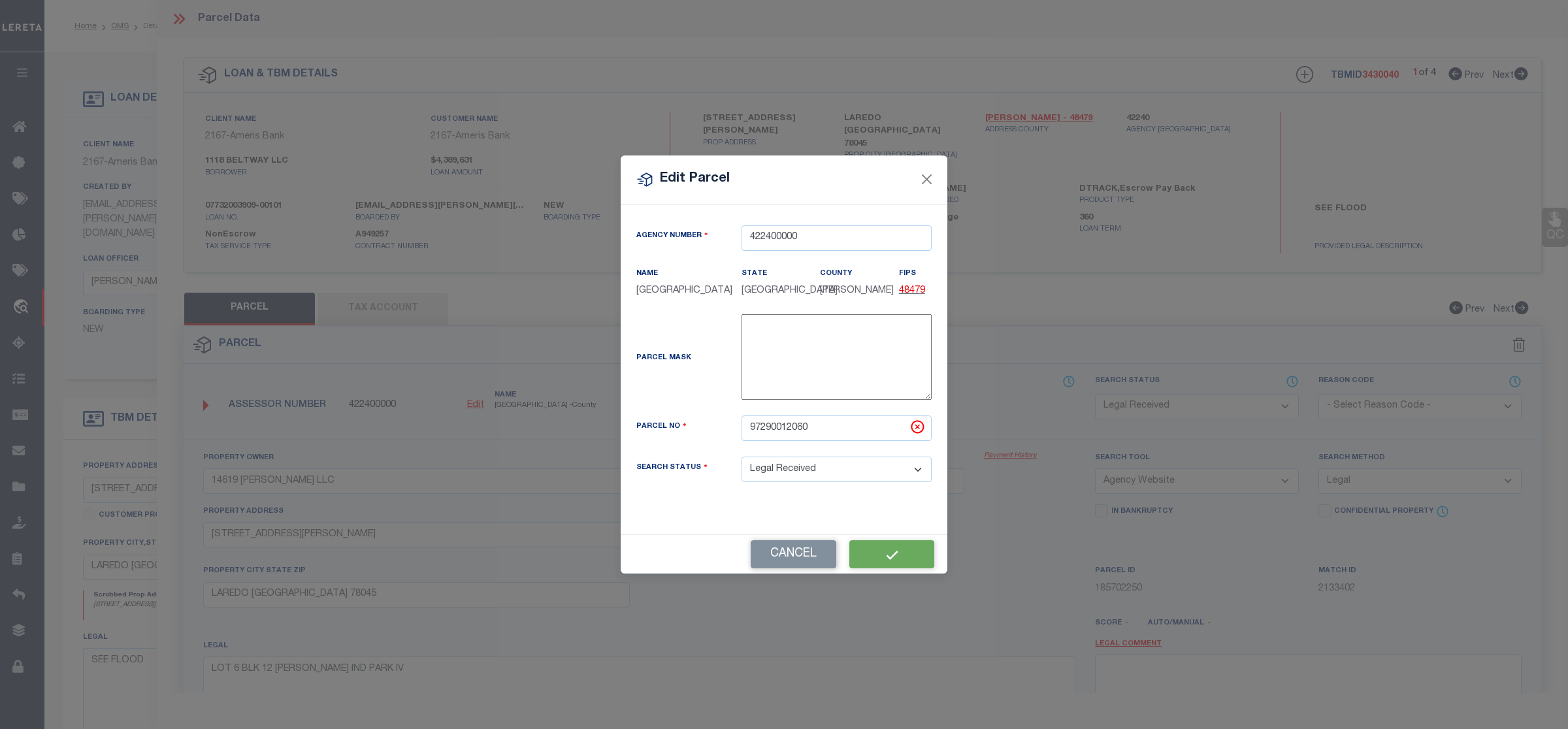
checkbox input "false"
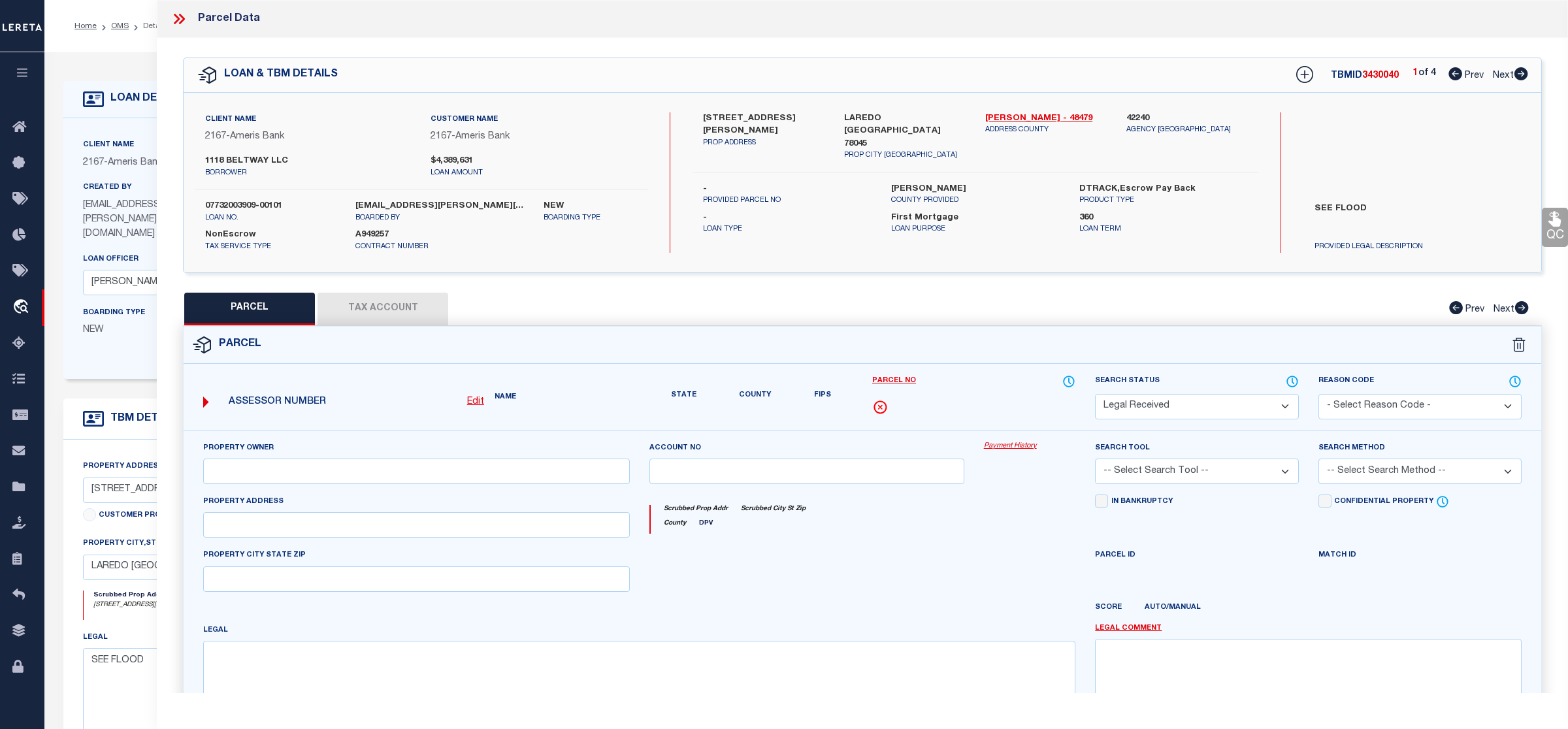
type input "14619 [PERSON_NAME] LLC"
select select "AGW"
select select "LEG"
type input "[STREET_ADDRESS][PERSON_NAME]"
type input "[GEOGRAPHIC_DATA], [GEOGRAPHIC_DATA] 78045"
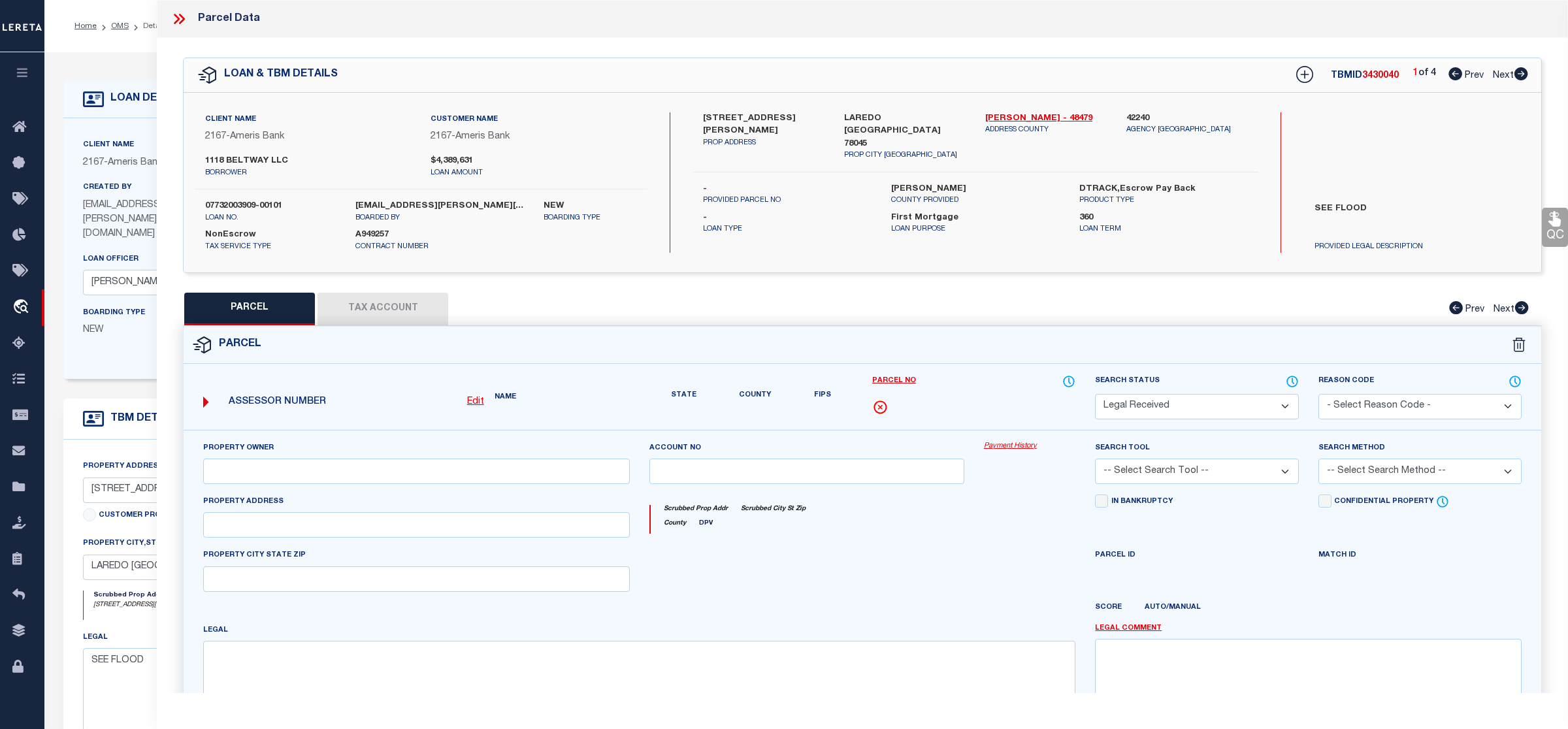
type textarea "LOT 6 BLK 12 [PERSON_NAME] IND PARK IV"
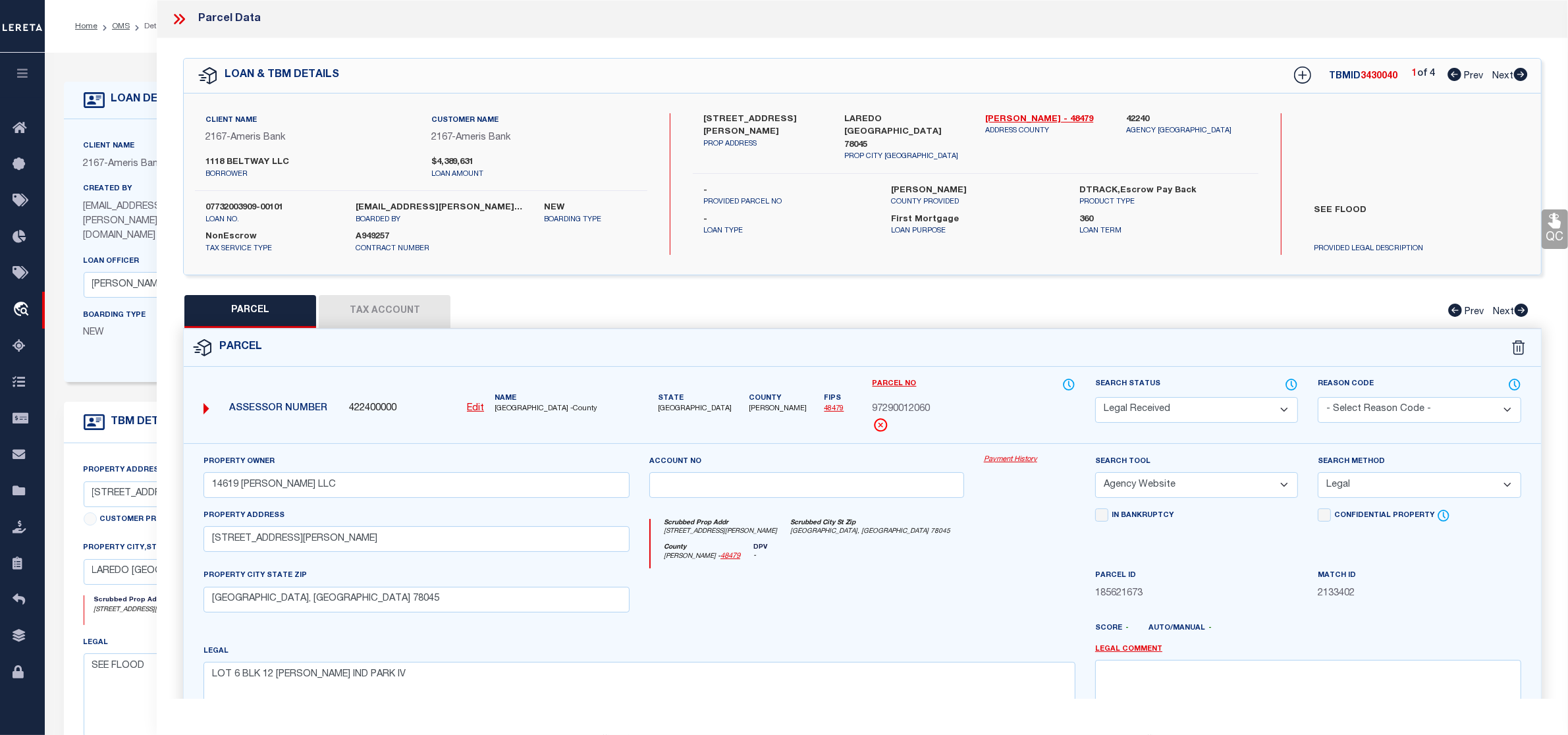
scroll to position [140, 0]
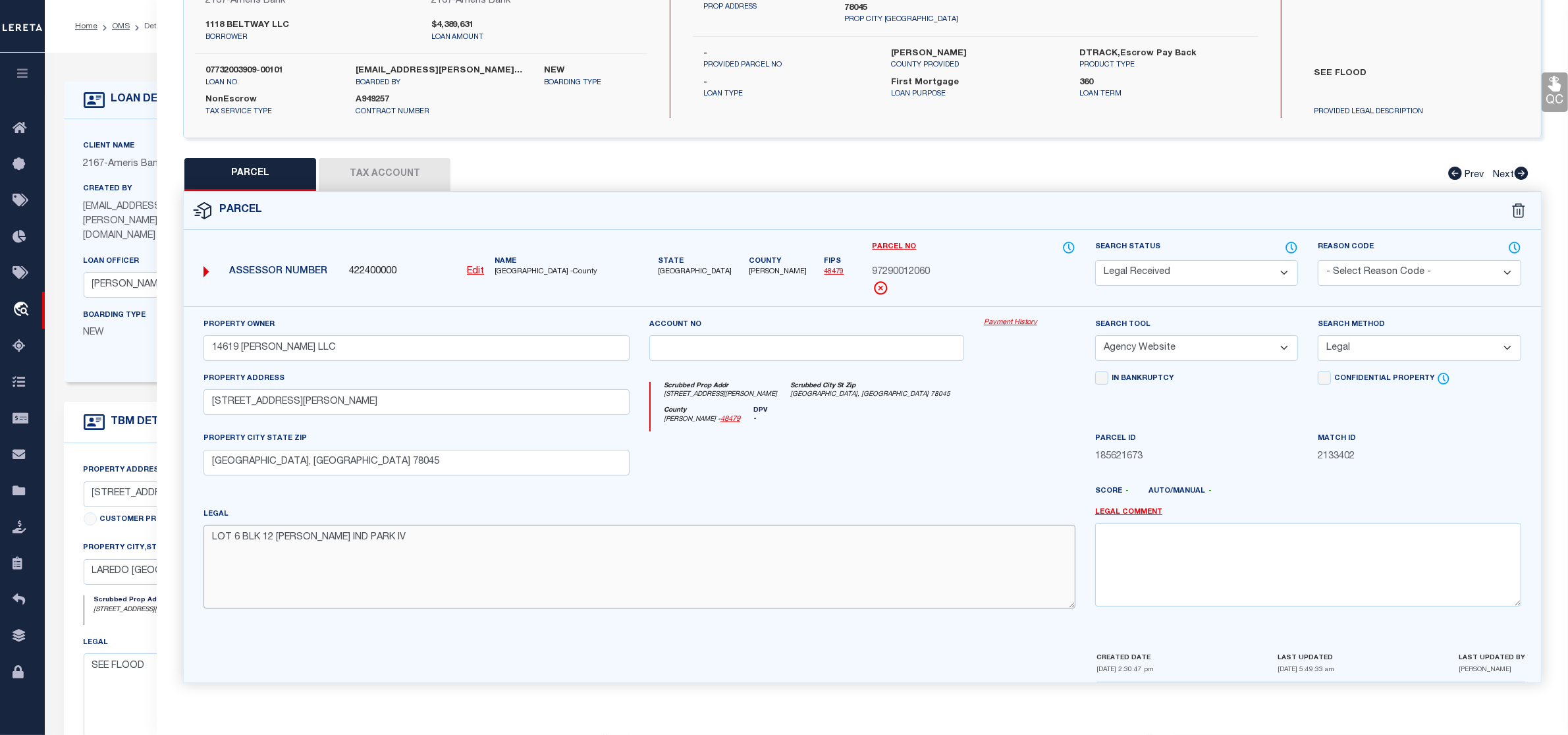
click at [561, 574] on textarea "LOT 6 BLK 12 [PERSON_NAME] IND PARK IV" at bounding box center [640, 566] width 872 height 83
click at [751, 426] on div "County [PERSON_NAME] - 48479 DPV -" at bounding box center [862, 419] width 424 height 25
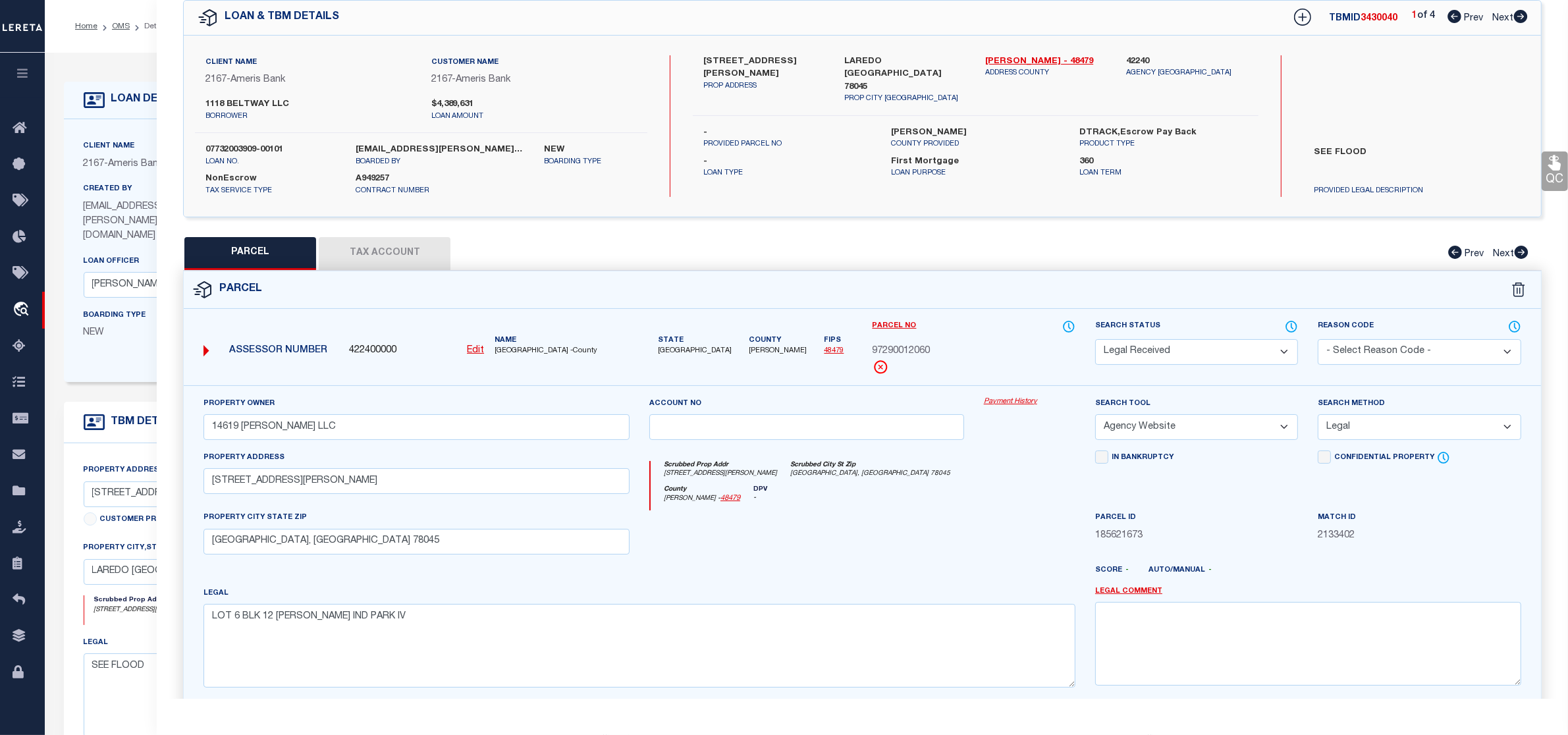
click at [415, 254] on button "Tax Account" at bounding box center [384, 254] width 131 height 33
select select "100"
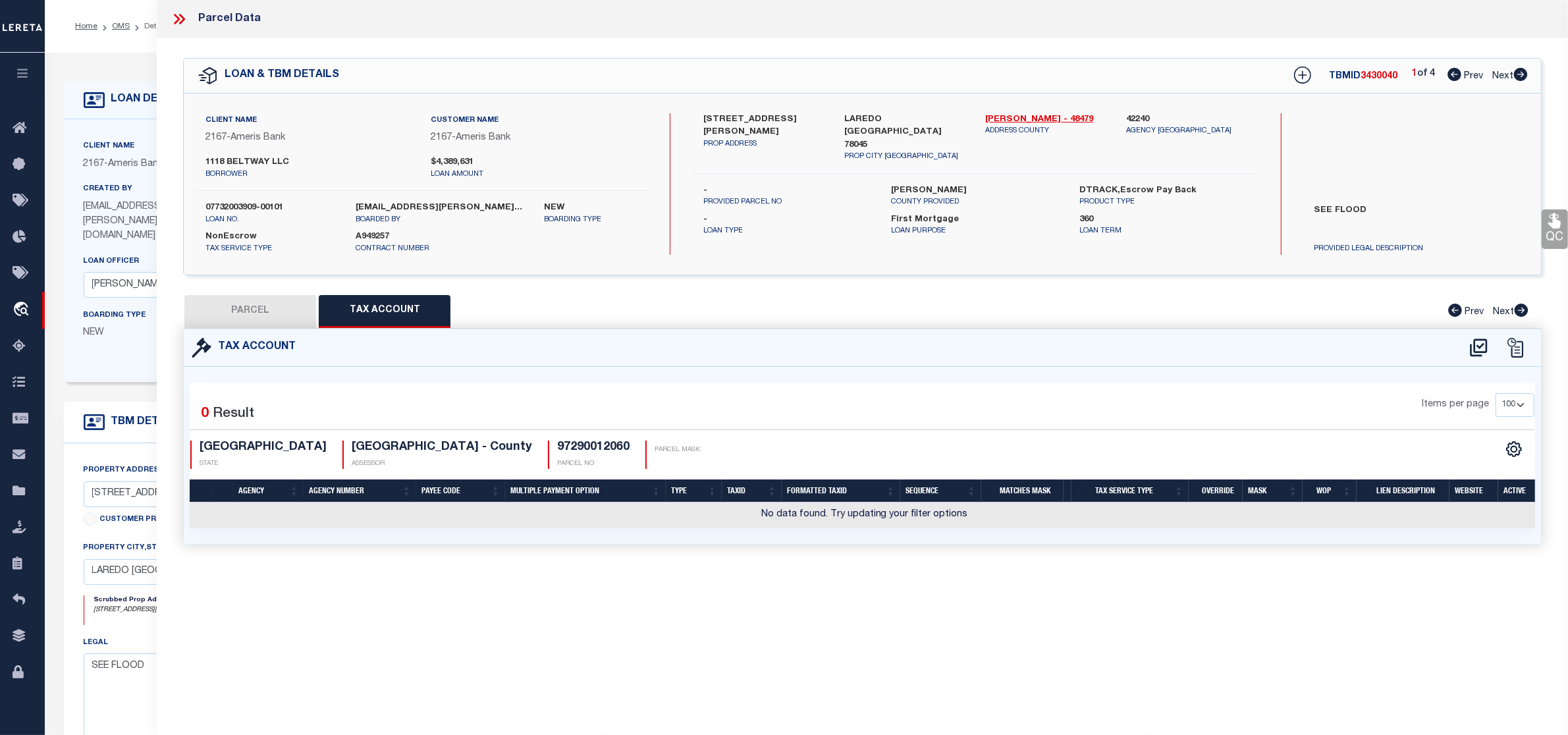
scroll to position [0, 0]
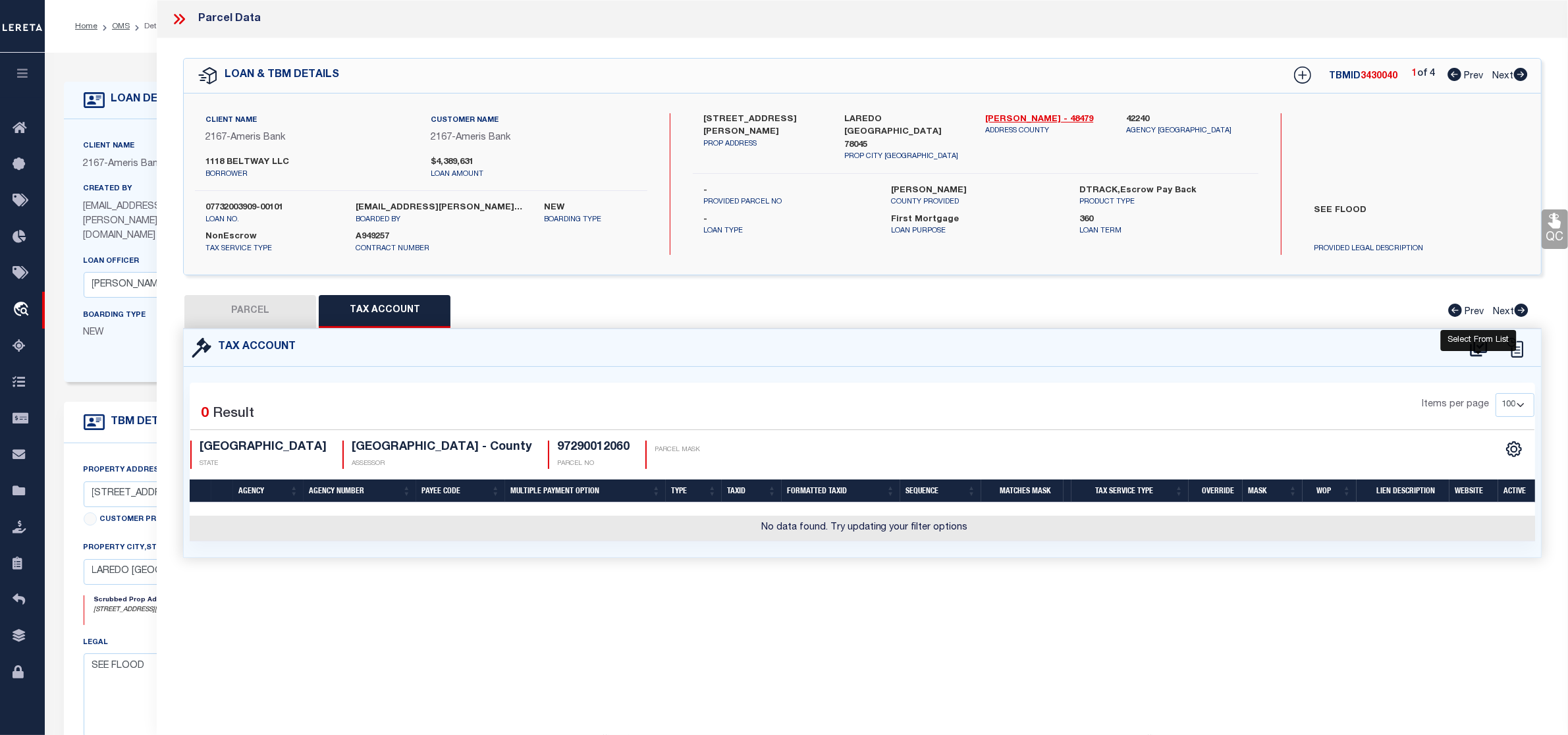
click at [1472, 347] on icon at bounding box center [1479, 348] width 22 height 22
select select "100"
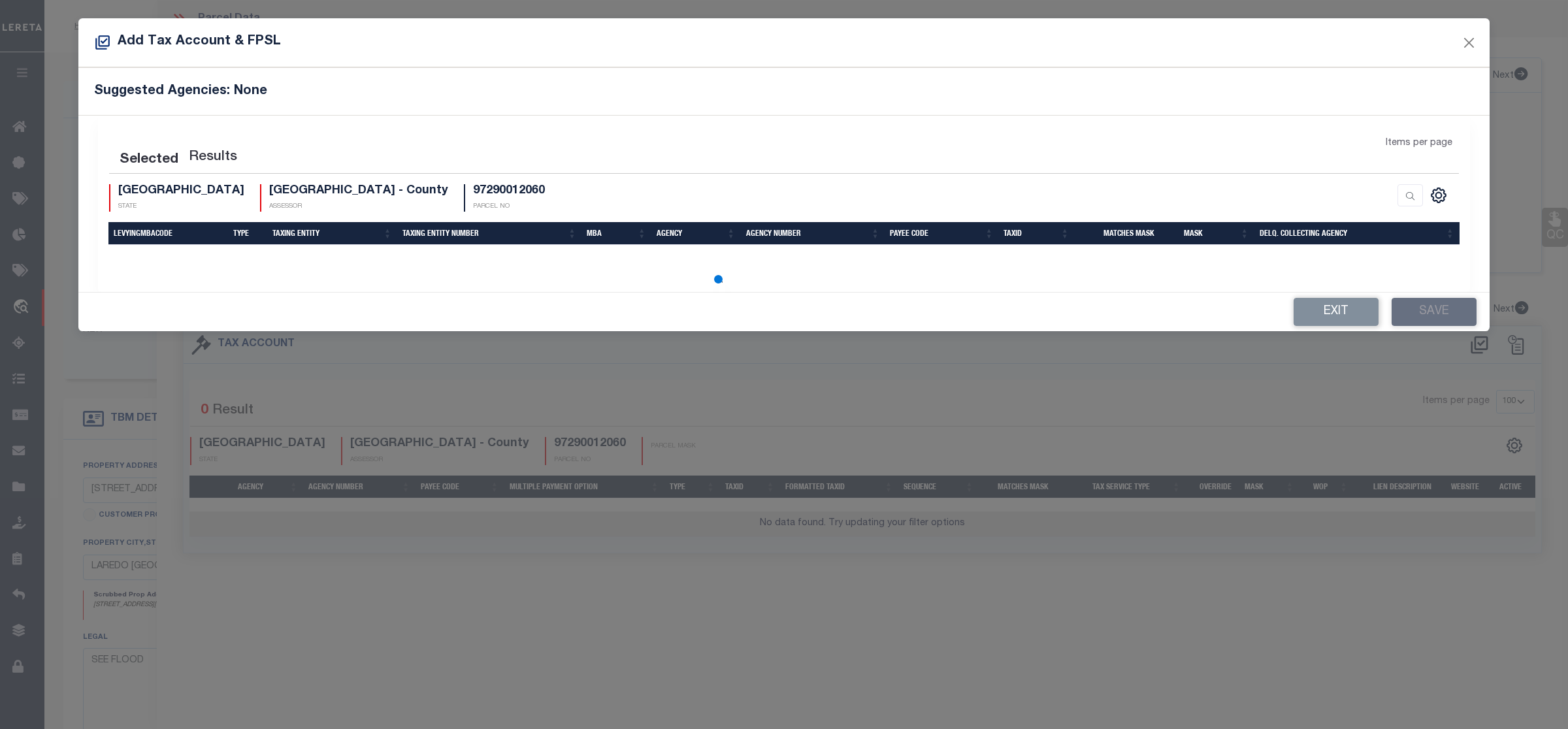
select select "100"
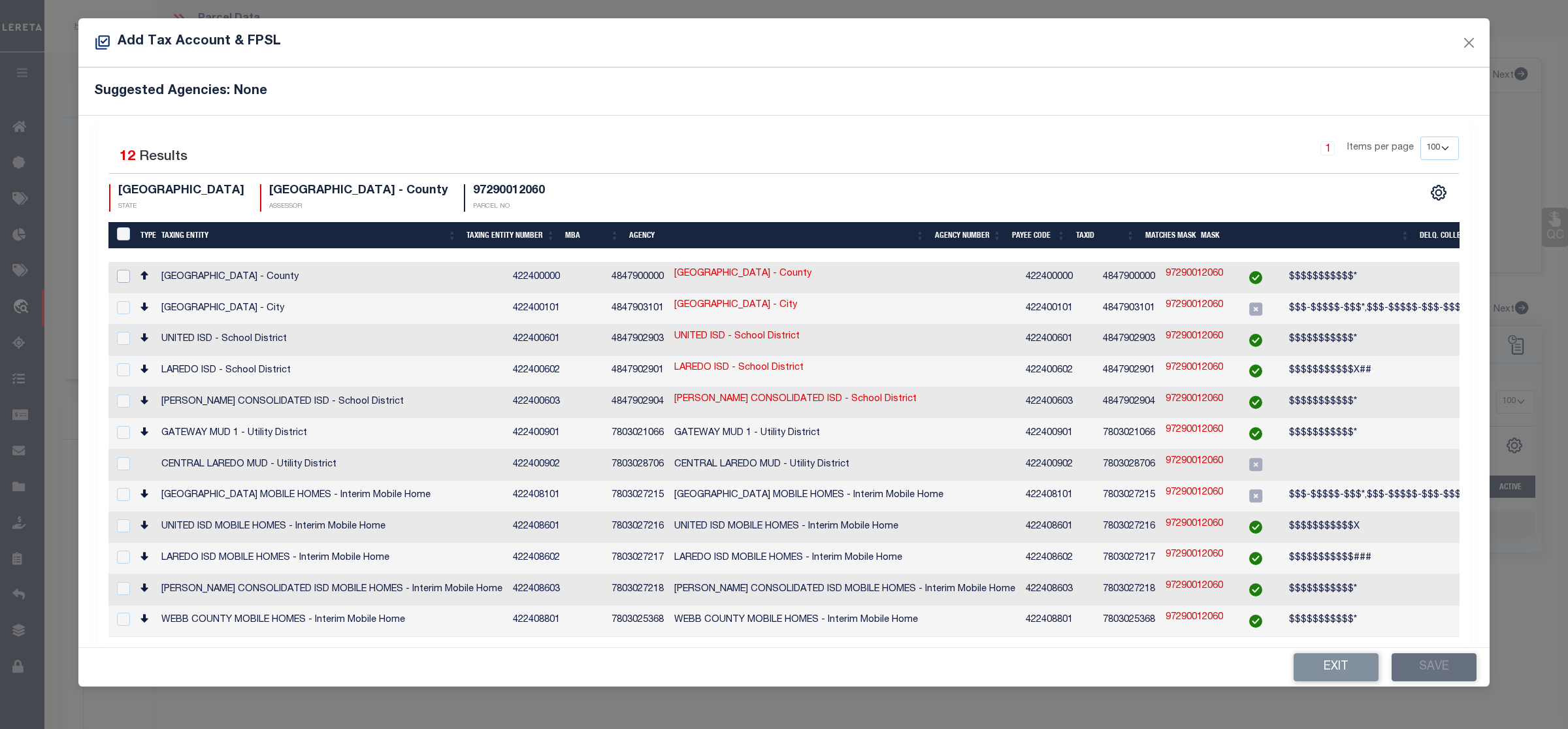
click at [122, 276] on input "checkbox" at bounding box center [122, 275] width 13 height 13
checkbox input "true"
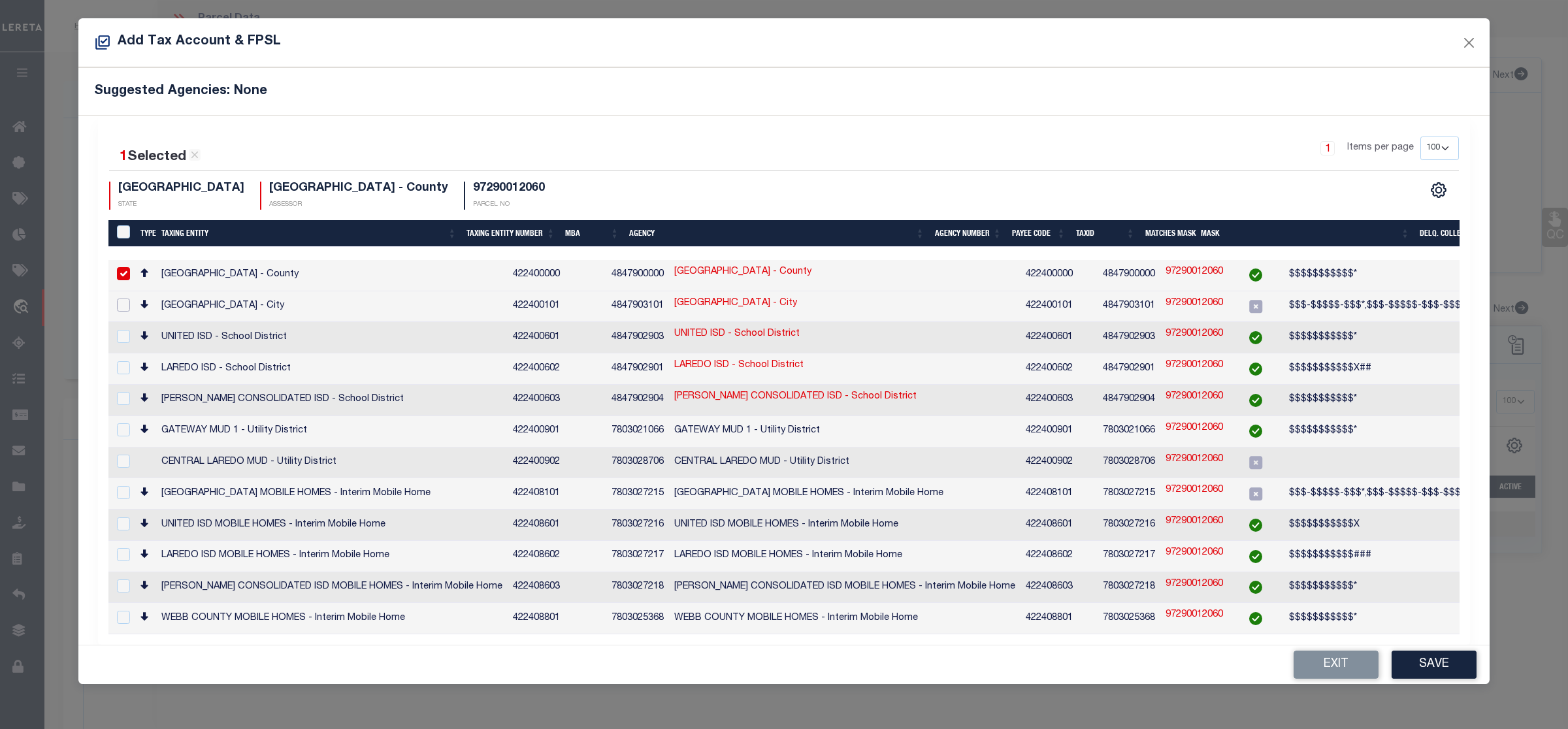
click at [124, 302] on input "checkbox" at bounding box center [122, 304] width 13 height 13
checkbox input "true"
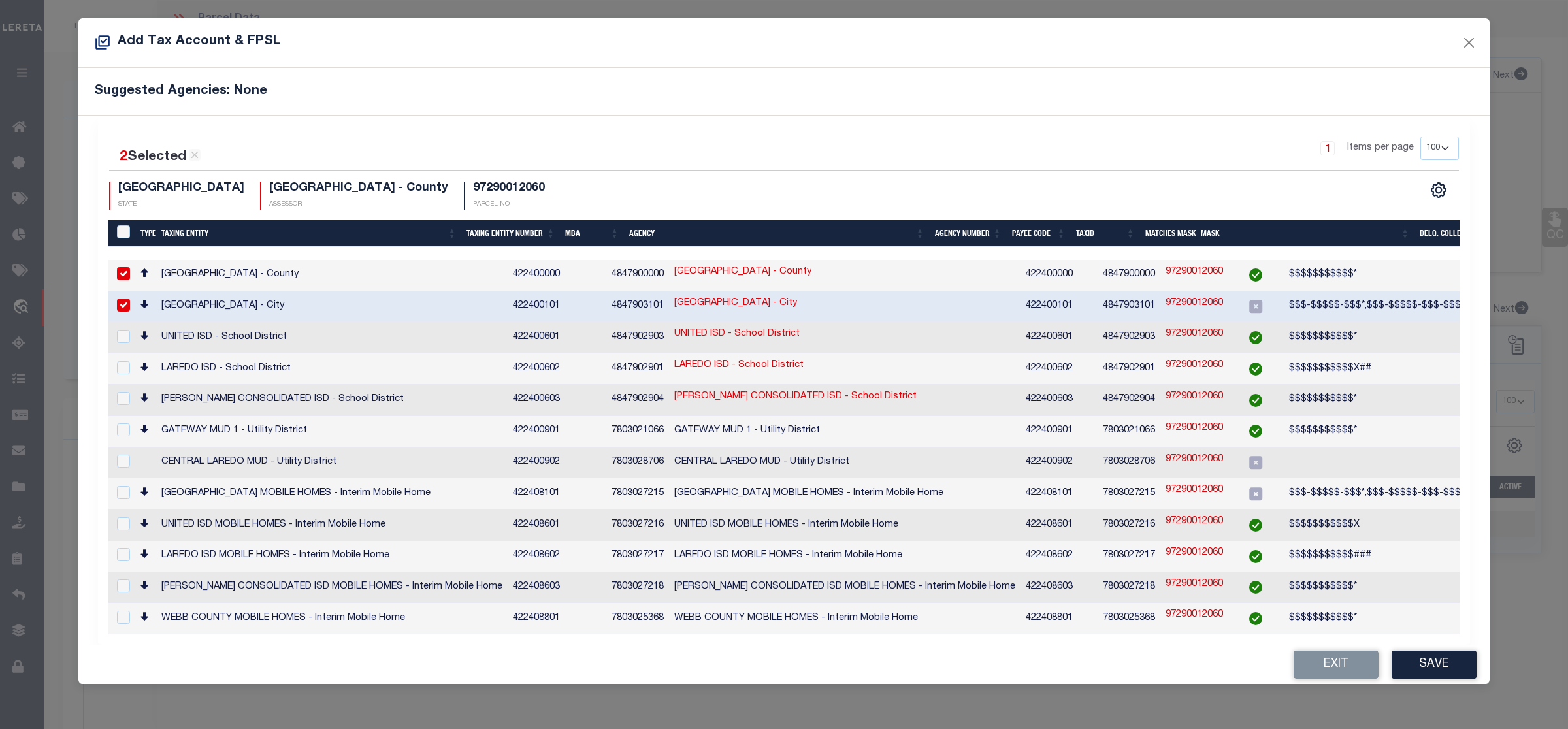
click at [1166, 302] on link "97290012060" at bounding box center [1194, 303] width 57 height 15
type input "97290012060"
type textarea "$$$-$$$$$-$$$*,$$$-$$$$$-$$$-$$$$$$-$$$$$$"
checkbox input "false"
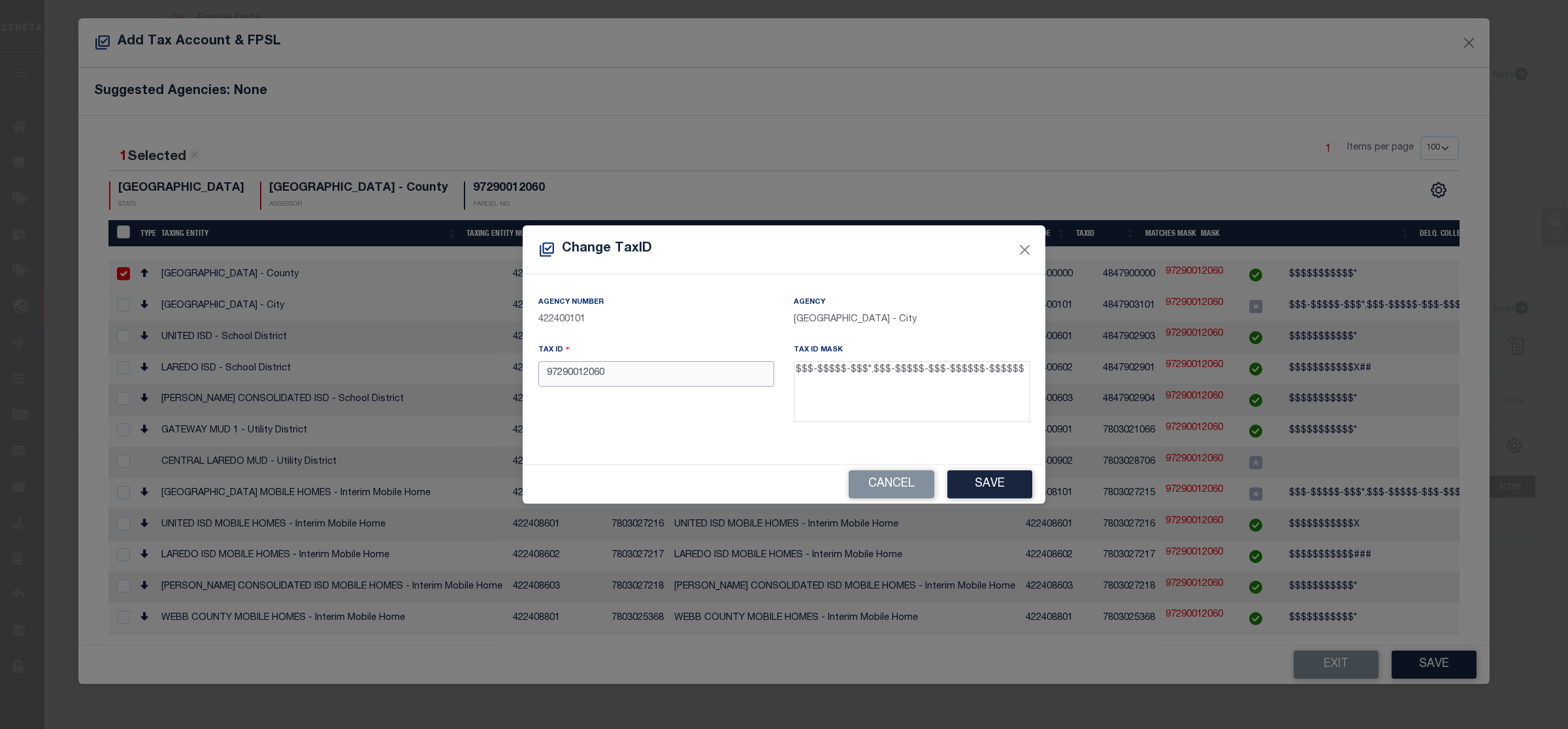
click at [614, 379] on input "97290012060" at bounding box center [656, 374] width 236 height 25
paste input "-90012-"
type input "[PHONE_NUMBER]"
click at [974, 474] on button "Save" at bounding box center [989, 484] width 85 height 28
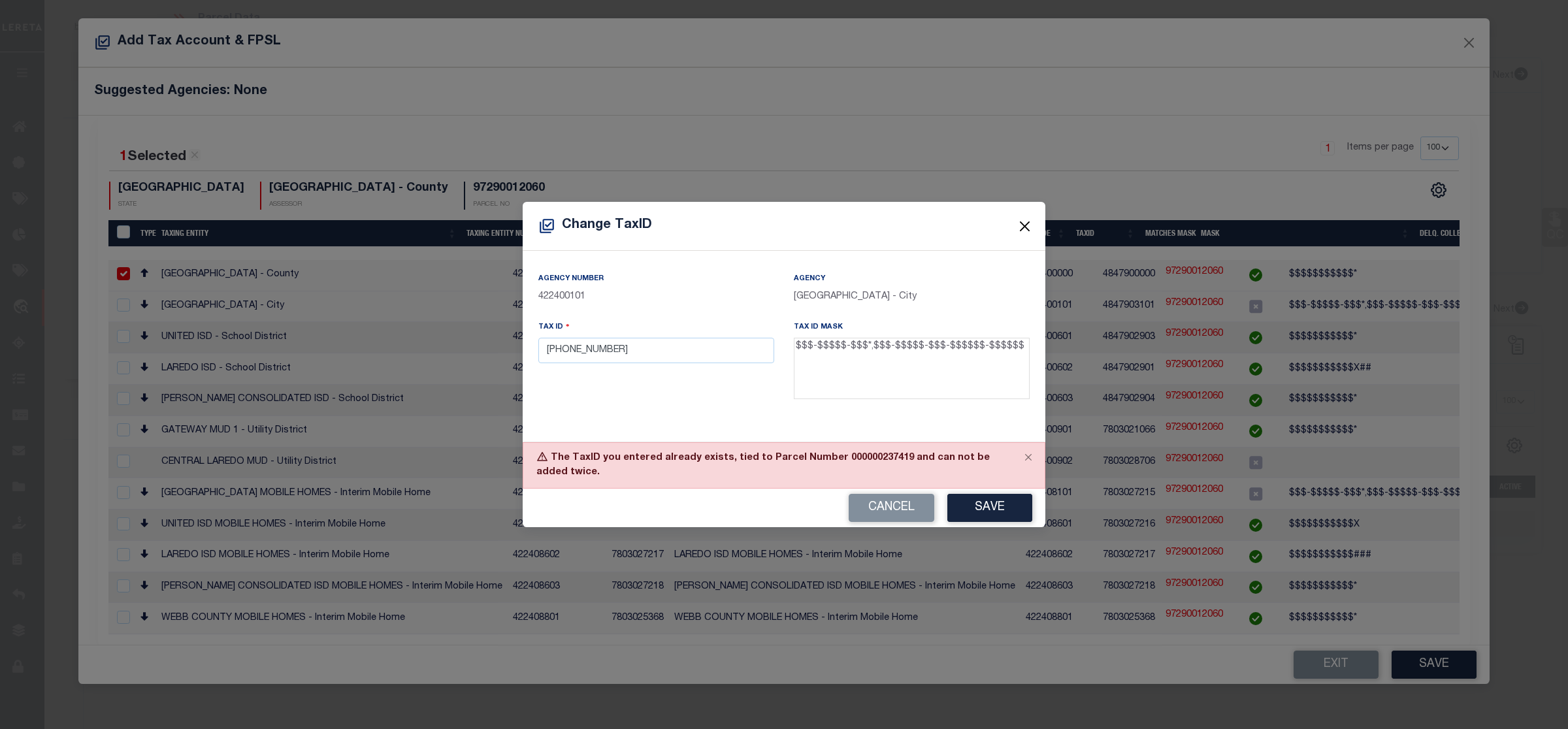
click at [1023, 224] on button "Close" at bounding box center [1024, 226] width 17 height 17
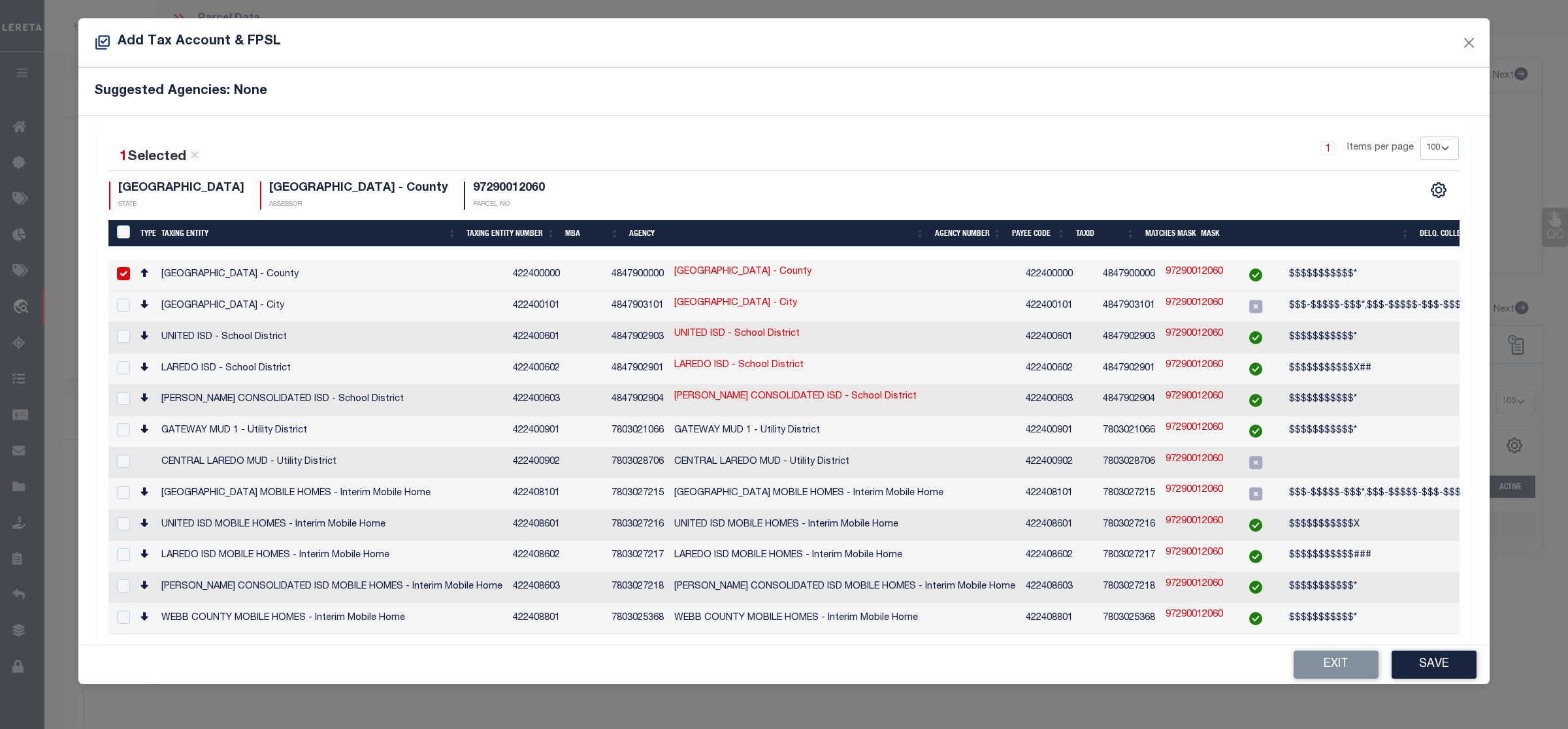
click at [124, 265] on td at bounding box center [122, 275] width 27 height 31
checkbox input "false"
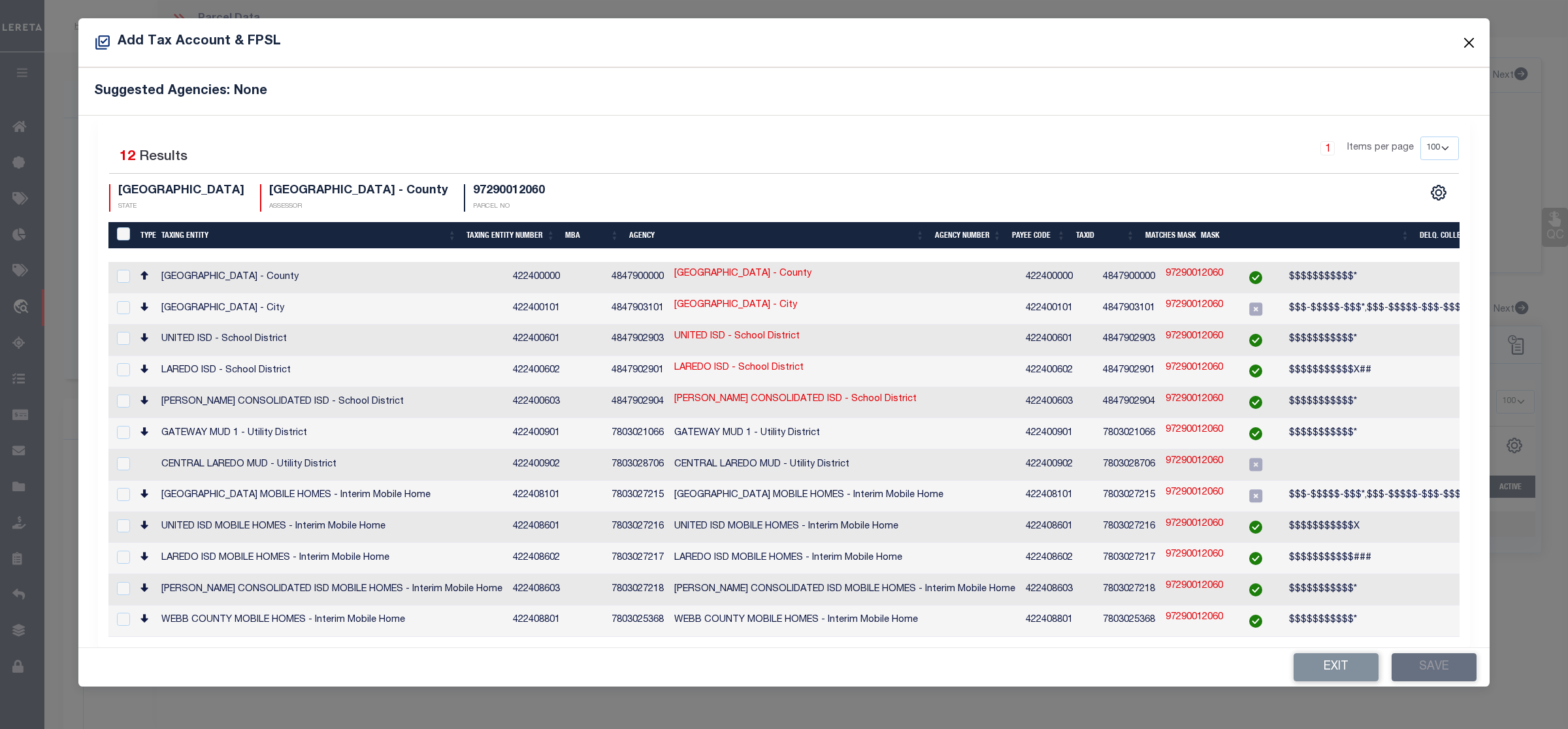
click at [1468, 37] on button "Close" at bounding box center [1468, 42] width 17 height 17
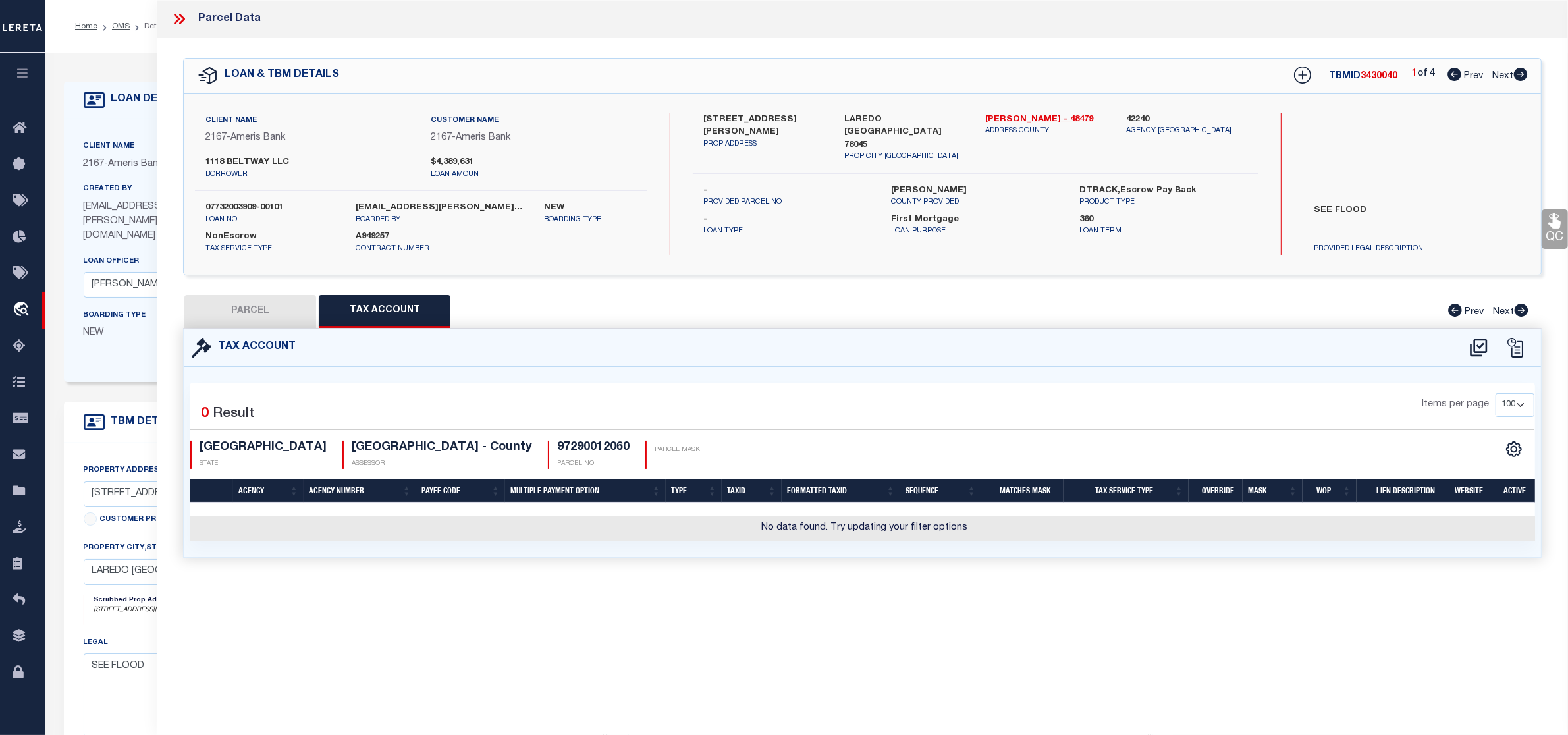
click at [250, 300] on button "PARCEL" at bounding box center [250, 312] width 131 height 33
select select "AS"
select select
checkbox input "false"
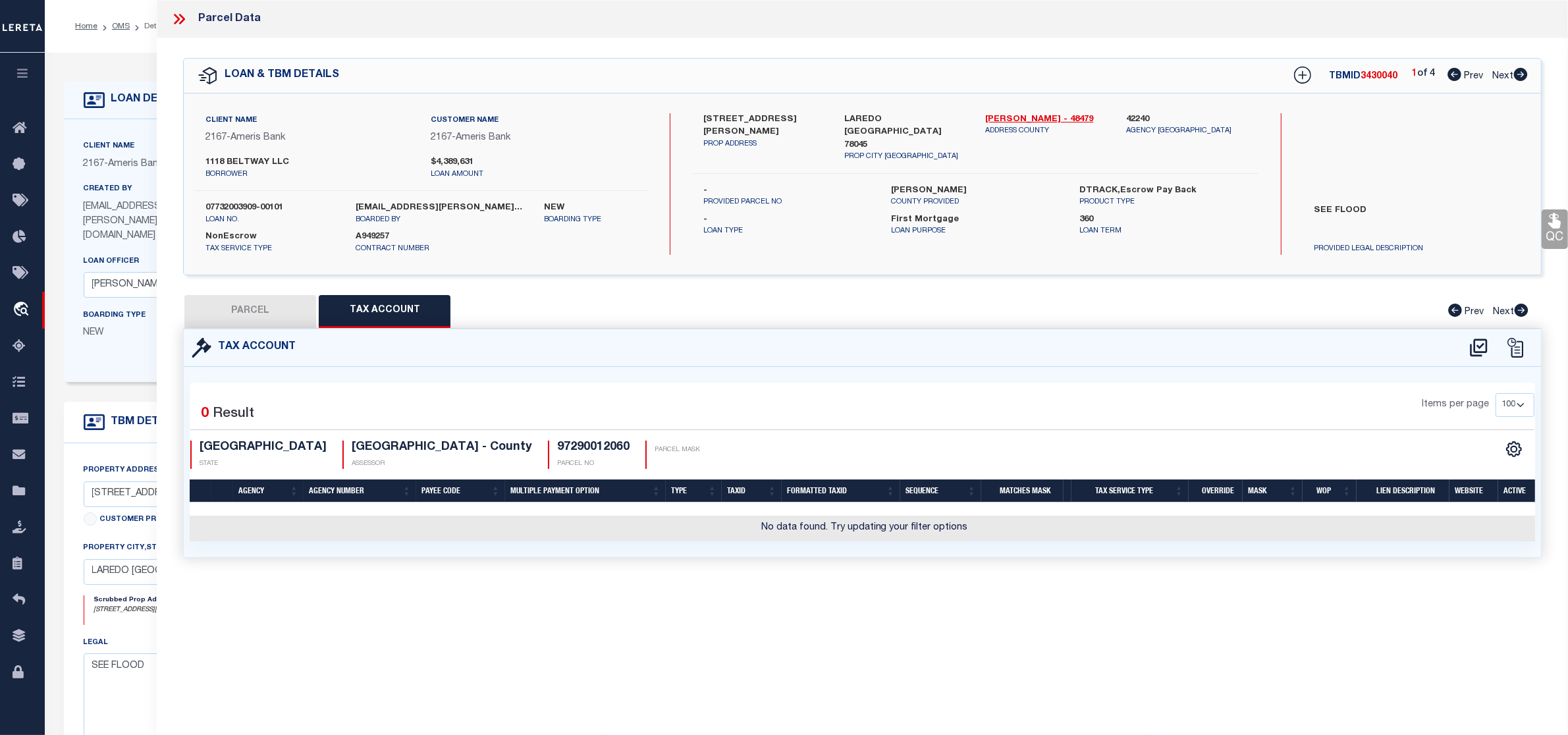
checkbox input "false"
select select "RD"
type input "14619 [PERSON_NAME] LLC"
select select "AGW"
select select "LEG"
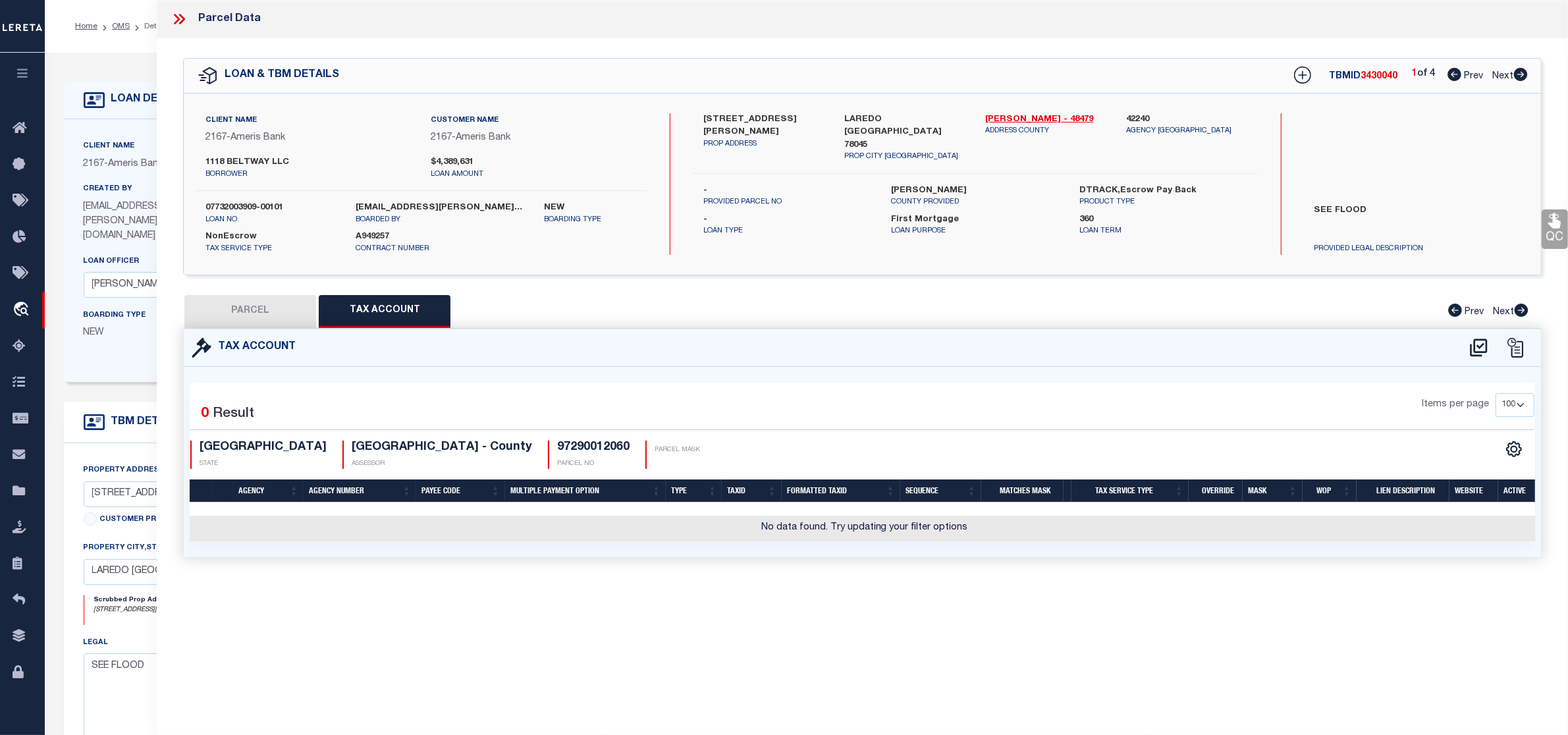
type input "[STREET_ADDRESS][PERSON_NAME]"
type input "[GEOGRAPHIC_DATA], [GEOGRAPHIC_DATA] 78045"
type textarea "LOT 6 BLK 12 [PERSON_NAME] IND PARK IV"
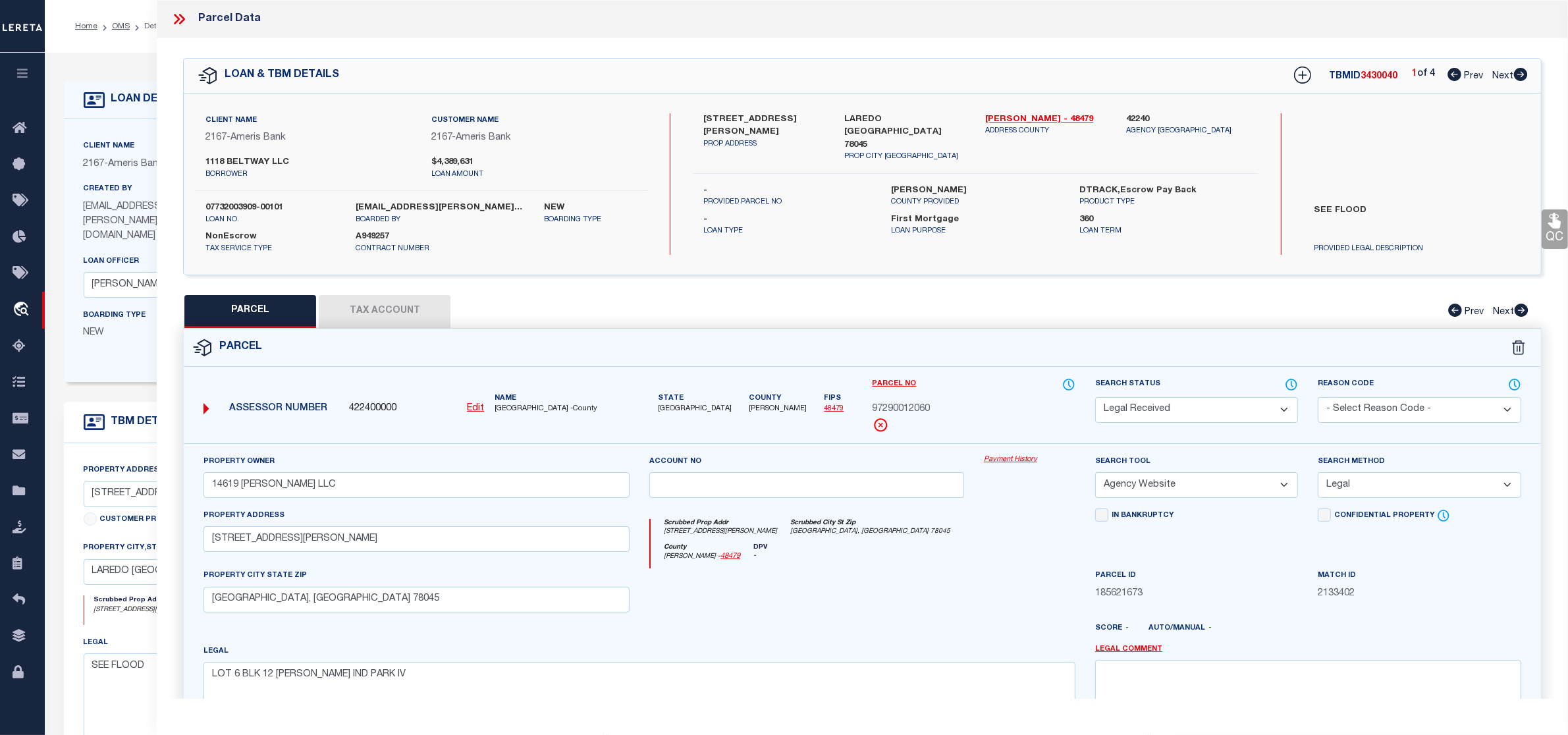
click at [472, 407] on u "Edit" at bounding box center [474, 408] width 17 height 9
select select "RD"
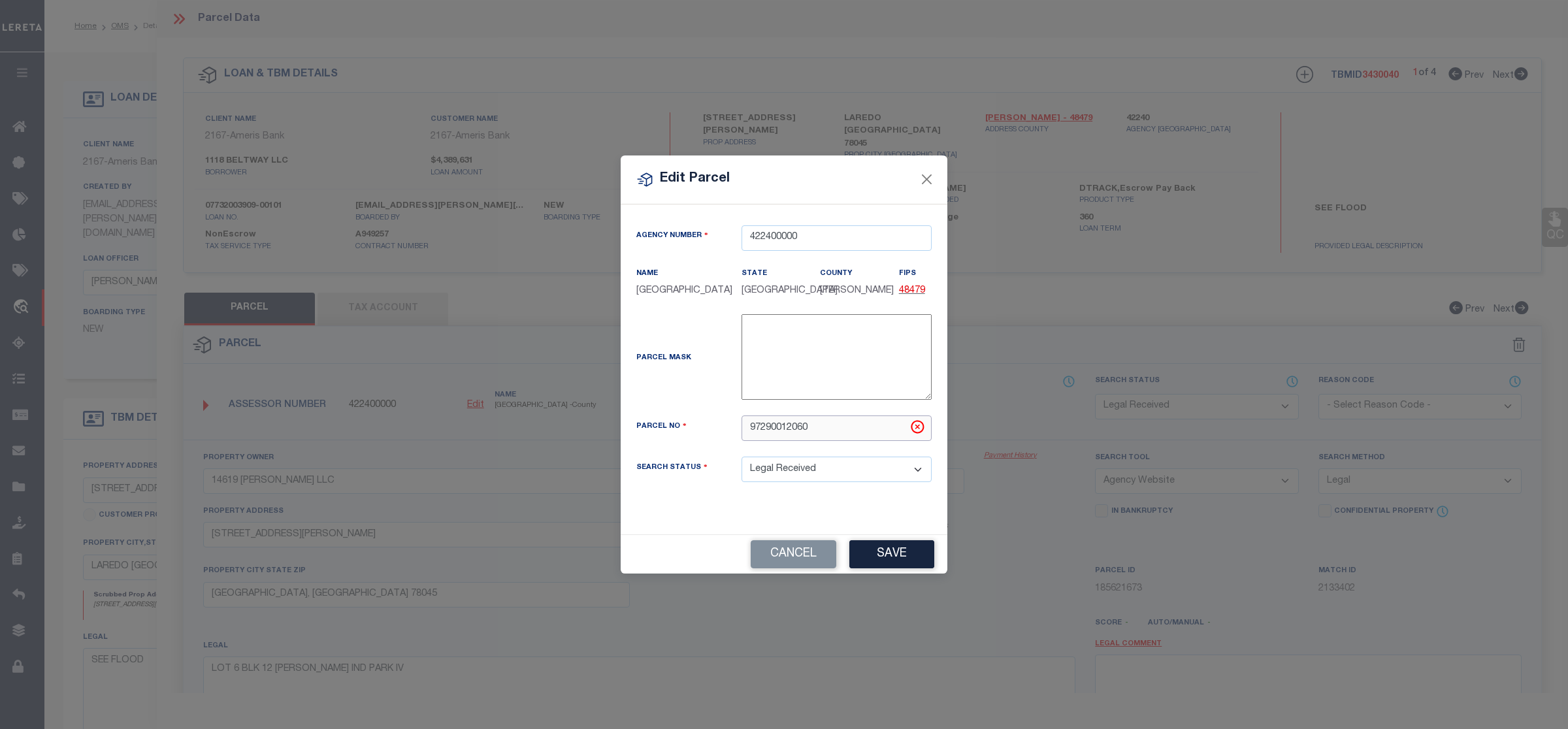
click at [811, 429] on input "97290012060" at bounding box center [837, 428] width 191 height 25
paste input "-90012-"
type input "[PHONE_NUMBER]"
click at [886, 562] on button "Save" at bounding box center [890, 554] width 85 height 28
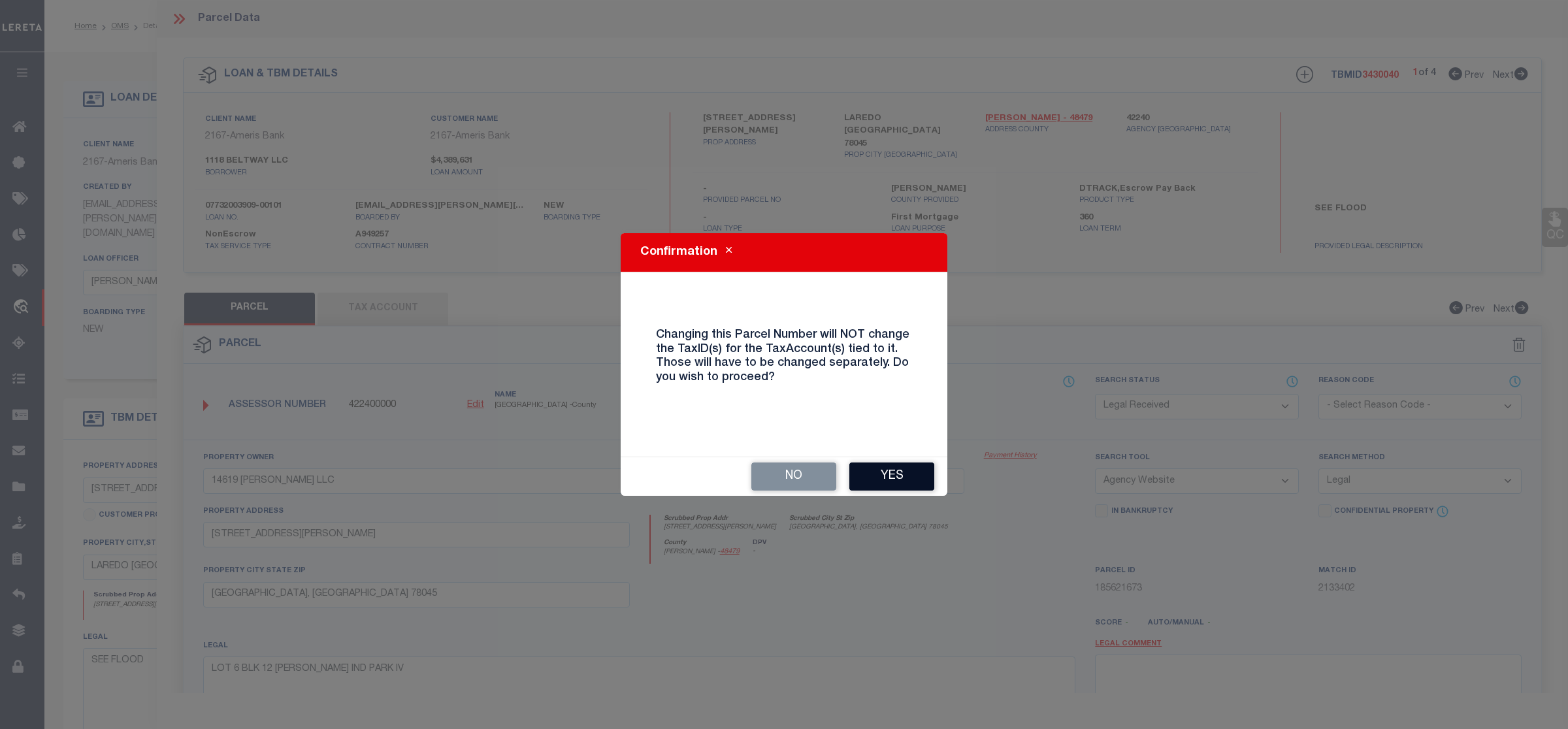
click at [882, 481] on button "Yes" at bounding box center [890, 476] width 85 height 28
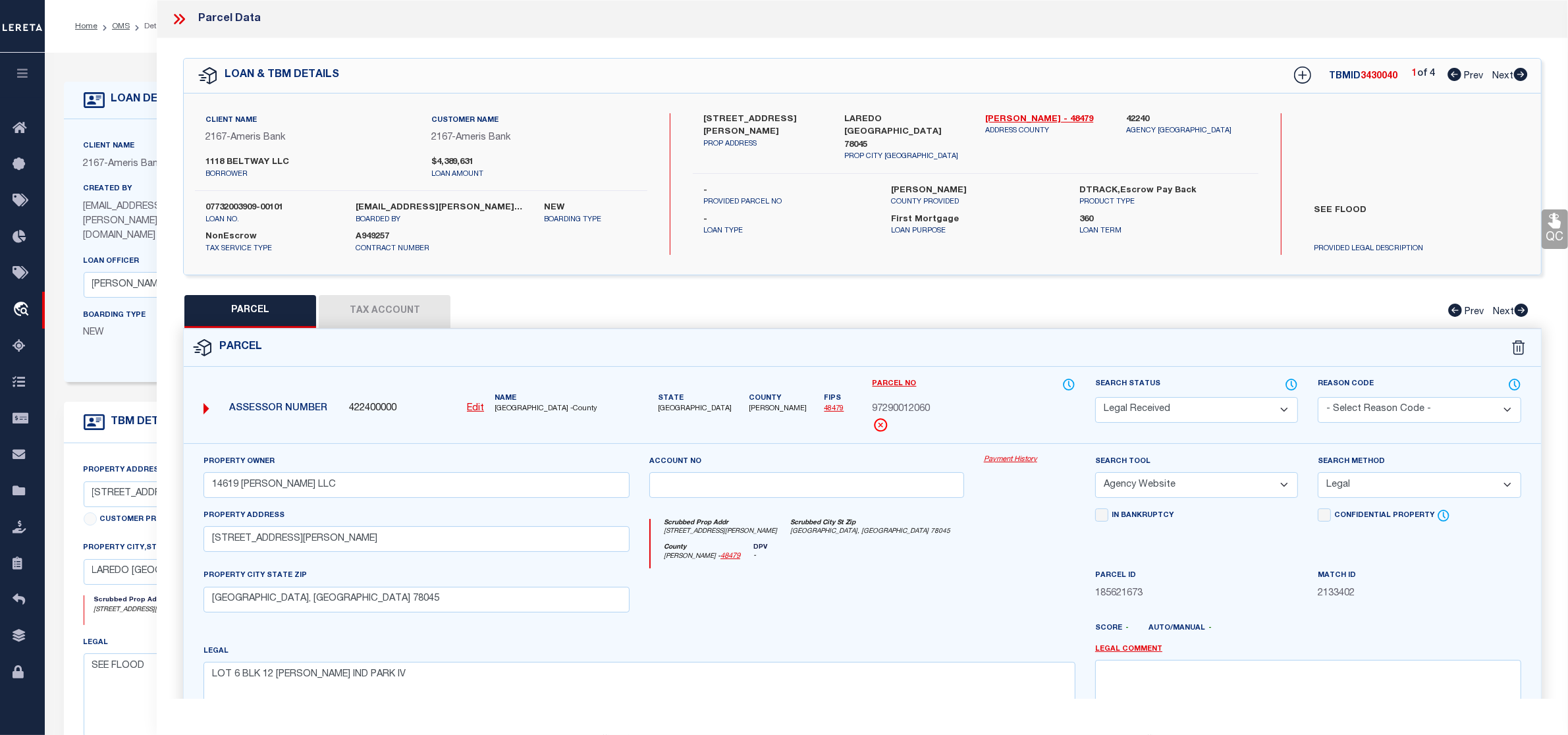
click at [403, 306] on button "Tax Account" at bounding box center [384, 312] width 131 height 33
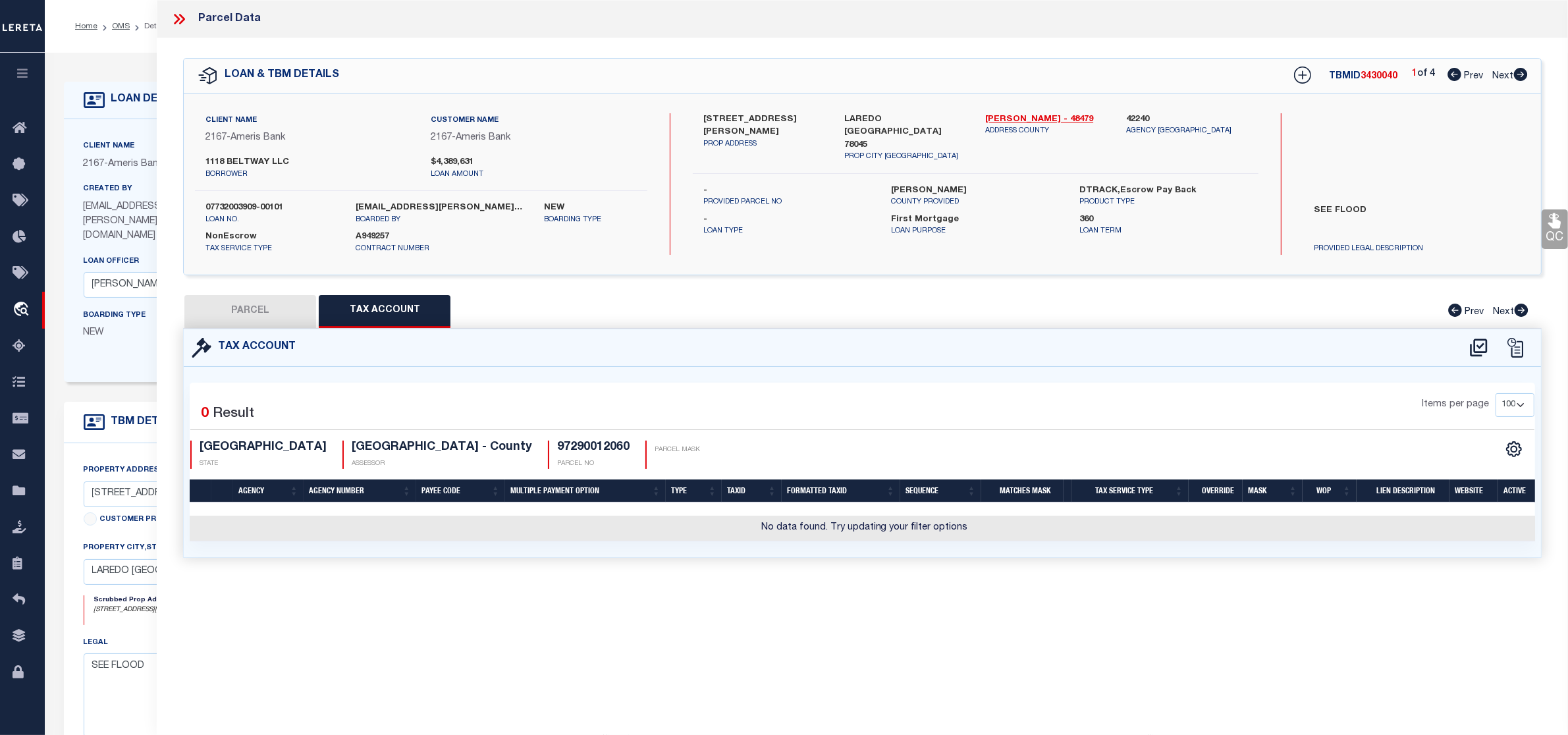
select select "100"
click at [285, 318] on button "PARCEL" at bounding box center [250, 312] width 131 height 33
select select "AS"
select select
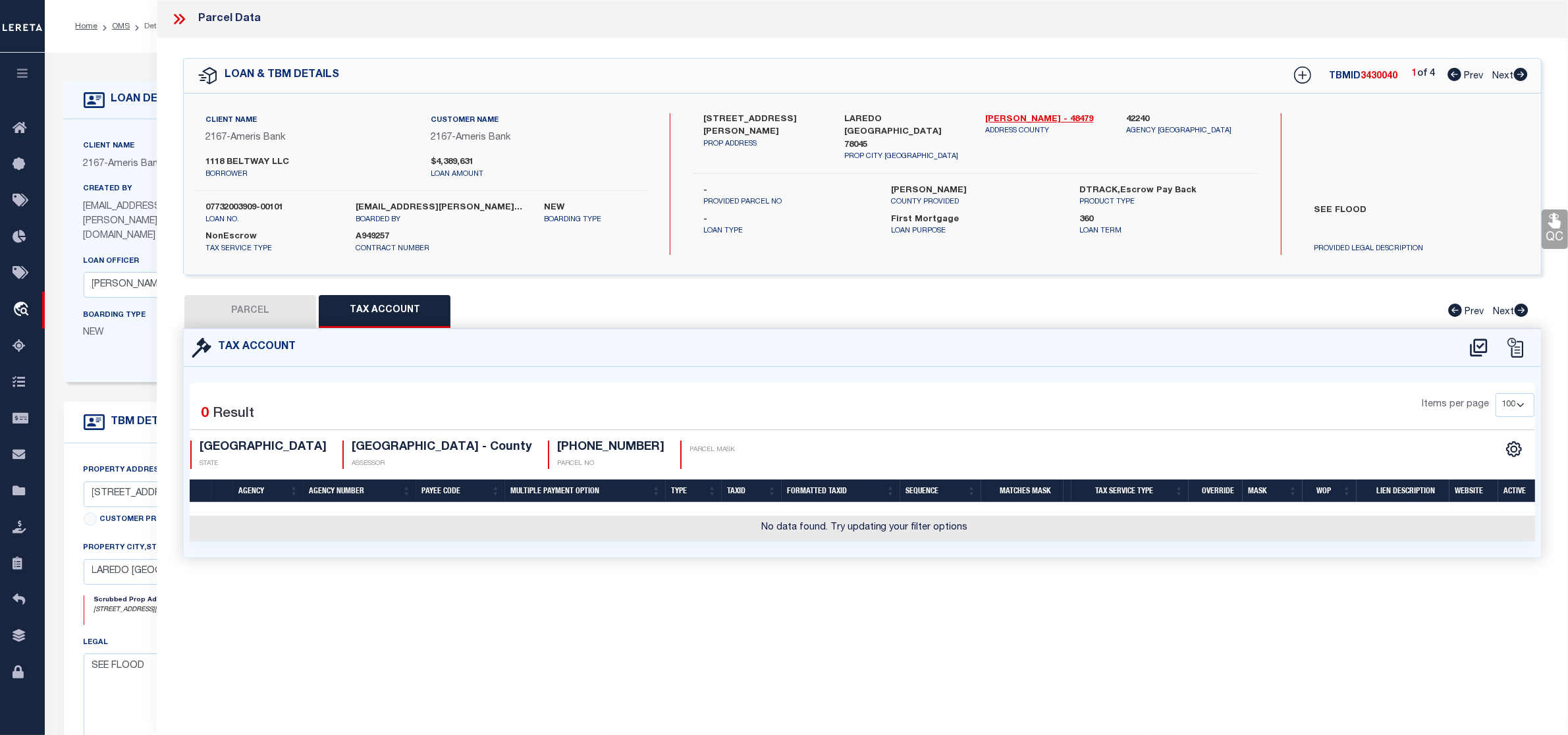
checkbox input "false"
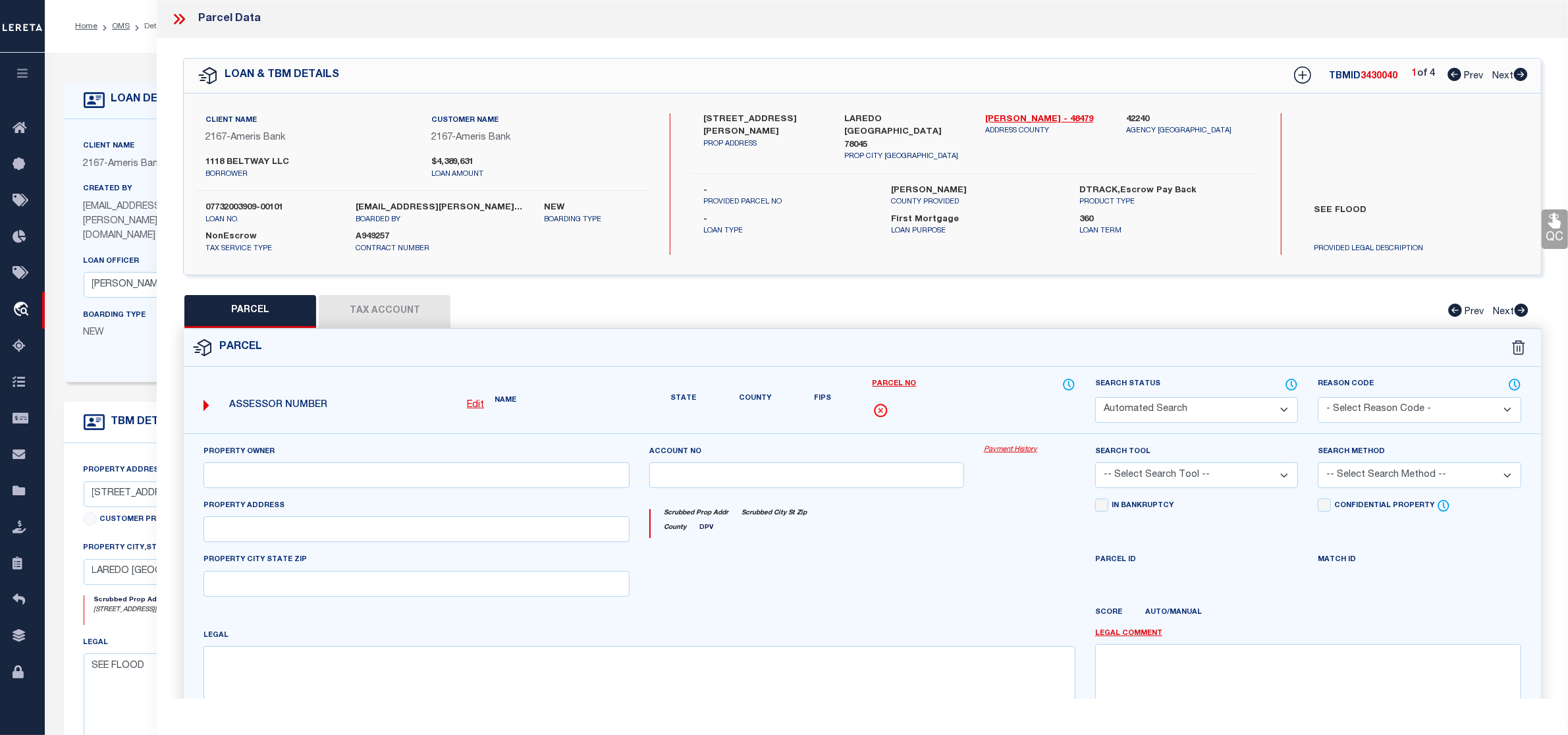
select select "RD"
type input "14619 [PERSON_NAME] LLC"
select select "AGW"
select select "LEG"
type input "[STREET_ADDRESS][PERSON_NAME]"
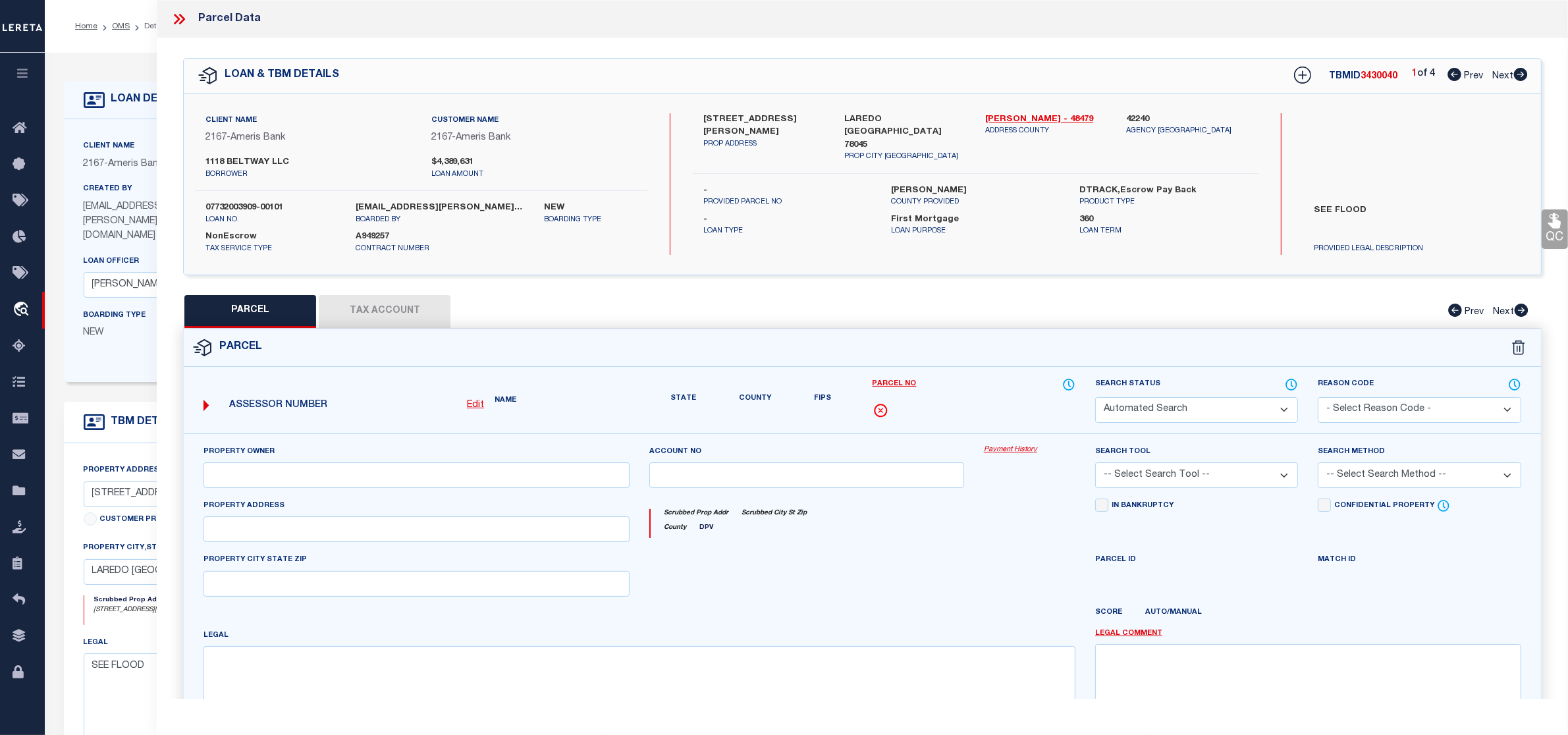
type input "[GEOGRAPHIC_DATA], [GEOGRAPHIC_DATA] 78045"
type textarea "LOT 6 BLK 12 [PERSON_NAME] IND PARK IV"
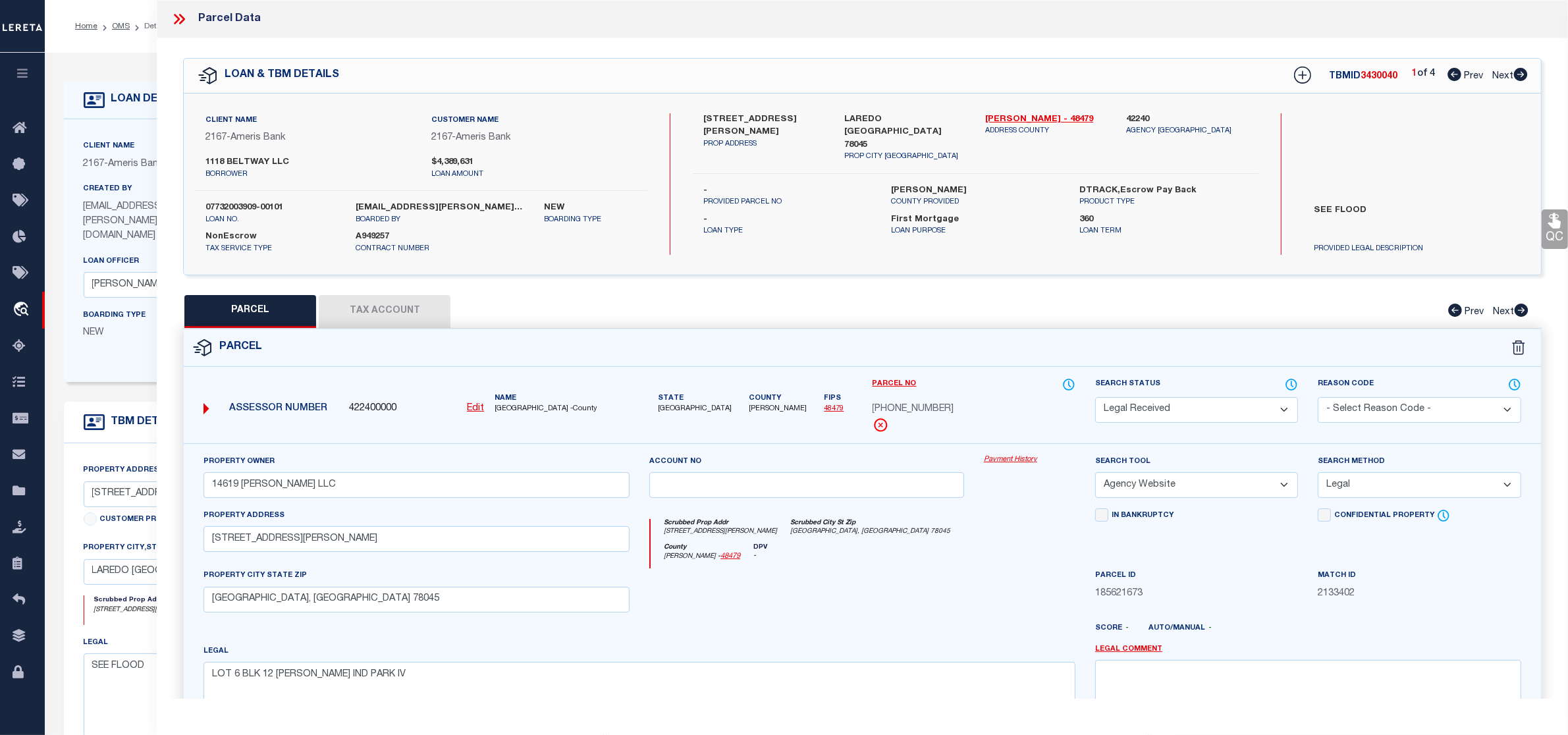
click at [396, 318] on button "Tax Account" at bounding box center [384, 312] width 131 height 33
select select "100"
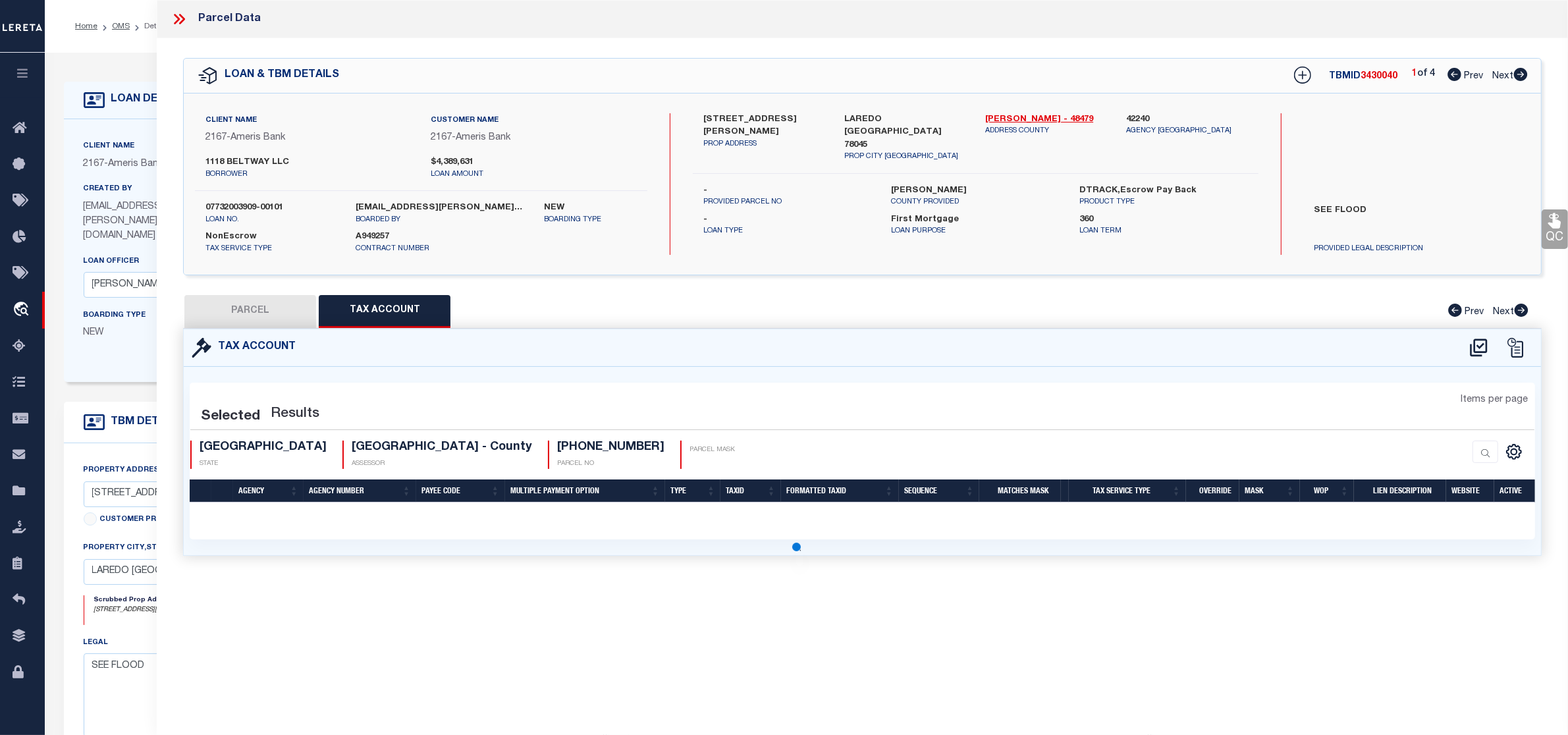
select select "100"
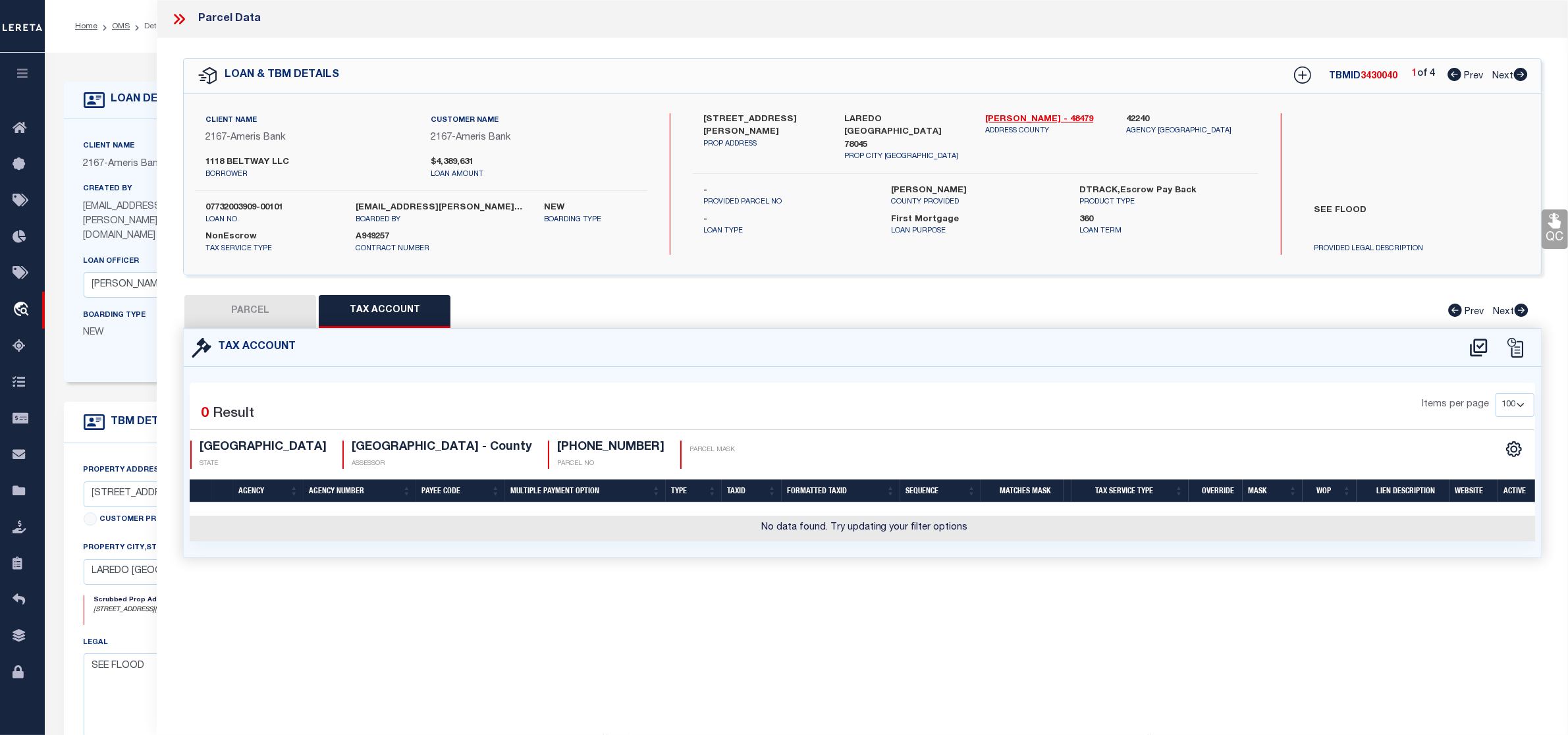
click at [1476, 346] on icon at bounding box center [1479, 348] width 22 height 22
select select "100"
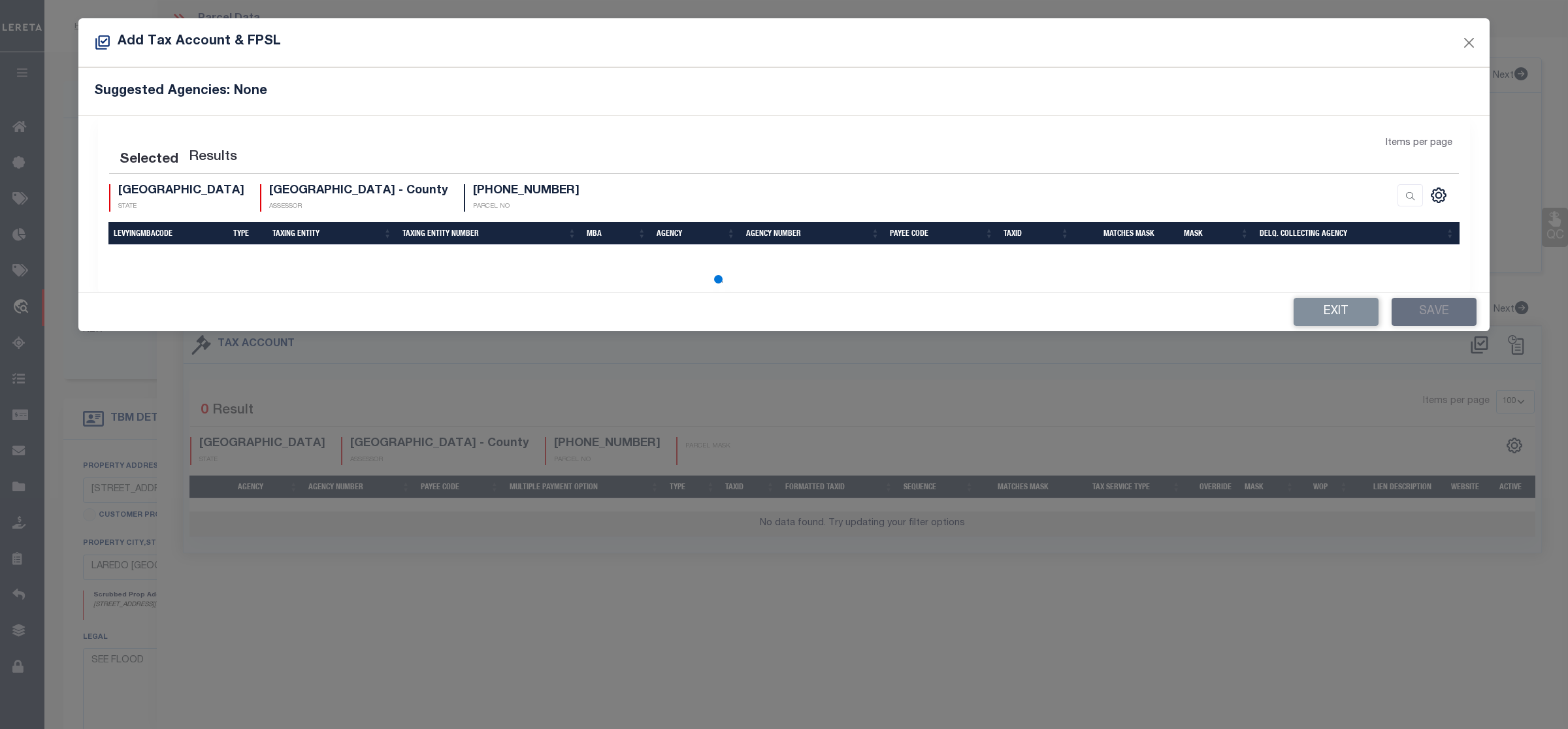
select select "100"
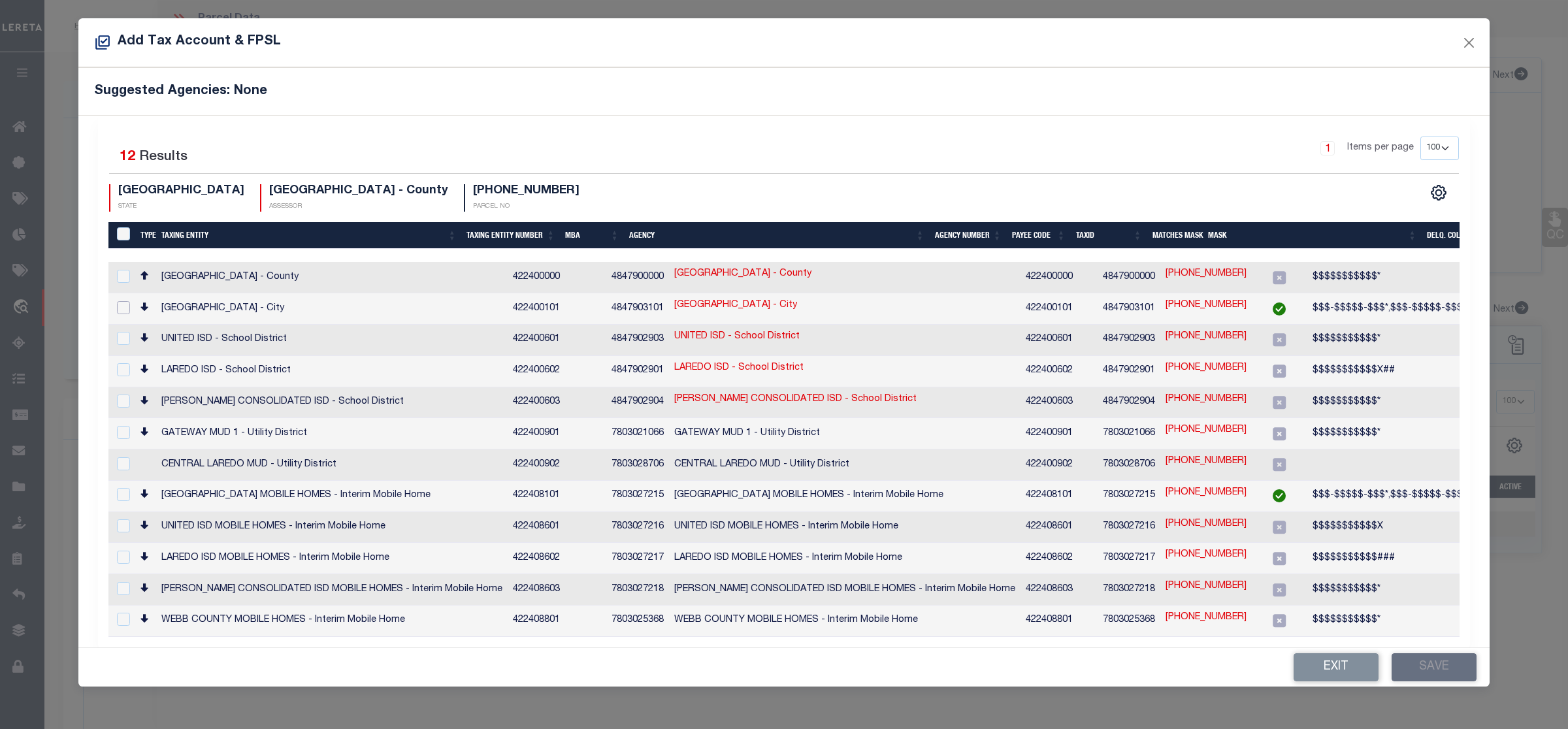
click at [118, 308] on input "checkbox" at bounding box center [122, 307] width 13 height 13
checkbox input "true"
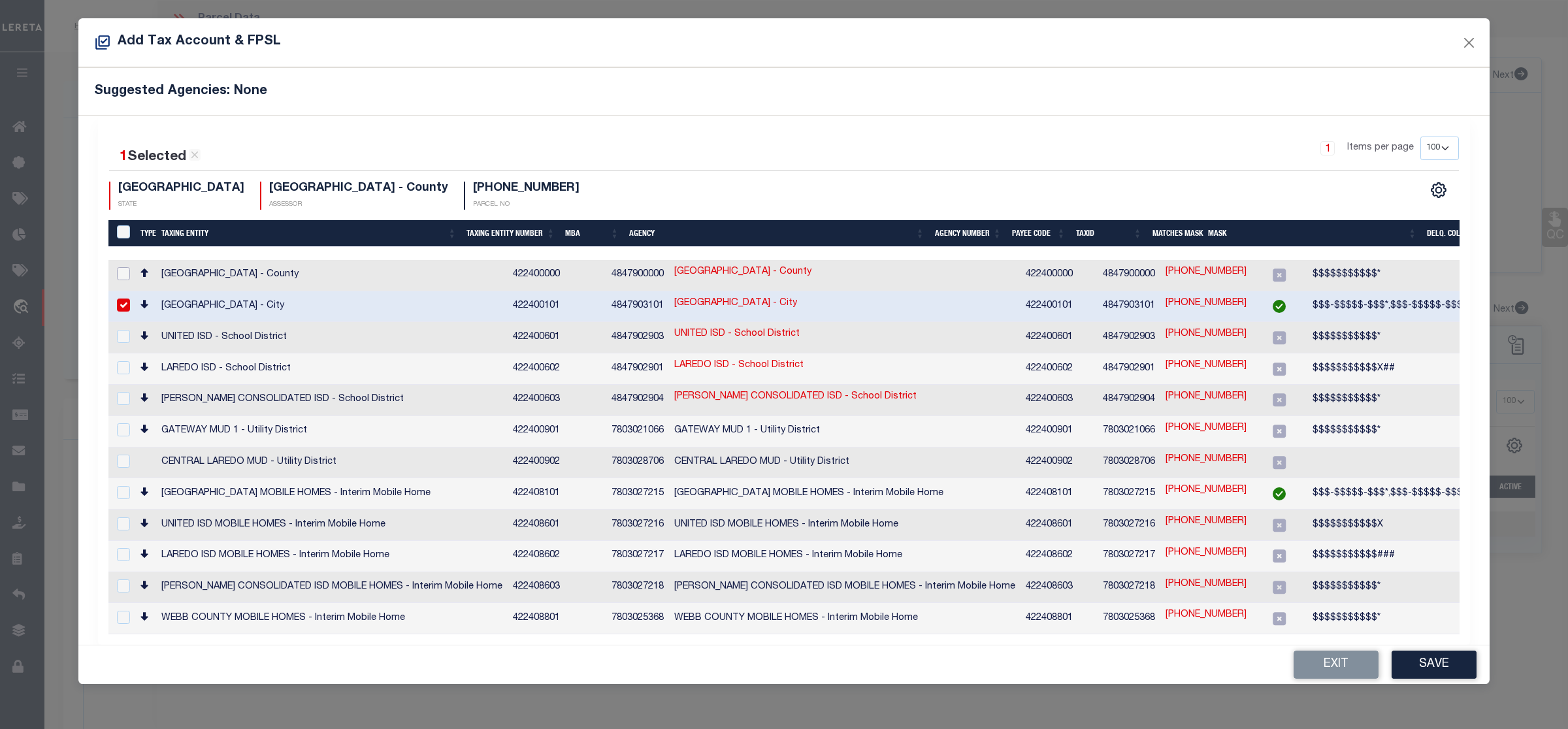
click at [128, 276] on input "checkbox" at bounding box center [122, 273] width 13 height 13
checkbox input "true"
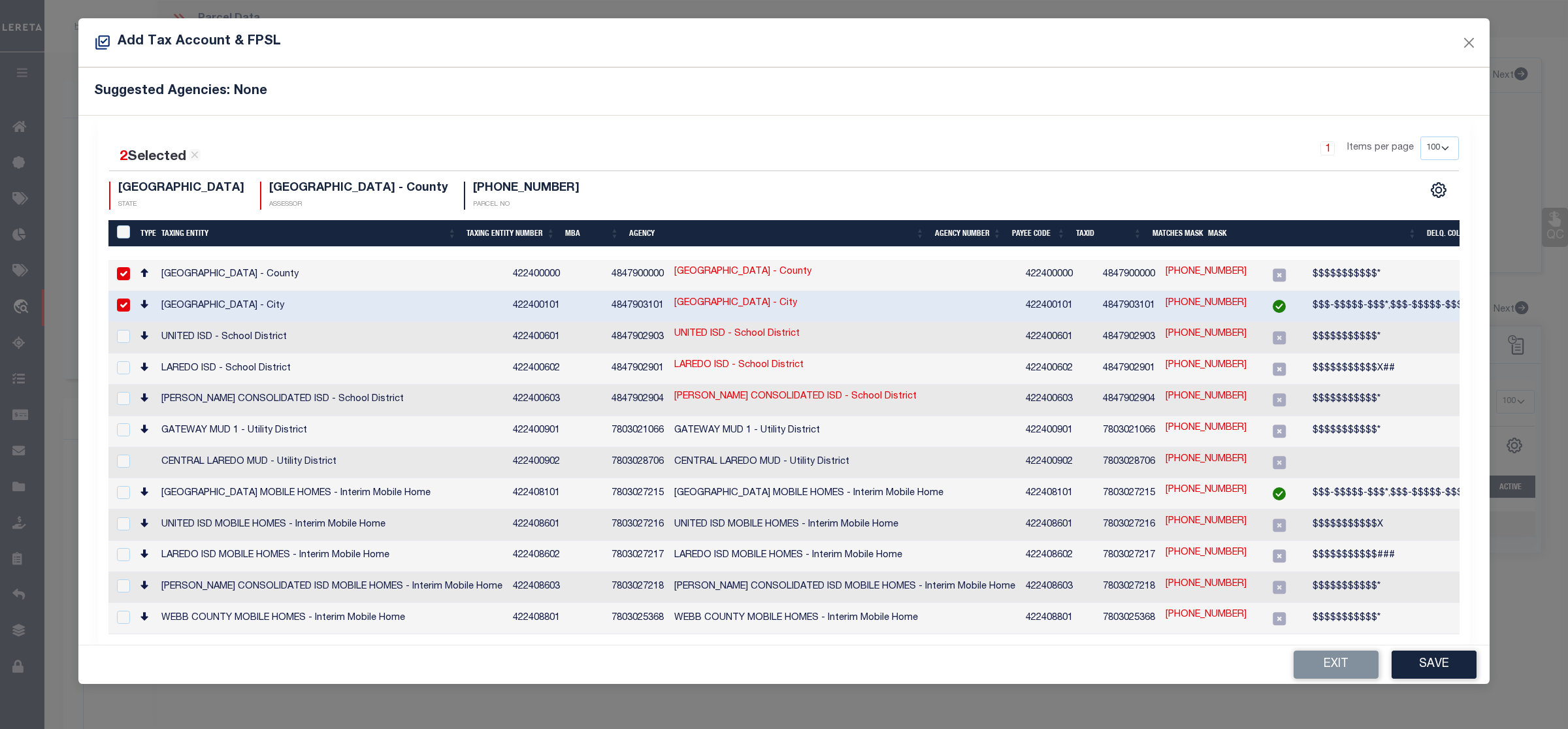
click at [1166, 276] on link "[PHONE_NUMBER]" at bounding box center [1205, 272] width 81 height 15
type input "[PHONE_NUMBER]"
type textarea "$$$$$$$$$$$*"
checkbox input "false"
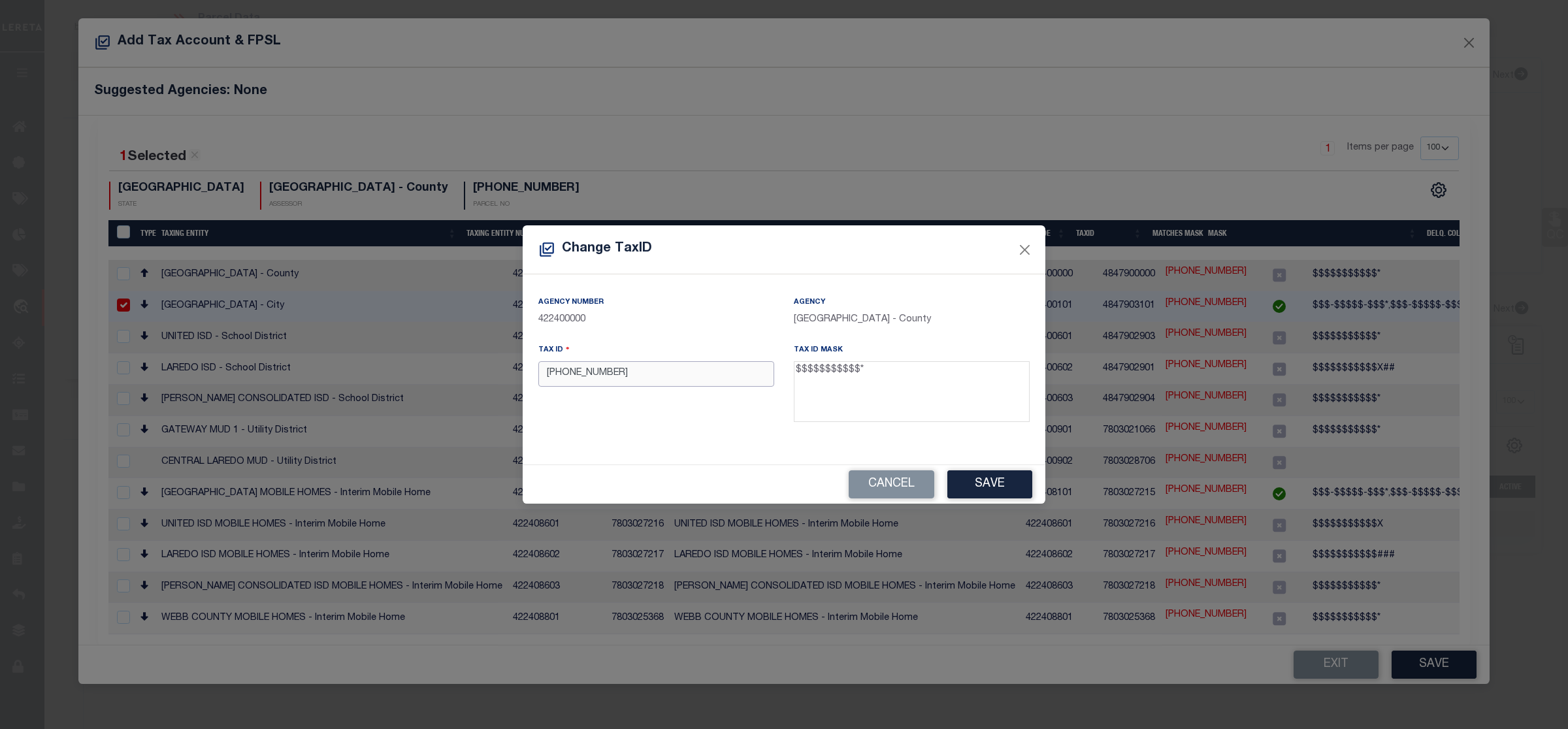
click at [569, 375] on input "[PHONE_NUMBER]" at bounding box center [656, 374] width 236 height 25
click at [594, 377] on input "97290012-060" at bounding box center [656, 374] width 236 height 25
type input "97290012060"
click at [987, 481] on button "Save" at bounding box center [989, 484] width 85 height 28
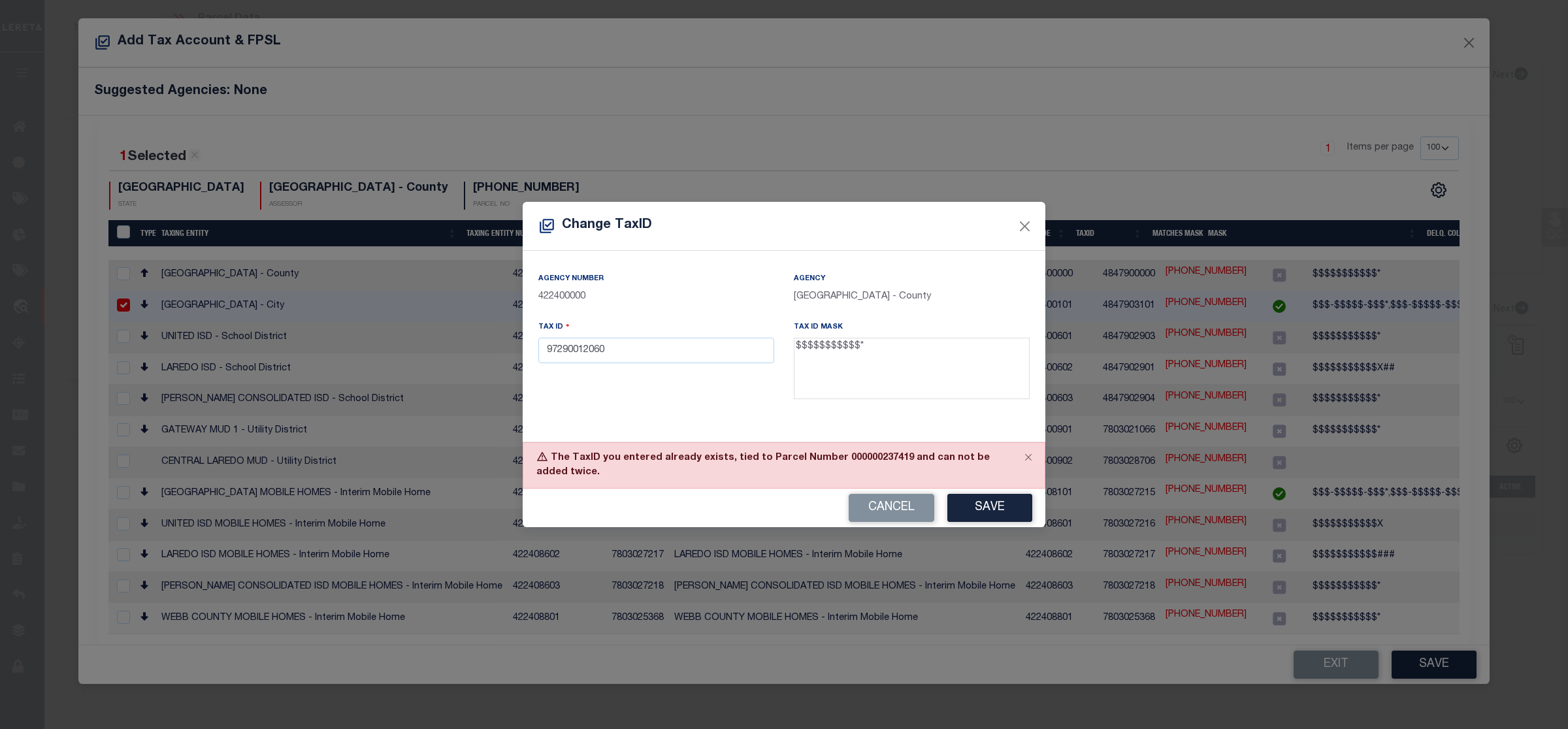
click at [875, 455] on div "The TaxID you entered already exists, tied to Parcel Number 000000237419 and ca…" at bounding box center [784, 466] width 523 height 47
copy div "000000237419"
click at [1026, 227] on button "Close" at bounding box center [1024, 226] width 17 height 17
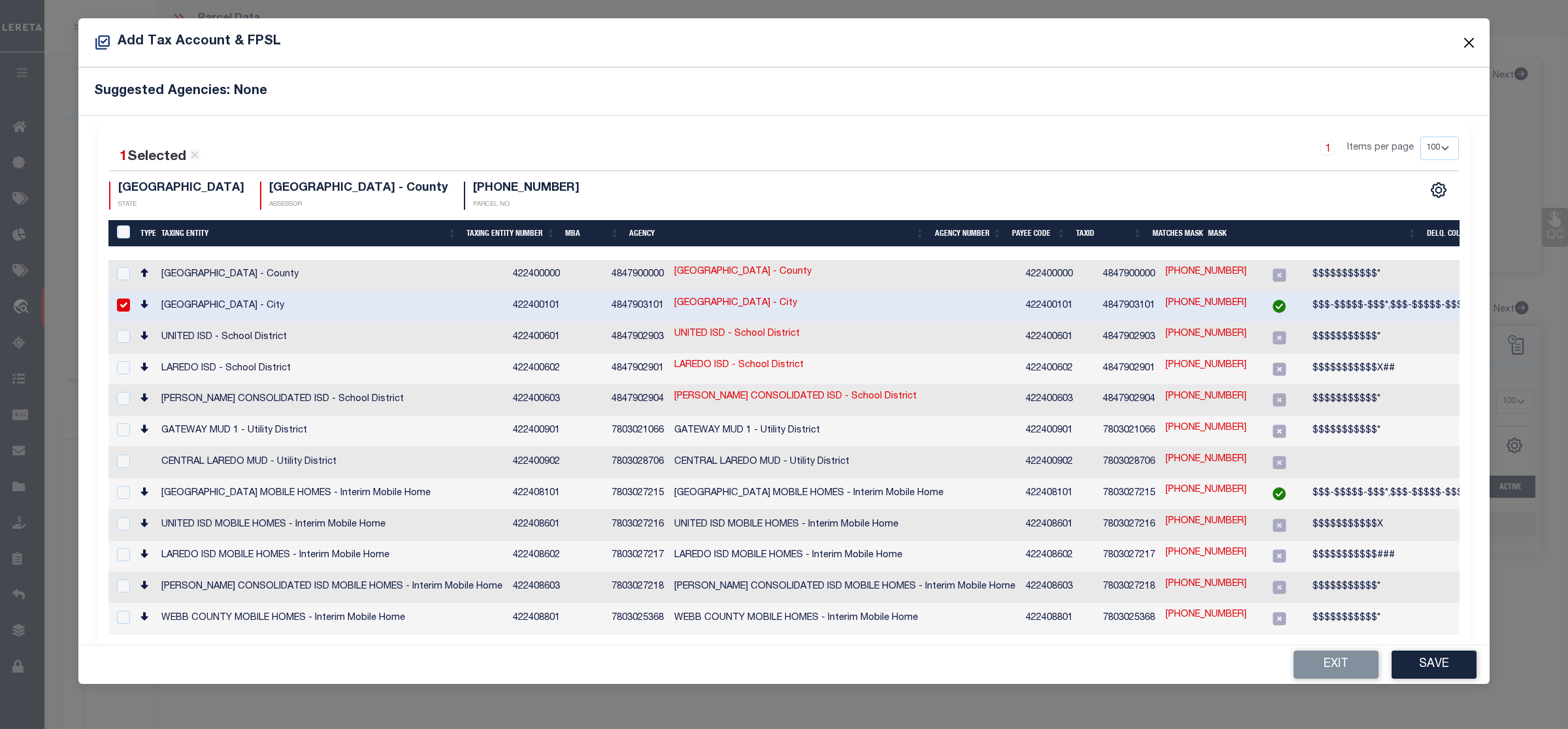
click at [1464, 46] on button "Close" at bounding box center [1468, 42] width 17 height 17
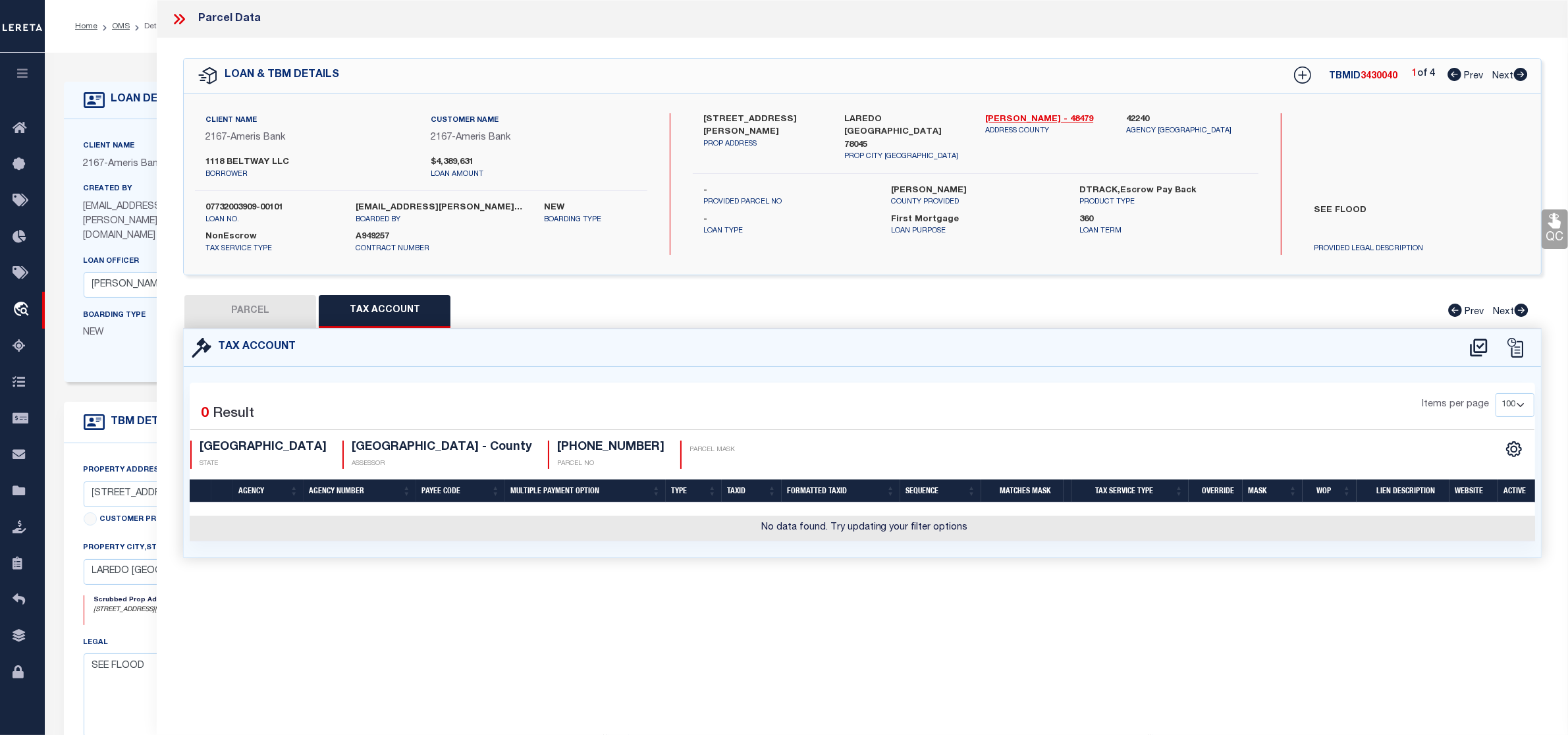
click at [238, 298] on button "PARCEL" at bounding box center [250, 312] width 131 height 33
select select "AS"
select select
checkbox input "false"
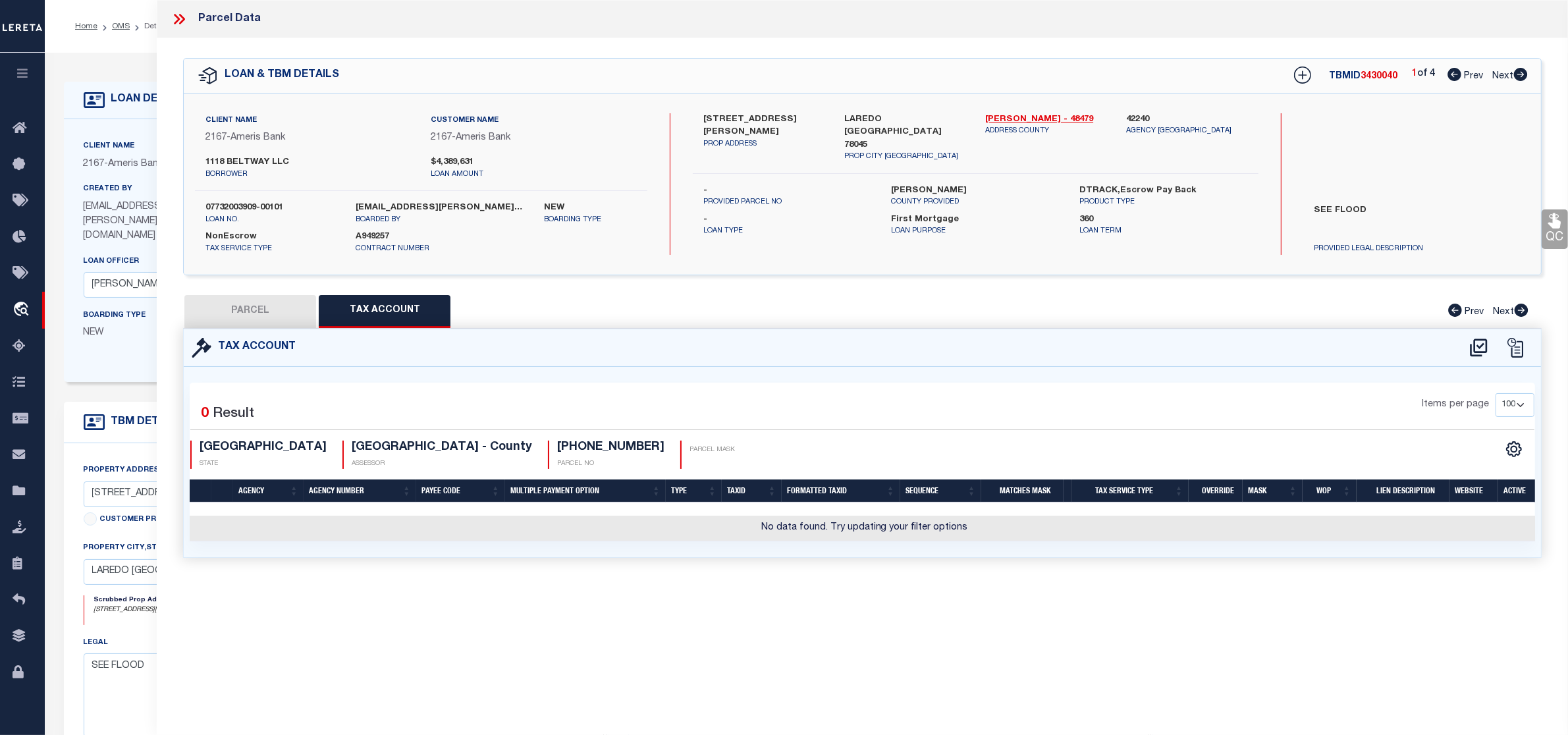
checkbox input "false"
select select "RD"
type input "14619 [PERSON_NAME] LLC"
select select "AGW"
select select "LEG"
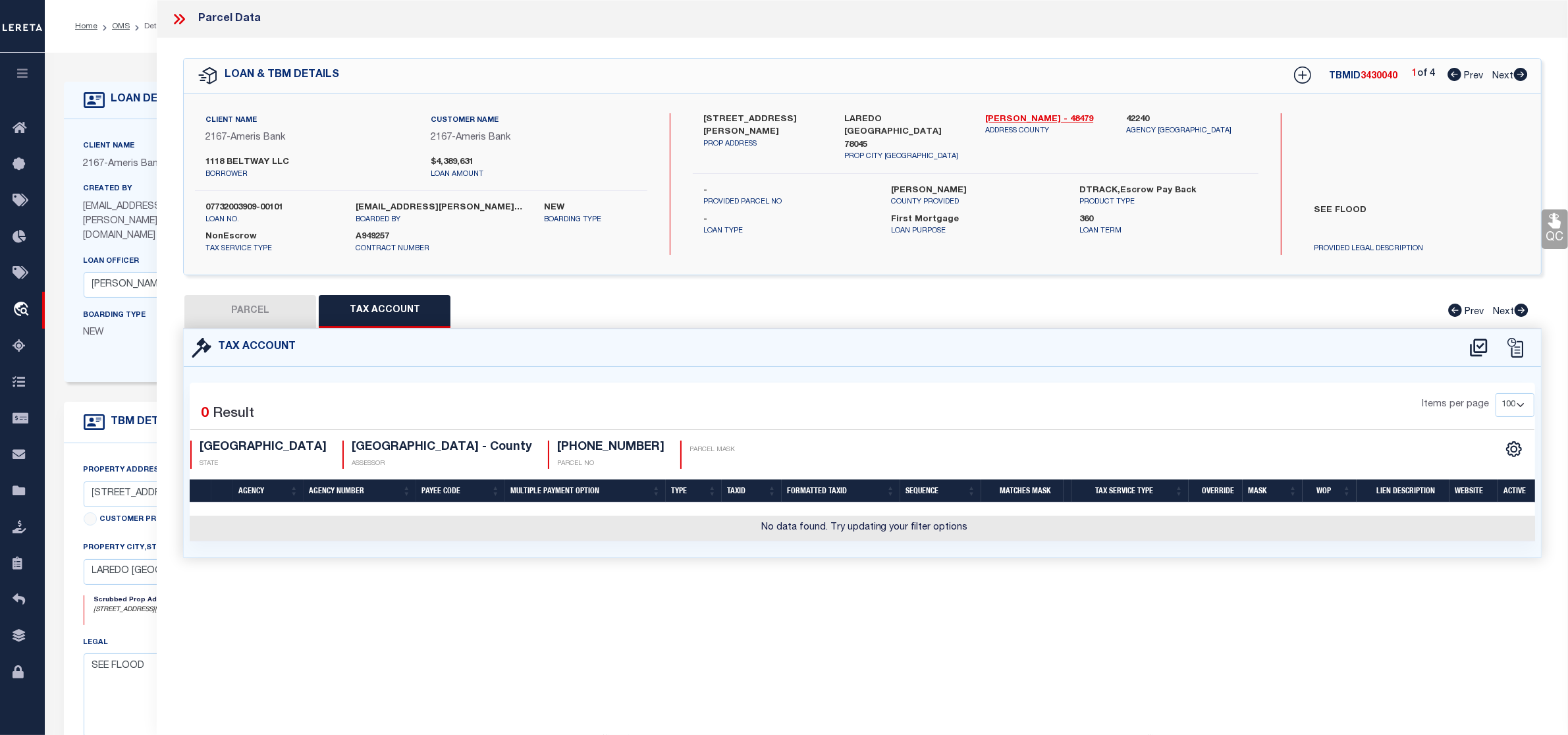
type input "[STREET_ADDRESS][PERSON_NAME]"
type input "[GEOGRAPHIC_DATA], [GEOGRAPHIC_DATA] 78045"
type textarea "LOT 6 BLK 12 [PERSON_NAME] IND PARK IV"
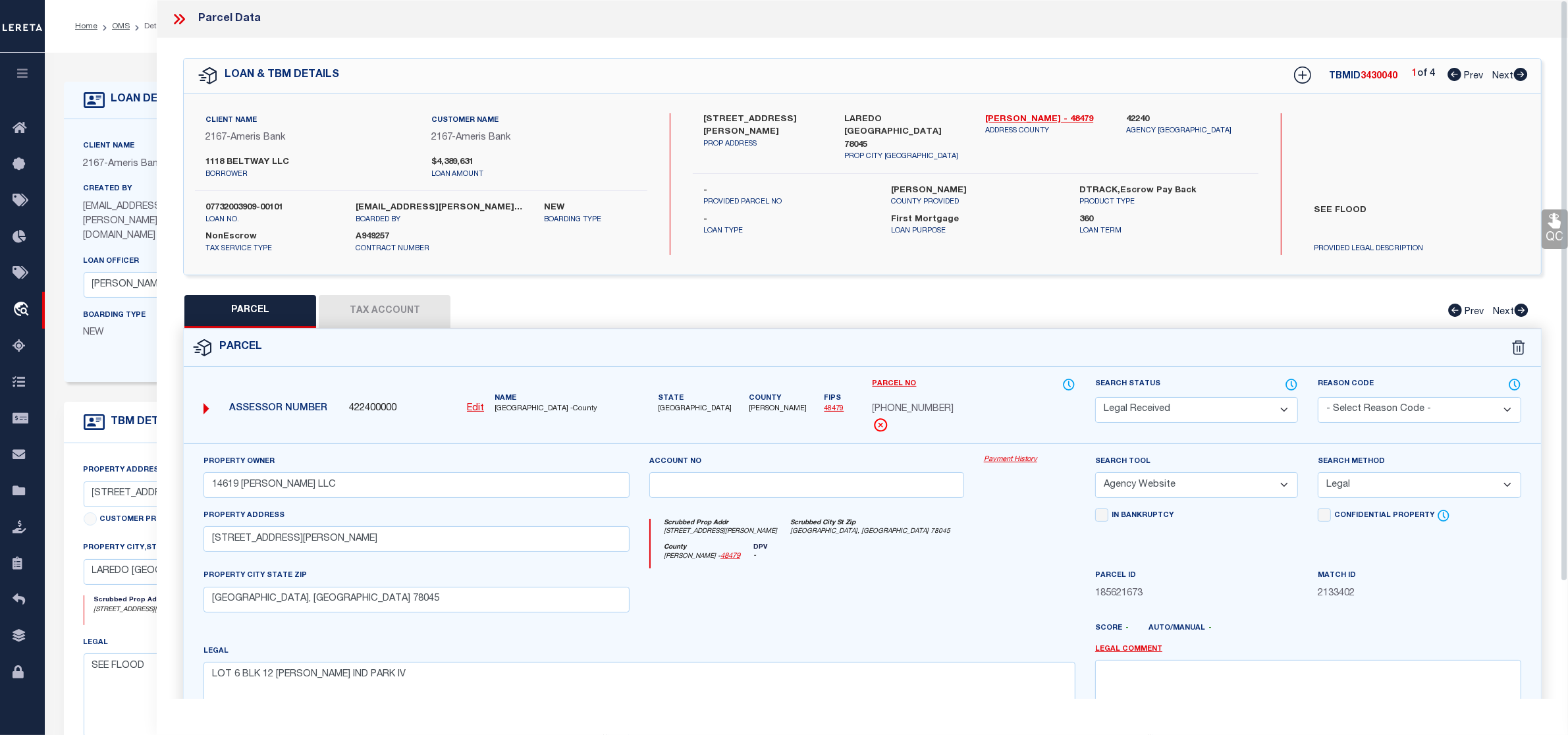
click at [1520, 71] on icon at bounding box center [1521, 74] width 14 height 13
select select "AS"
select select
checkbox input "false"
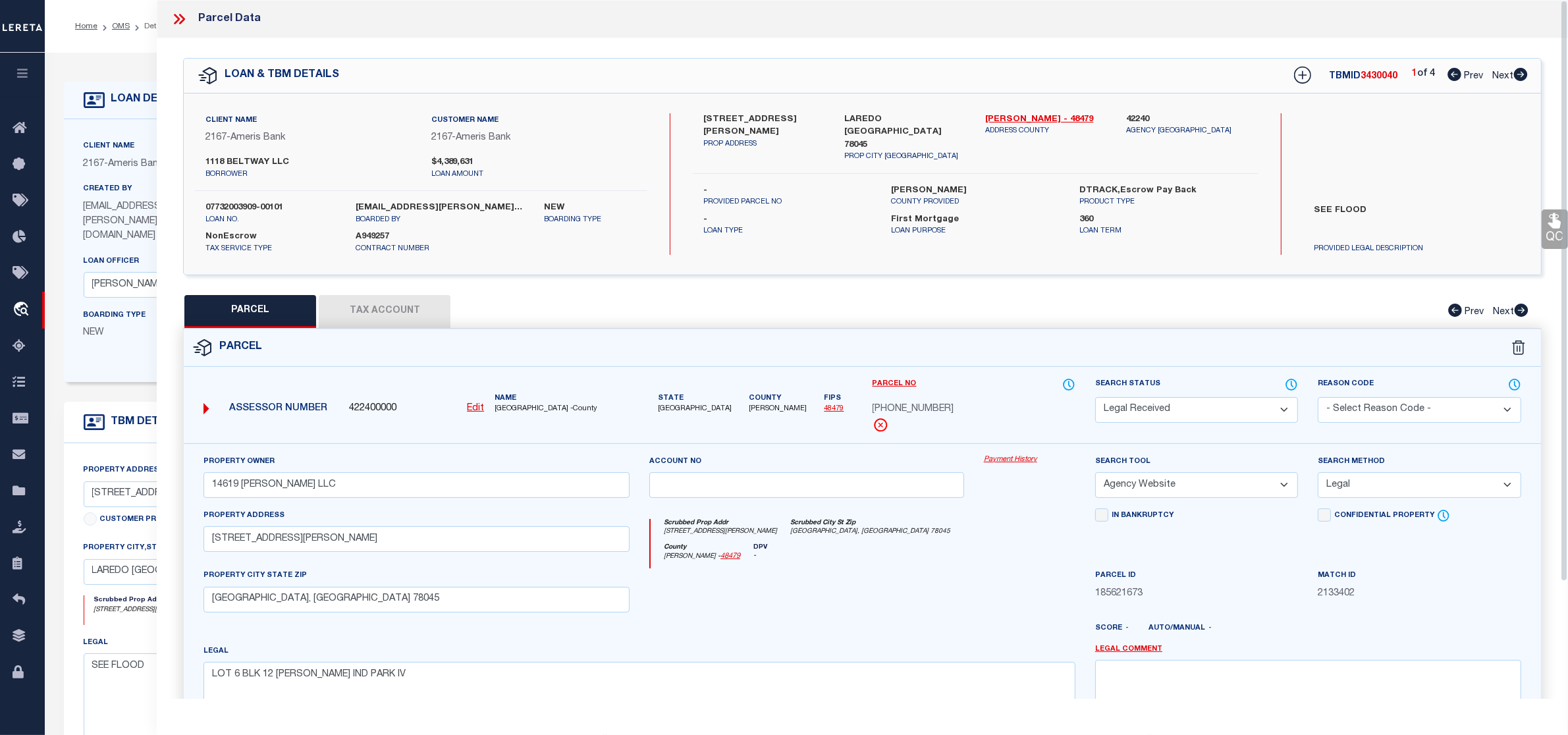
checkbox input "false"
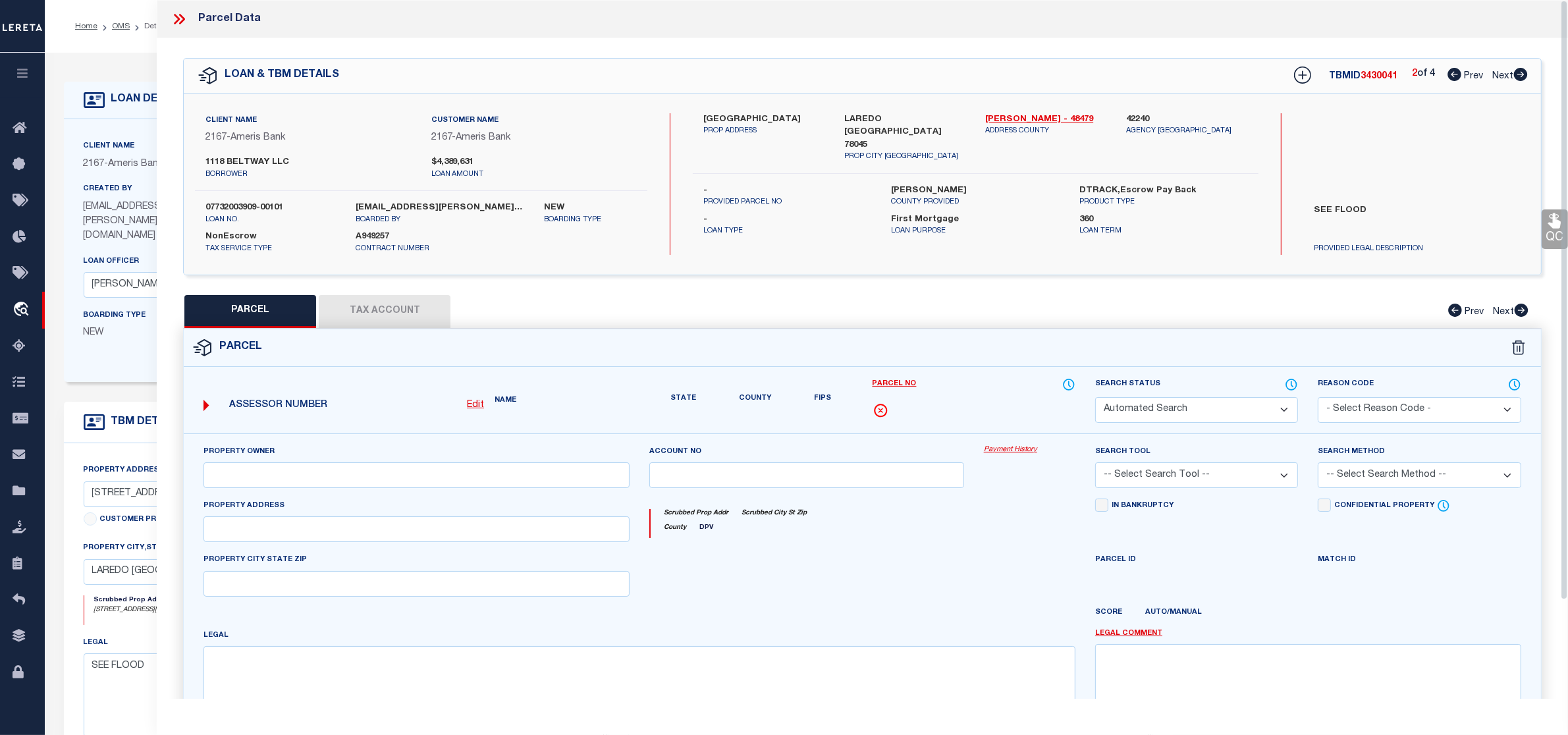
select select "CP"
type input "1118 BELTWAY LLC"
select select "AGW"
select select
type input "[STREET_ADDRESS]"
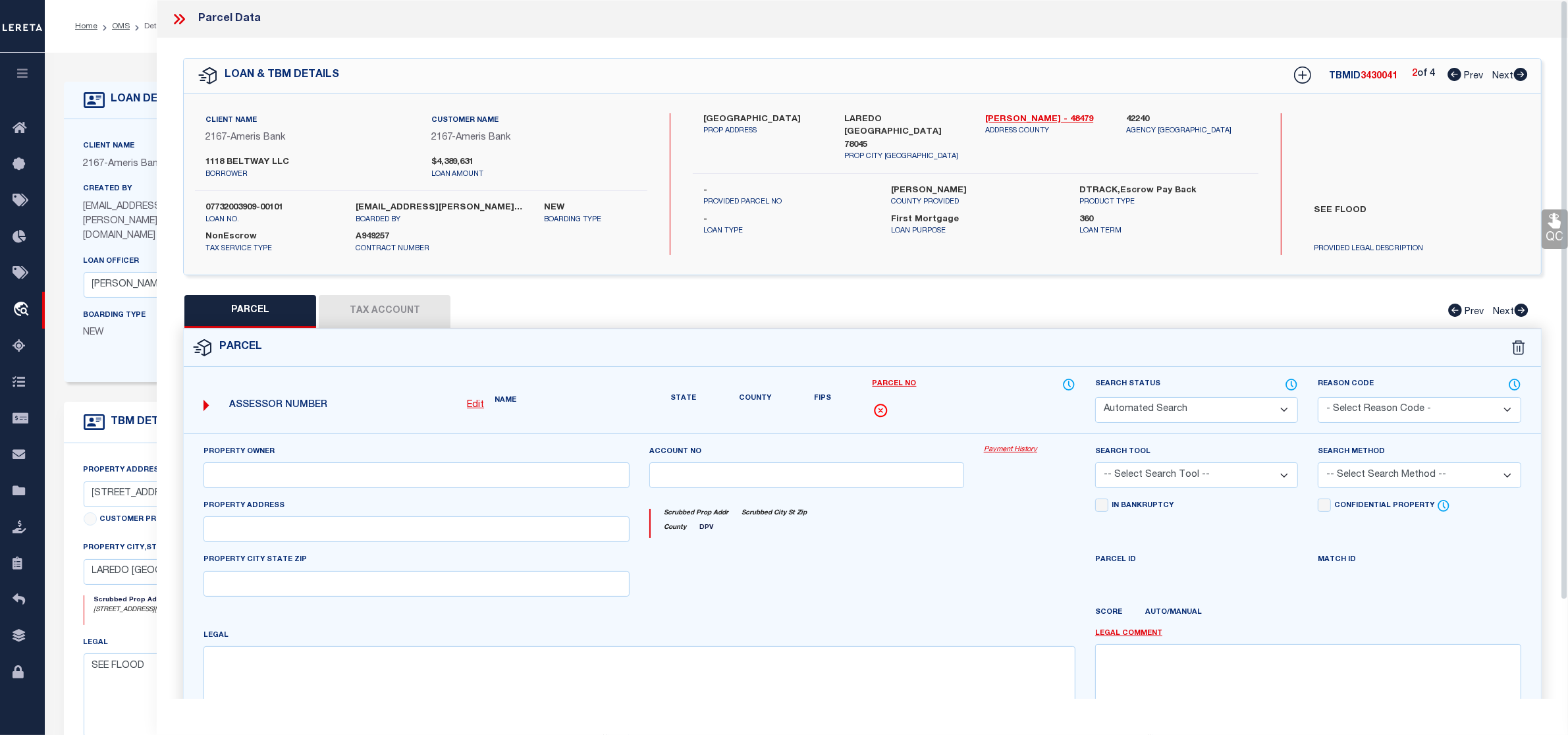
type input "LAREDO [GEOGRAPHIC_DATA] 78045"
type textarea "[GEOGRAPHIC_DATA][PERSON_NAME], [GEOGRAPHIC_DATA], LOT 3, PHASE I Acres 6.5280"
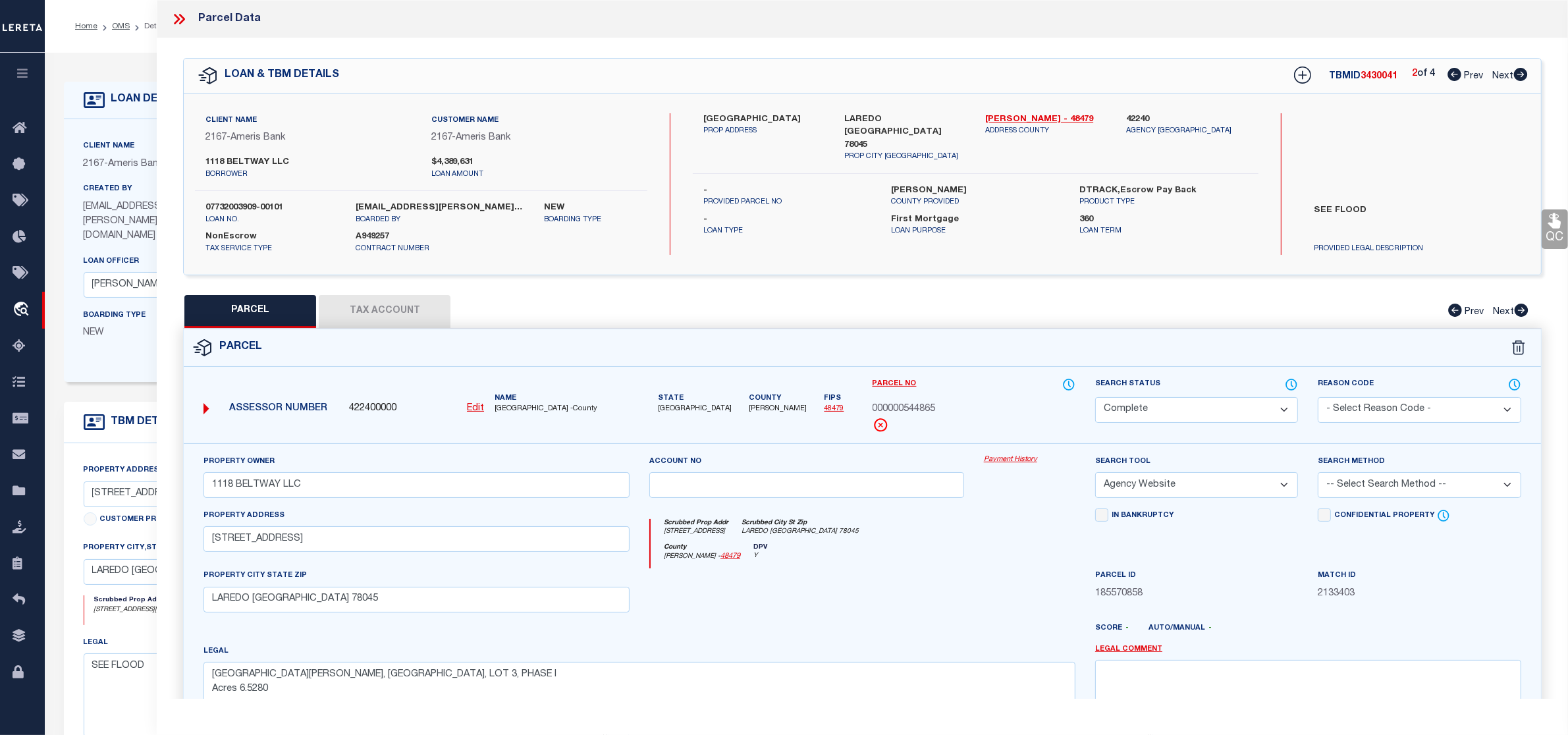
click at [1520, 71] on icon at bounding box center [1521, 74] width 14 height 13
select select "AS"
select select
checkbox input "false"
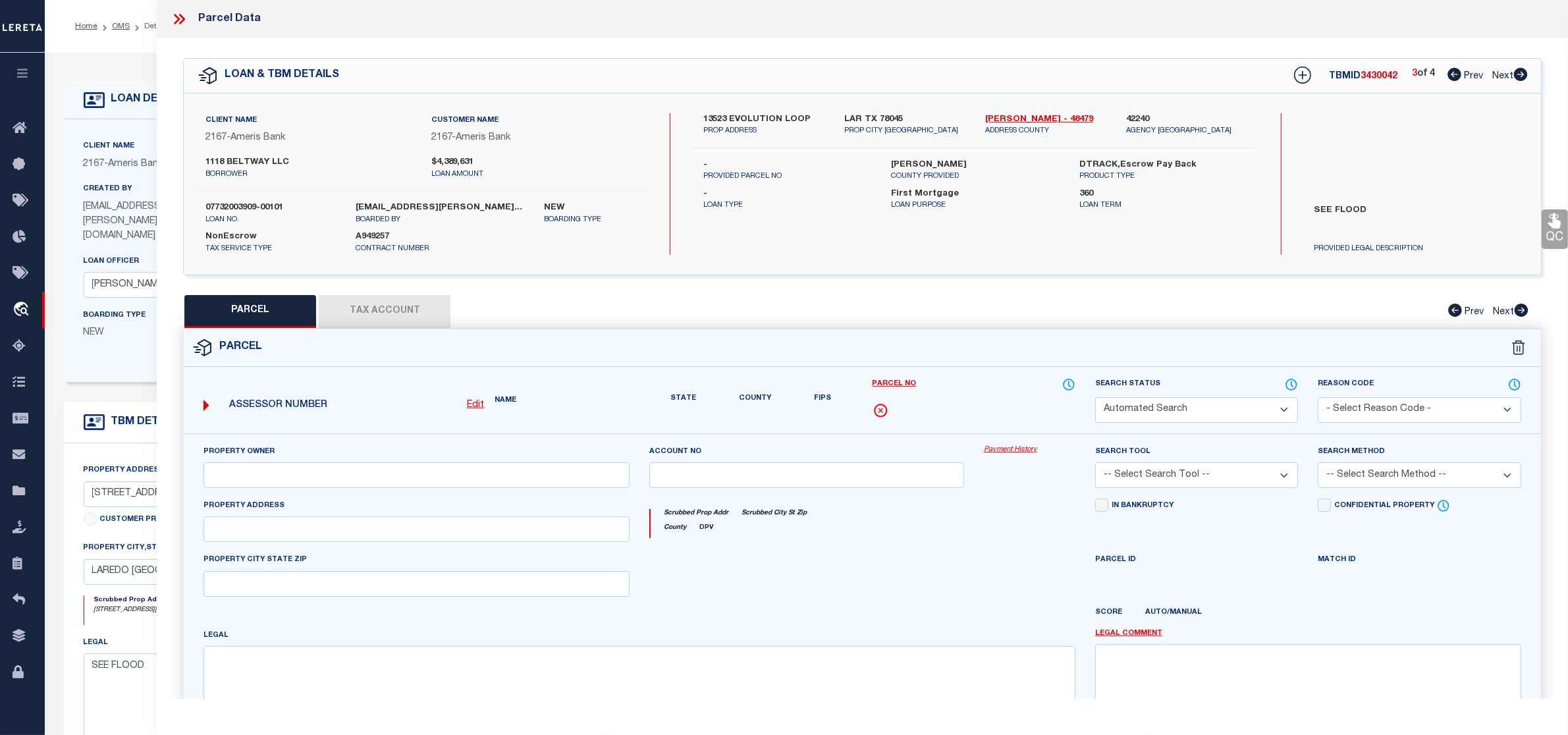
select select "RD"
checkbox input "false"
type textarea "Document uploaded that satisfies a legal requirement, changing from [GEOGRAPHIC…"
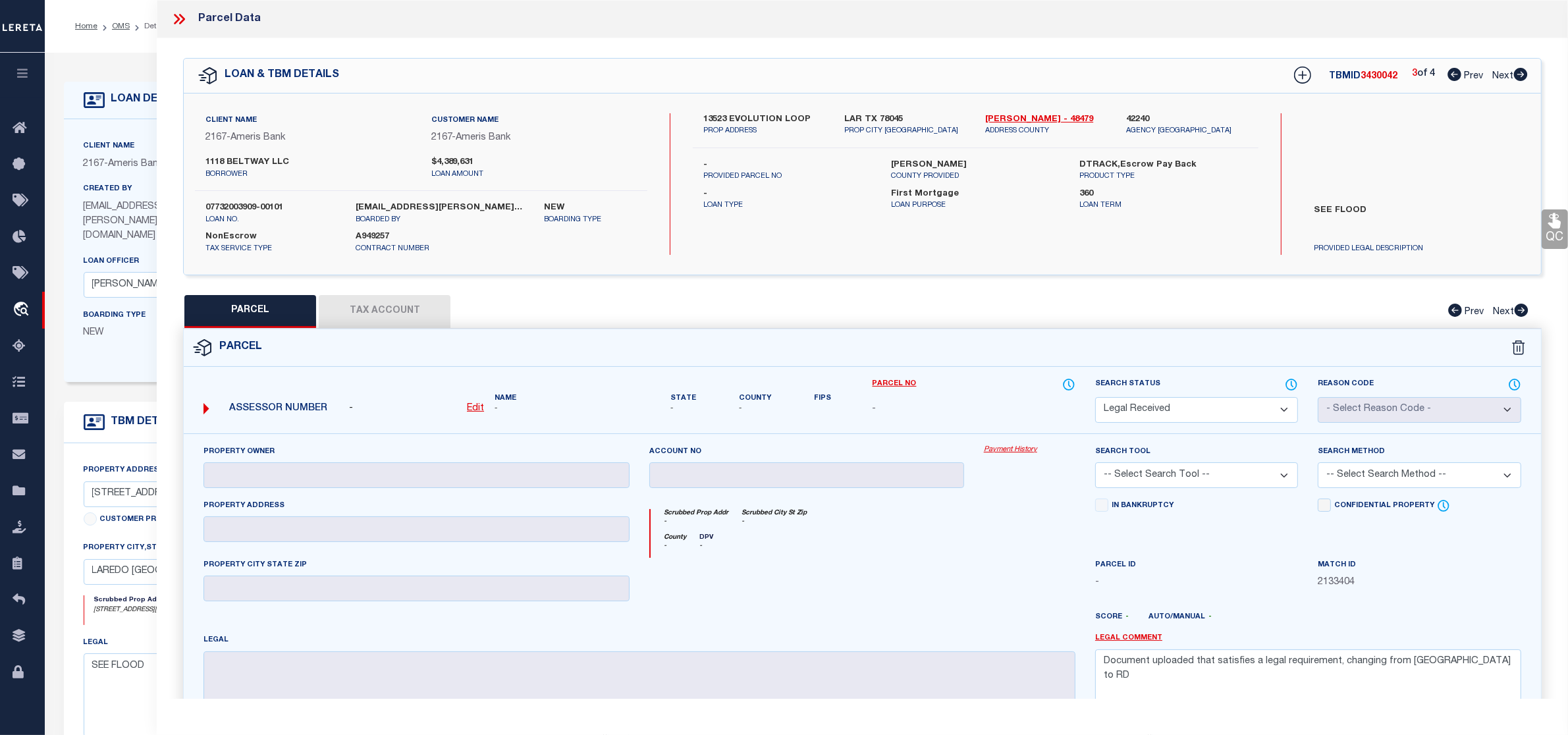
click at [1522, 75] on icon at bounding box center [1520, 74] width 15 height 13
select select "AS"
click at [1452, 75] on icon at bounding box center [1454, 74] width 14 height 13
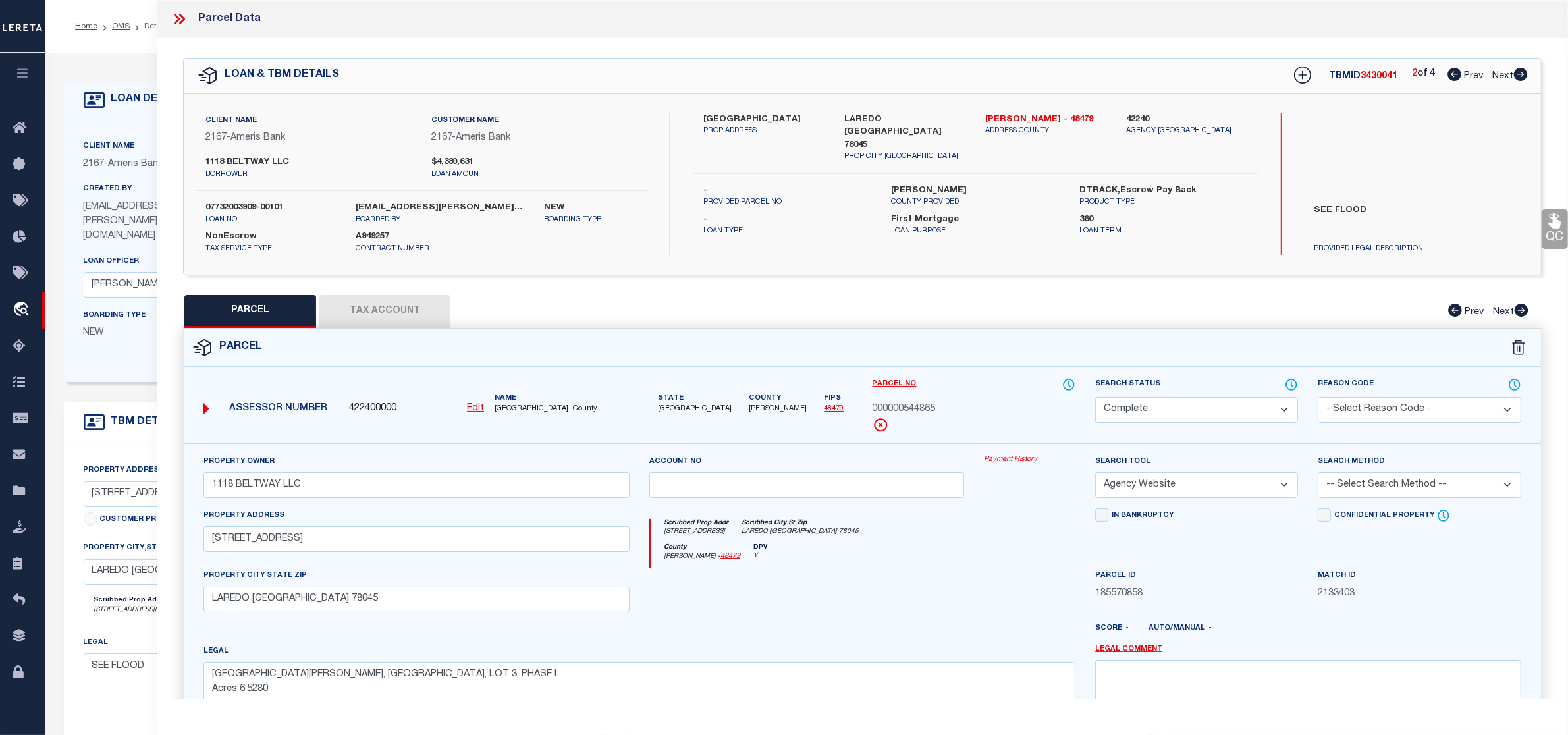
click at [1452, 74] on icon at bounding box center [1454, 74] width 14 height 13
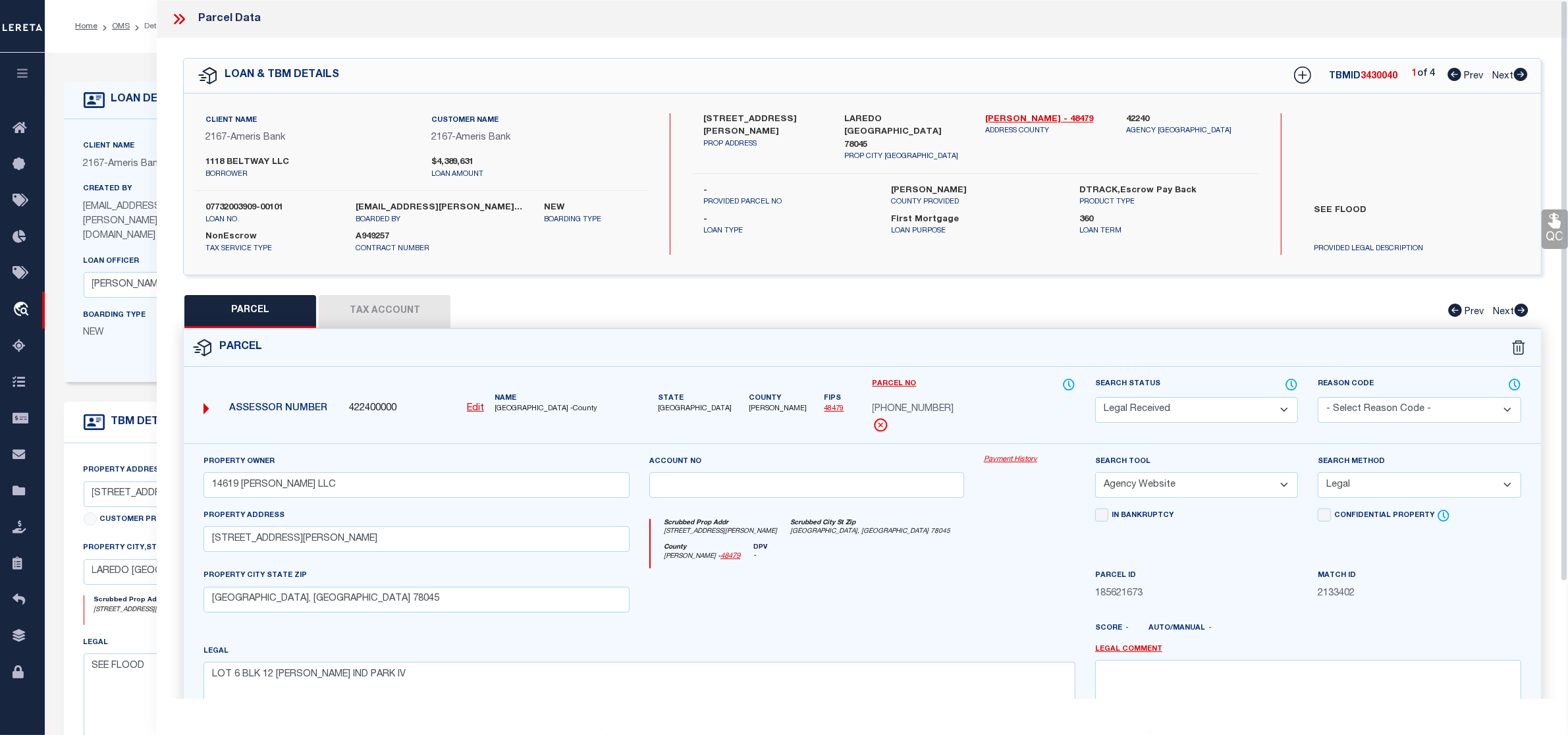
click at [432, 315] on button "Tax Account" at bounding box center [384, 312] width 131 height 33
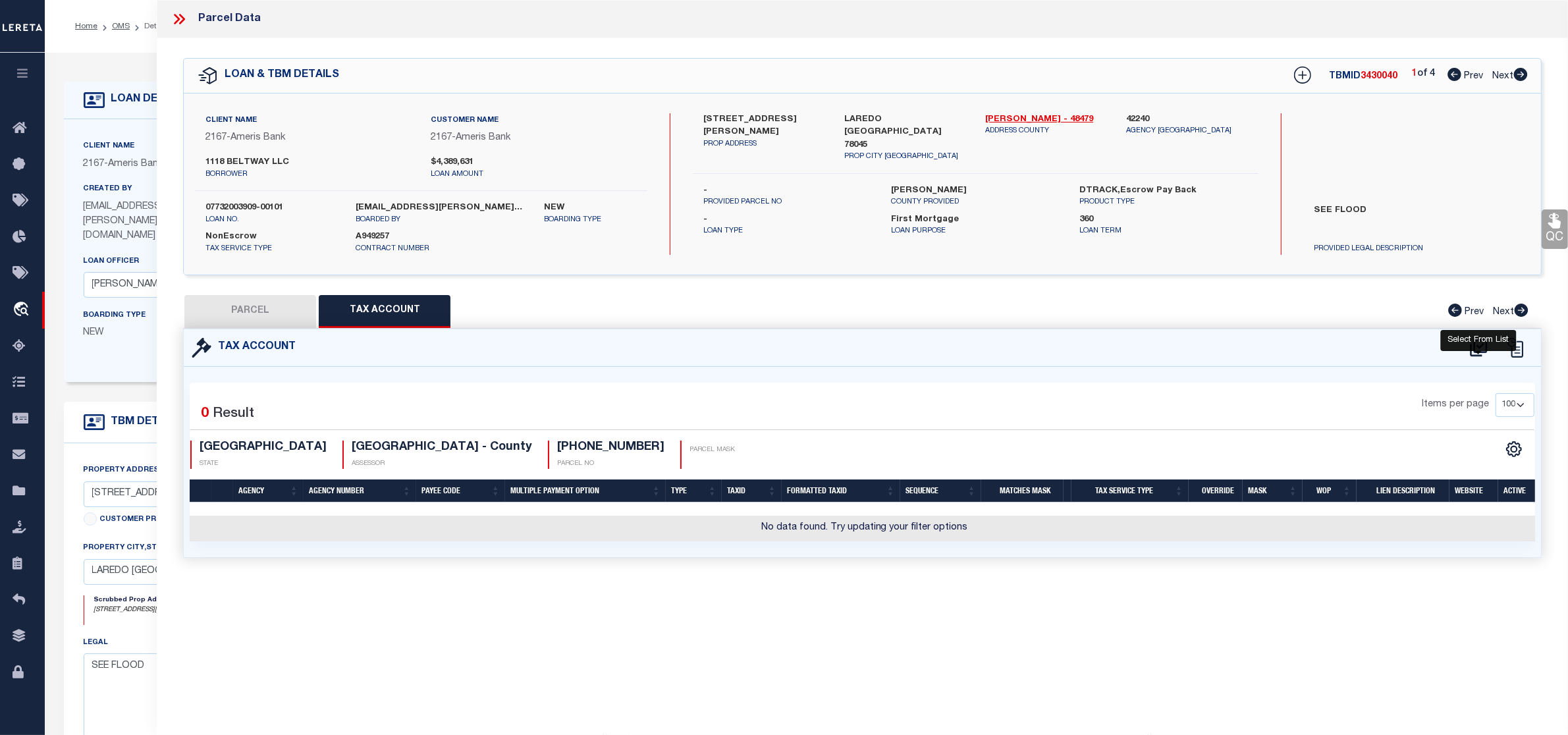
click at [1479, 347] on icon at bounding box center [1478, 347] width 17 height 18
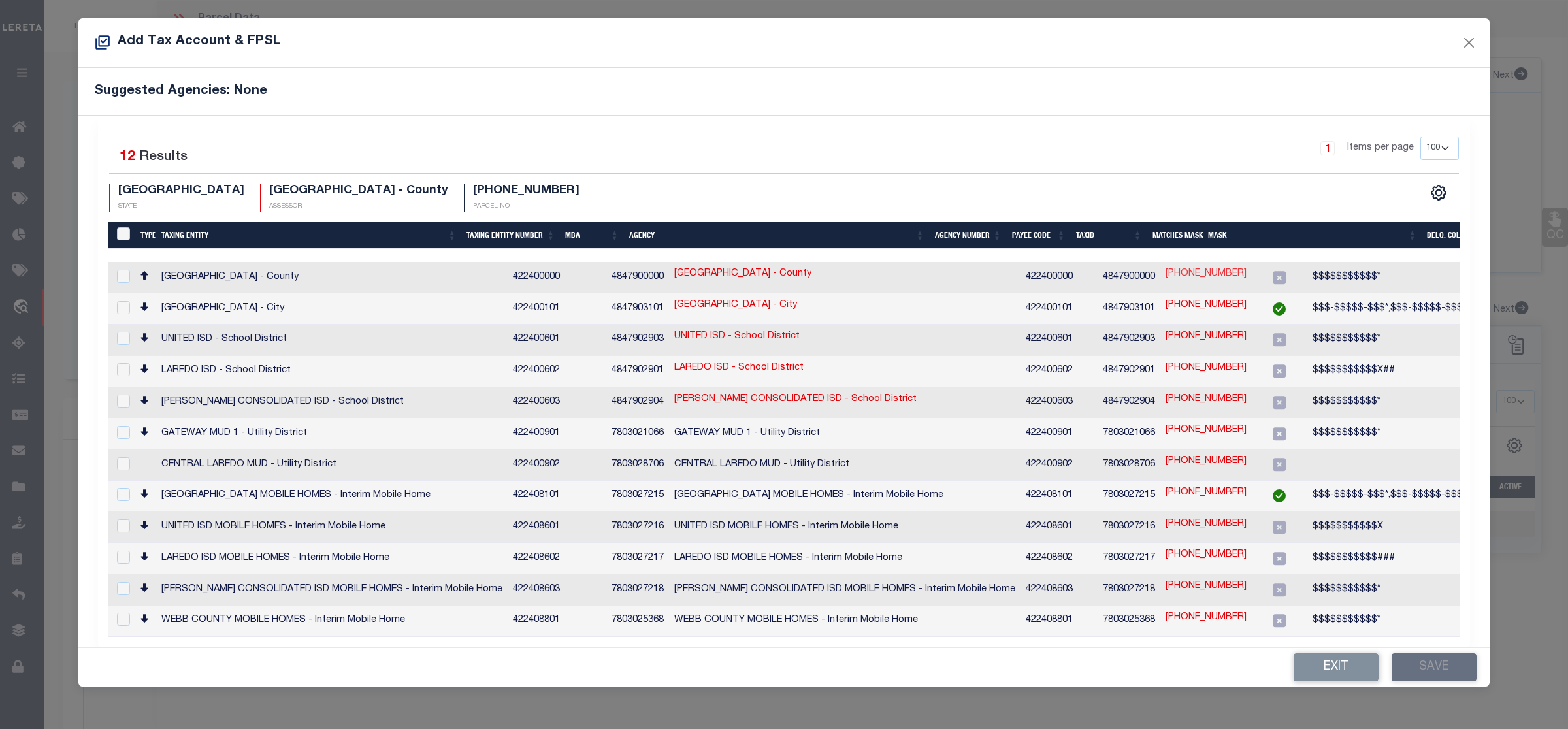
click at [1166, 276] on link "[PHONE_NUMBER]" at bounding box center [1205, 274] width 81 height 15
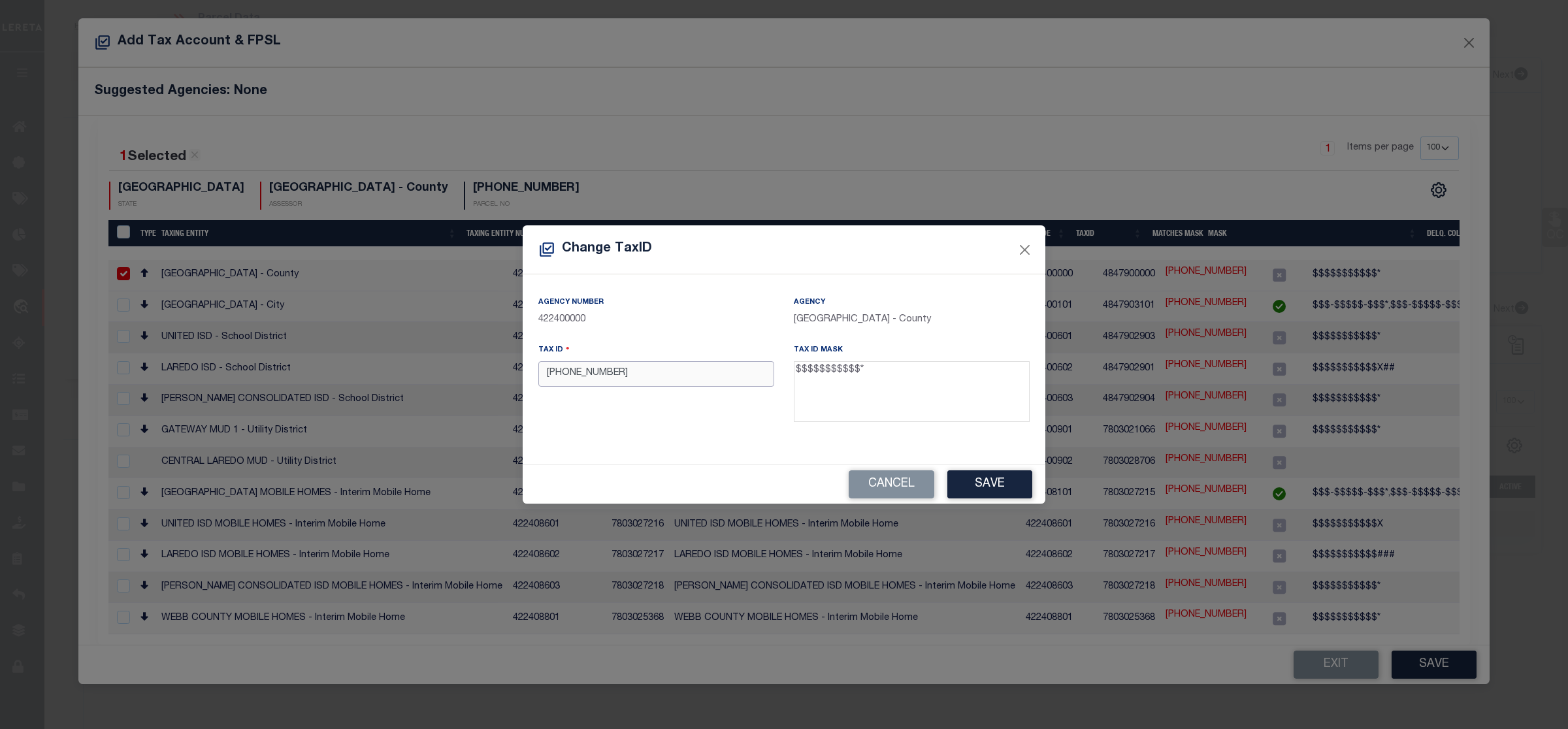
click at [596, 379] on input "[PHONE_NUMBER]" at bounding box center [656, 374] width 236 height 25
click at [565, 377] on input "972-90012060" at bounding box center [656, 374] width 236 height 25
click at [618, 377] on input "97290012060" at bounding box center [656, 374] width 236 height 25
click at [970, 476] on button "Save" at bounding box center [989, 484] width 85 height 28
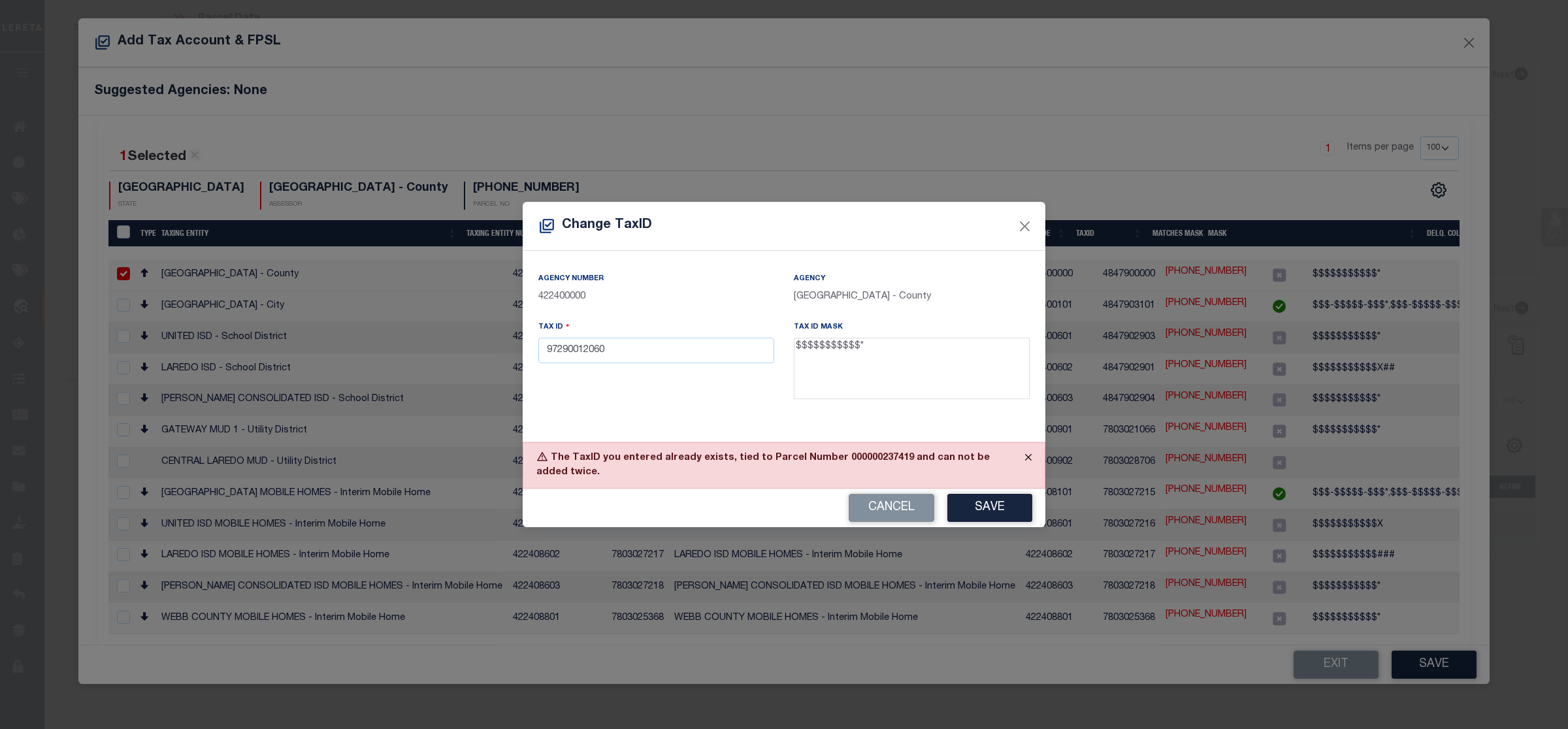
click at [1026, 455] on button "Close" at bounding box center [1028, 458] width 33 height 29
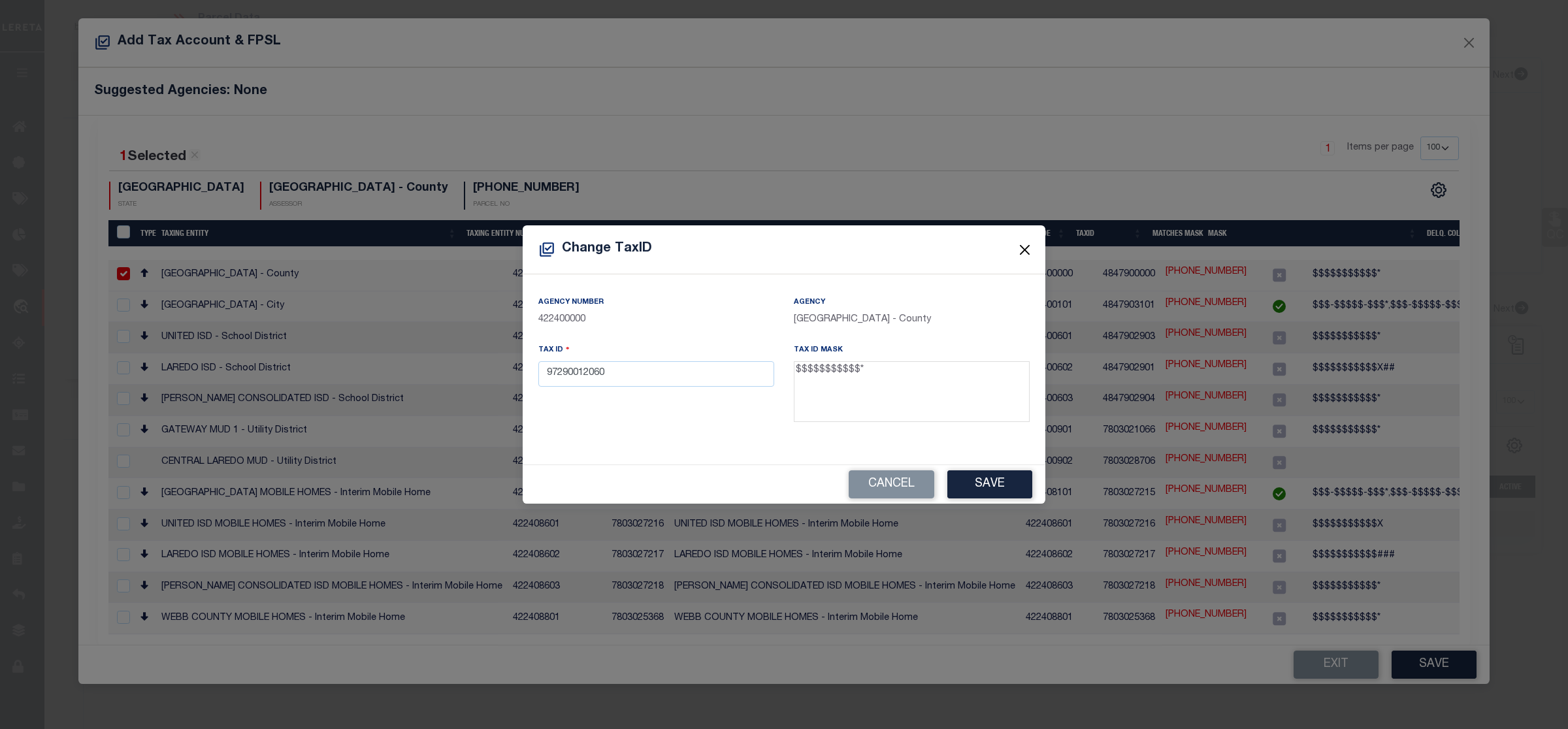
click at [1021, 250] on button "Close" at bounding box center [1024, 249] width 17 height 17
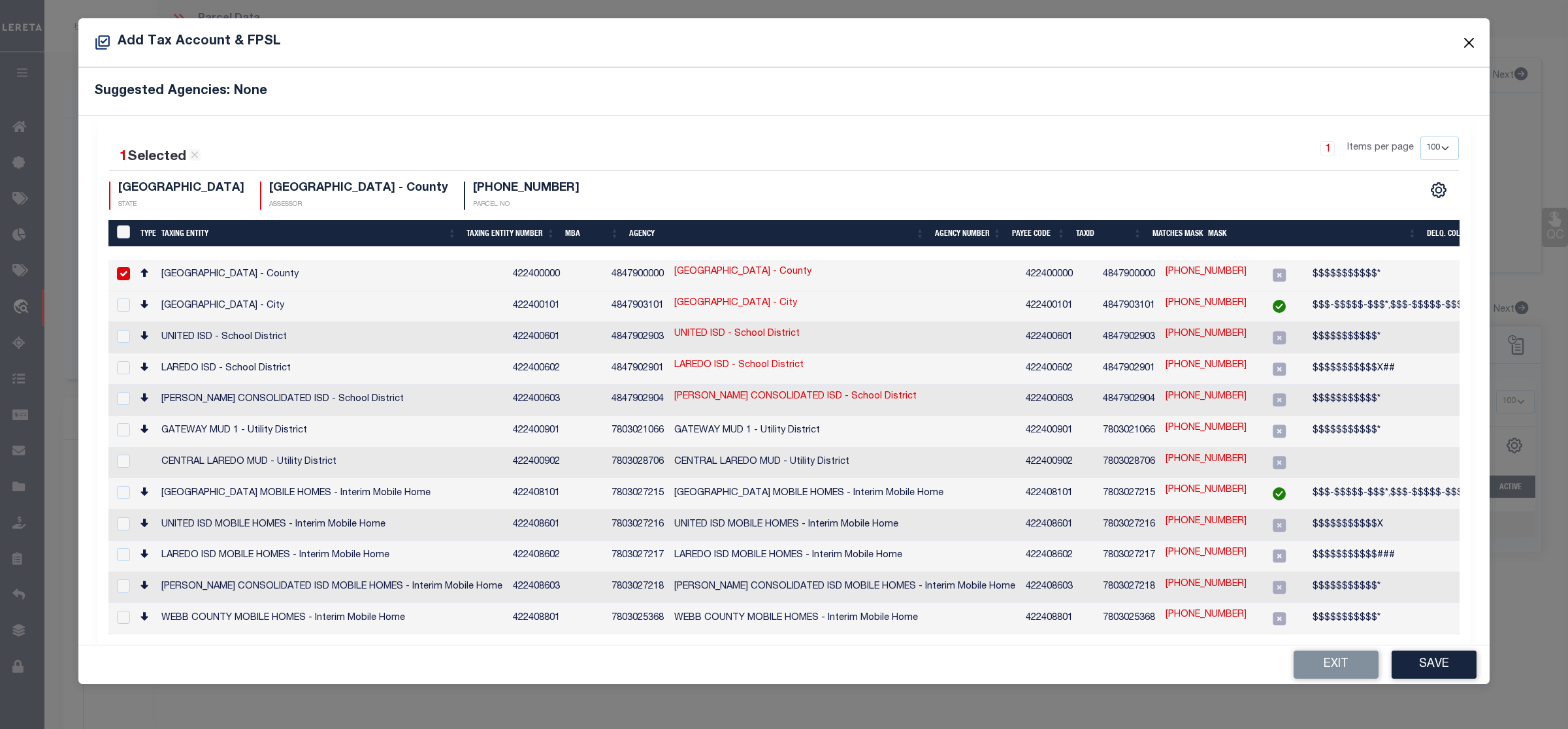
click at [1472, 41] on button "Close" at bounding box center [1468, 42] width 17 height 17
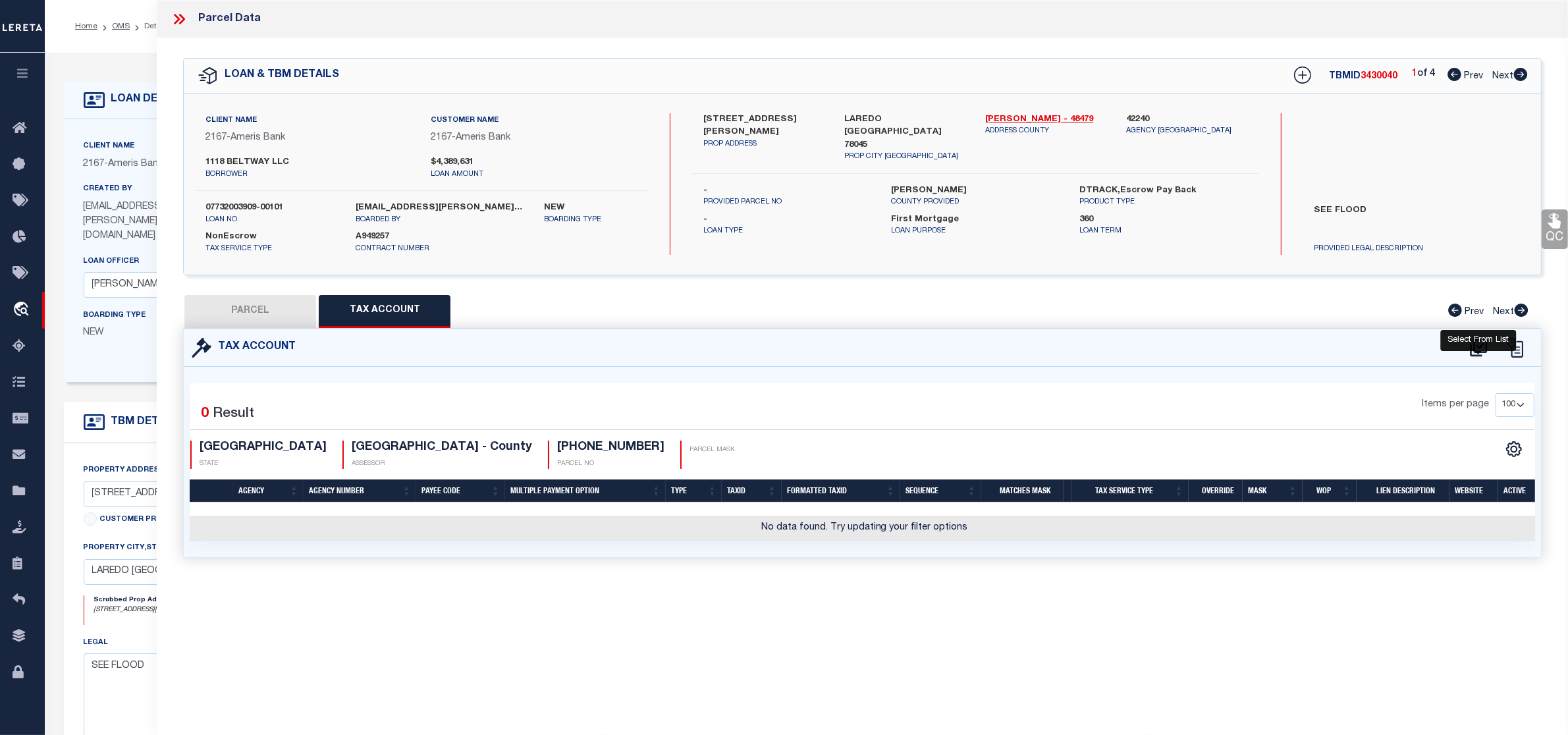
click at [1478, 346] on icon at bounding box center [1478, 347] width 17 height 18
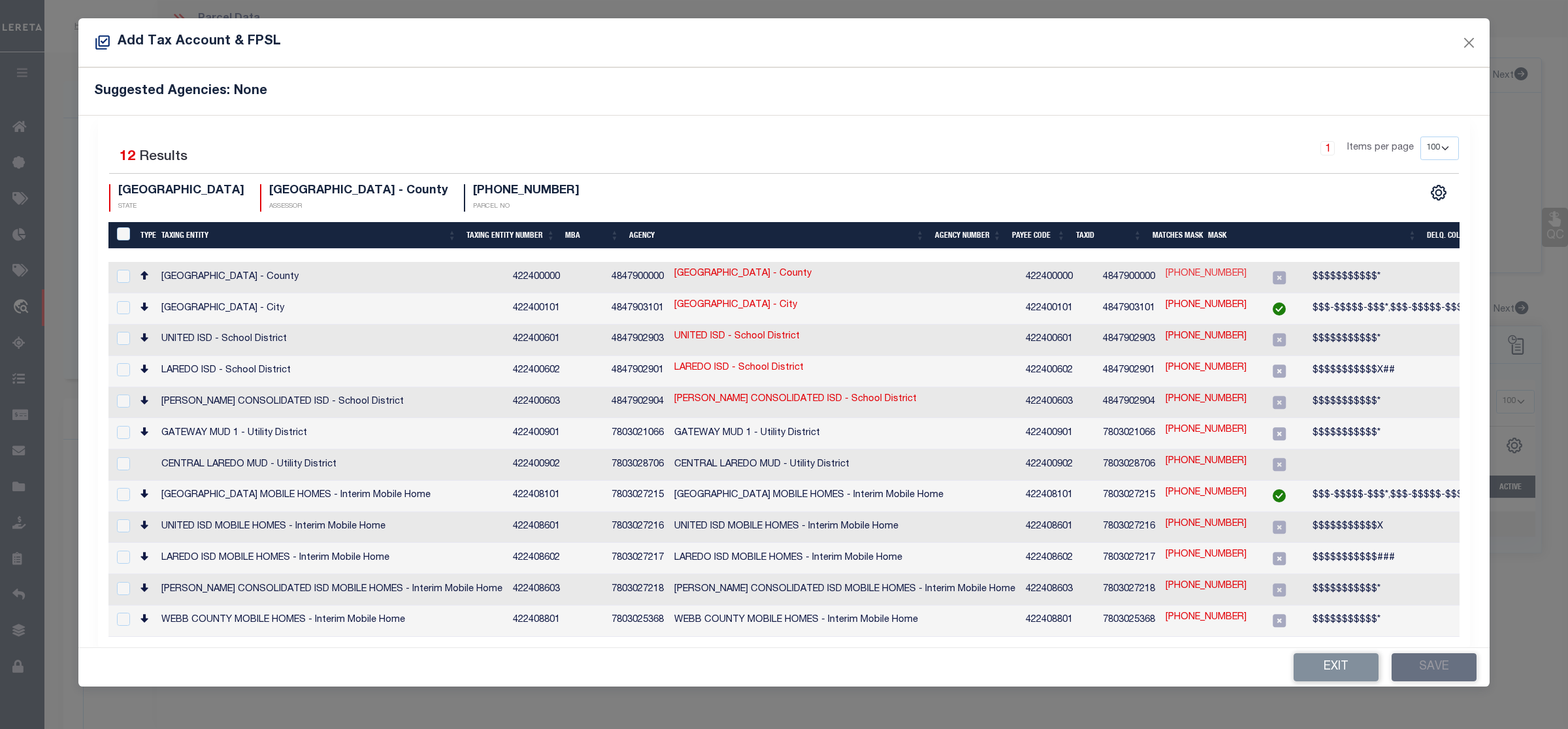
click at [1166, 272] on link "[PHONE_NUMBER]" at bounding box center [1205, 274] width 81 height 15
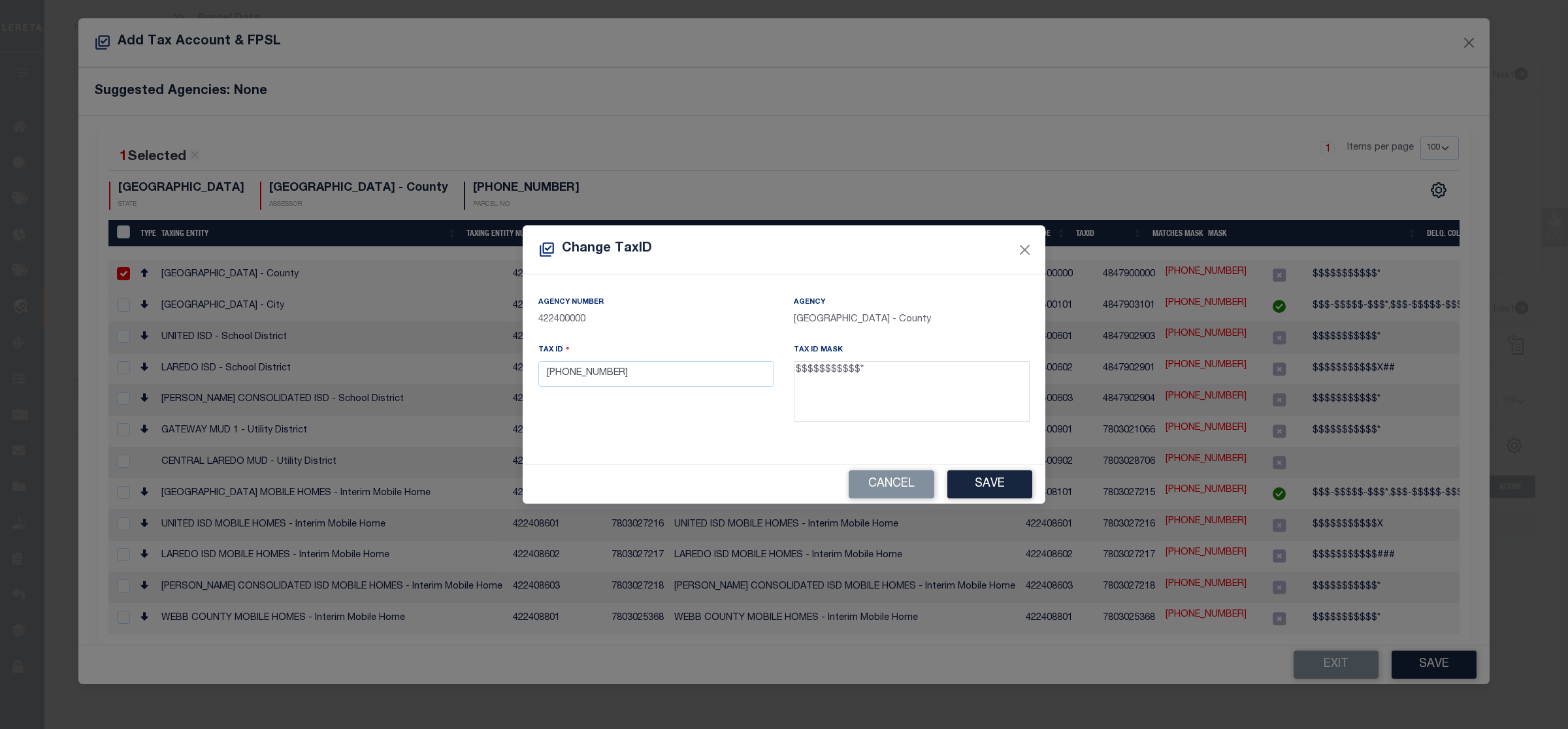
click at [851, 371] on textarea "$$$$$$$$$$$*" at bounding box center [911, 392] width 236 height 61
click at [853, 371] on textarea "$$$$$$$$$$$*" at bounding box center [911, 392] width 236 height 61
drag, startPoint x: 859, startPoint y: 373, endPoint x: 853, endPoint y: 372, distance: 6.1
click at [853, 372] on textarea "$$$$$$$$$$$*" at bounding box center [911, 392] width 236 height 61
click at [575, 373] on input "[PHONE_NUMBER]" at bounding box center [656, 374] width 236 height 25
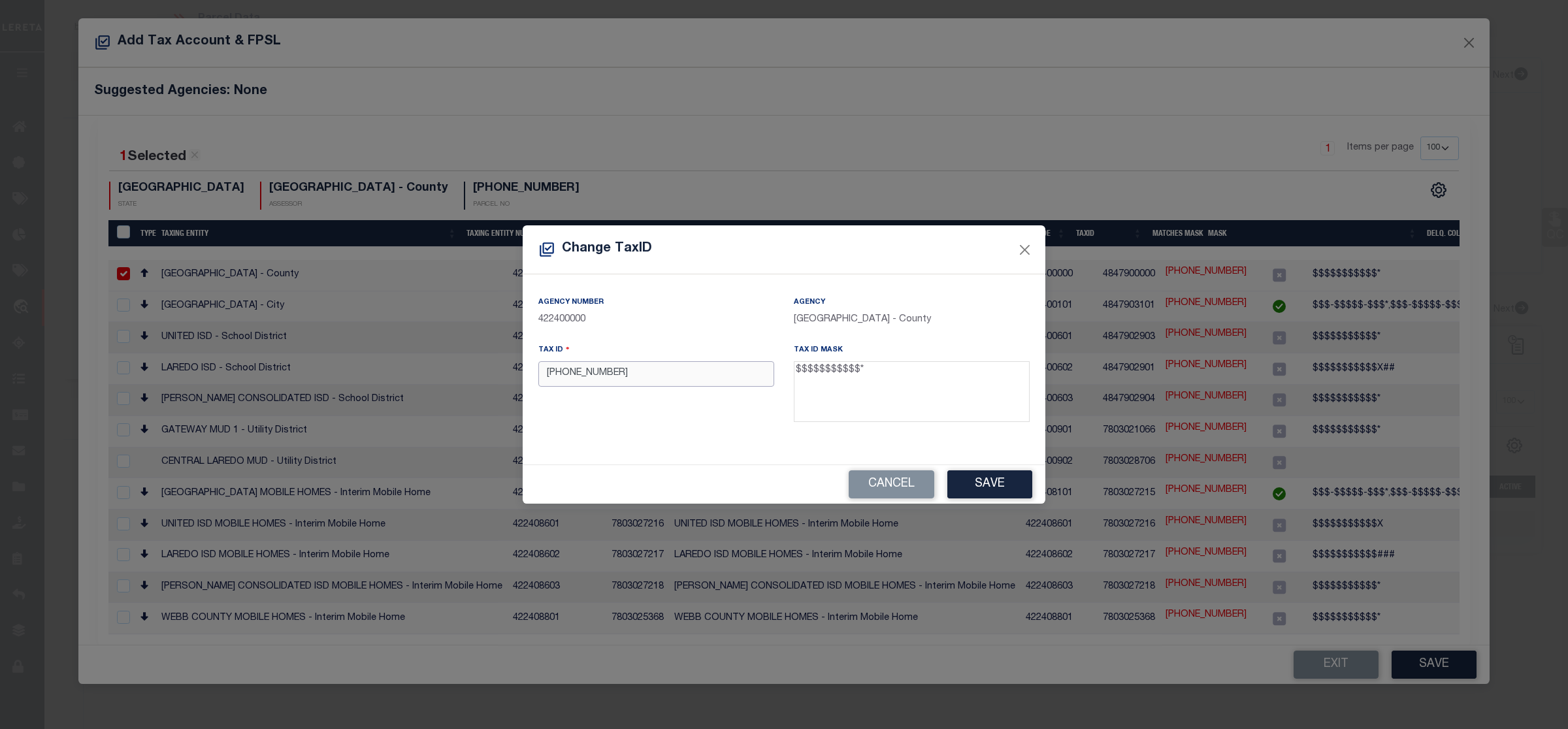
click at [565, 377] on input "[PHONE_NUMBER]" at bounding box center [656, 374] width 236 height 25
click at [593, 376] on input "97290012-060" at bounding box center [656, 374] width 236 height 25
click at [546, 375] on input "97290012060" at bounding box center [656, 374] width 236 height 25
click at [1023, 482] on button "Save" at bounding box center [989, 484] width 85 height 28
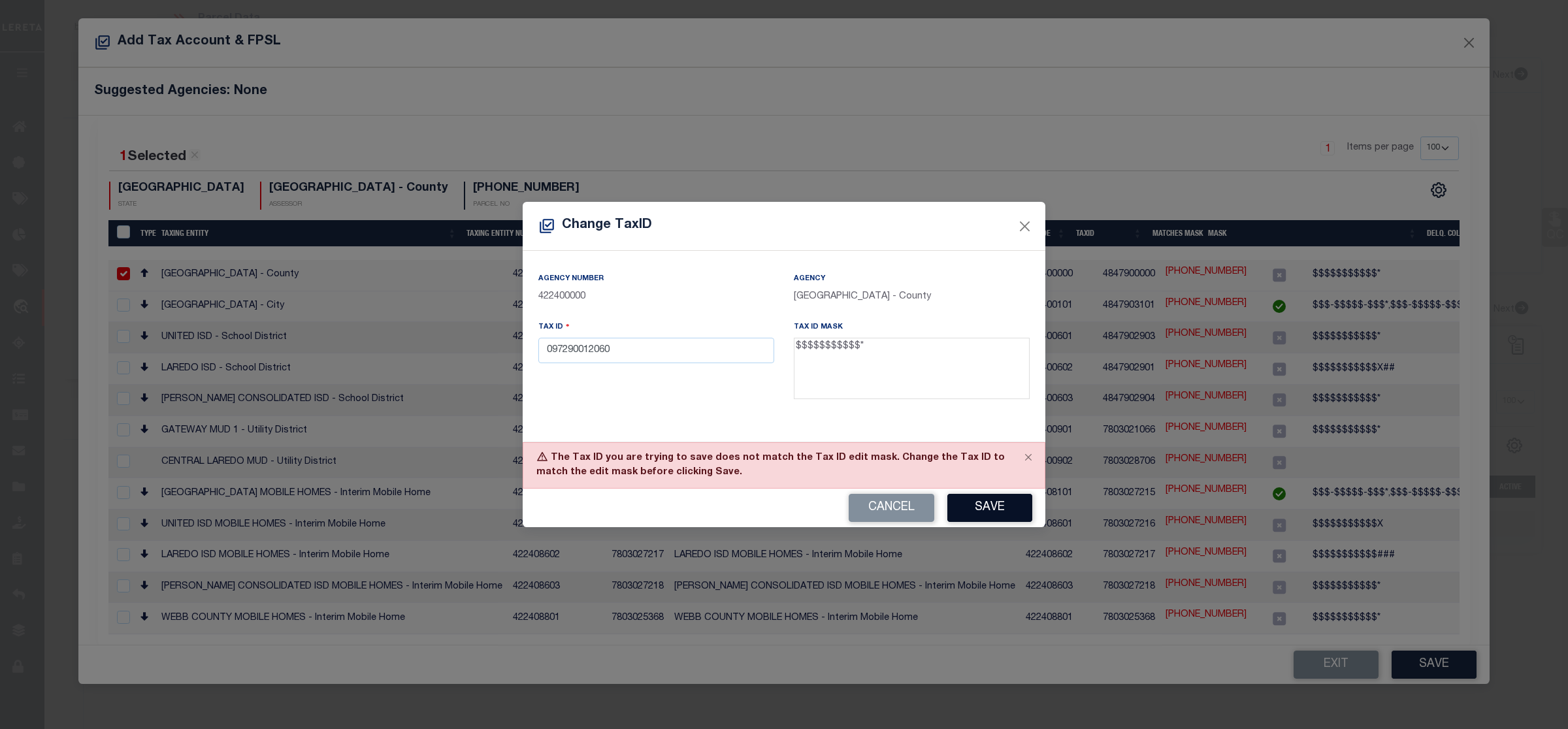
click at [994, 497] on button "Save" at bounding box center [989, 507] width 85 height 28
click at [552, 354] on input "097290012060" at bounding box center [656, 350] width 236 height 25
click at [609, 351] on input "97290012060" at bounding box center [656, 350] width 236 height 25
click at [1008, 494] on button "Save" at bounding box center [989, 507] width 85 height 28
click at [1027, 229] on button "Close" at bounding box center [1024, 226] width 17 height 17
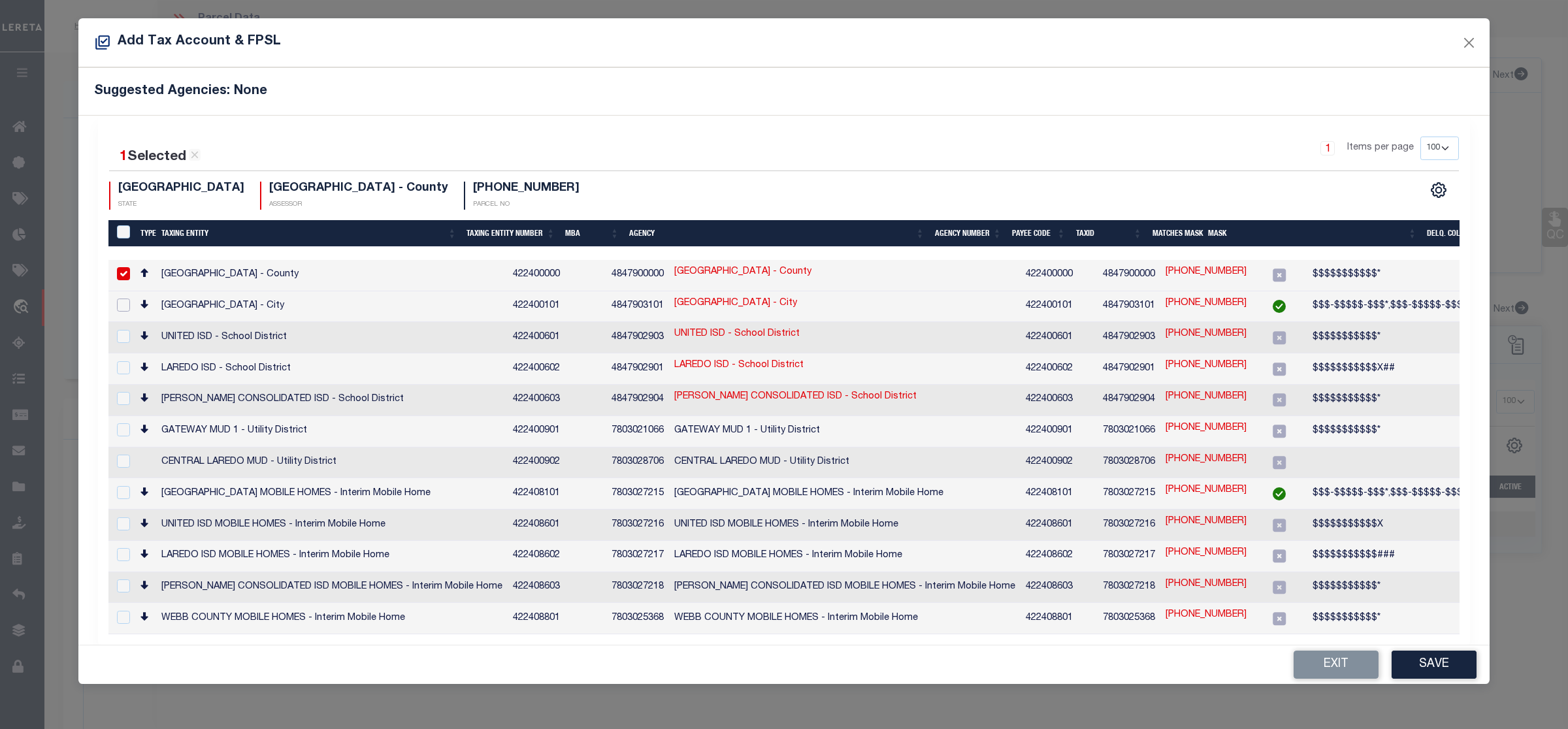
click at [119, 303] on input "checkbox" at bounding box center [122, 304] width 13 height 13
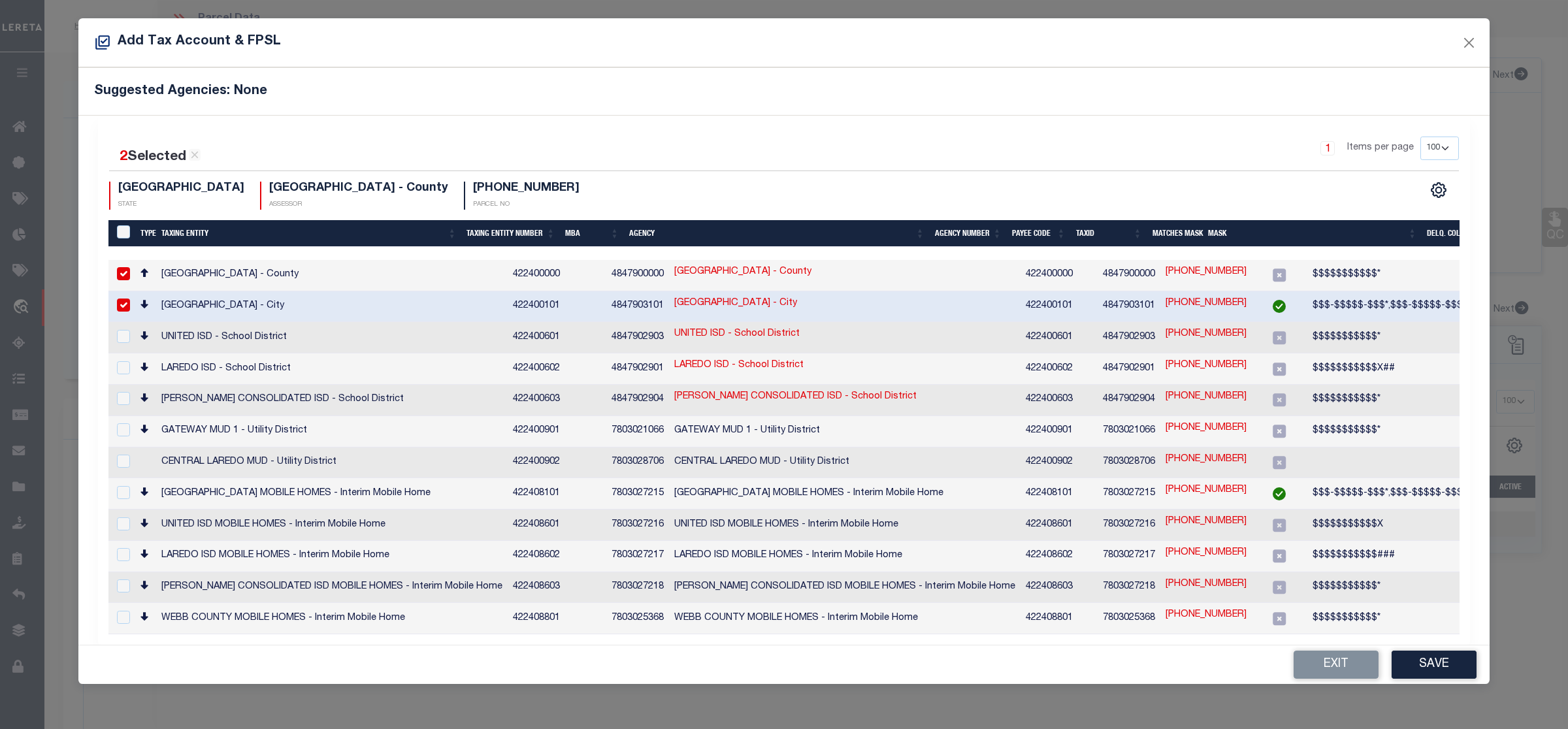
click at [129, 273] on div at bounding box center [122, 274] width 17 height 15
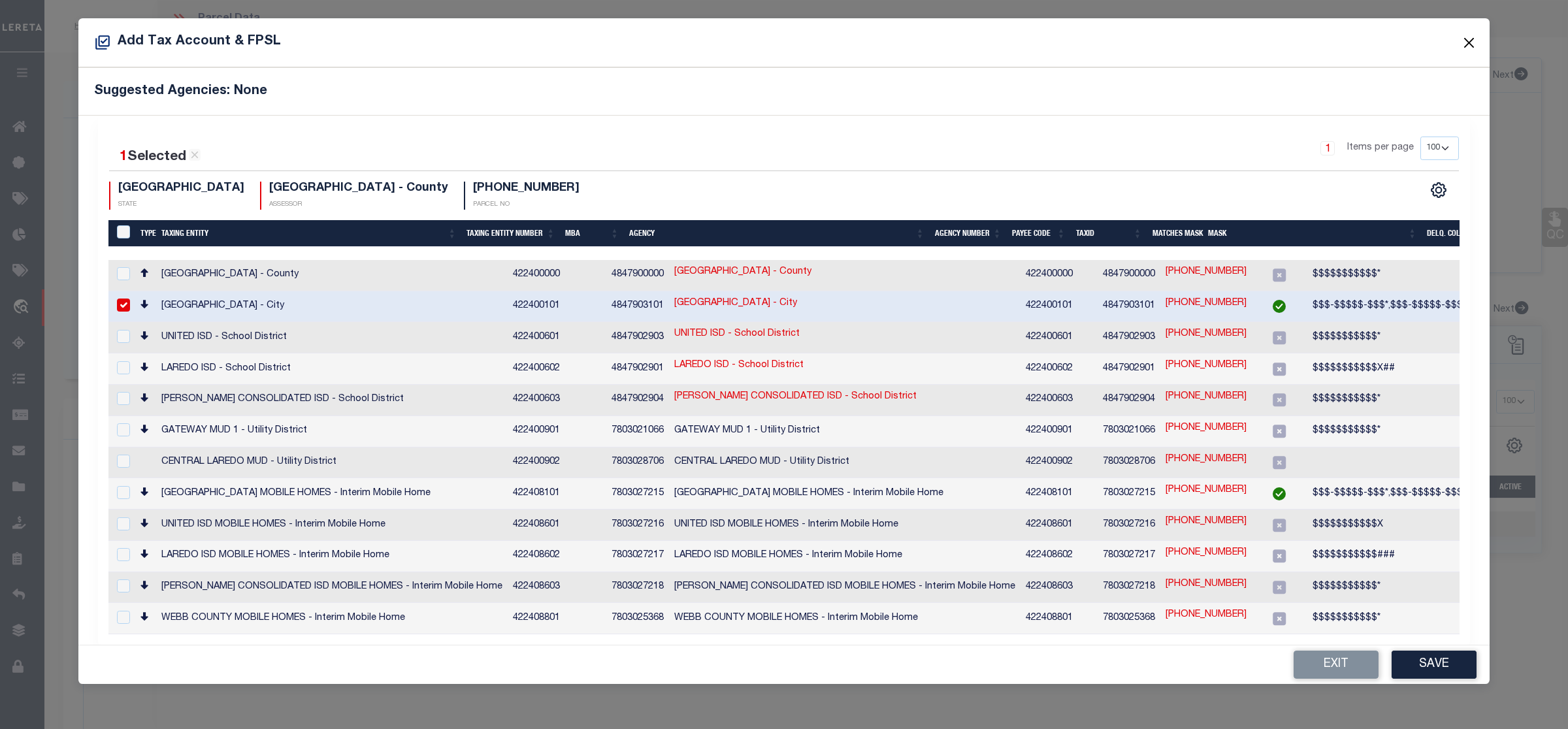
click at [1471, 45] on button "Close" at bounding box center [1468, 42] width 17 height 17
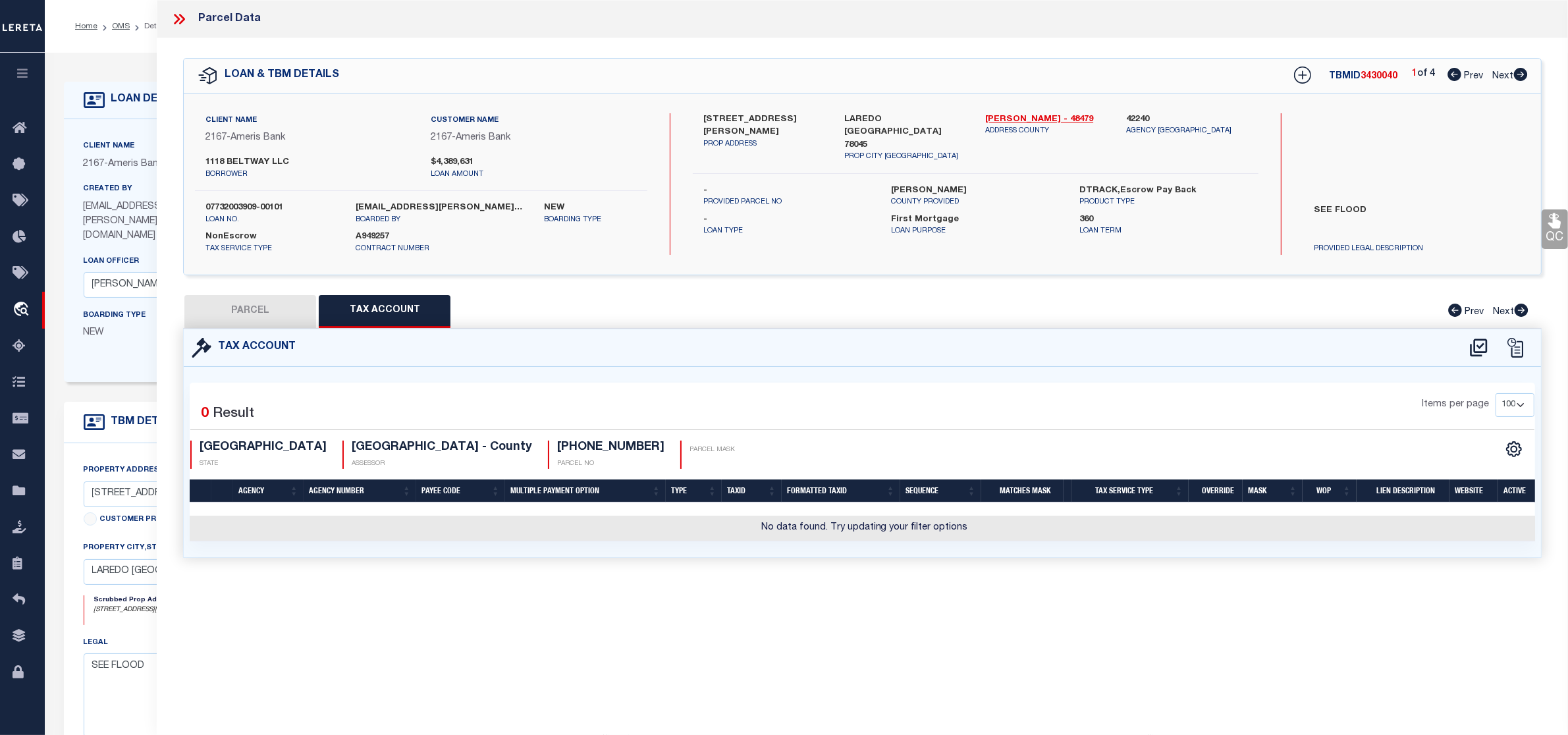
click at [265, 302] on button "PARCEL" at bounding box center [250, 312] width 131 height 33
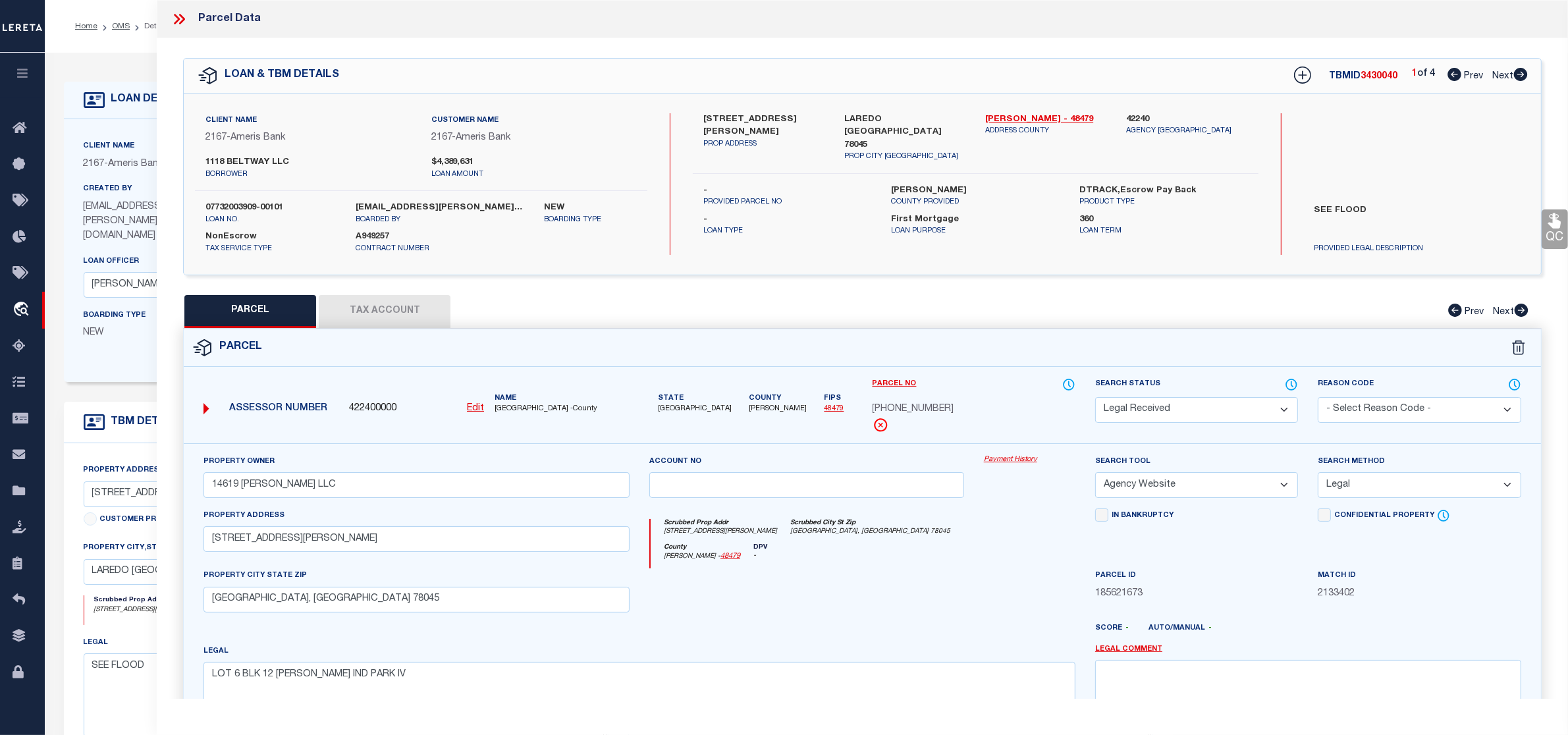
click at [178, 15] on icon at bounding box center [178, 19] width 17 height 17
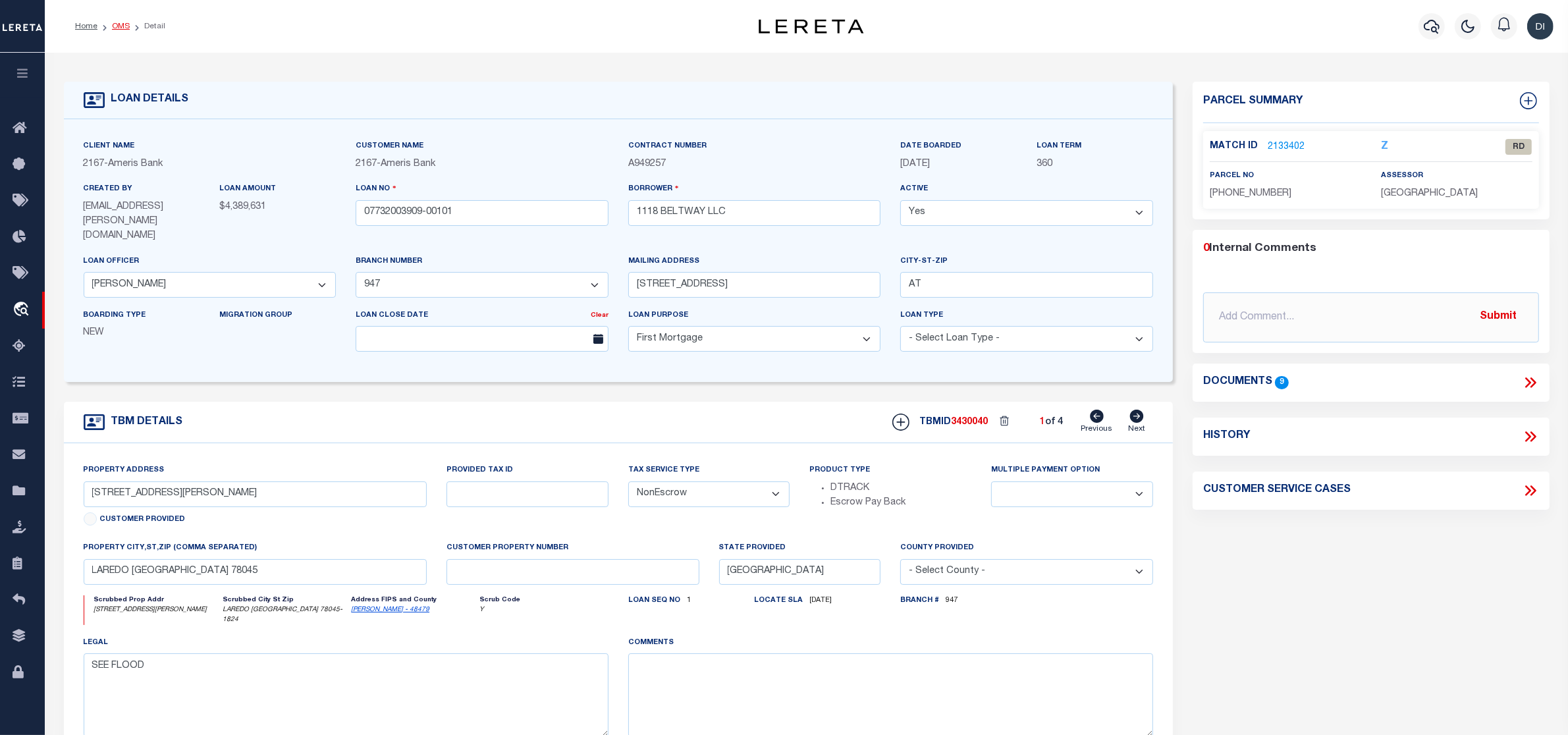
click at [120, 25] on link "OMS" at bounding box center [121, 26] width 18 height 8
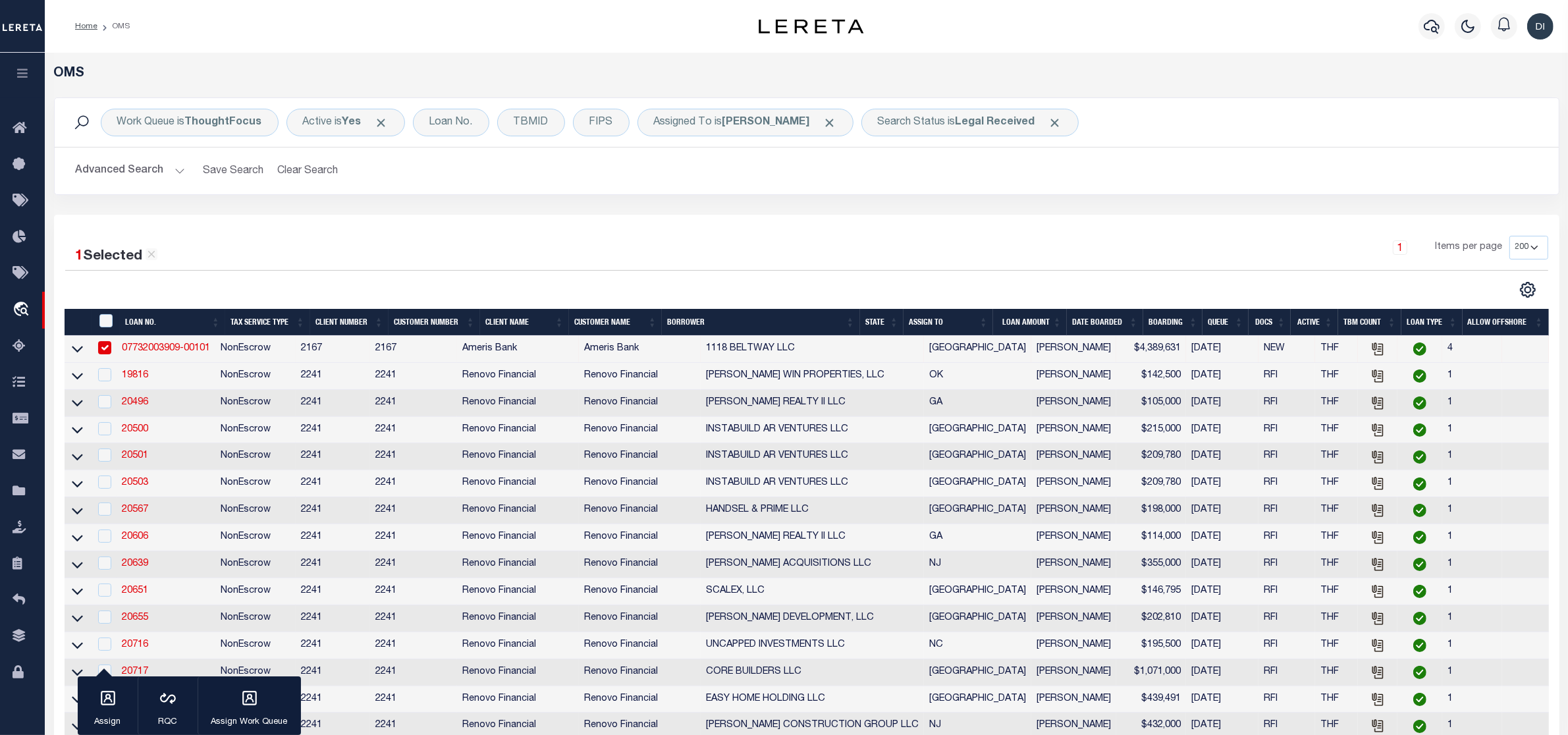
click at [103, 346] on input "checkbox" at bounding box center [104, 347] width 13 height 13
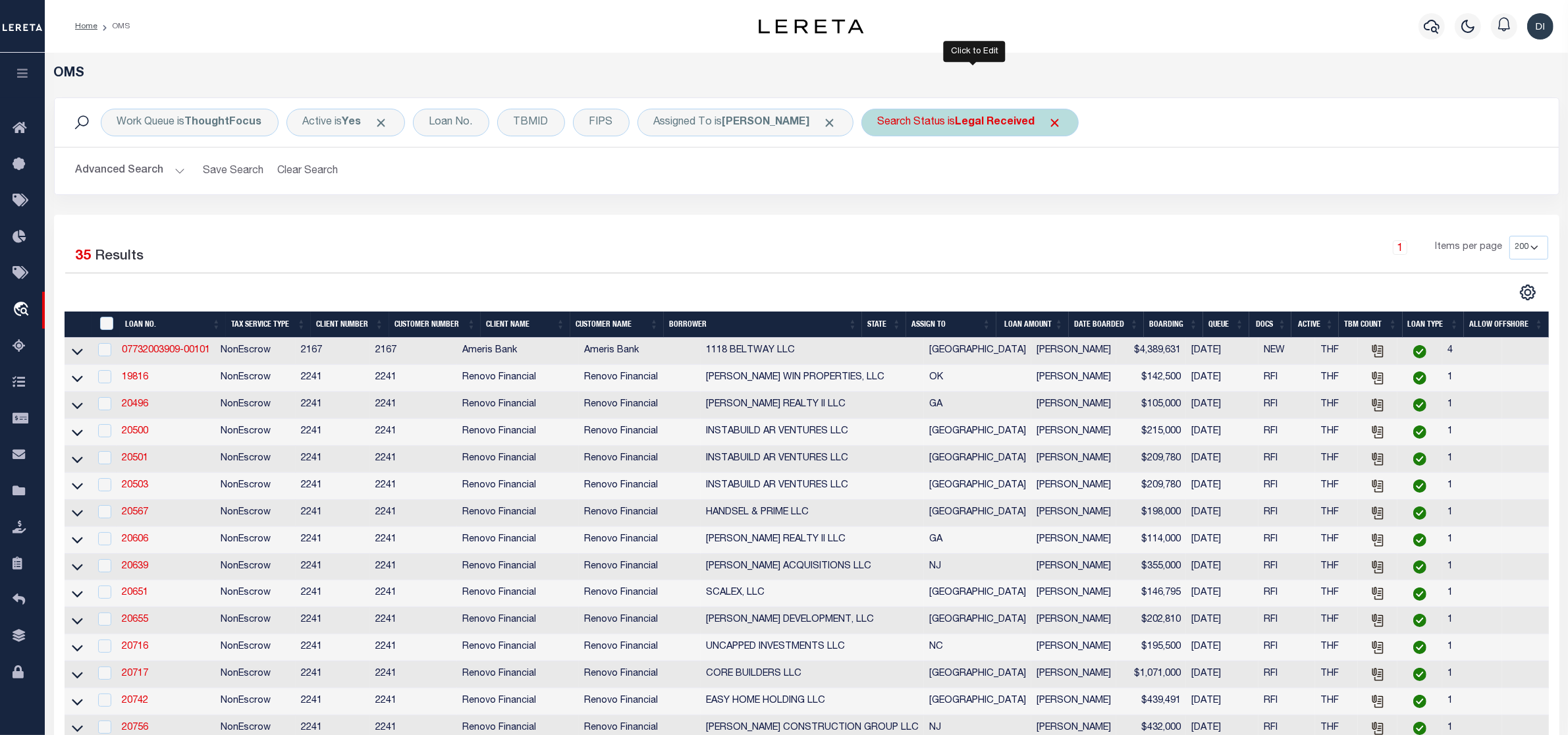
click at [996, 125] on b "Legal Received" at bounding box center [995, 122] width 79 height 11
click at [984, 188] on select "Automated Search Bad Parcel Complete Duplicate Parcel High Dollar Reporting In …" at bounding box center [975, 187] width 194 height 25
click at [882, 175] on select "Automated Search Bad Parcel Complete Duplicate Parcel High Dollar Reporting In …" at bounding box center [975, 187] width 194 height 25
click at [1051, 214] on input "Apply" at bounding box center [1053, 216] width 39 height 22
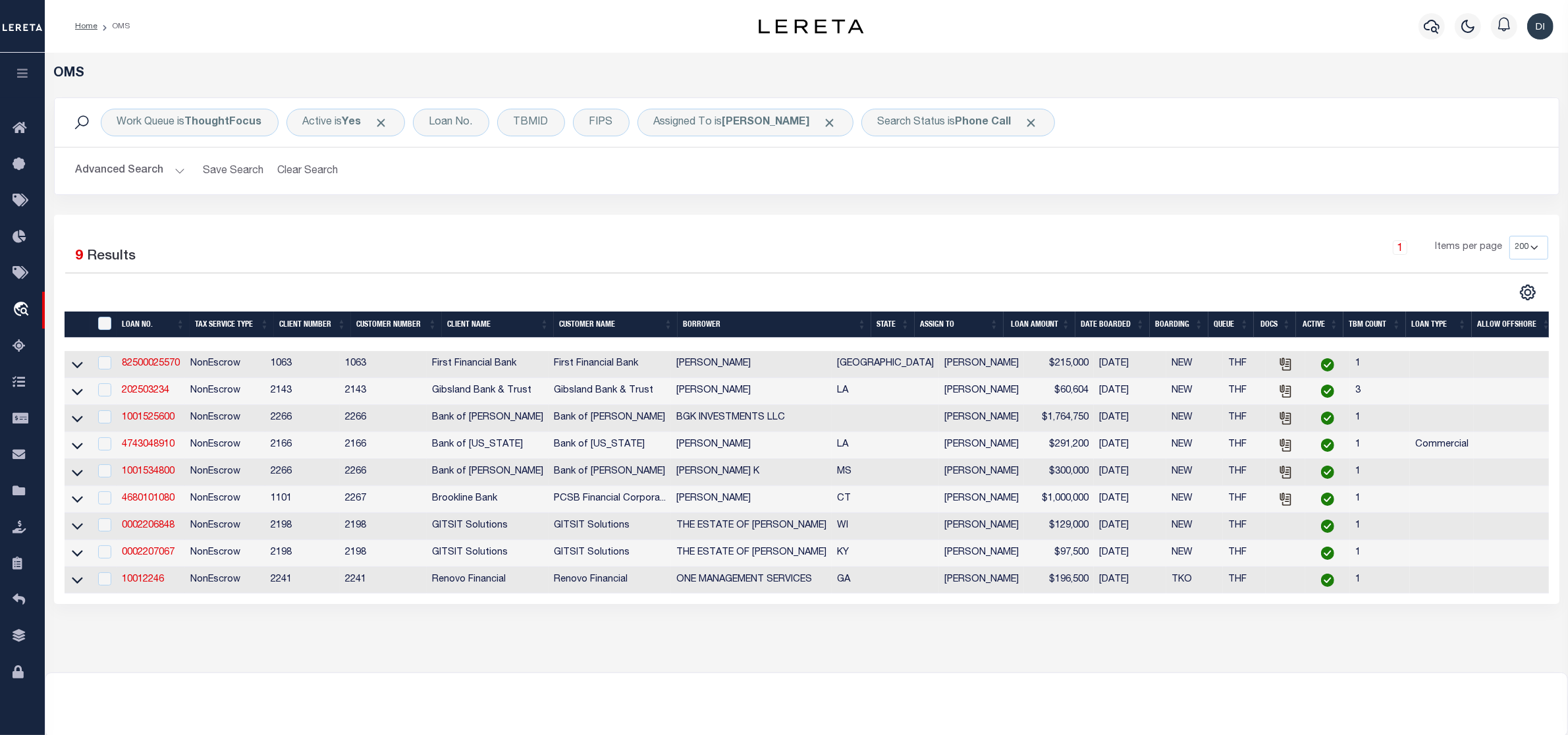
click at [1036, 264] on div "1 Items per page 10 25 50 100 200" at bounding box center [995, 253] width 1107 height 34
click at [146, 584] on link "10012246" at bounding box center [142, 579] width 42 height 9
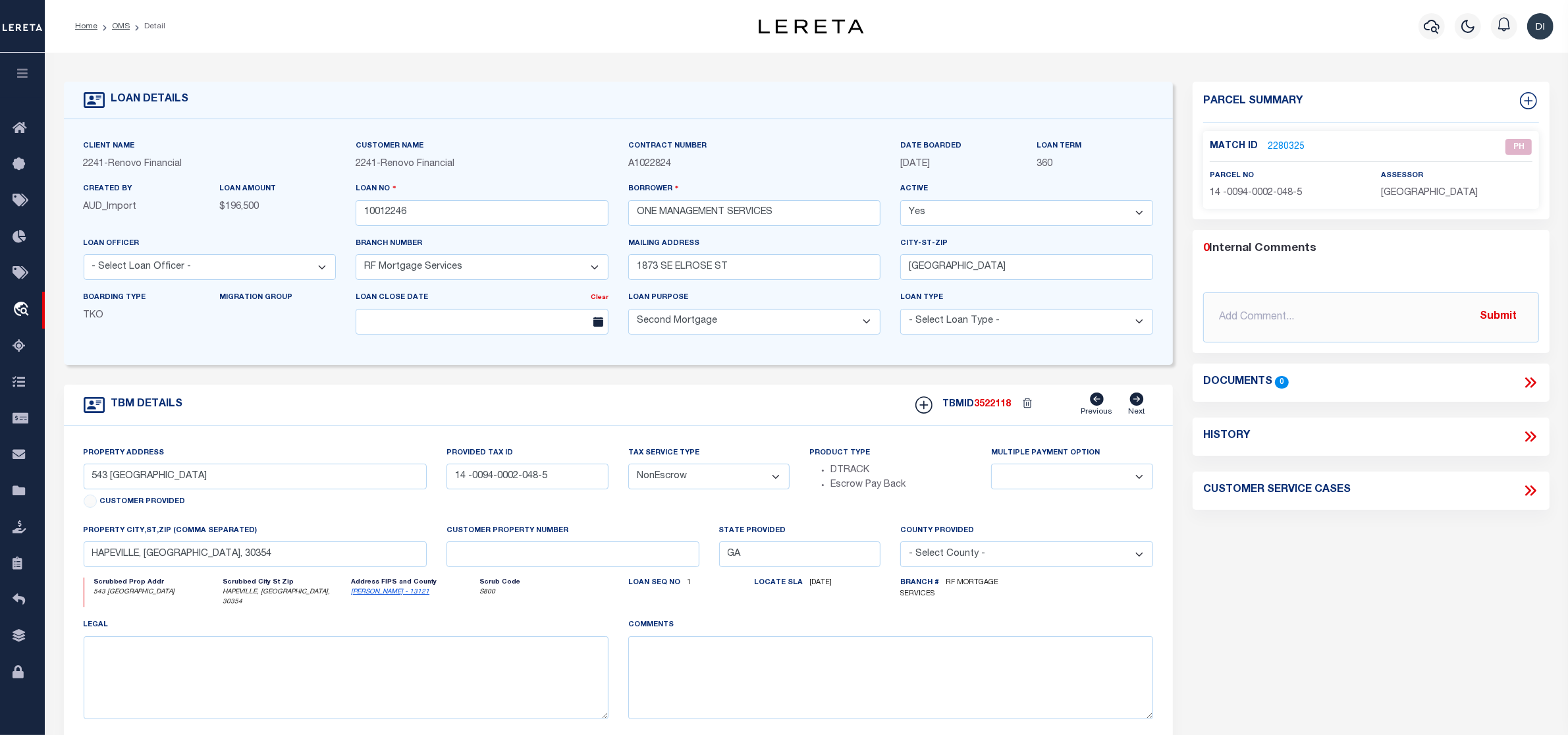
click at [1292, 145] on link "2280325" at bounding box center [1286, 147] width 37 height 14
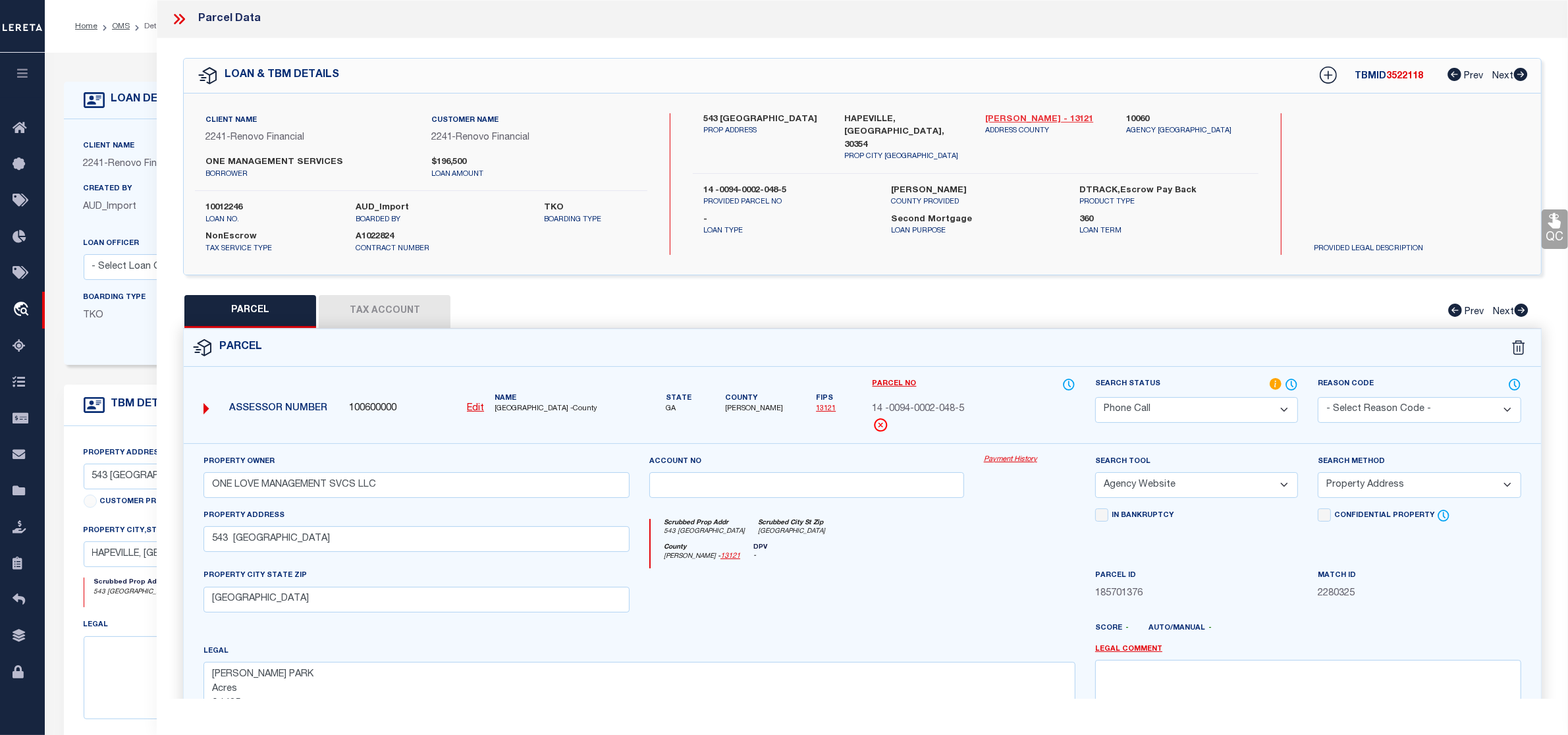
click at [897, 295] on div "PARCEL Tax Account Prev Next" at bounding box center [862, 312] width 1358 height 33
click at [1008, 118] on link "[PERSON_NAME] - 13121" at bounding box center [1046, 120] width 122 height 13
drag, startPoint x: 725, startPoint y: 119, endPoint x: 760, endPoint y: 116, distance: 35.1
click at [760, 116] on div "543 LAKE DR [PERSON_NAME] ADDRESS" at bounding box center [764, 138] width 141 height 49
copy label "543 [GEOGRAPHIC_DATA]"
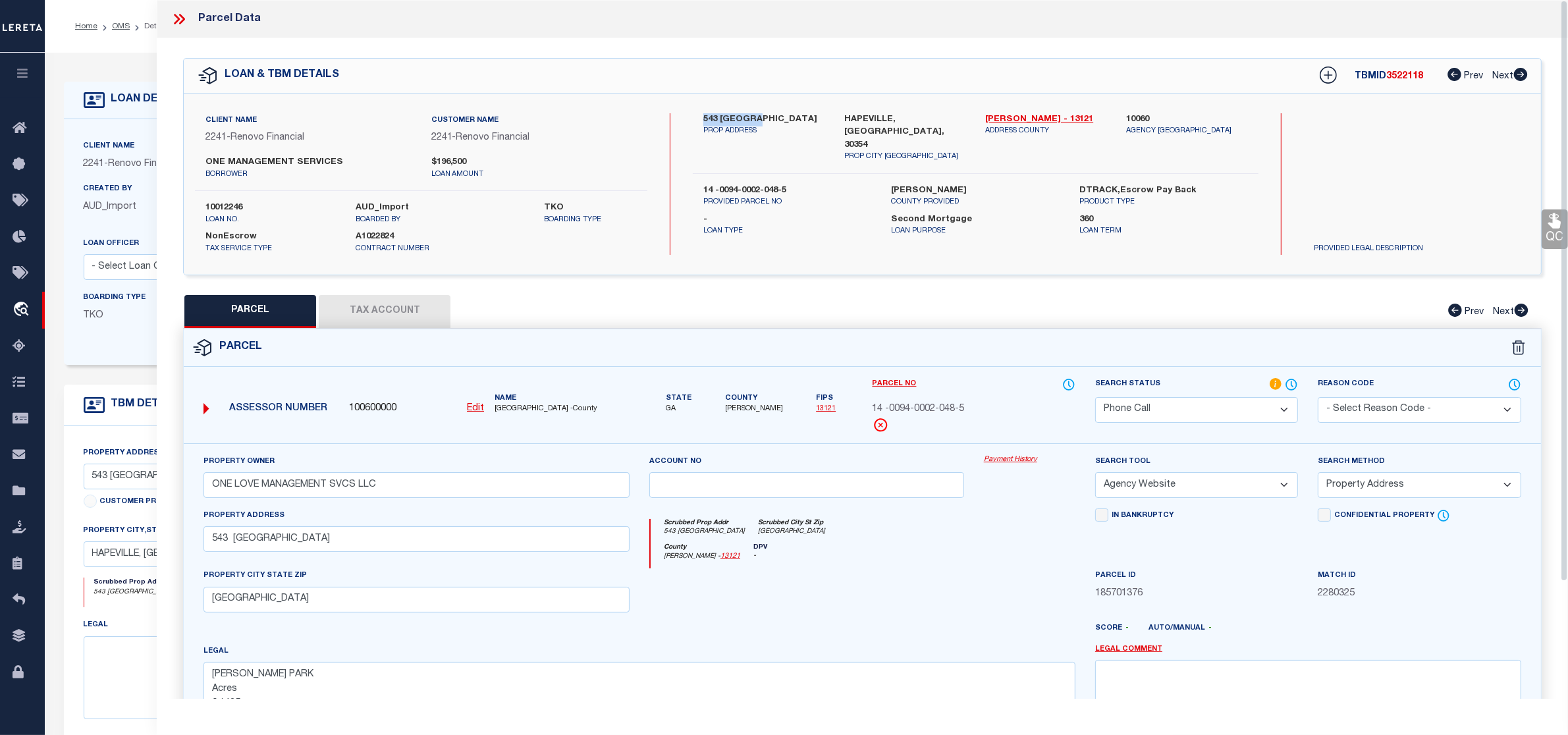
click at [968, 575] on div at bounding box center [806, 595] width 334 height 54
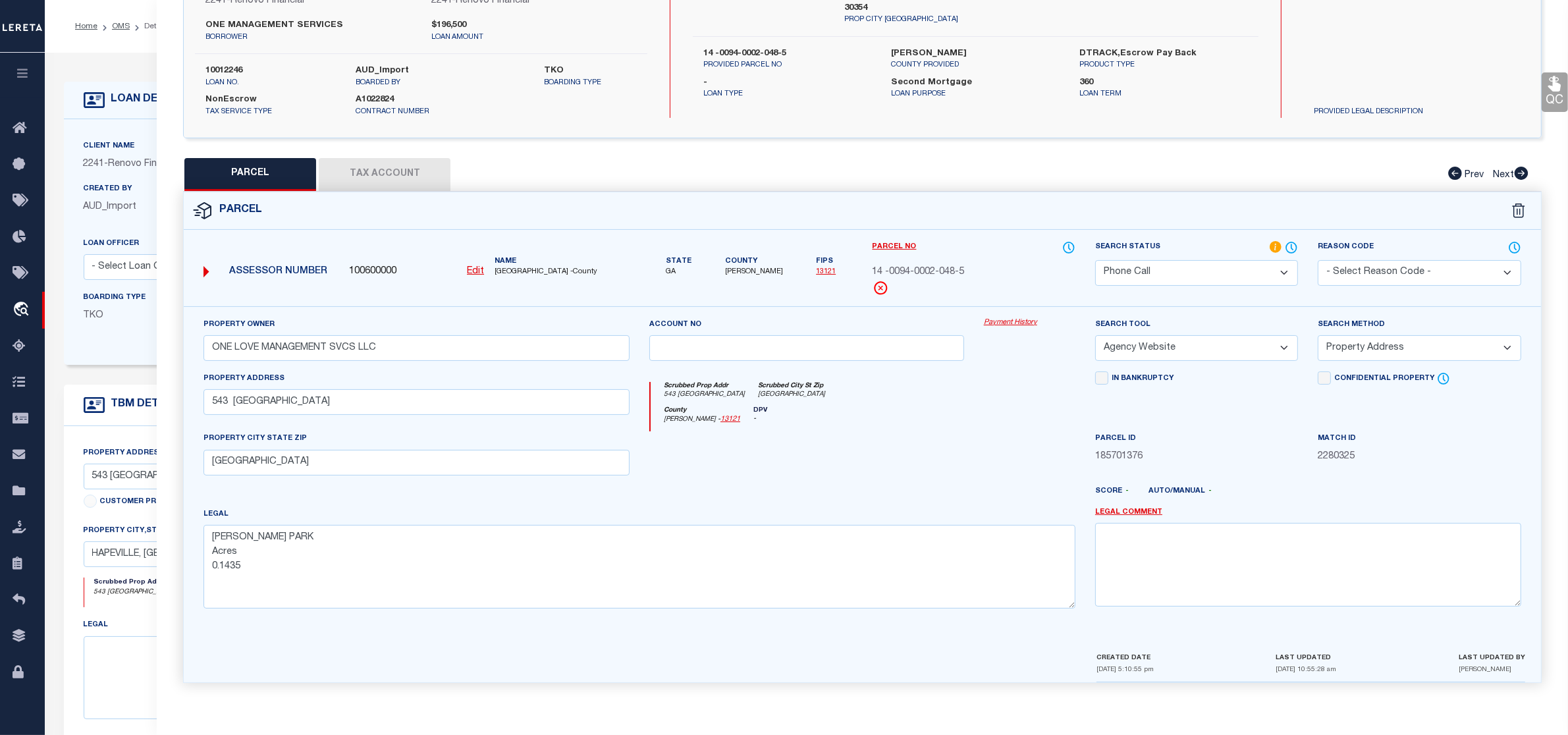
click at [392, 172] on button "Tax Account" at bounding box center [384, 174] width 131 height 33
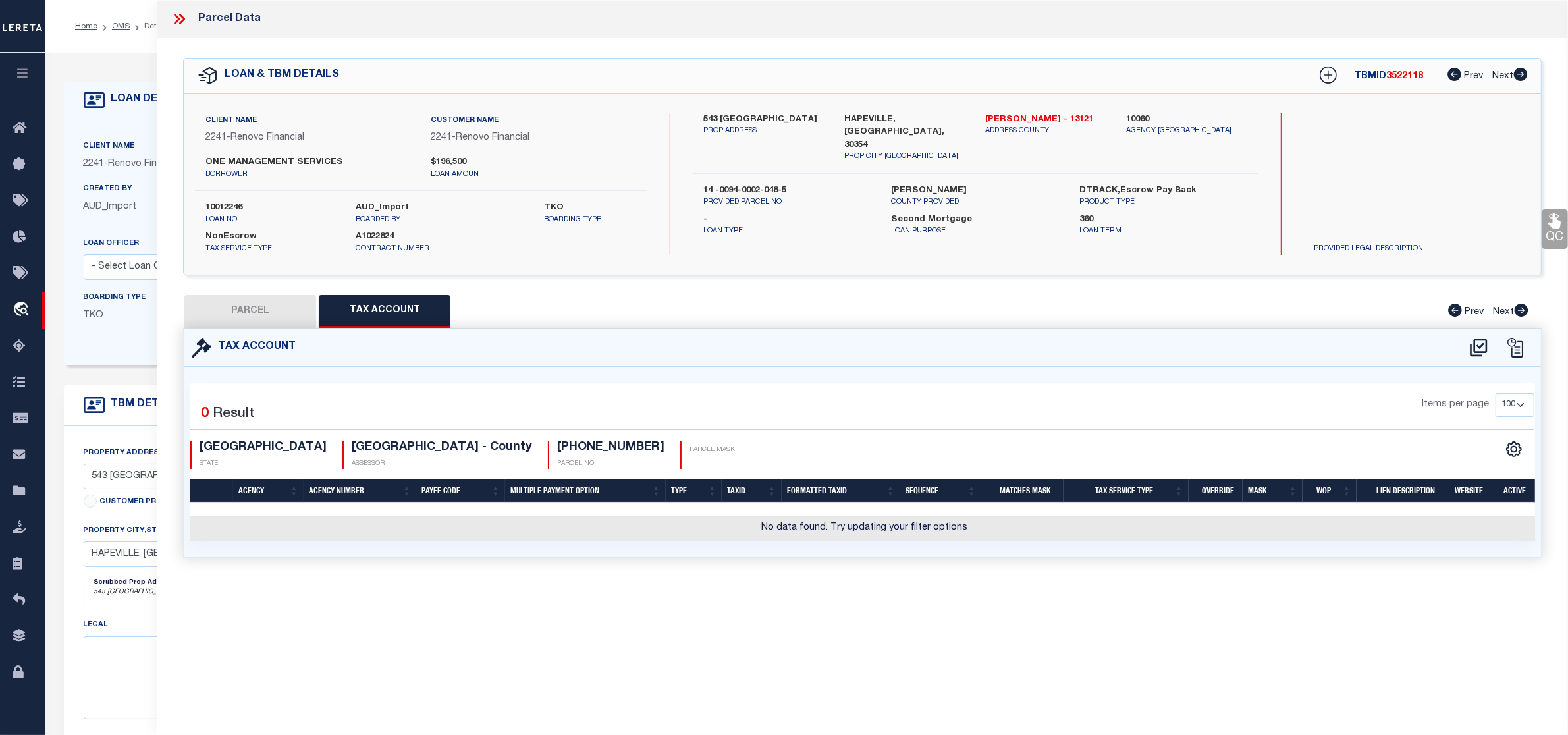
scroll to position [0, 0]
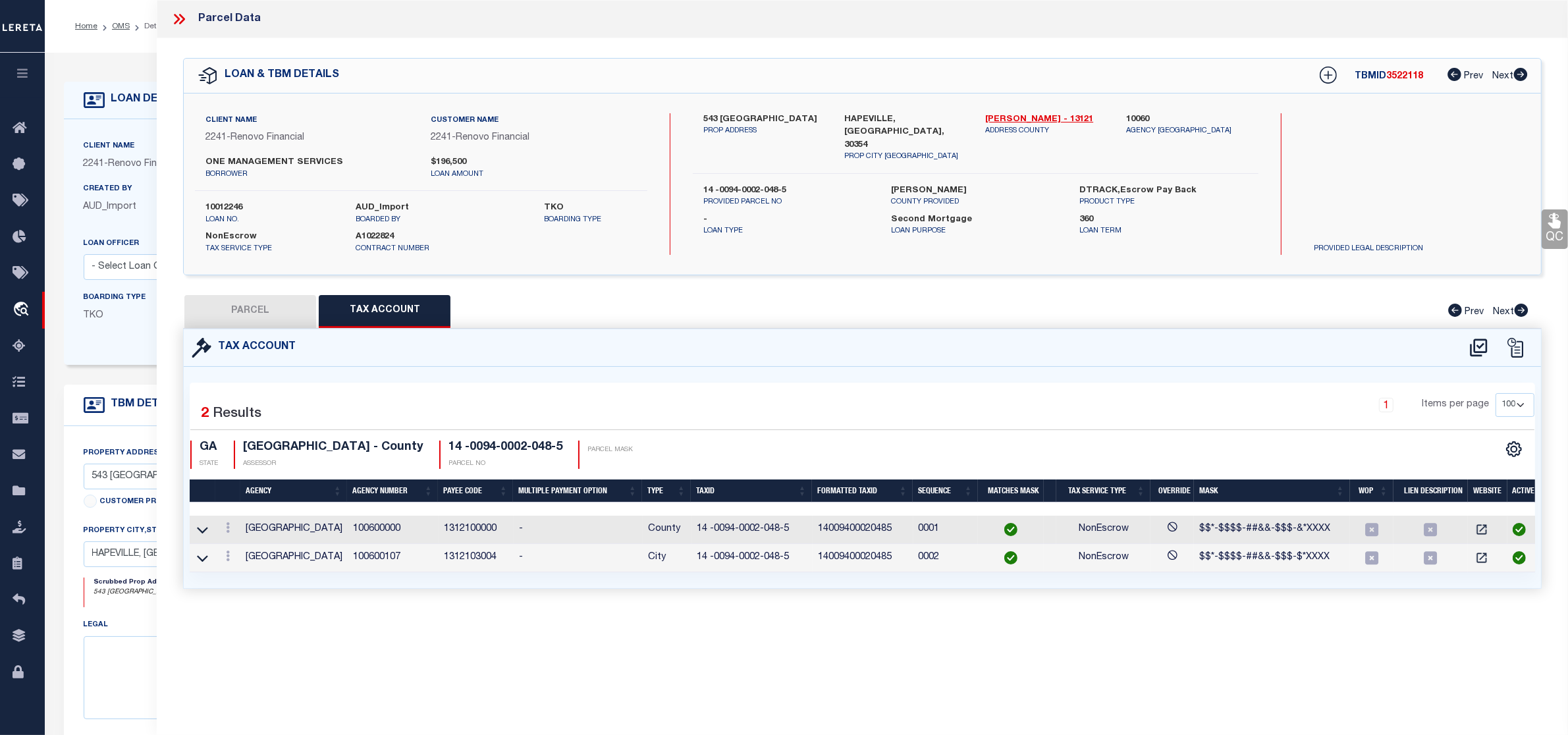
click at [278, 310] on button "PARCEL" at bounding box center [250, 312] width 131 height 33
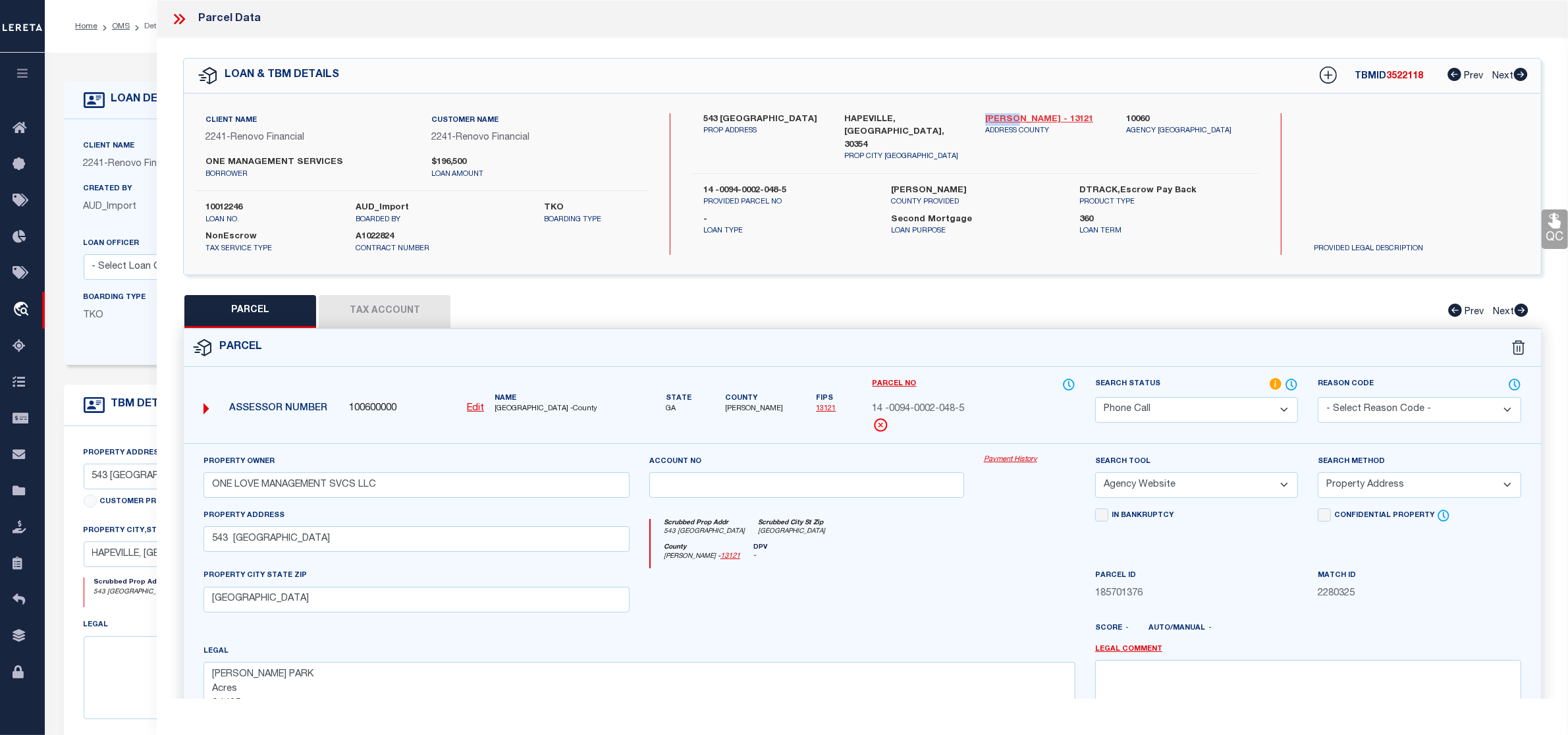
drag, startPoint x: 976, startPoint y: 116, endPoint x: 1009, endPoint y: 120, distance: 33.2
click at [1009, 120] on div "[PERSON_NAME] - 13121 ADDRESS COUNTY" at bounding box center [1046, 138] width 141 height 49
copy link "[PERSON_NAME]"
click at [231, 541] on input "543 [GEOGRAPHIC_DATA]" at bounding box center [416, 539] width 426 height 25
click at [708, 119] on label "543 [GEOGRAPHIC_DATA]" at bounding box center [764, 120] width 122 height 13
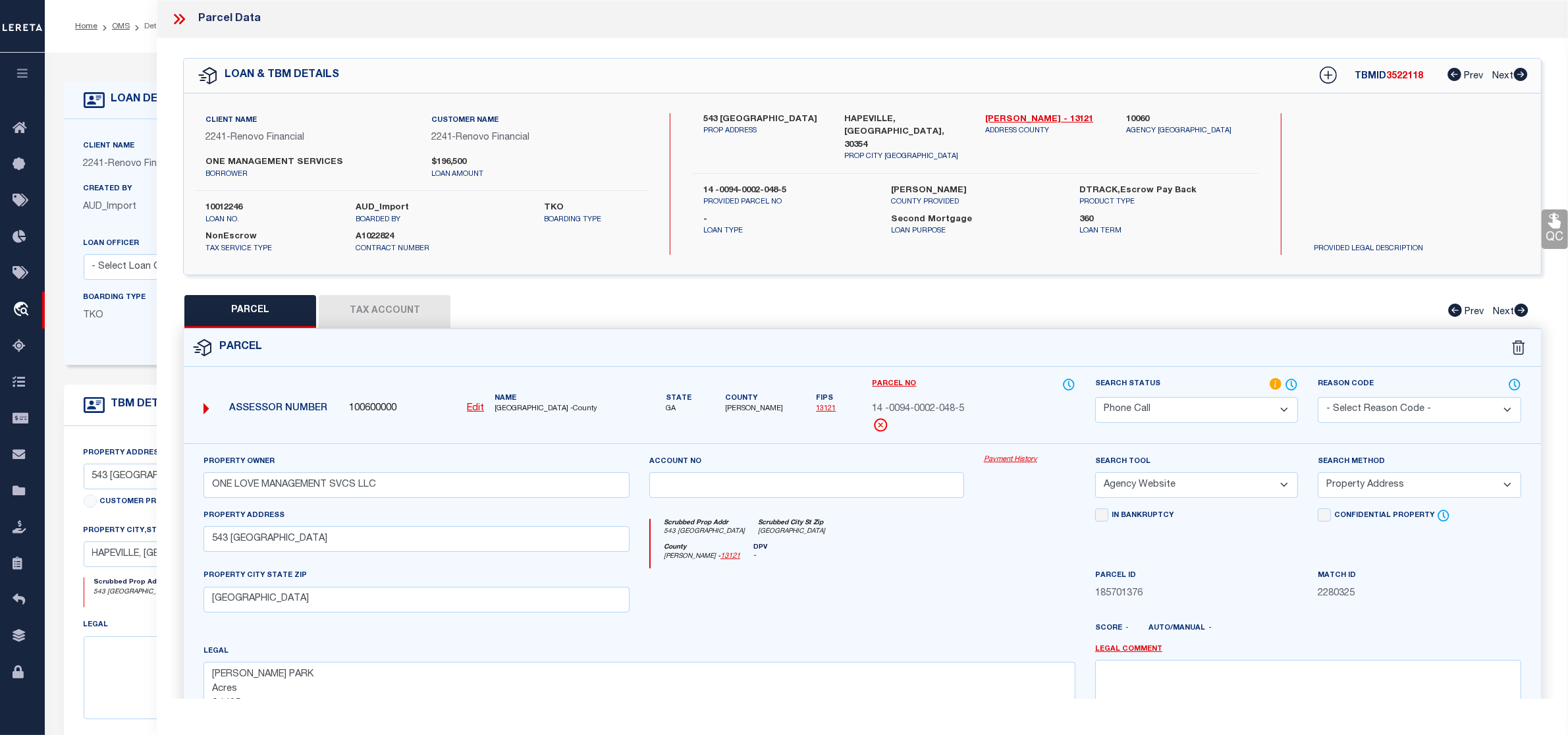
click at [708, 119] on label "543 [GEOGRAPHIC_DATA]" at bounding box center [764, 120] width 122 height 13
copy label "543"
click at [726, 117] on label "543 [GEOGRAPHIC_DATA]" at bounding box center [764, 120] width 122 height 13
copy label "LAKE"
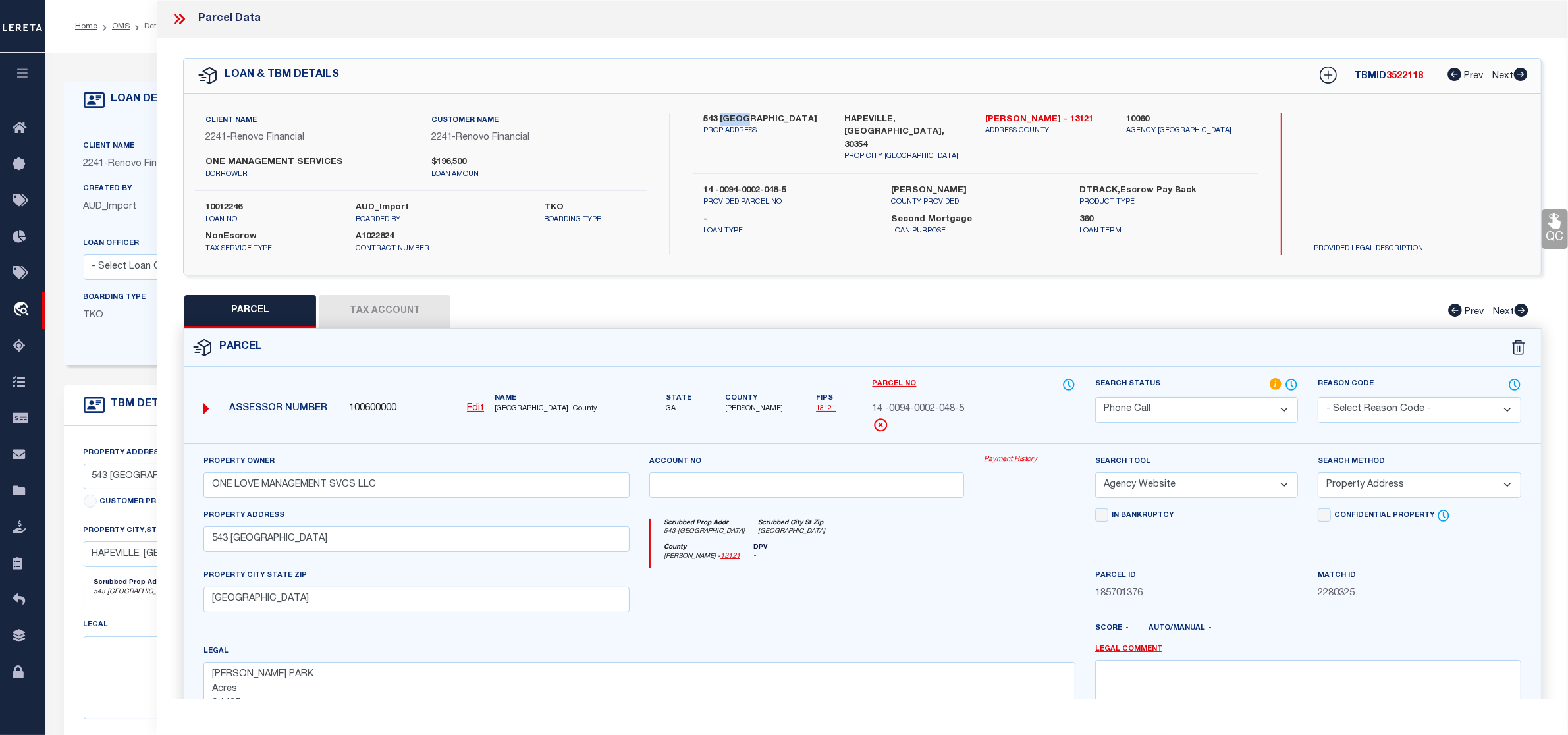
click at [369, 308] on button "Tax Account" at bounding box center [384, 312] width 131 height 33
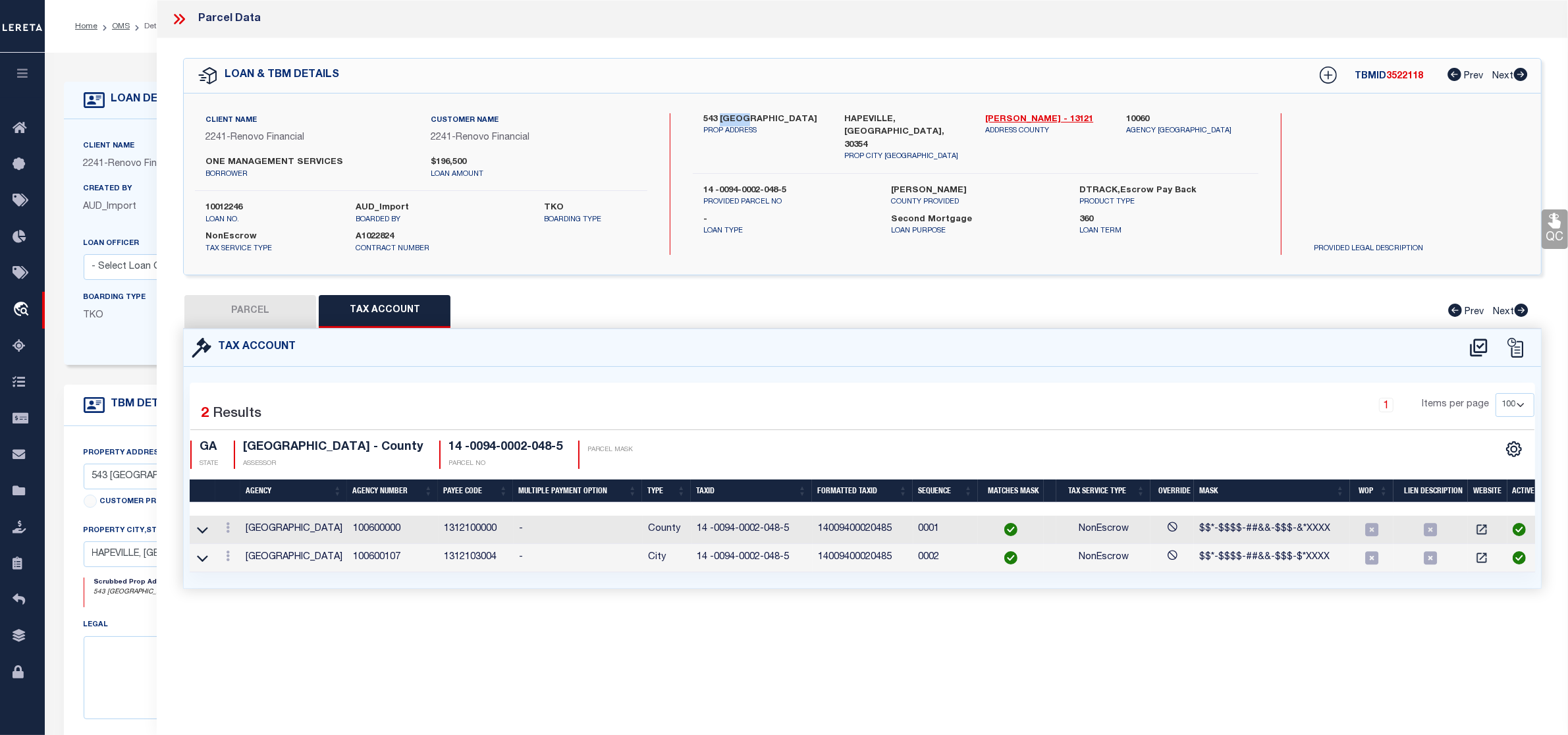
click at [281, 318] on button "PARCEL" at bounding box center [250, 312] width 131 height 33
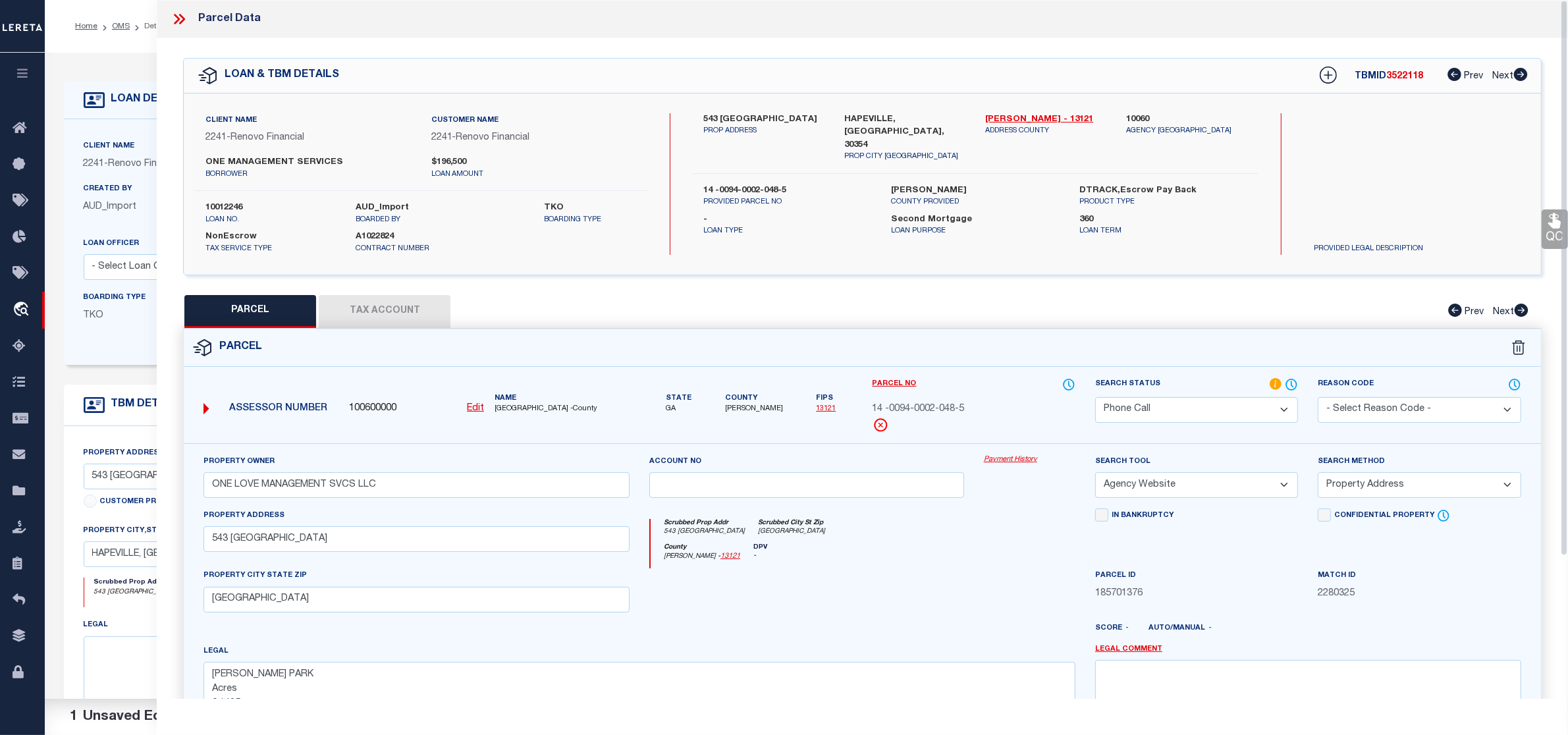
click at [964, 543] on div "Scrubbed Prop Addr [STREET_ADDRESS] Scrubbed City [GEOGRAPHIC_DATA]" at bounding box center [862, 530] width 424 height 24
click at [1242, 403] on select "Automated Search Bad Parcel Complete Duplicate Parcel High Dollar Reporting In …" at bounding box center [1196, 410] width 203 height 25
click at [1095, 397] on select "Automated Search Bad Parcel Complete Duplicate Parcel High Dollar Reporting In …" at bounding box center [1196, 410] width 203 height 25
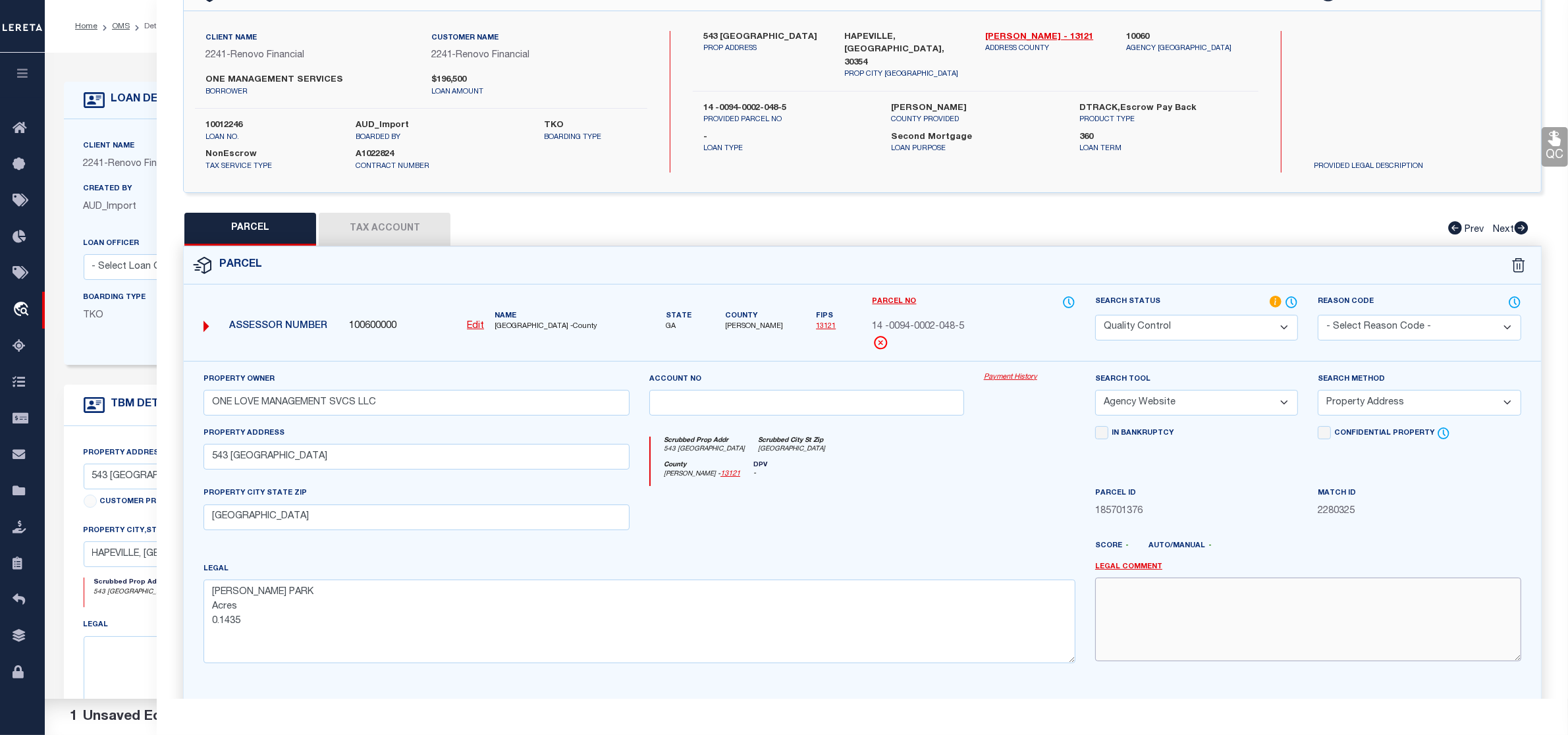
click at [1156, 610] on textarea at bounding box center [1307, 618] width 426 height 83
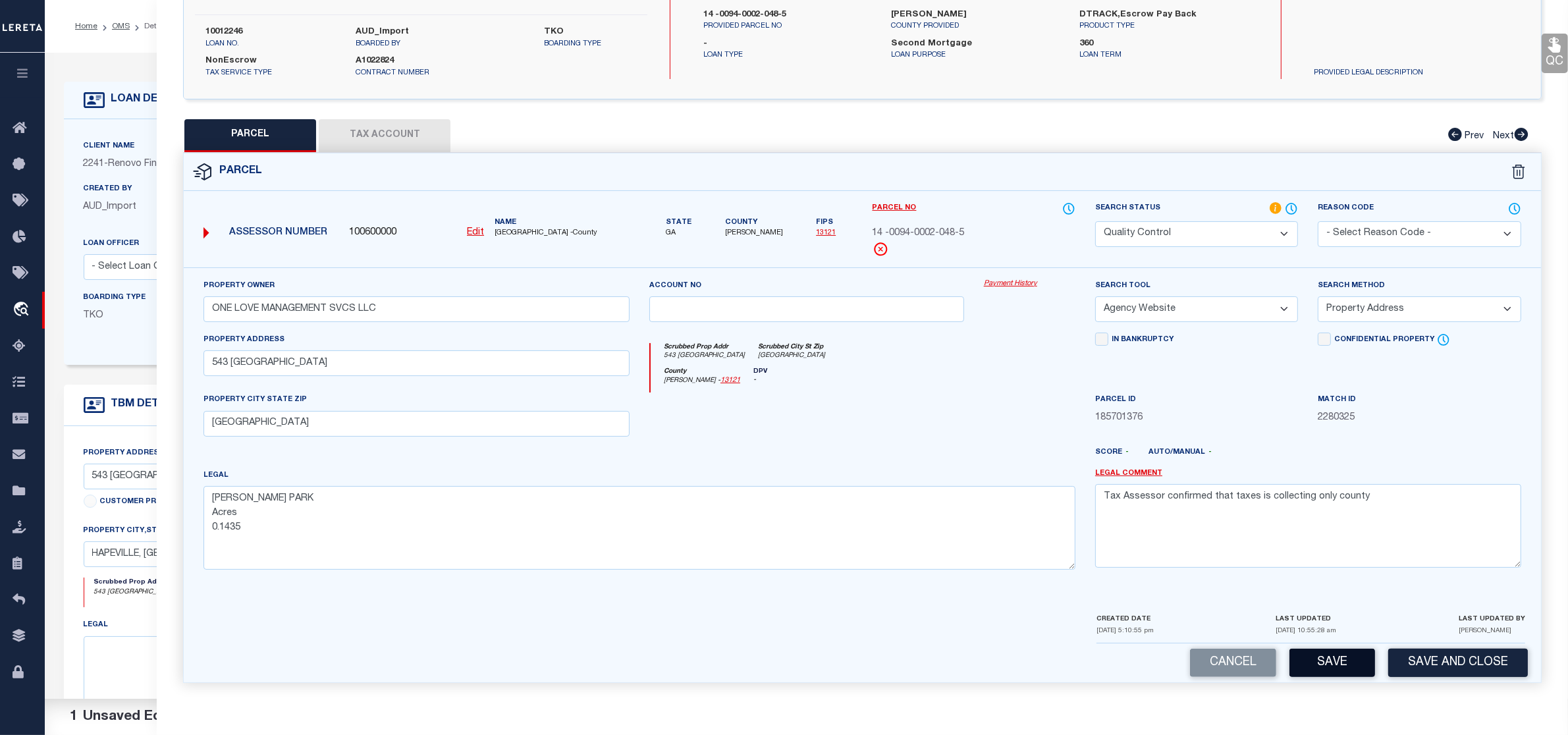
click at [1336, 666] on button "Save" at bounding box center [1332, 662] width 85 height 28
click at [375, 142] on button "Tax Account" at bounding box center [384, 136] width 131 height 33
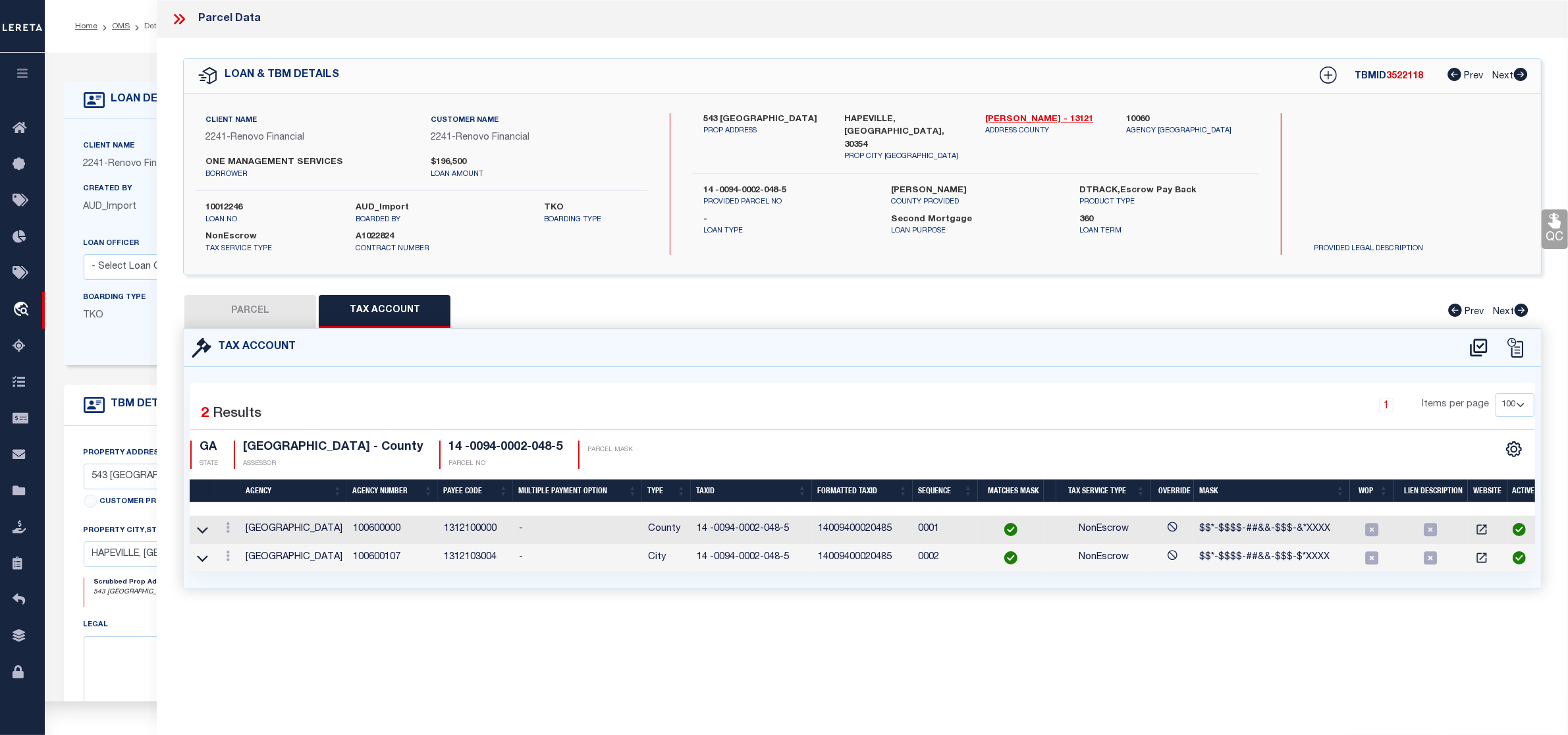
scroll to position [0, 0]
click at [198, 555] on icon at bounding box center [202, 558] width 11 height 14
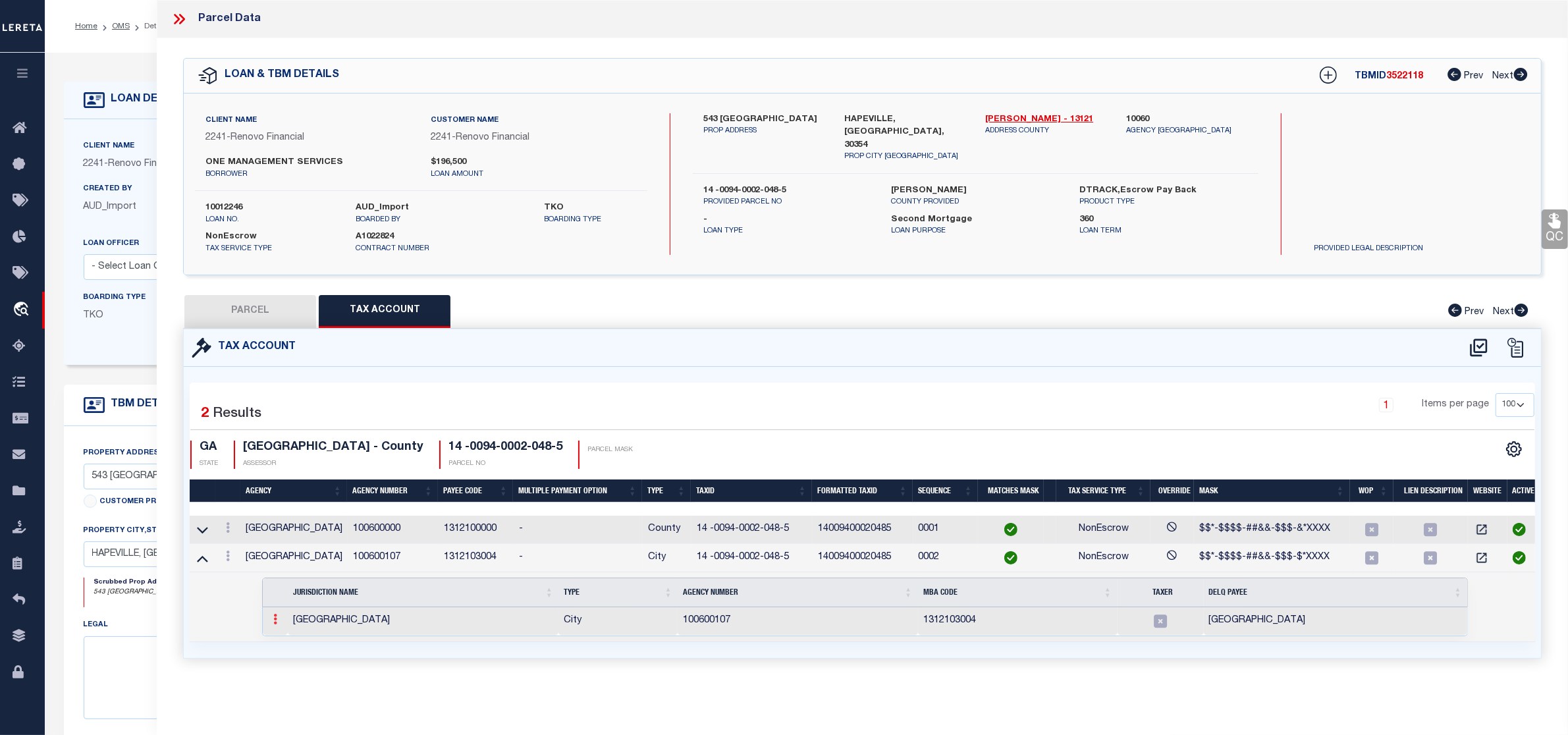
click at [271, 624] on link at bounding box center [274, 620] width 15 height 11
click at [293, 641] on img at bounding box center [290, 640] width 13 height 13
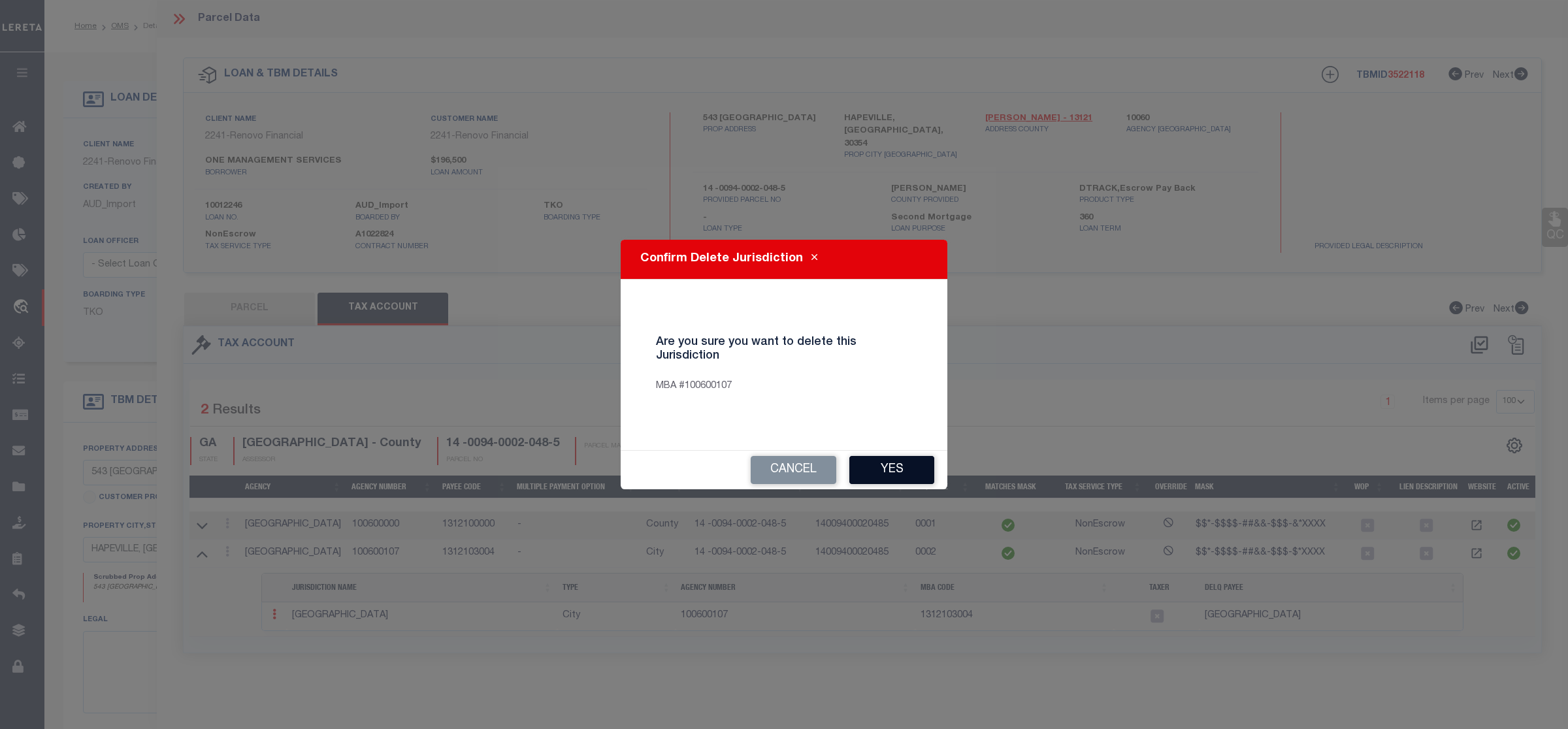
click at [889, 461] on button "Yes" at bounding box center [890, 469] width 85 height 28
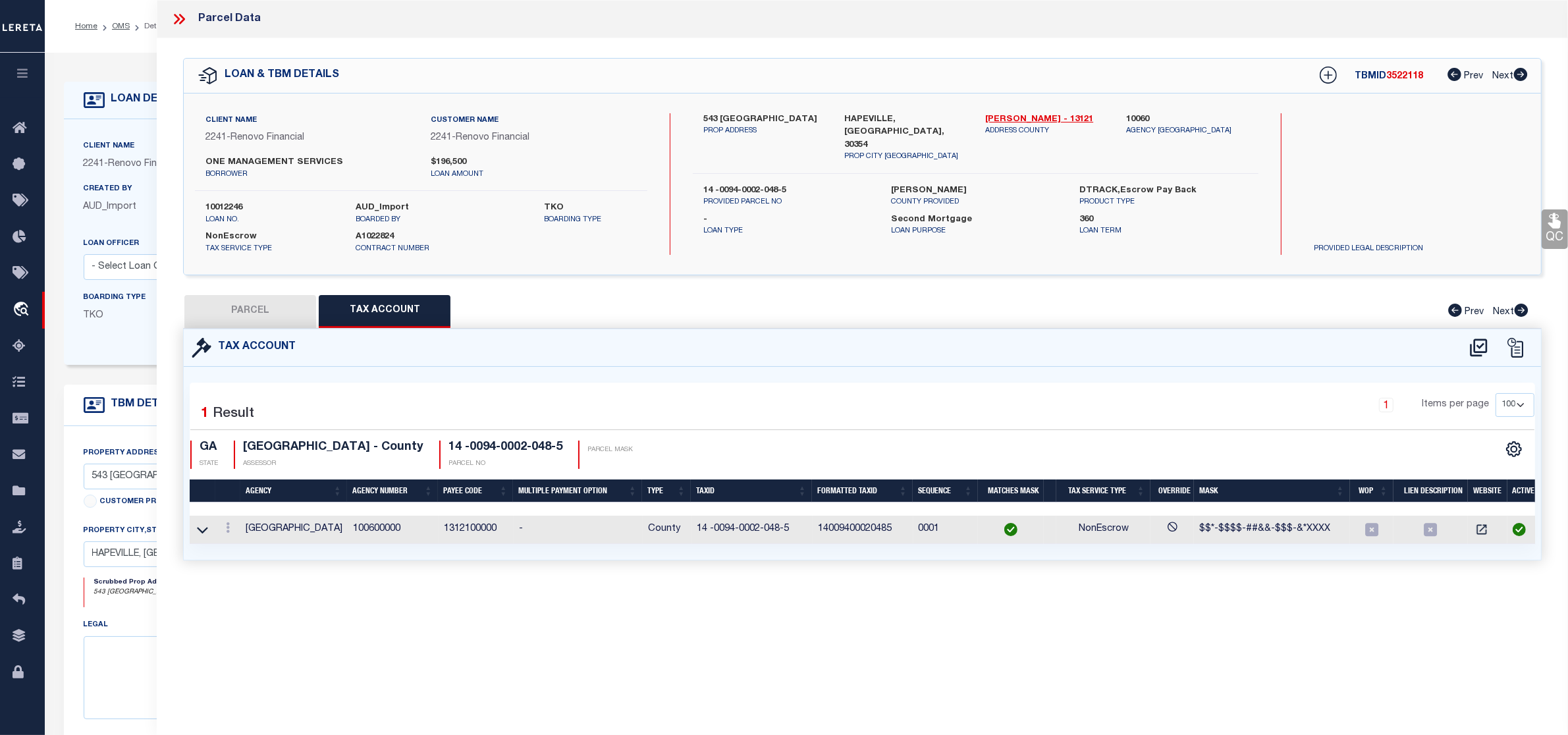
click at [256, 328] on div "Tax Account Selected 1 1" at bounding box center [862, 444] width 1358 height 232
click at [250, 302] on button "PARCEL" at bounding box center [250, 312] width 131 height 33
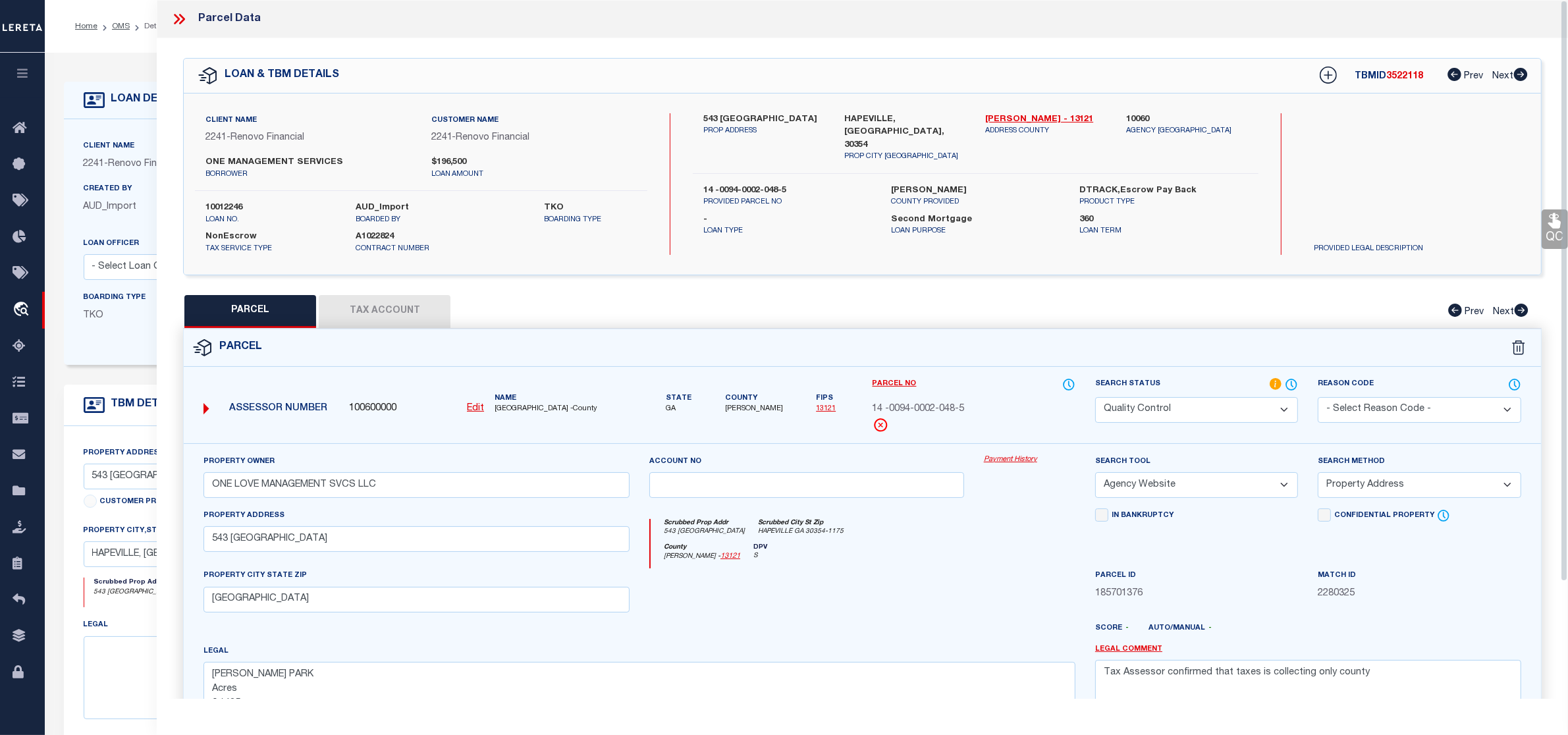
click at [1410, 74] on span "3522118" at bounding box center [1404, 75] width 37 height 9
copy span "3522118"
click at [1404, 74] on span "3522118" at bounding box center [1404, 75] width 37 height 9
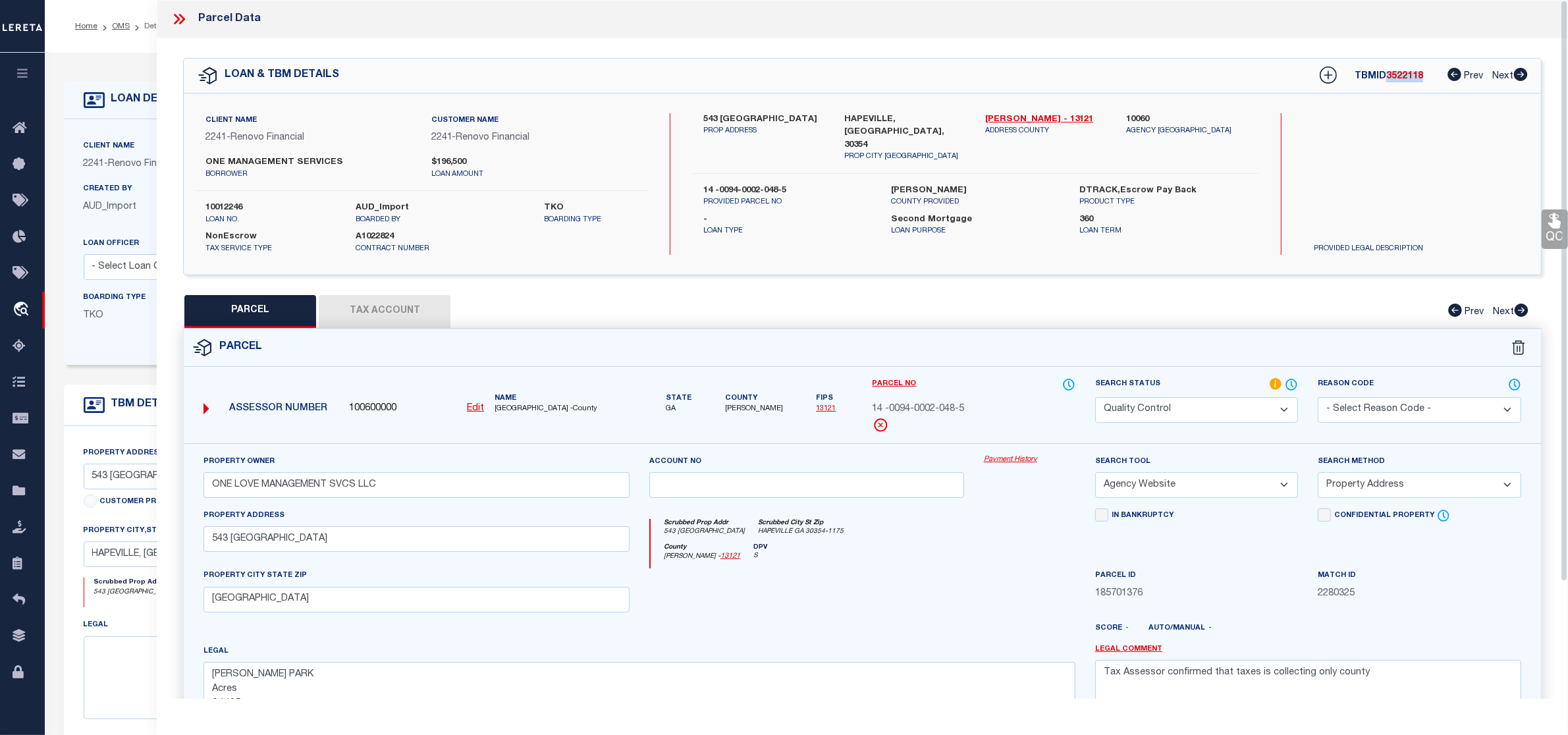
click at [235, 203] on label "10012246" at bounding box center [270, 208] width 130 height 13
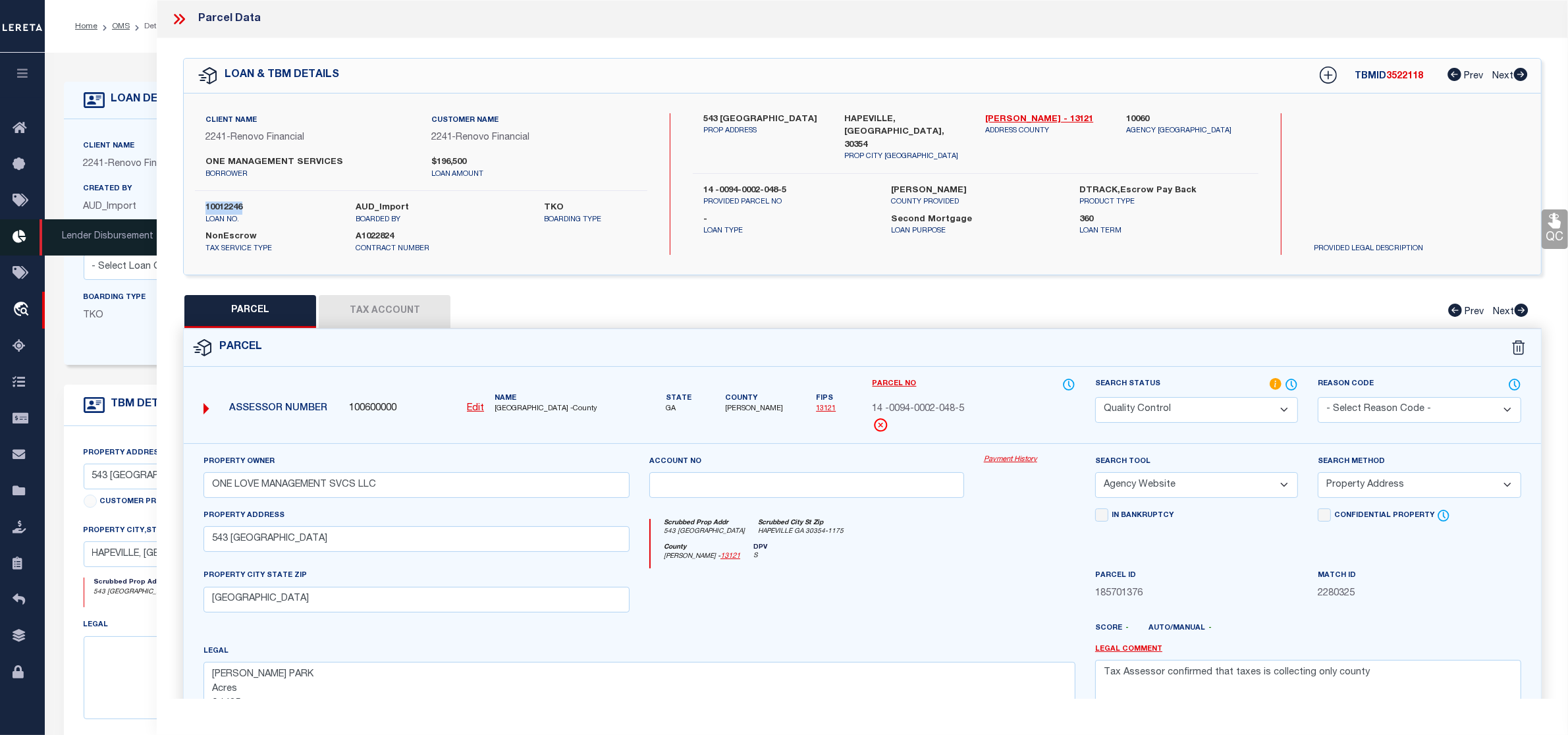
copy label "10012246"
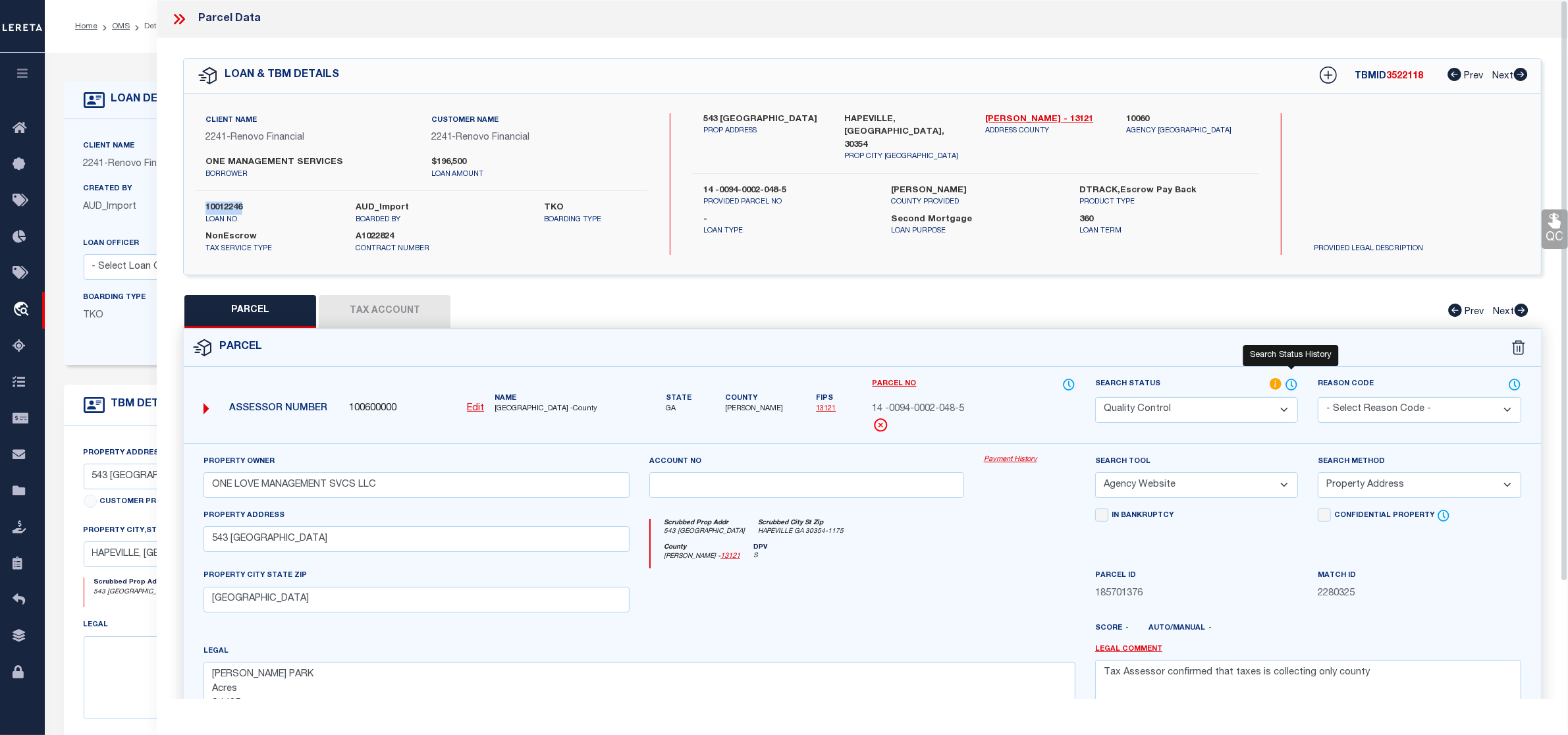
click at [1295, 379] on icon at bounding box center [1292, 384] width 11 height 11
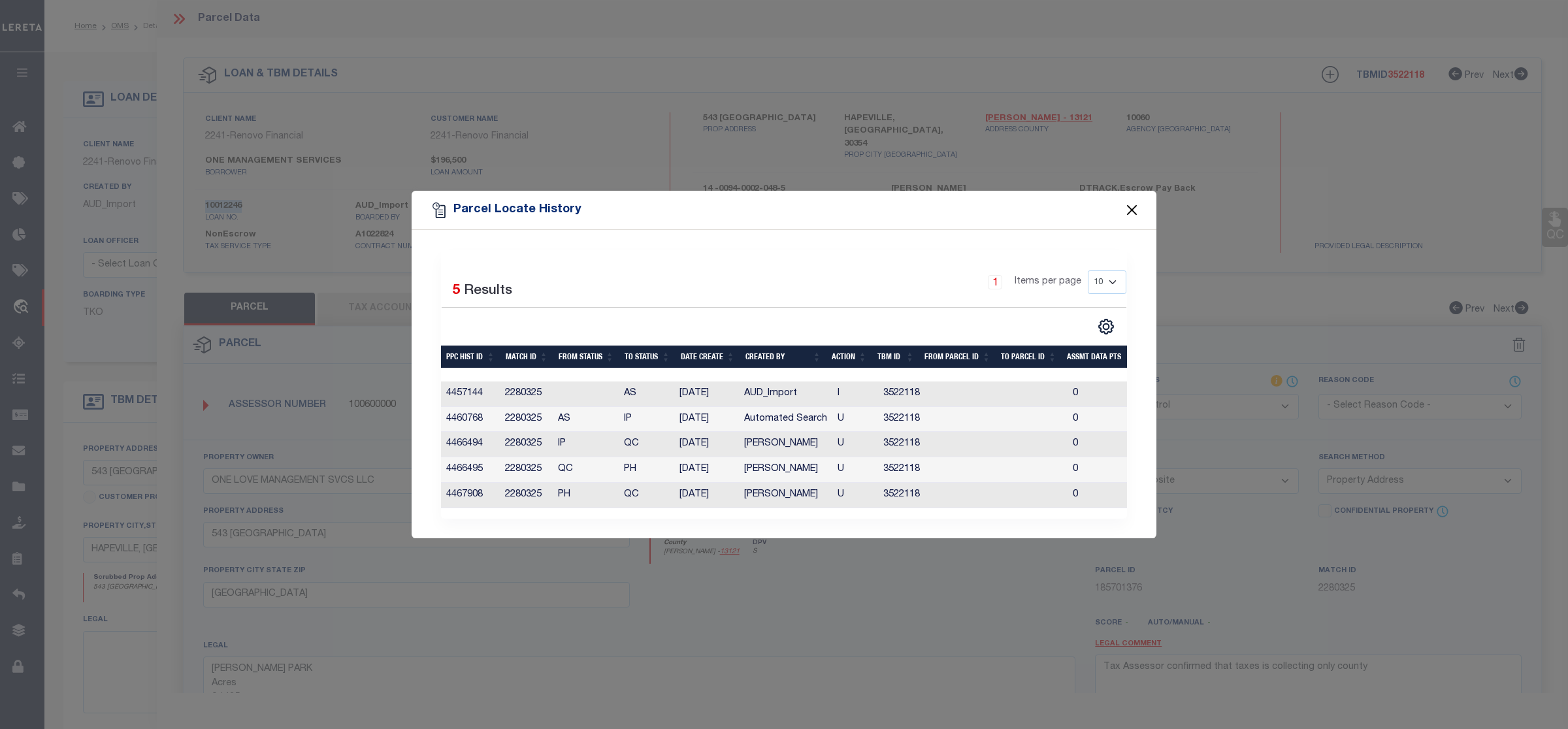
click at [1133, 204] on button "Close" at bounding box center [1132, 210] width 17 height 17
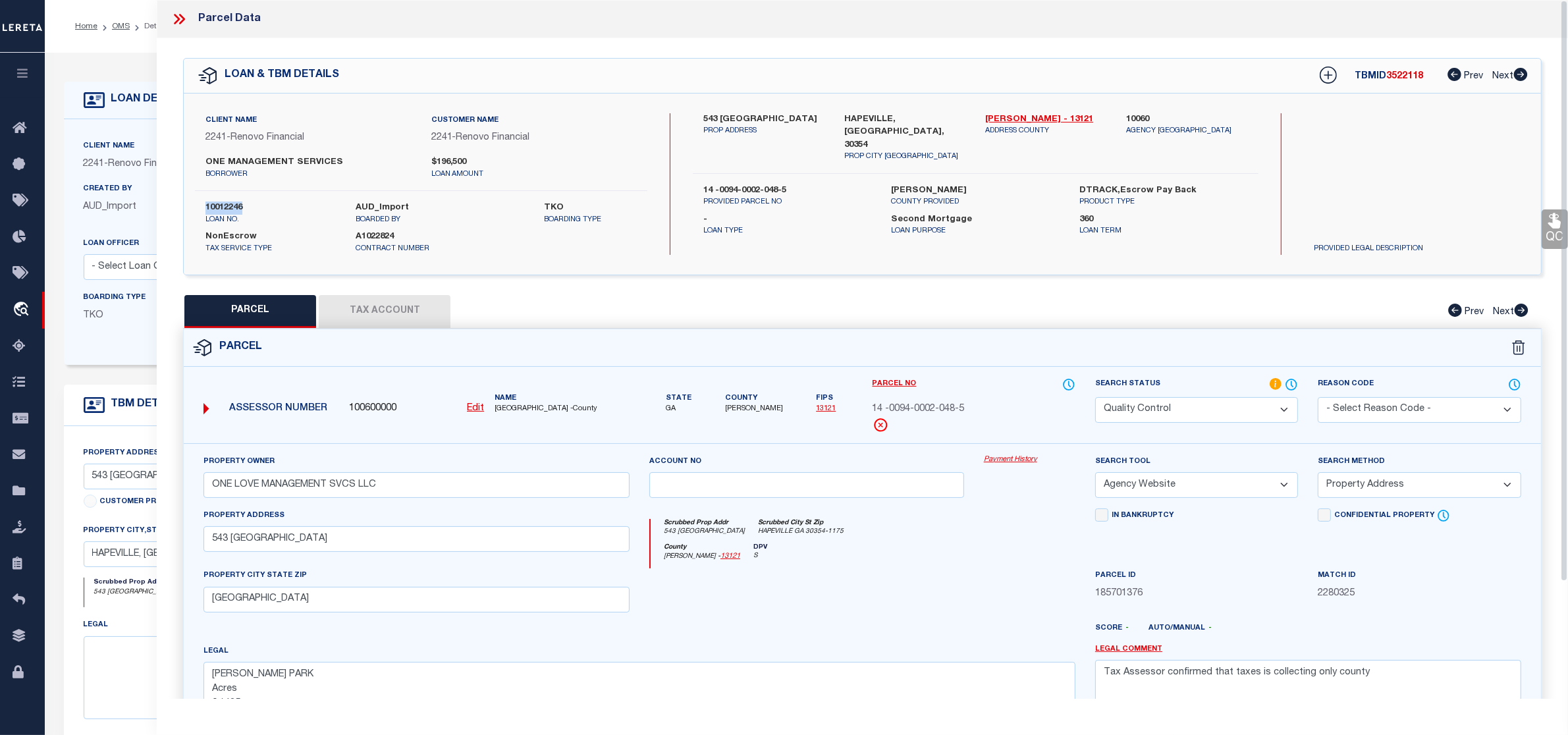
click at [515, 409] on span "[GEOGRAPHIC_DATA] -County" at bounding box center [563, 409] width 135 height 11
click at [514, 409] on span "[GEOGRAPHIC_DATA] -County" at bounding box center [563, 409] width 135 height 11
copy span "[PERSON_NAME]"
drag, startPoint x: 903, startPoint y: 411, endPoint x: 910, endPoint y: 416, distance: 8.6
click at [982, 412] on div "Parcel No 14 -0094-0002-048-5" at bounding box center [973, 410] width 222 height 66
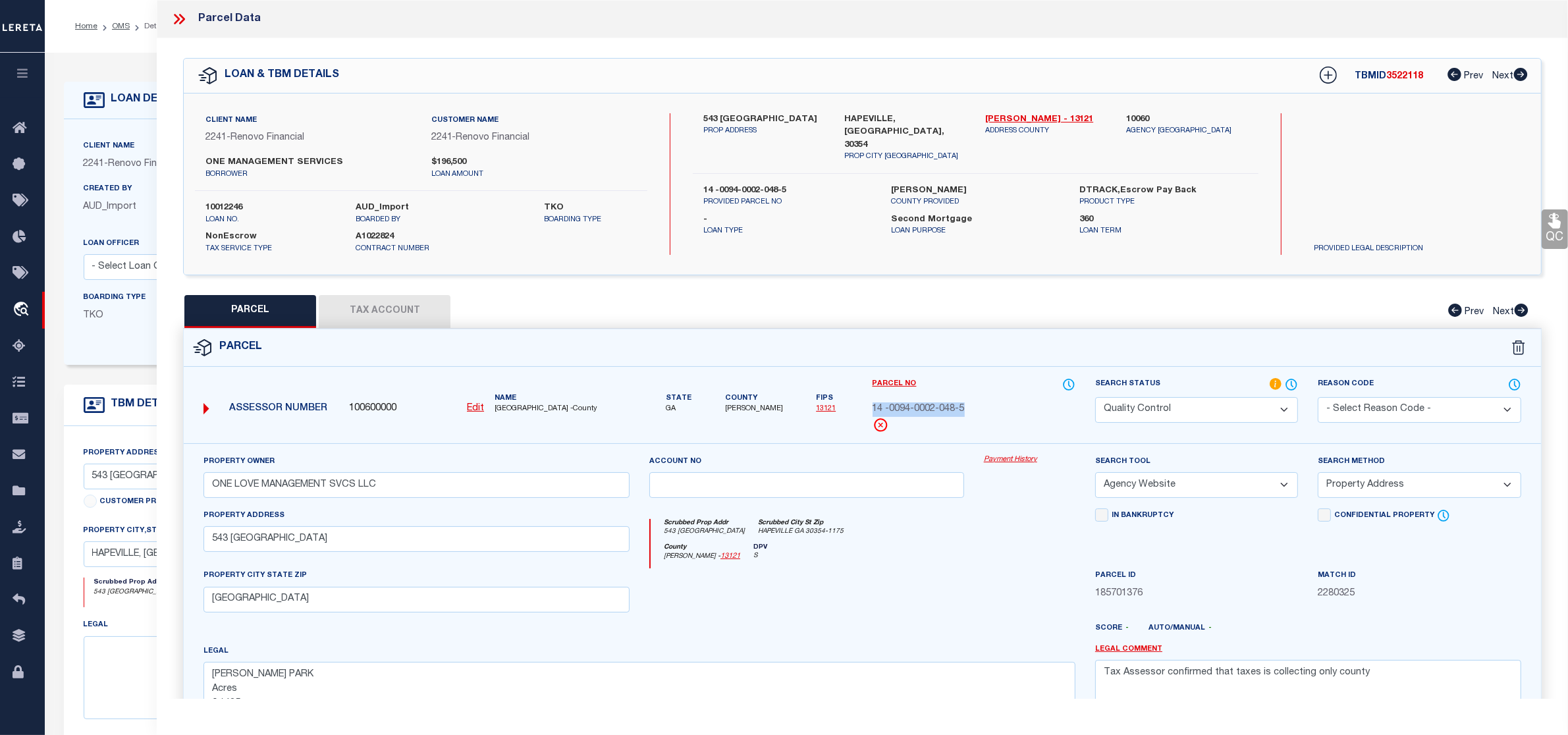
copy span "14 -0094-0002-048-5"
click at [411, 313] on button "Tax Account" at bounding box center [384, 312] width 131 height 33
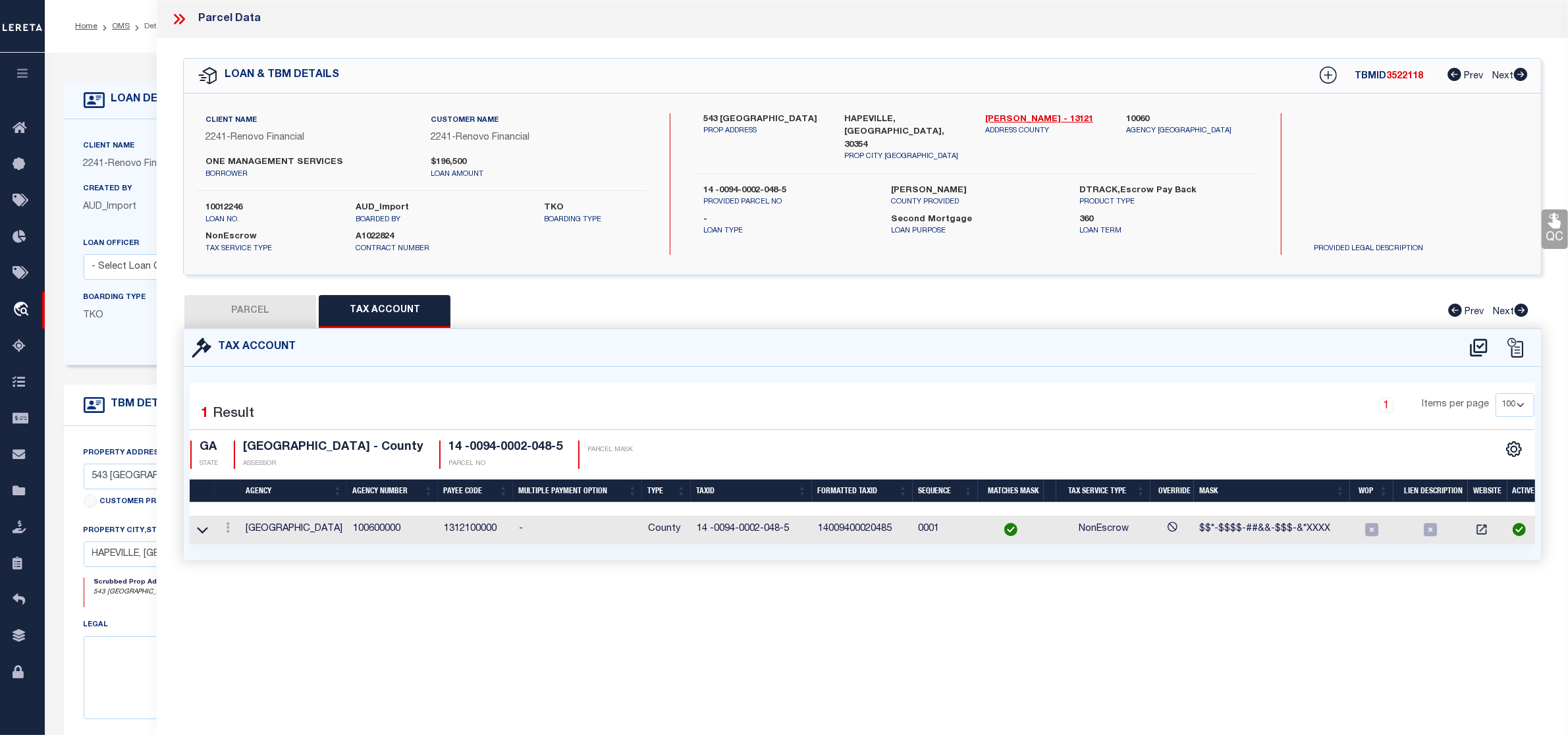
click at [260, 312] on button "PARCEL" at bounding box center [250, 312] width 131 height 33
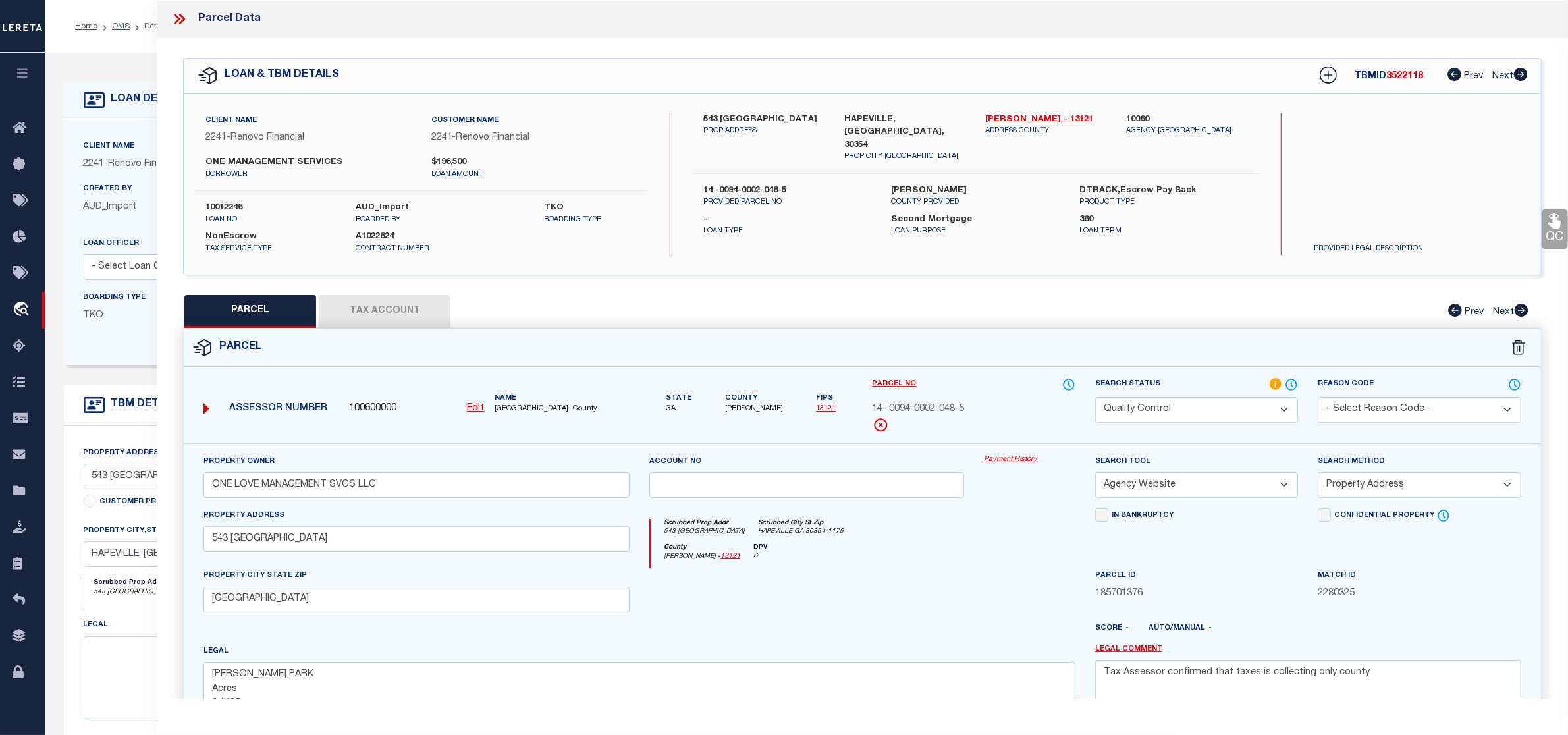
click at [176, 13] on icon at bounding box center [178, 19] width 17 height 17
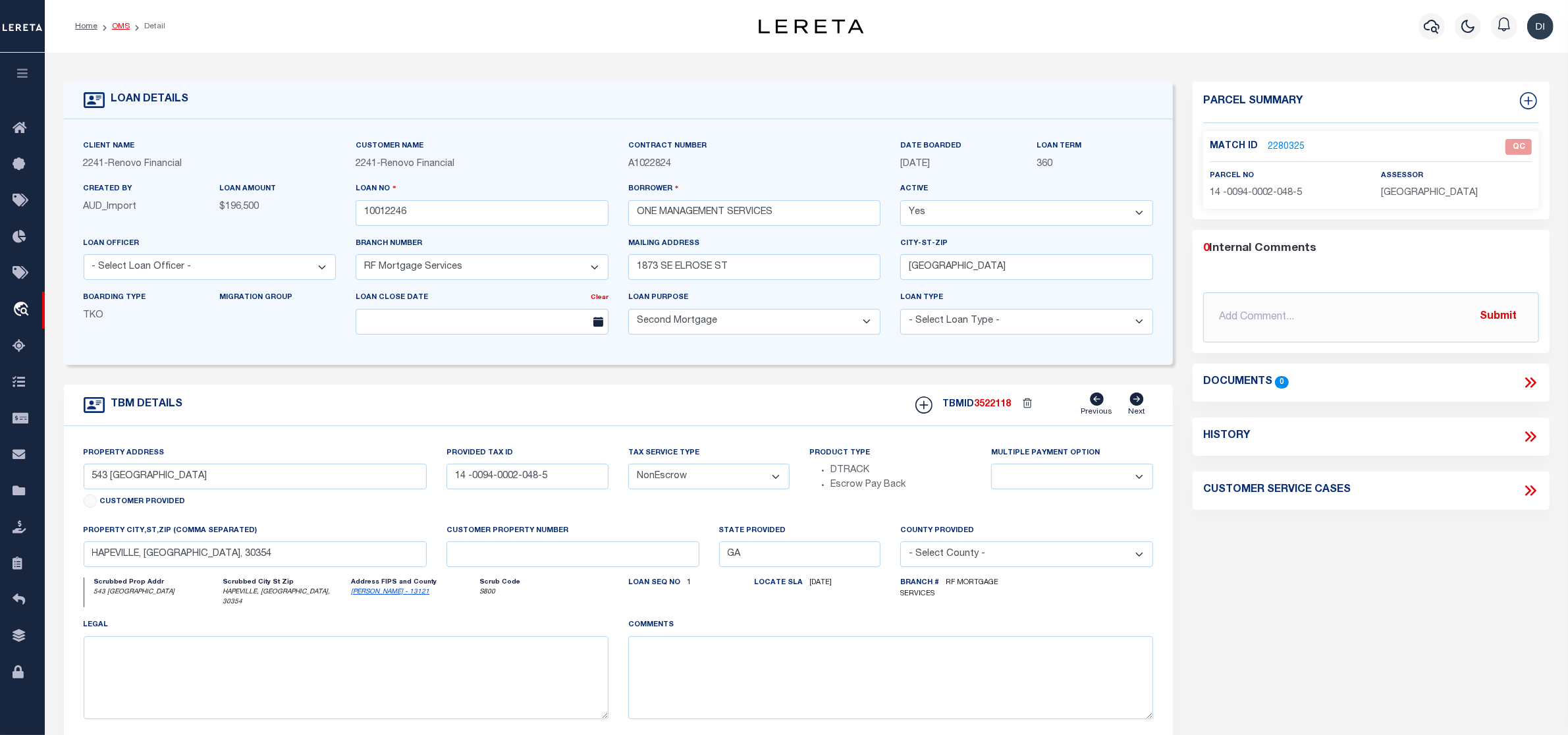
click at [123, 26] on link "OMS" at bounding box center [121, 26] width 18 height 8
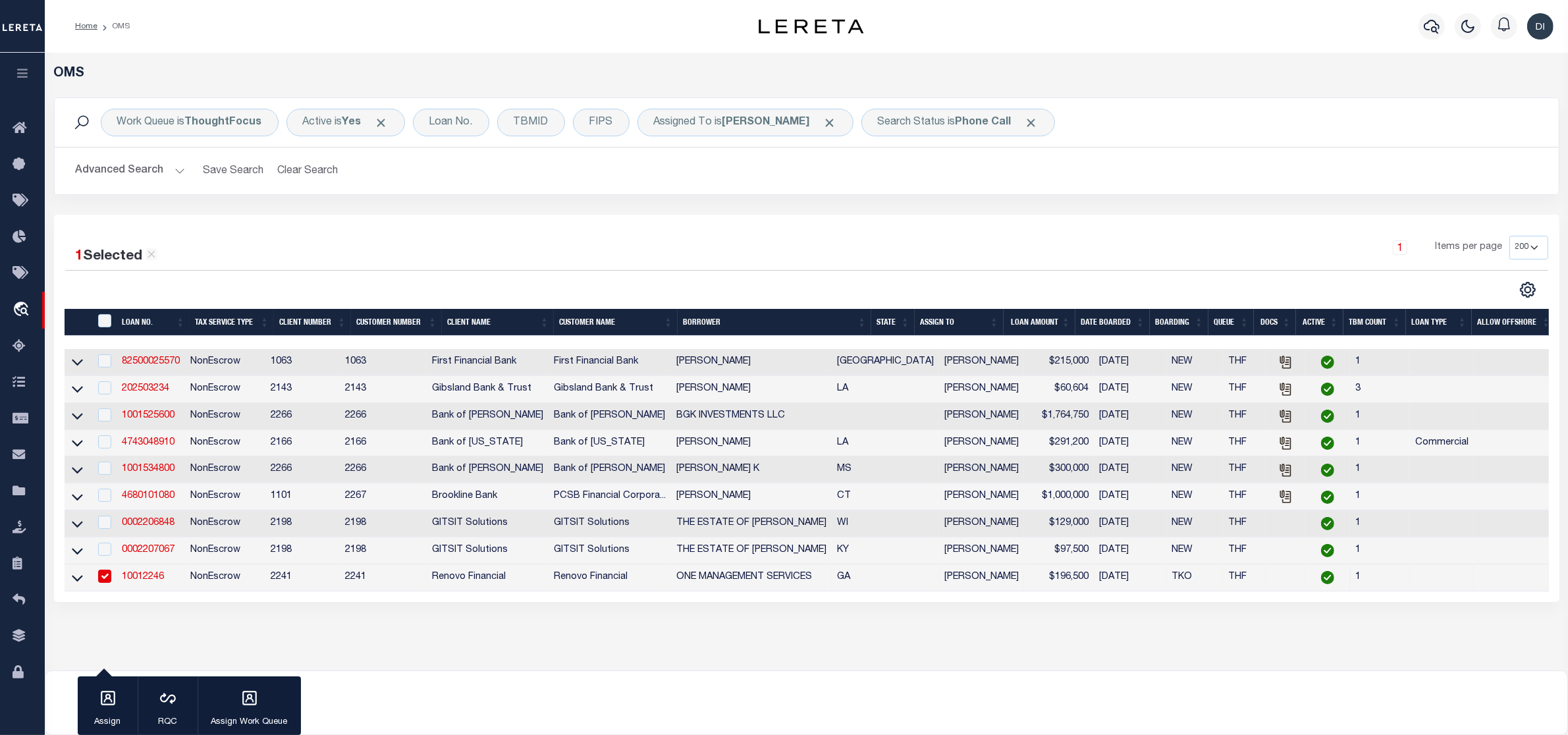
click at [753, 294] on div at bounding box center [436, 289] width 742 height 17
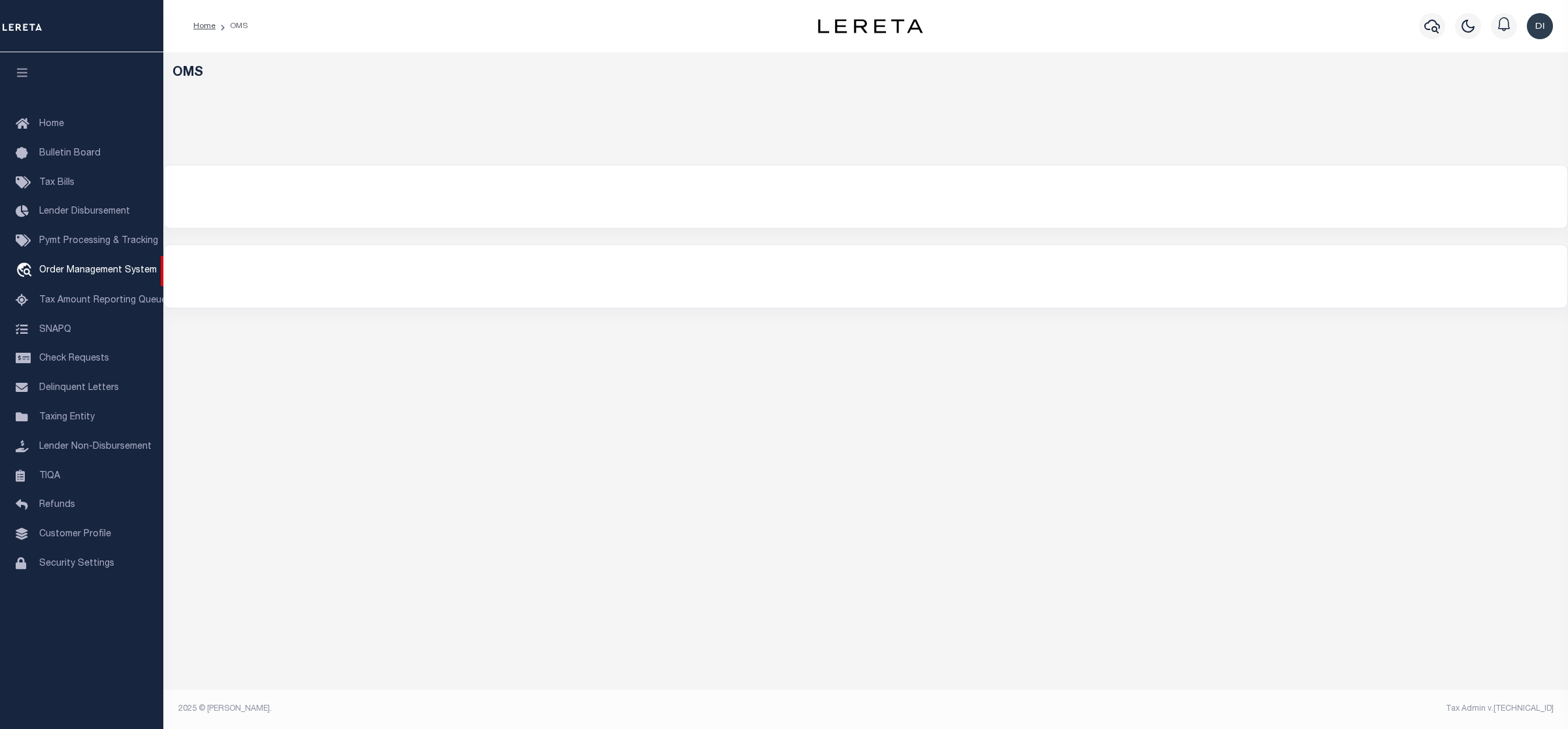
select select "200"
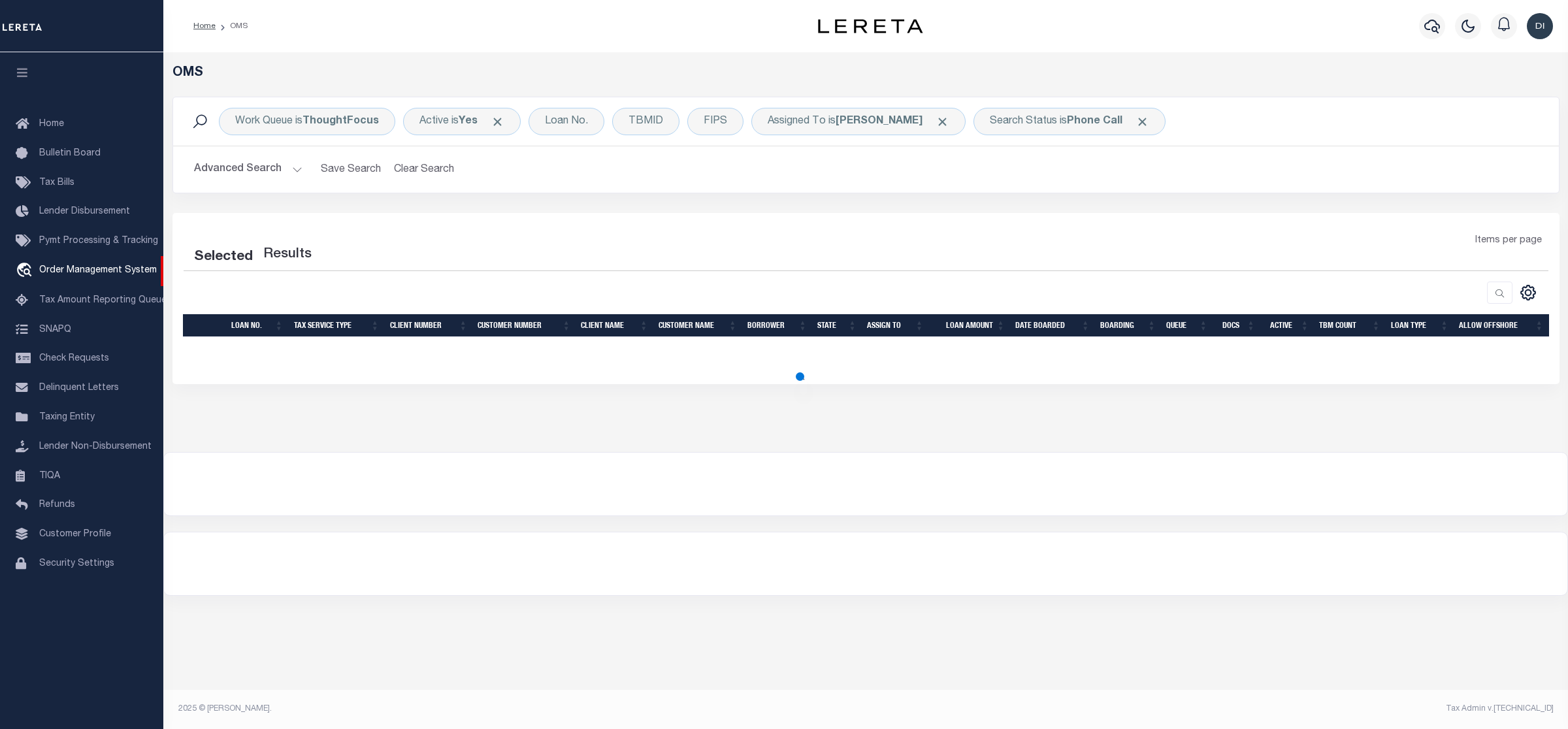
select select "200"
